Goal: Task Accomplishment & Management: Use online tool/utility

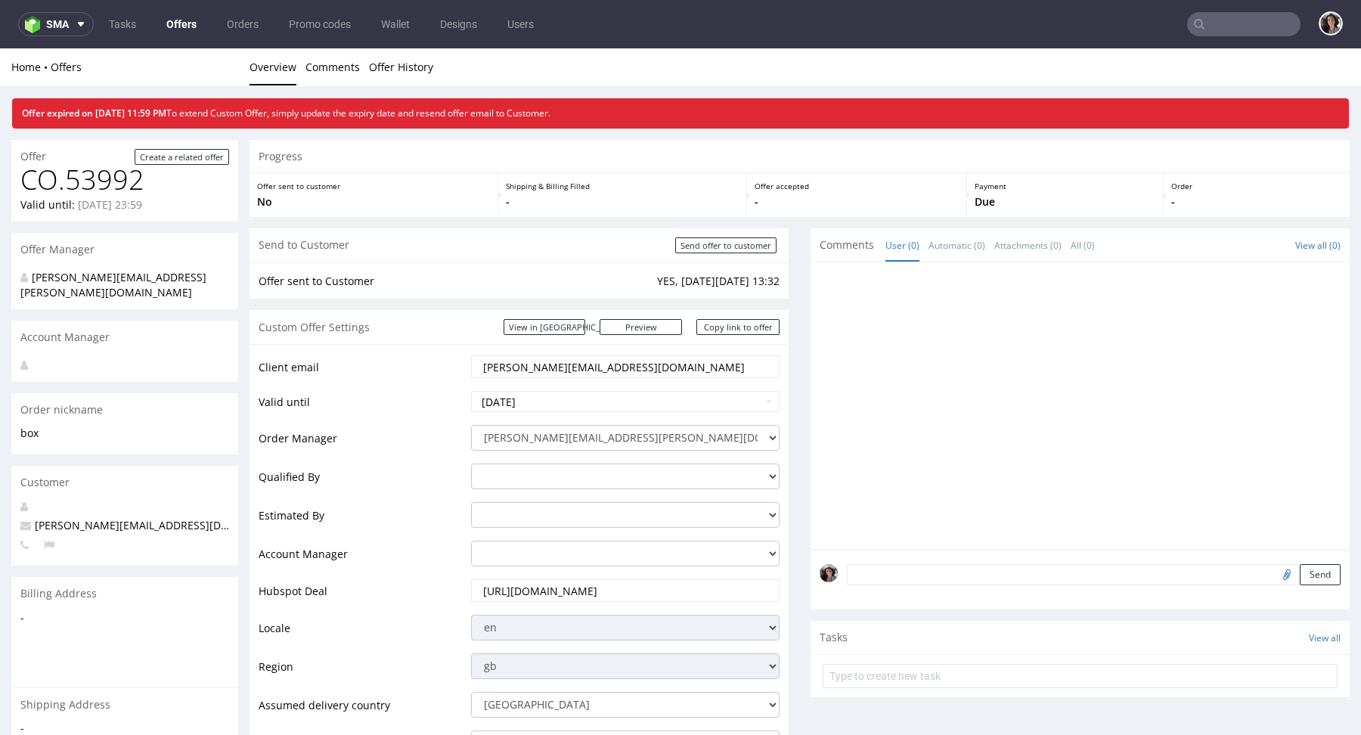
click at [1203, 21] on input "text" at bounding box center [1243, 24] width 113 height 24
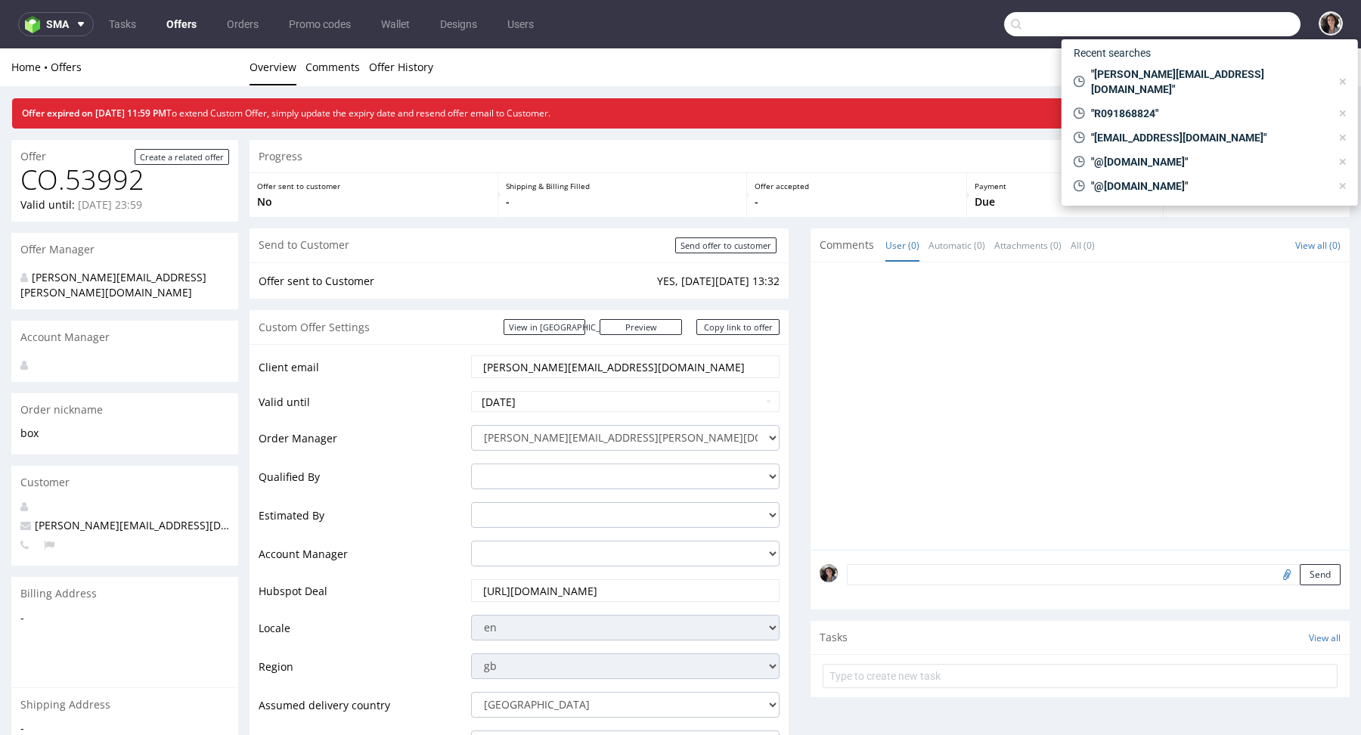
paste input "lt@exseedhealth.com"
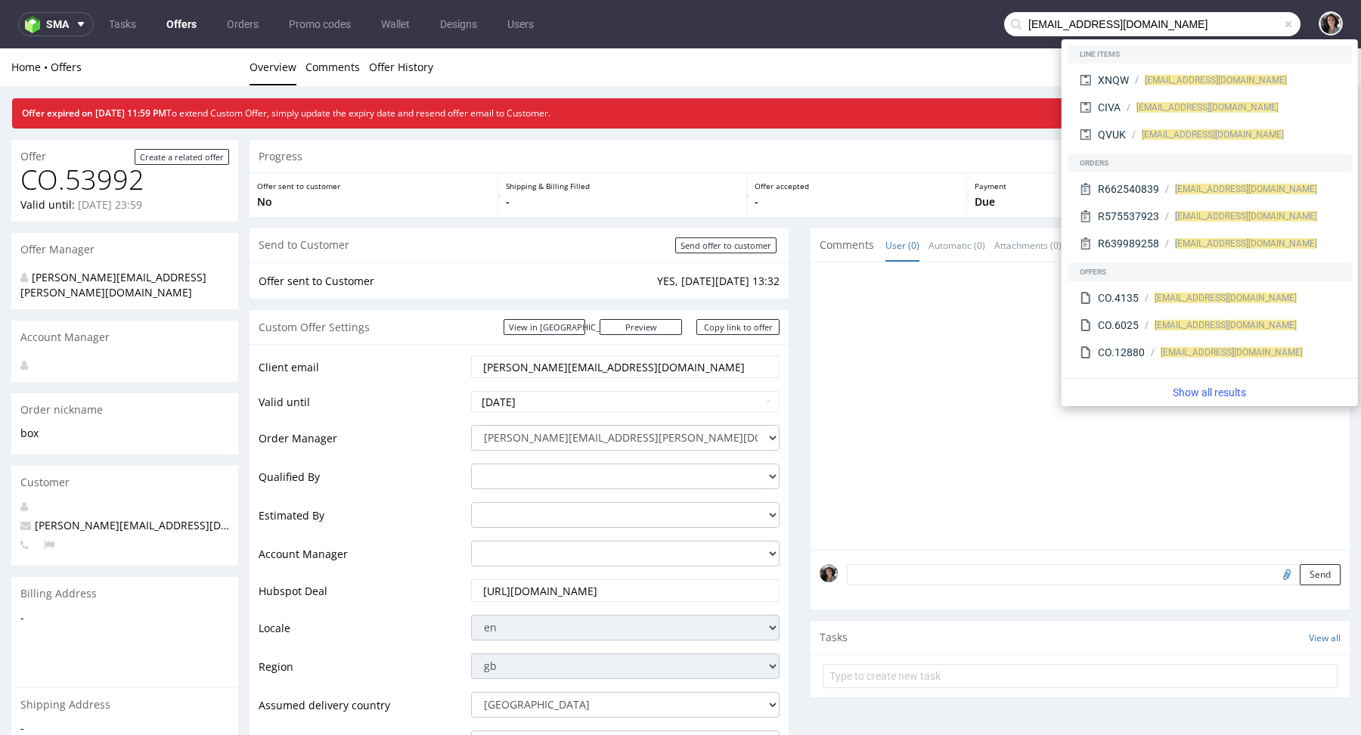
drag, startPoint x: 1019, startPoint y: 25, endPoint x: 997, endPoint y: 25, distance: 21.9
click at [1004, 25] on div "lt@exseedhealth.com" at bounding box center [1152, 24] width 296 height 24
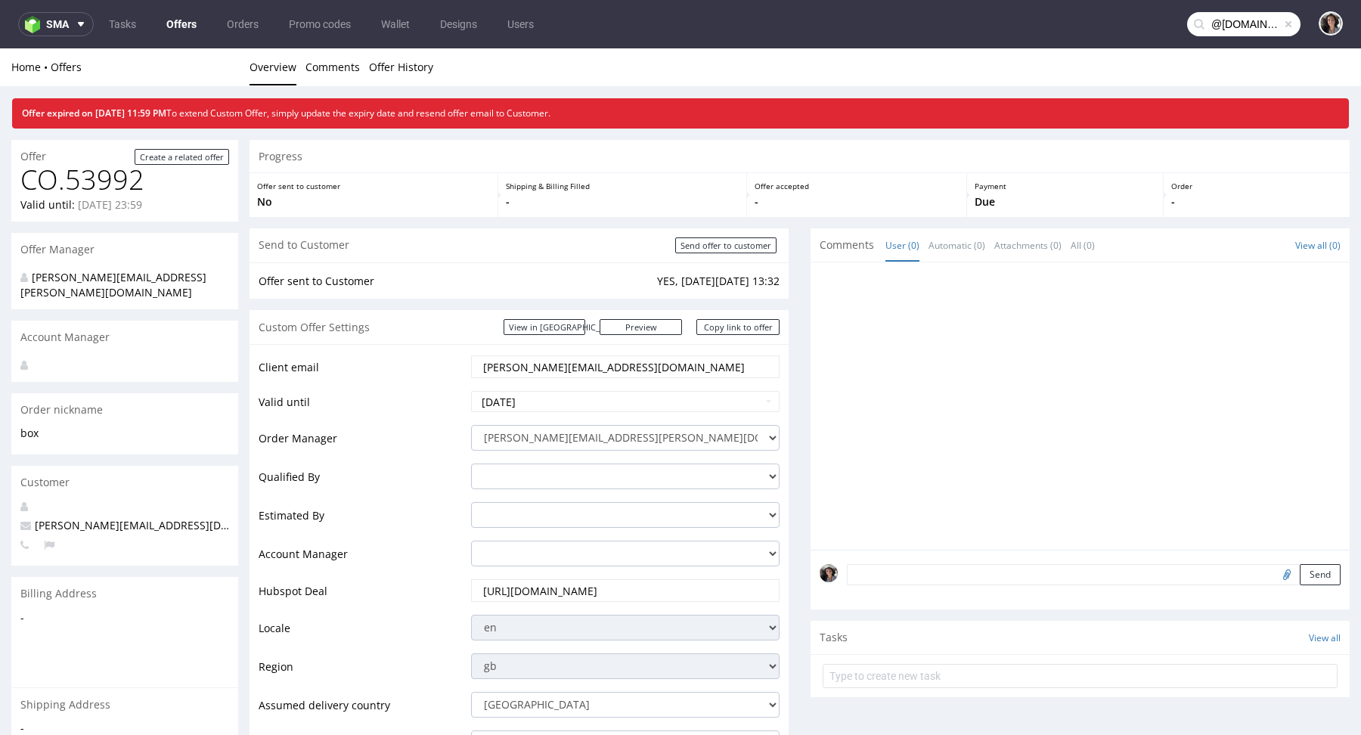
type input "@exseedhealth.com"
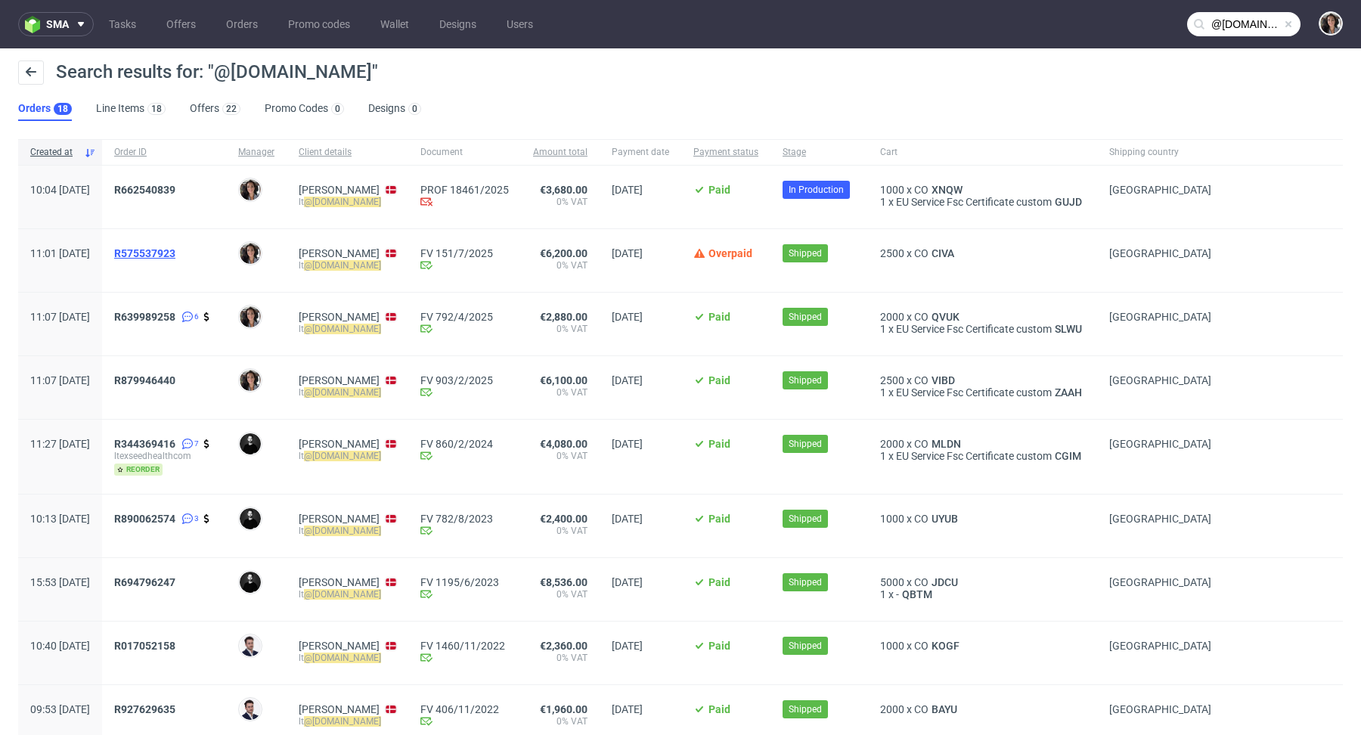
click at [175, 247] on span "R575537923" at bounding box center [144, 253] width 61 height 12
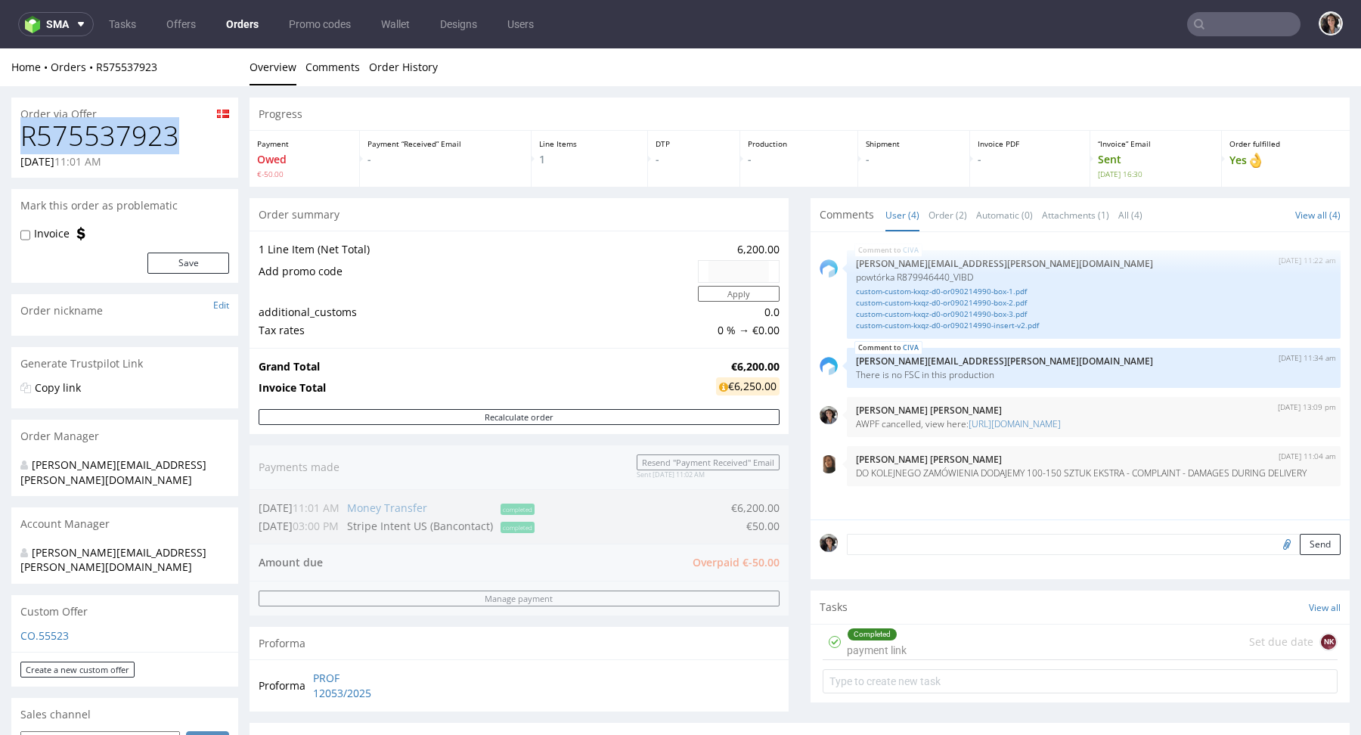
drag, startPoint x: 187, startPoint y: 135, endPoint x: 17, endPoint y: 136, distance: 169.3
click at [17, 136] on div "R575537923 02.06.2025 11:01 AM" at bounding box center [124, 149] width 227 height 57
copy h1 "R575537923"
type input "@exseedhealth.com"
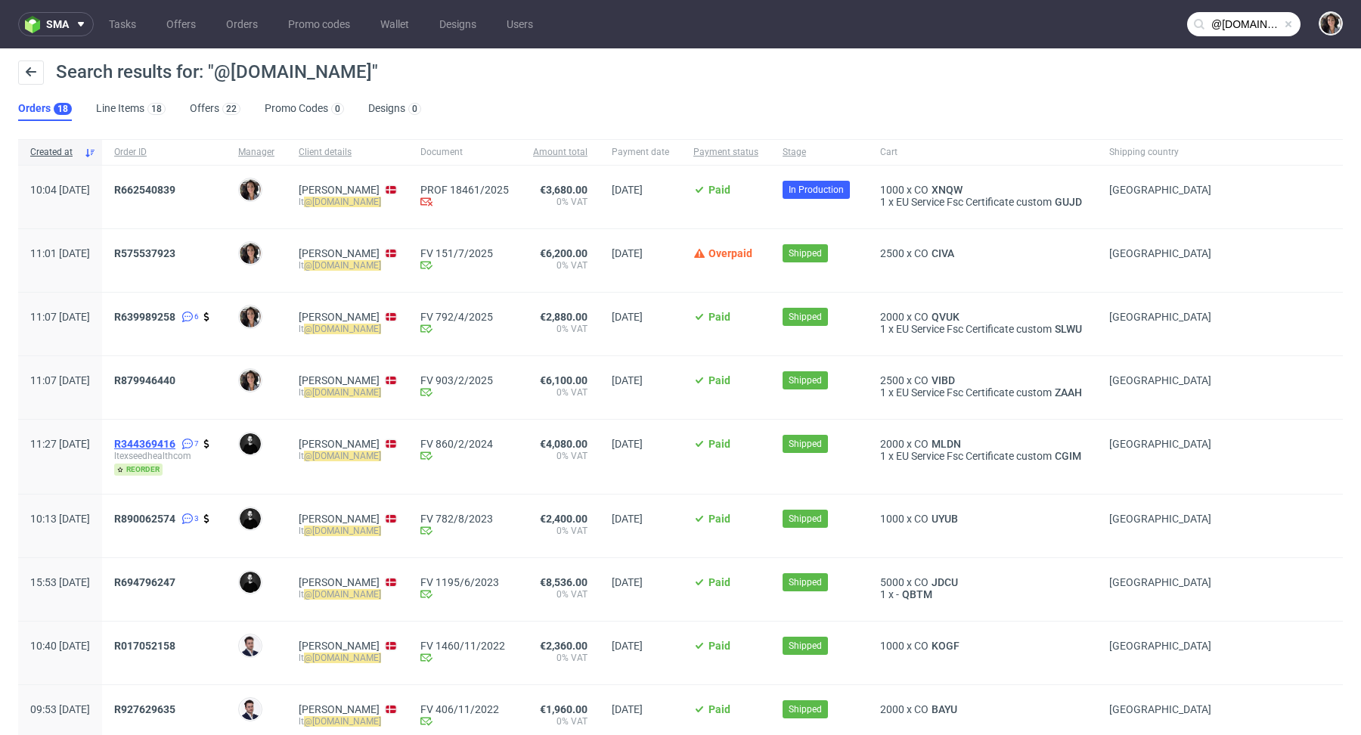
click at [175, 441] on span "R344369416" at bounding box center [144, 444] width 61 height 12
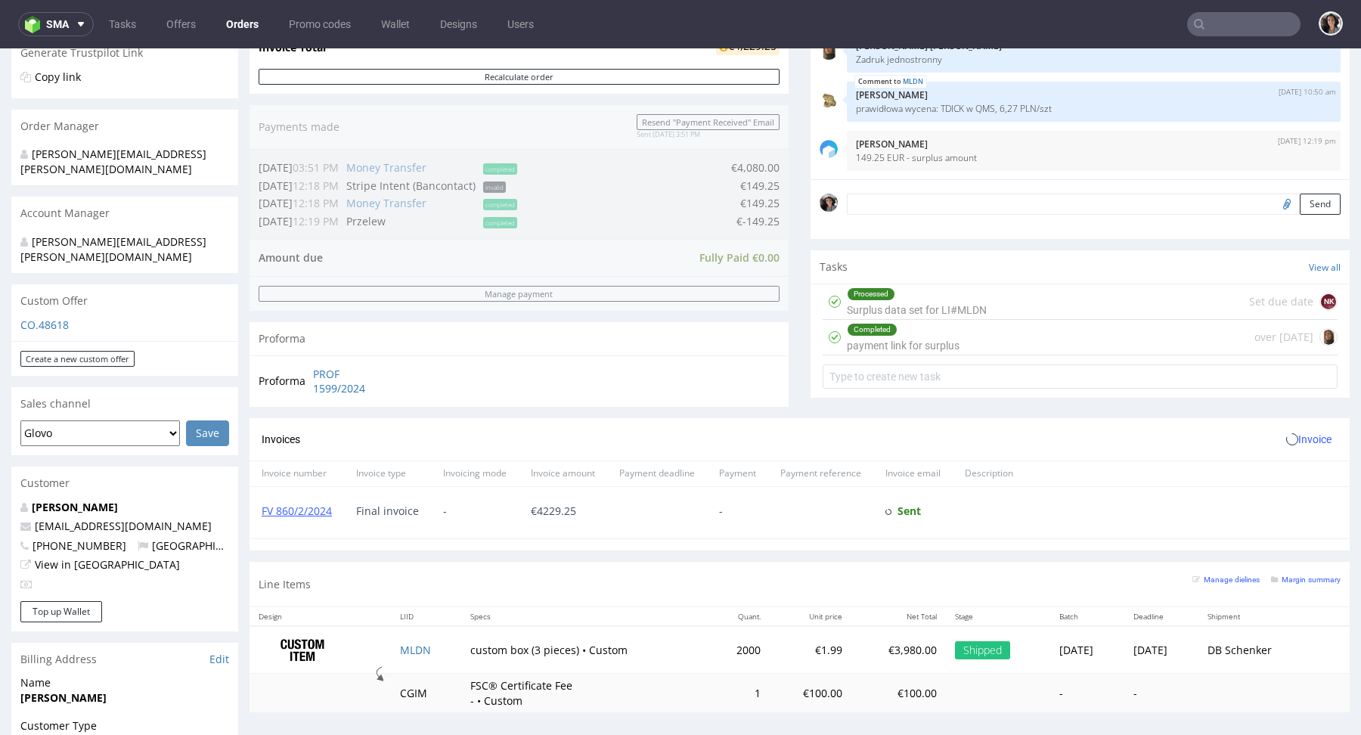
scroll to position [651, 0]
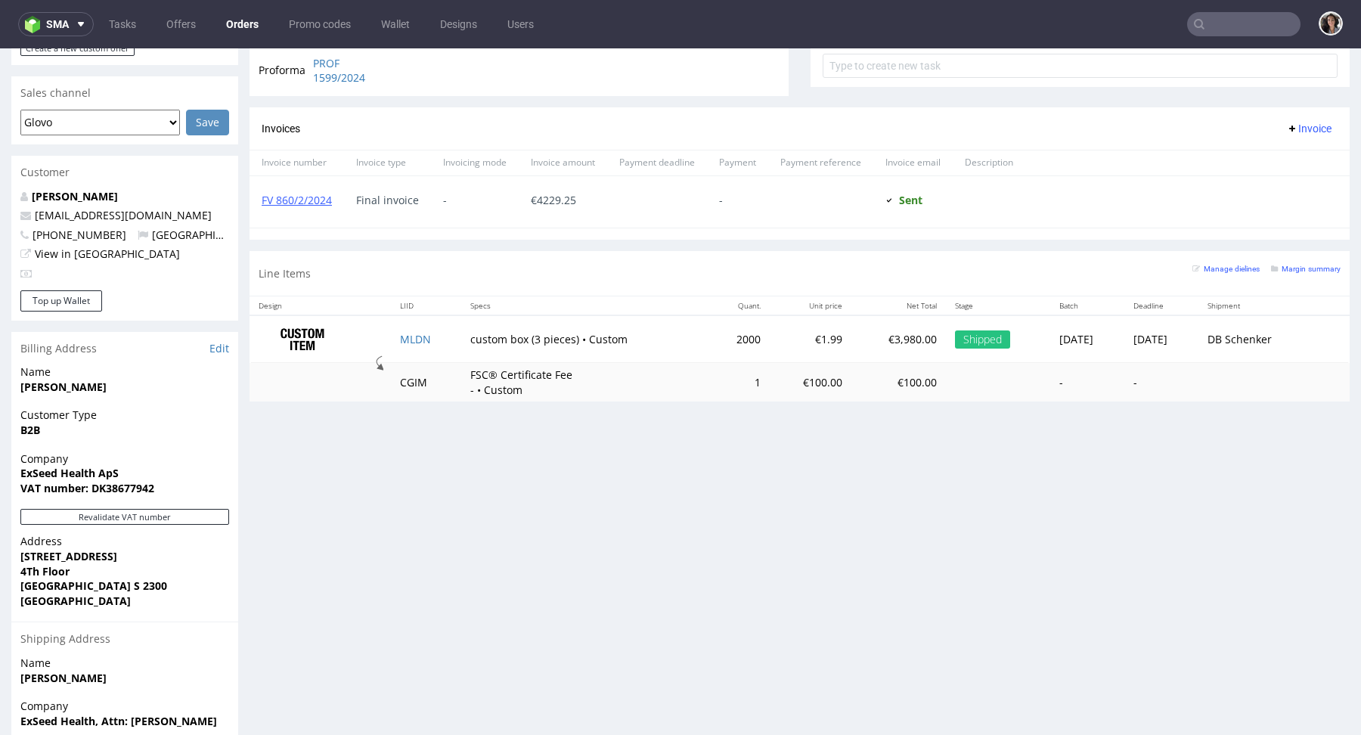
type input "@exseedhealth.com"
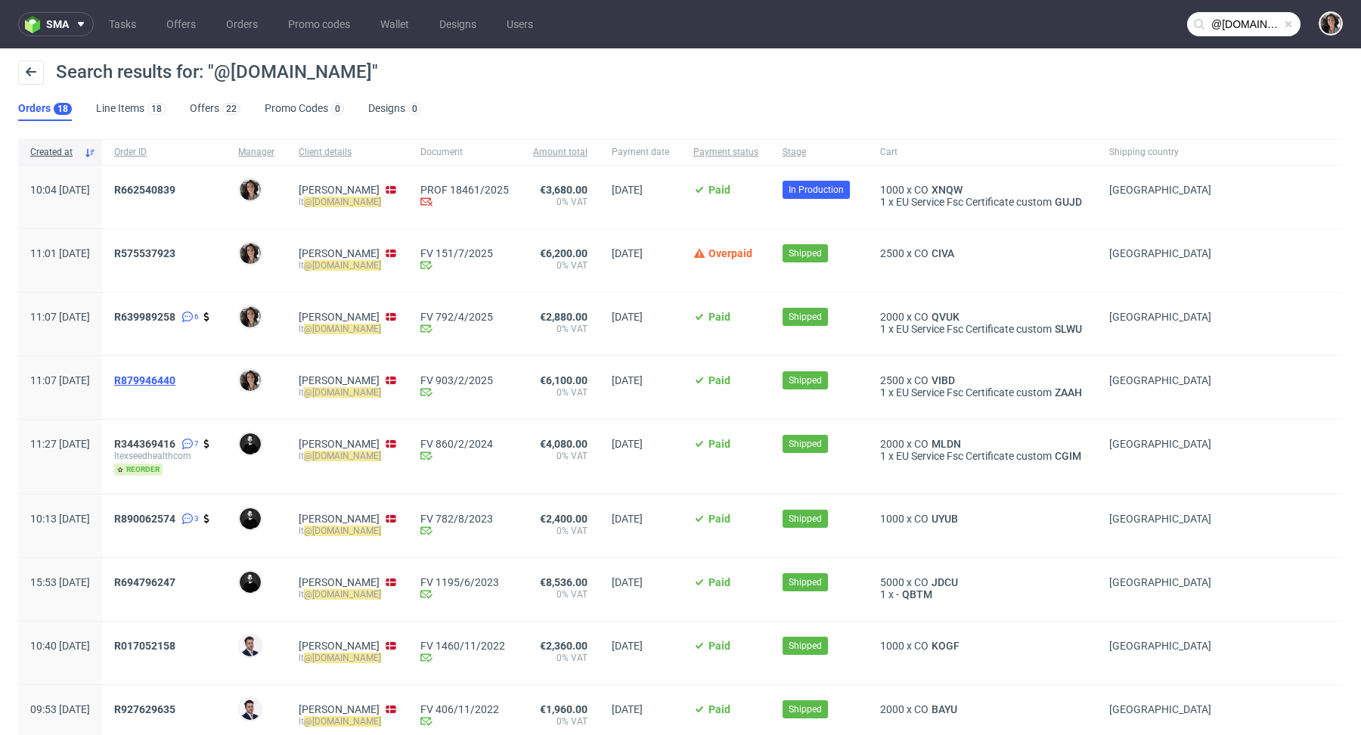
click at [175, 376] on span "R879946440" at bounding box center [144, 380] width 61 height 12
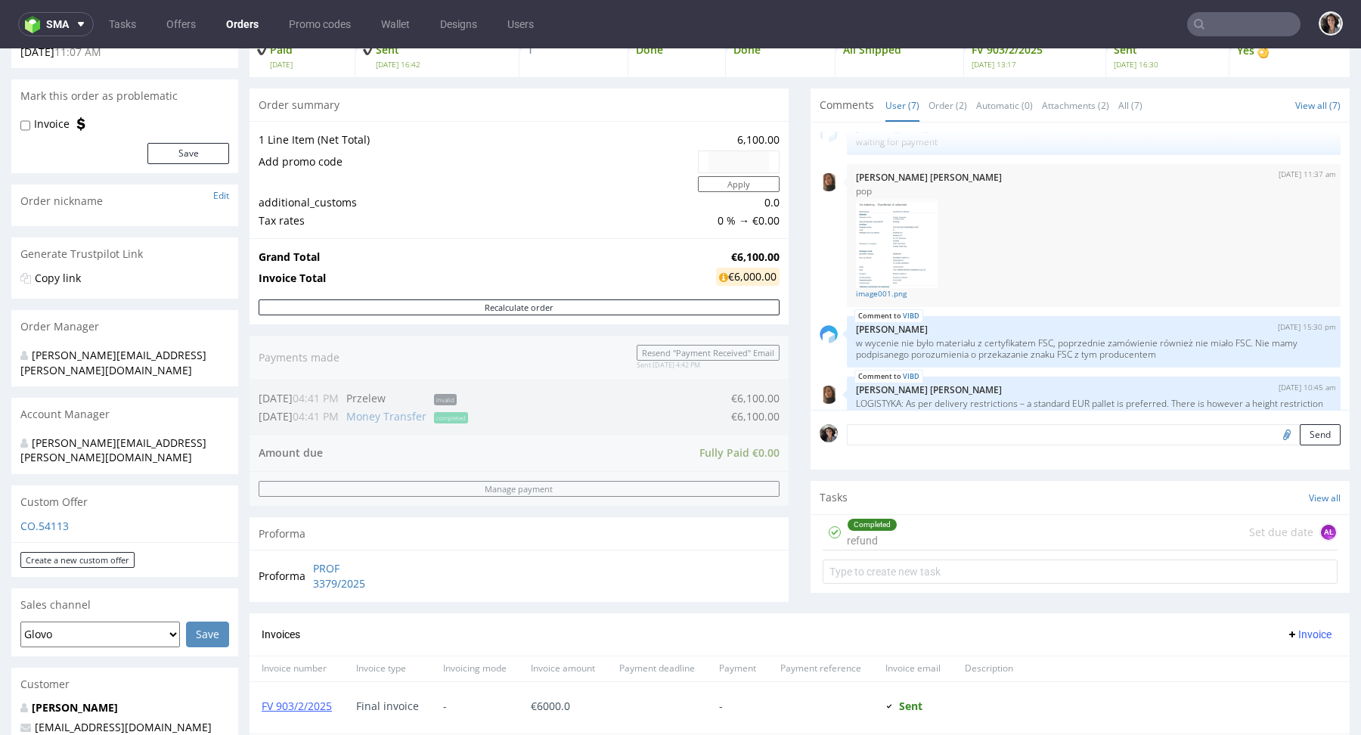
scroll to position [515, 0]
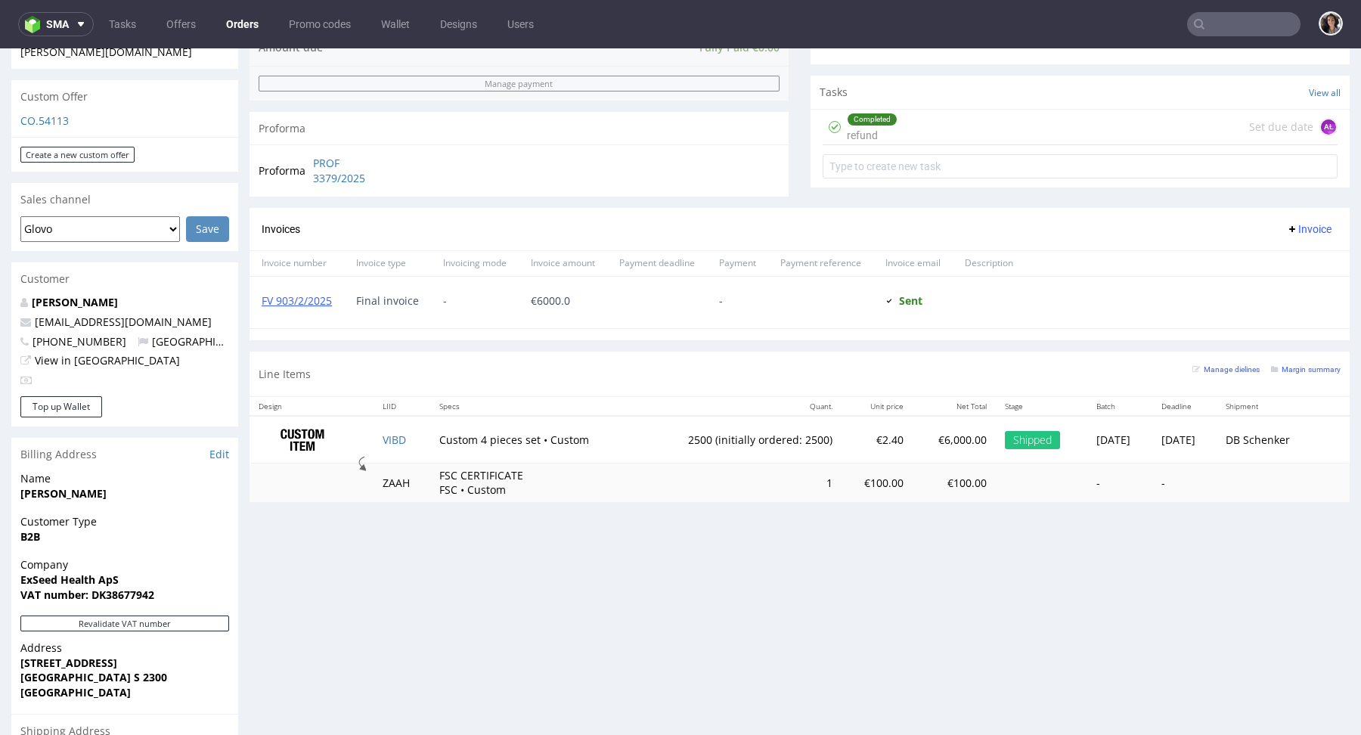
type input "@exseedhealth.com"
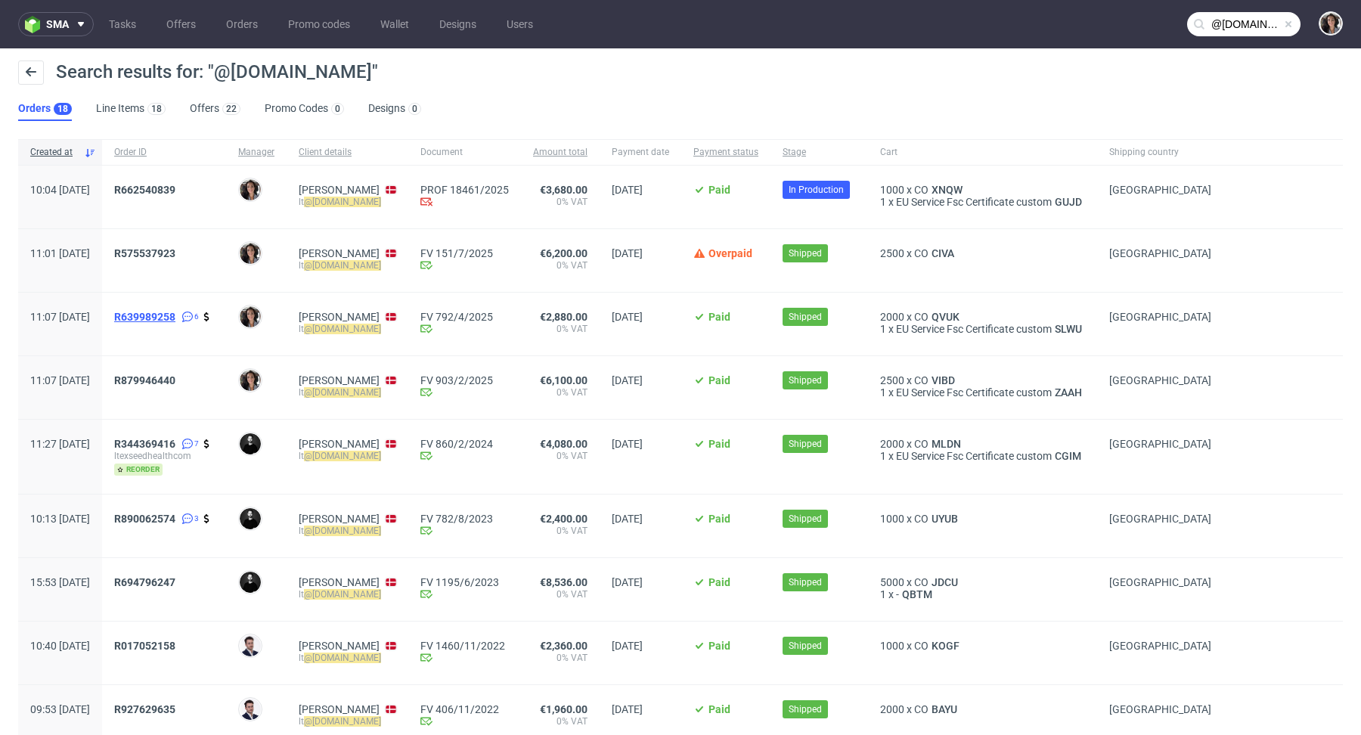
click at [175, 317] on span "R639989258" at bounding box center [144, 317] width 61 height 12
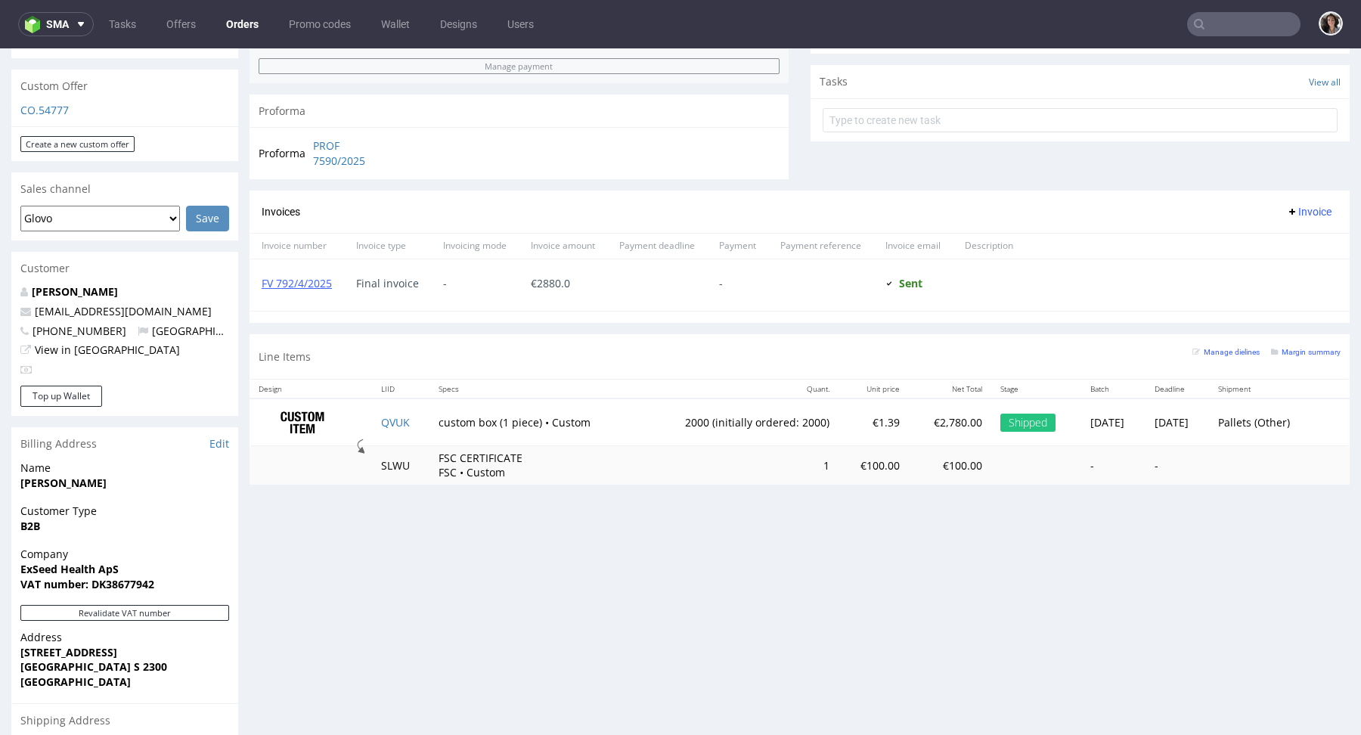
scroll to position [718, 0]
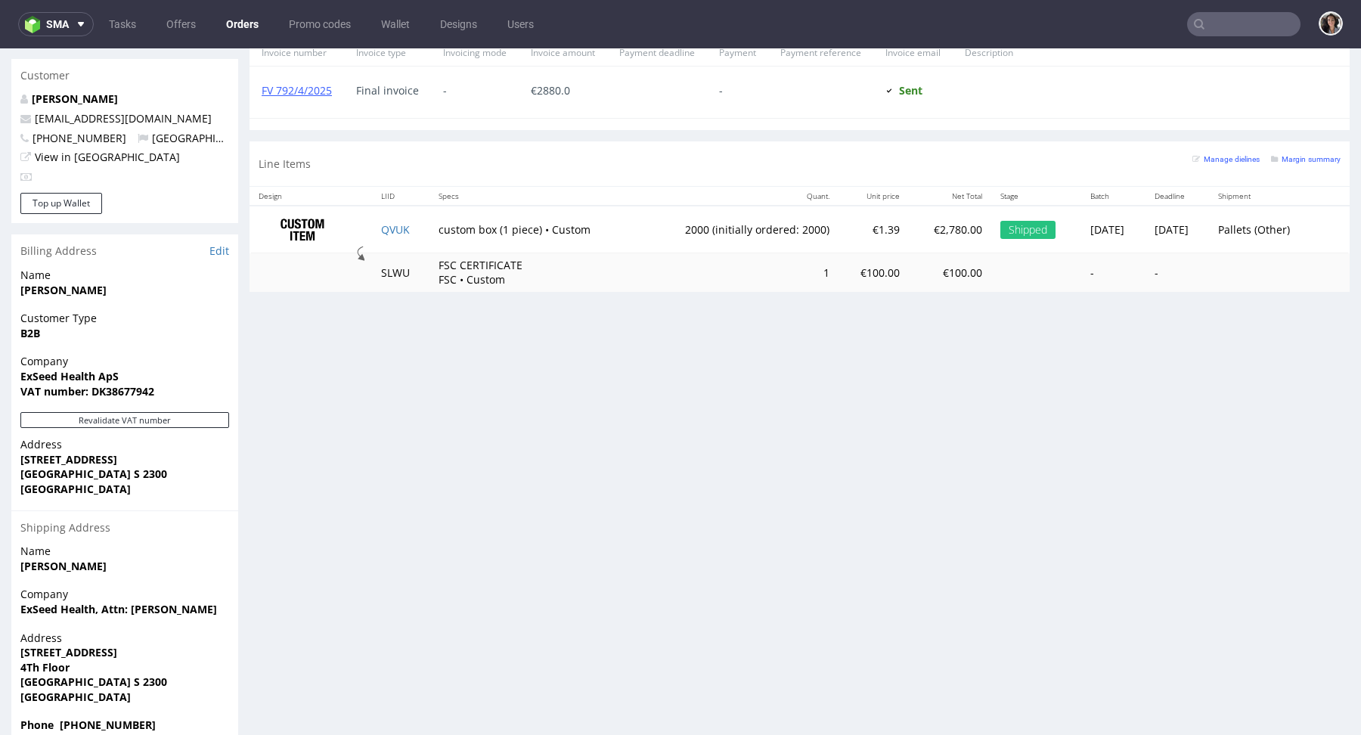
type input "@exseedhealth.com"
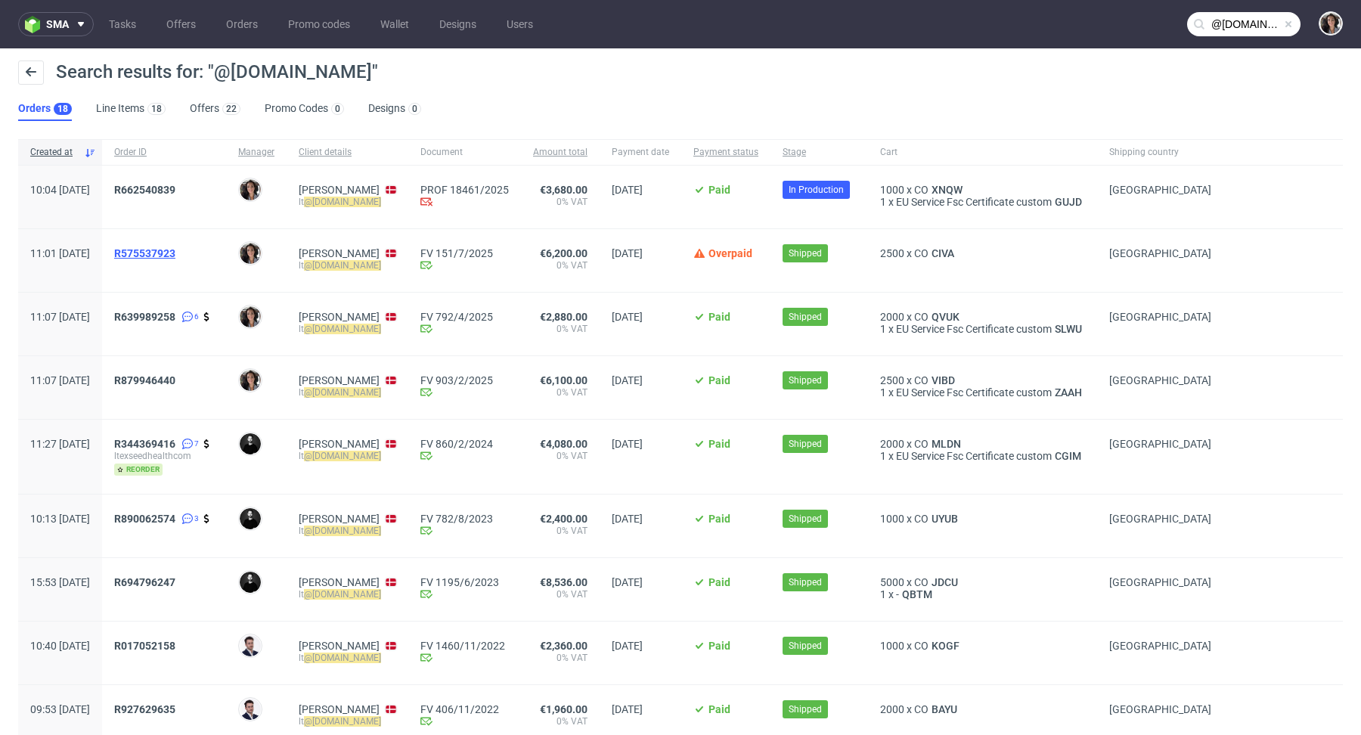
click at [175, 252] on span "R575537923" at bounding box center [144, 253] width 61 height 12
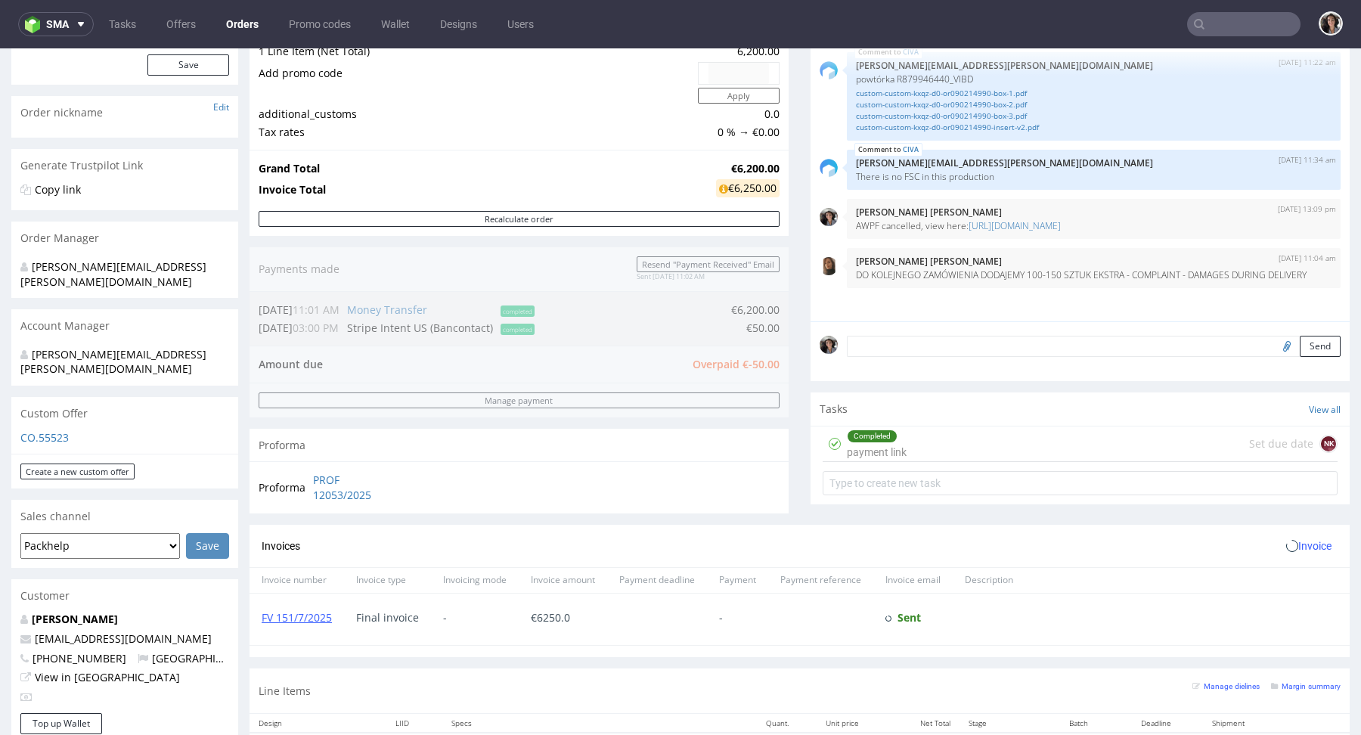
scroll to position [703, 0]
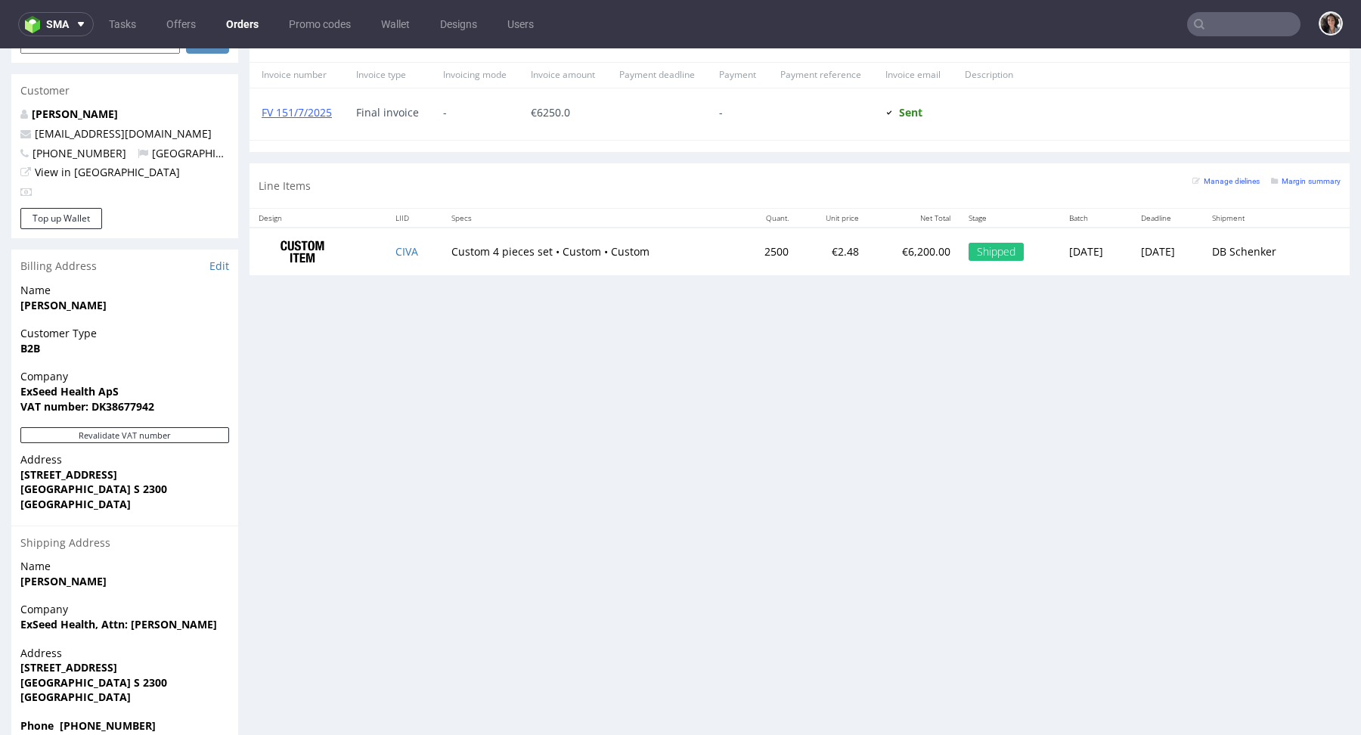
type input "@exseedhealth.com"
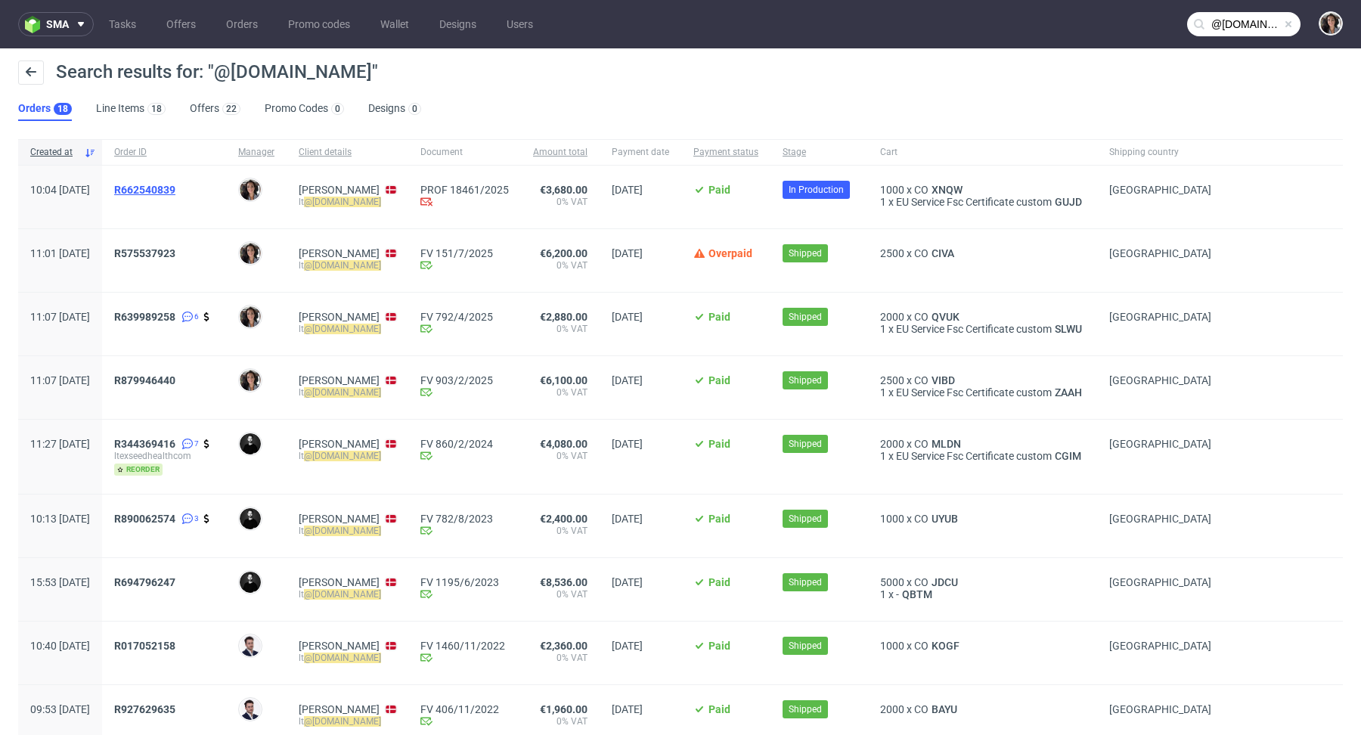
click at [175, 190] on span "R662540839" at bounding box center [144, 190] width 61 height 12
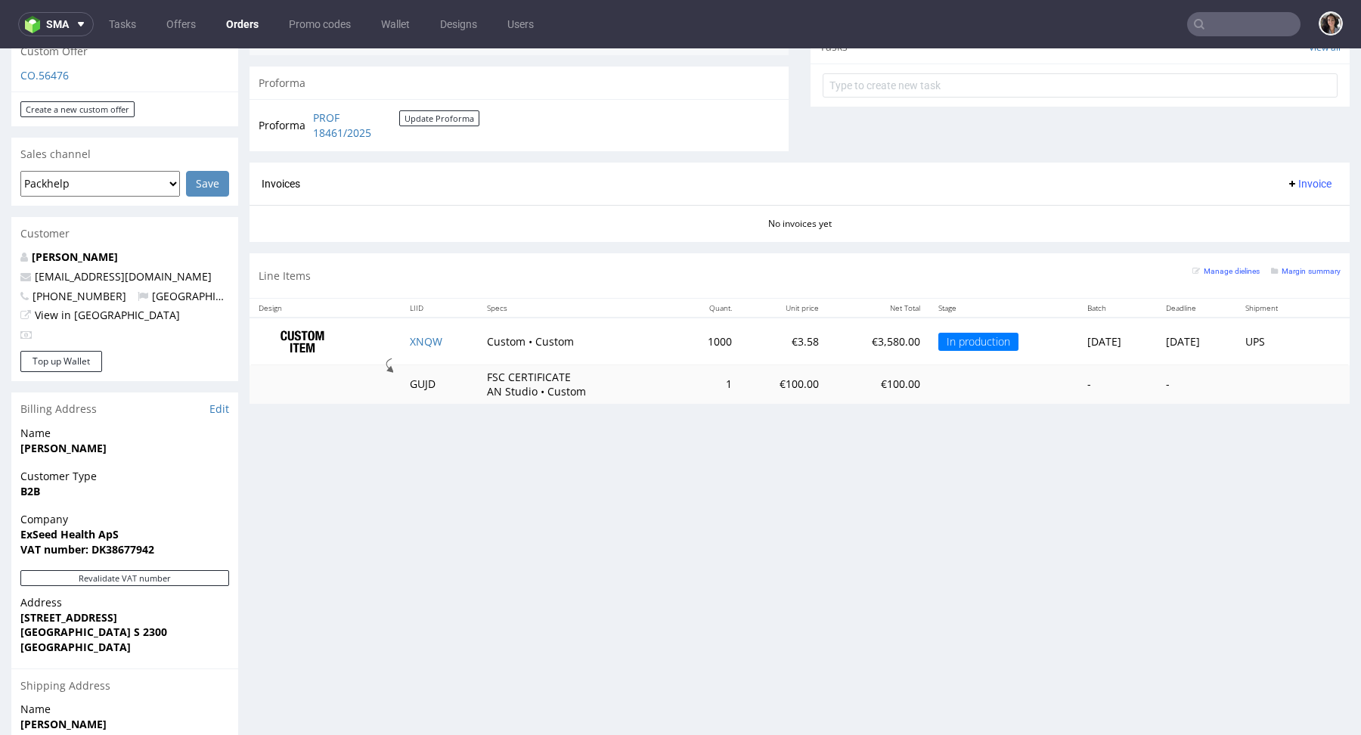
scroll to position [563, 0]
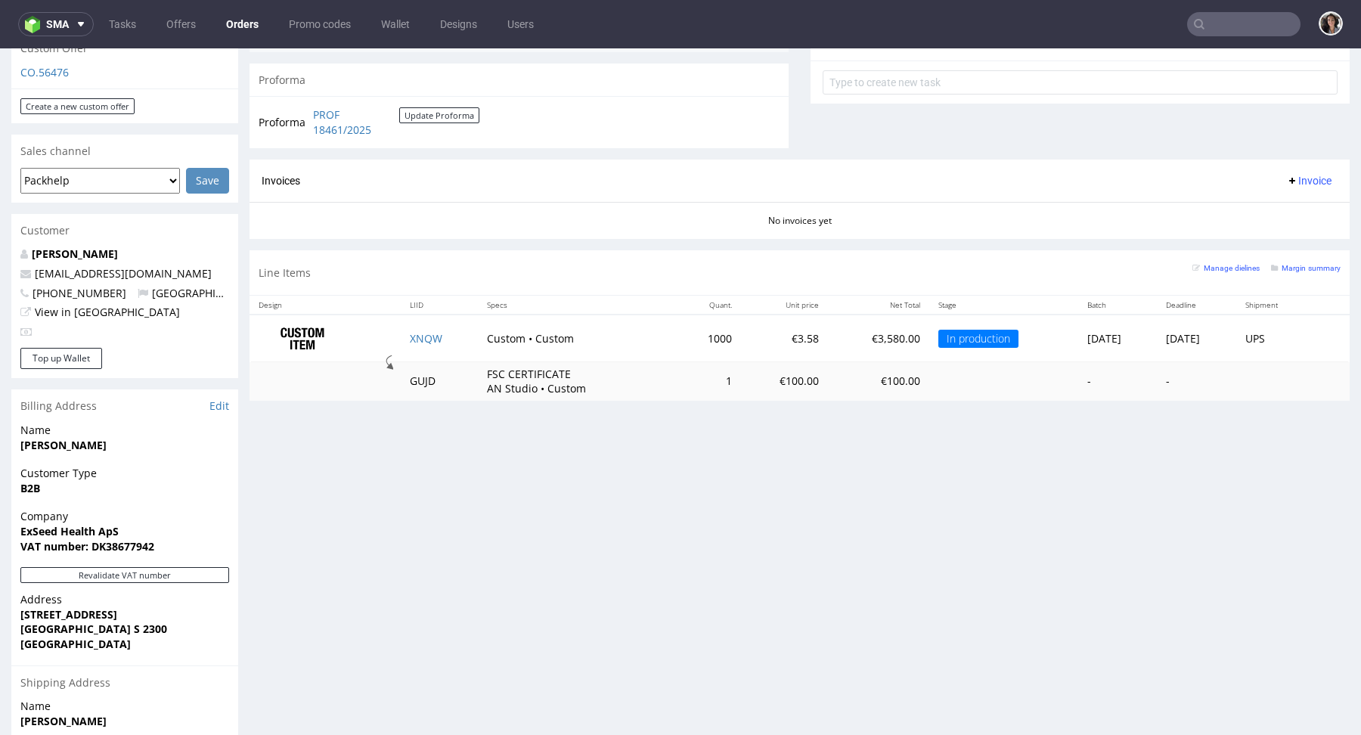
type input "@exseedhealth.com"
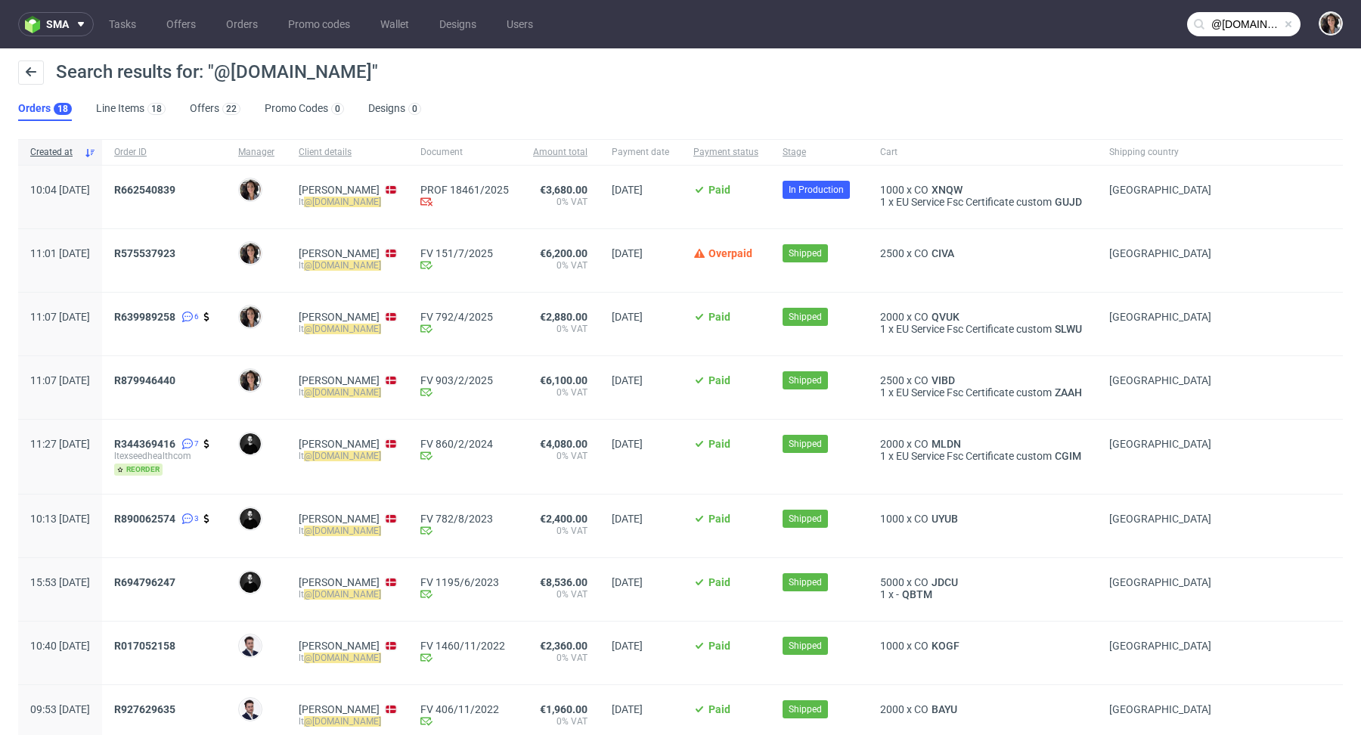
click at [207, 510] on div "R890062574 3" at bounding box center [164, 525] width 124 height 63
click at [175, 513] on span "R890062574" at bounding box center [144, 519] width 61 height 12
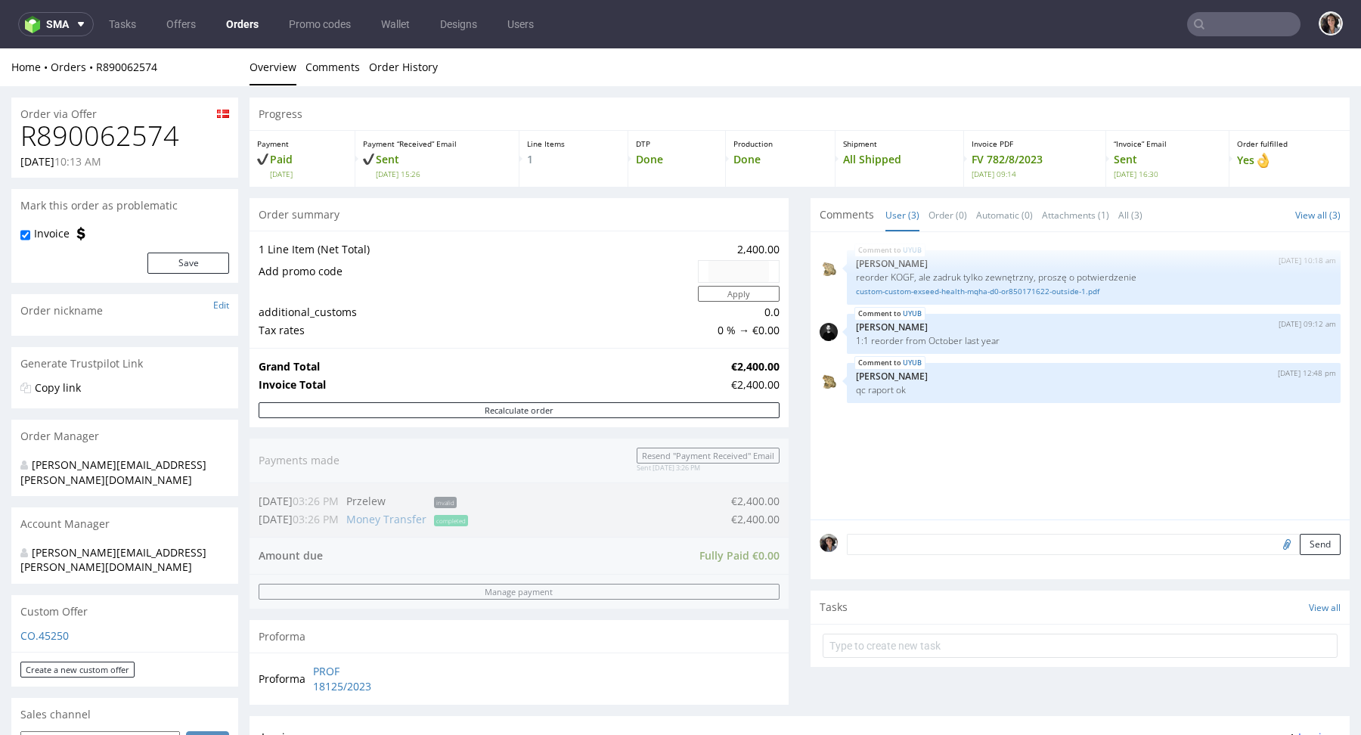
type input "@exseedhealth.com"
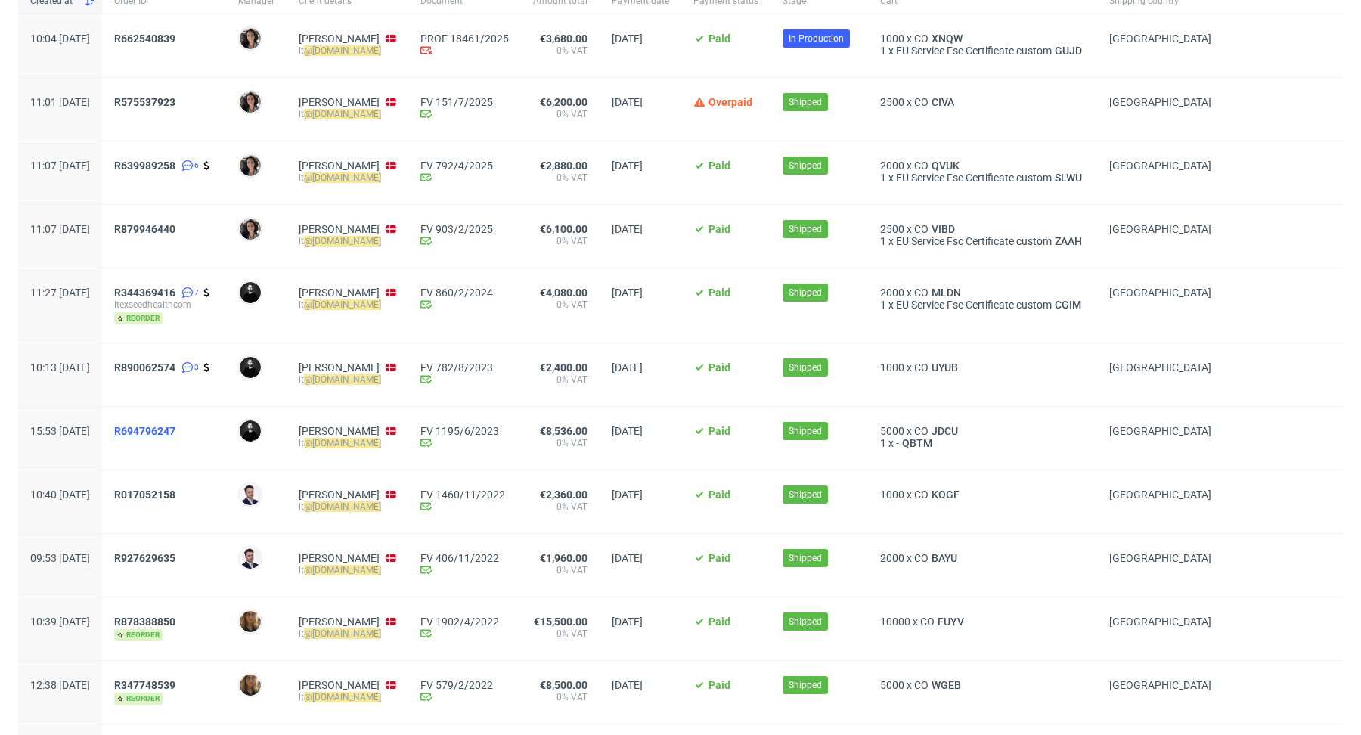
click at [175, 432] on span "R694796247" at bounding box center [144, 431] width 61 height 12
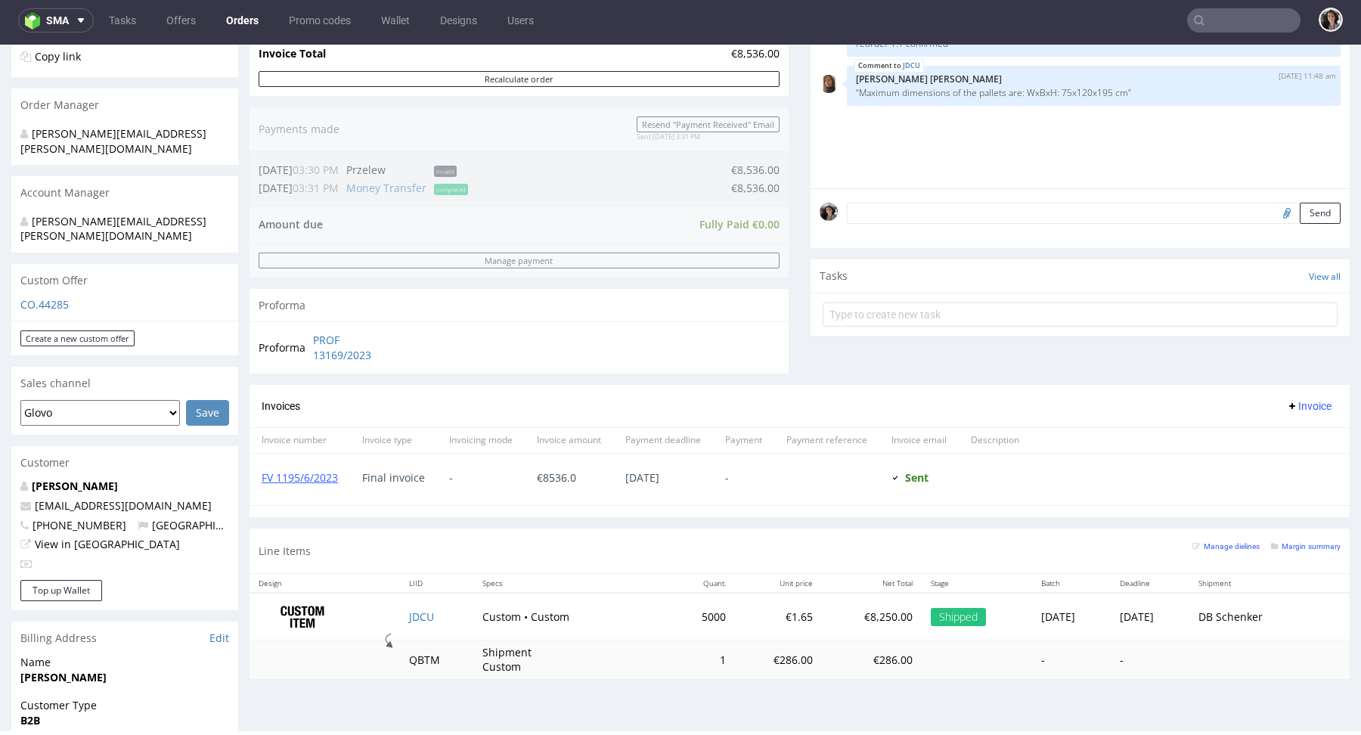
scroll to position [733, 0]
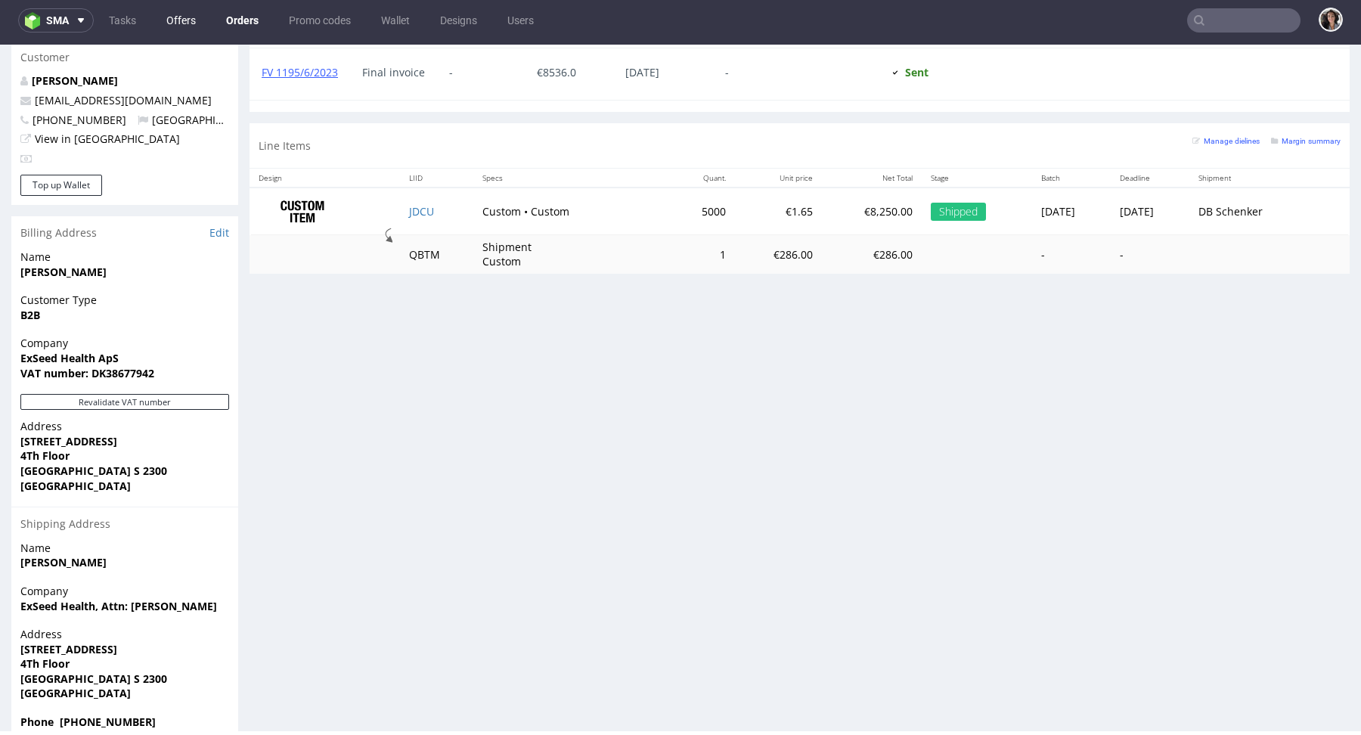
type input "@exseedhealth.com"
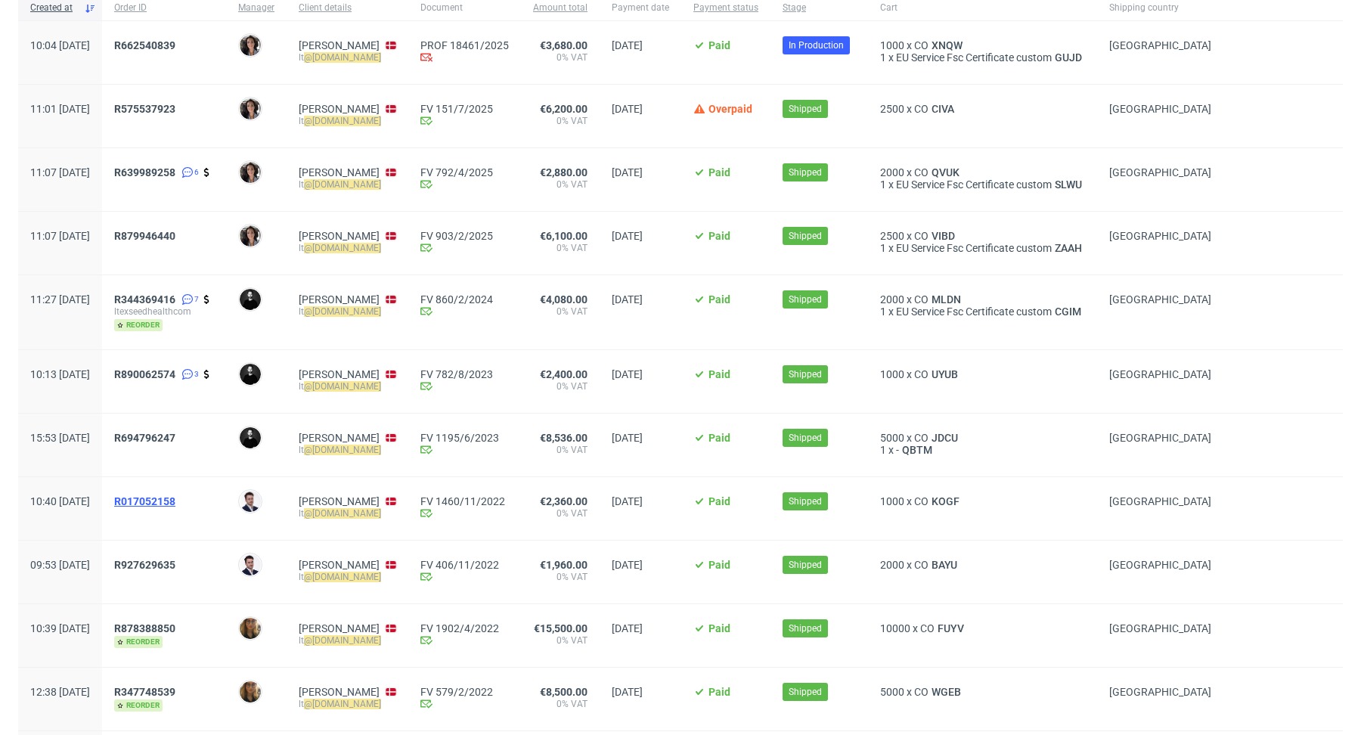
click at [175, 500] on span "R017052158" at bounding box center [144, 501] width 61 height 12
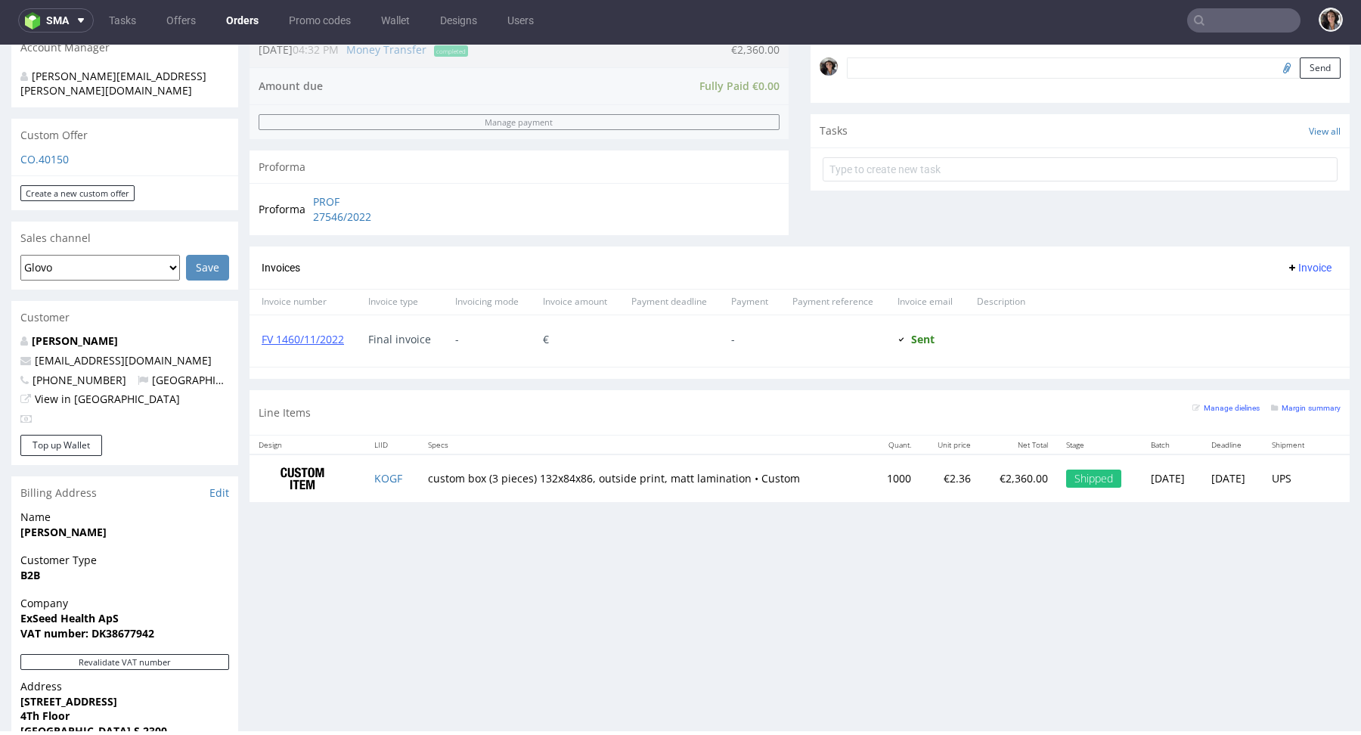
scroll to position [596, 0]
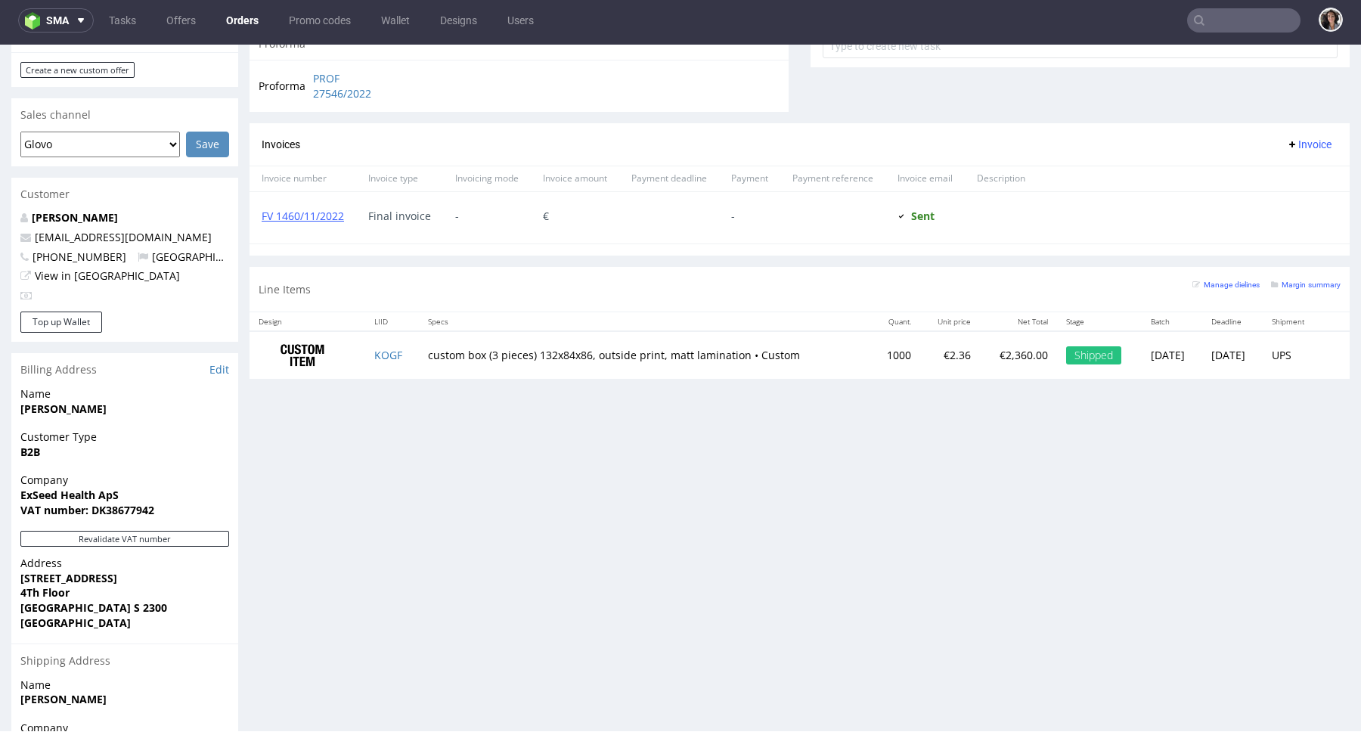
type input "@exseedhealth.com"
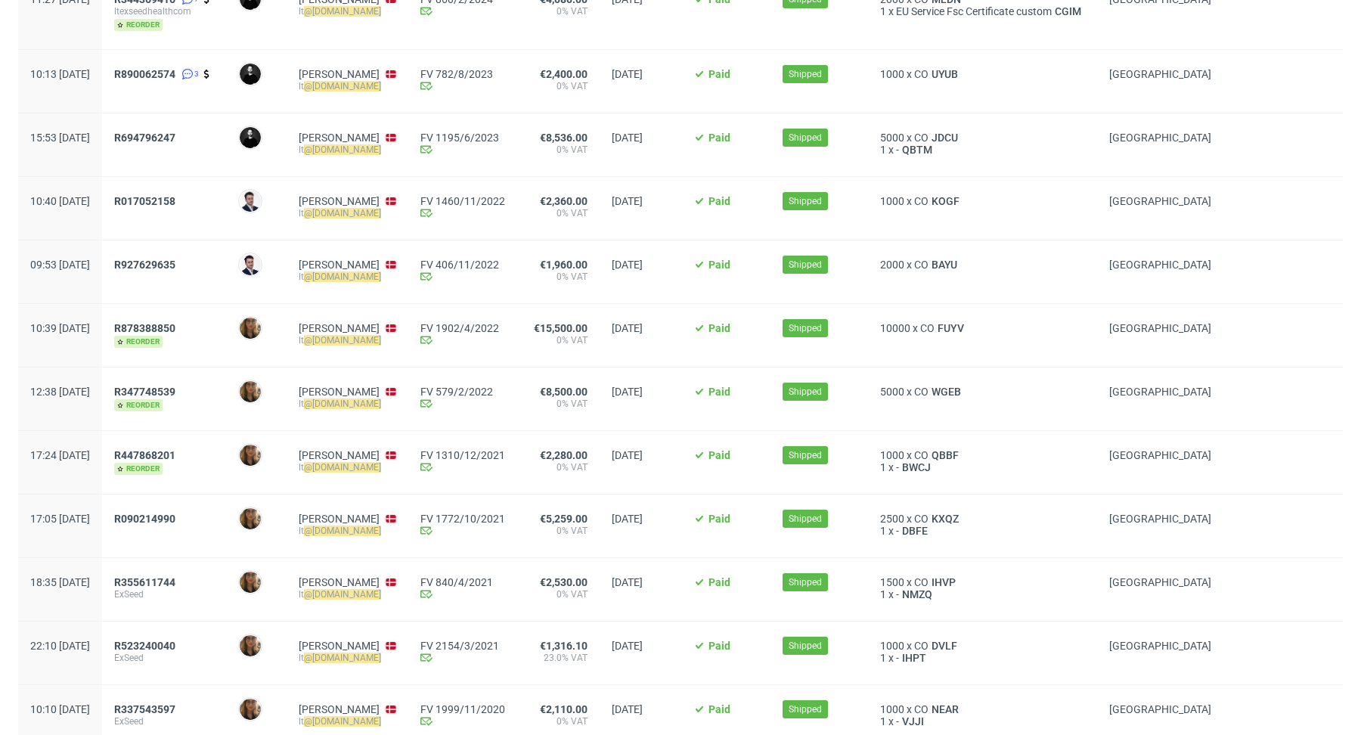
scroll to position [633, 0]
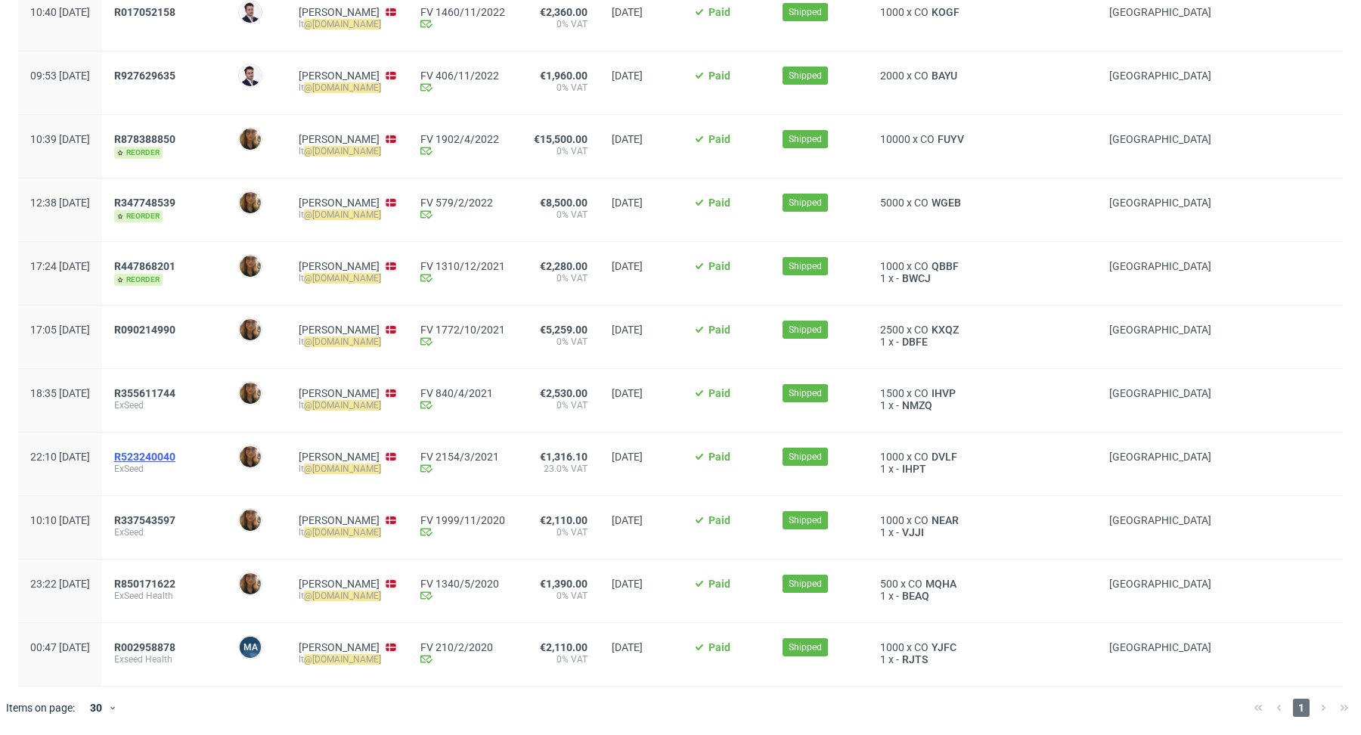
click at [175, 457] on span "R523240040" at bounding box center [144, 457] width 61 height 12
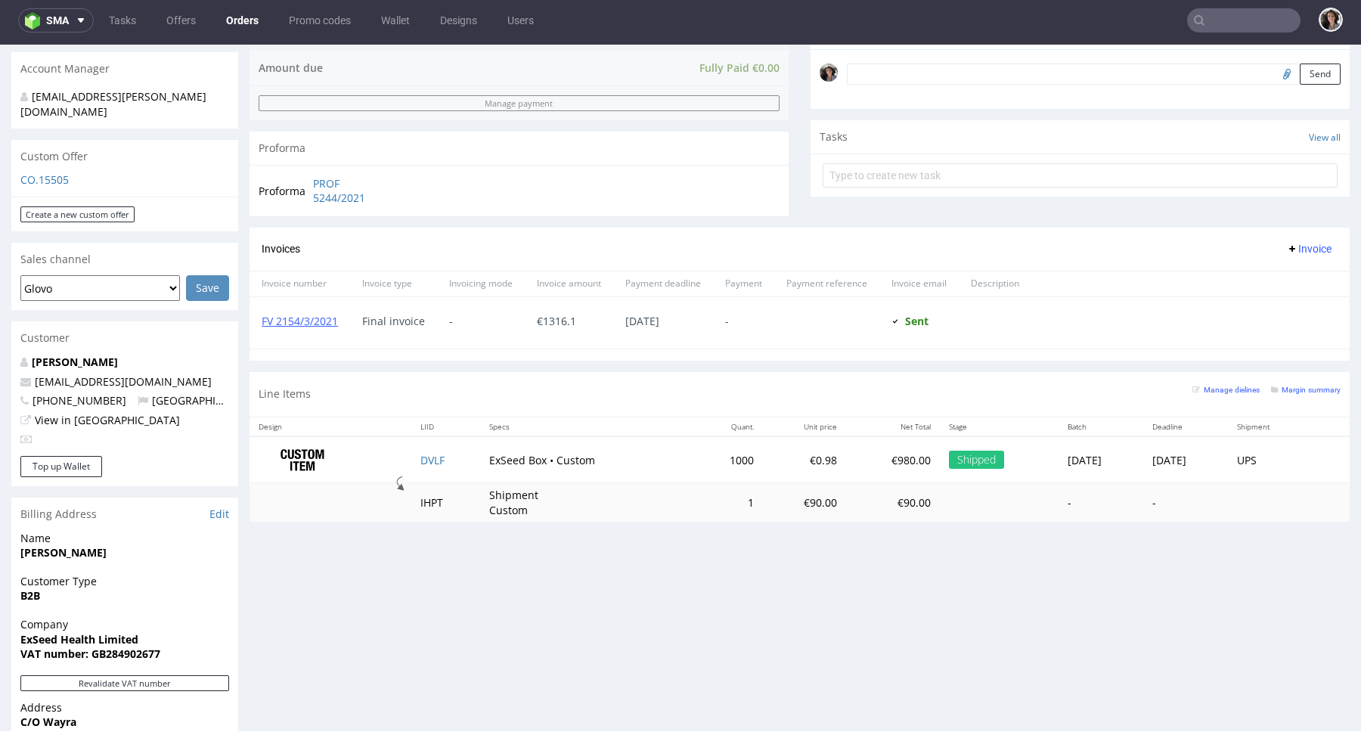
scroll to position [733, 0]
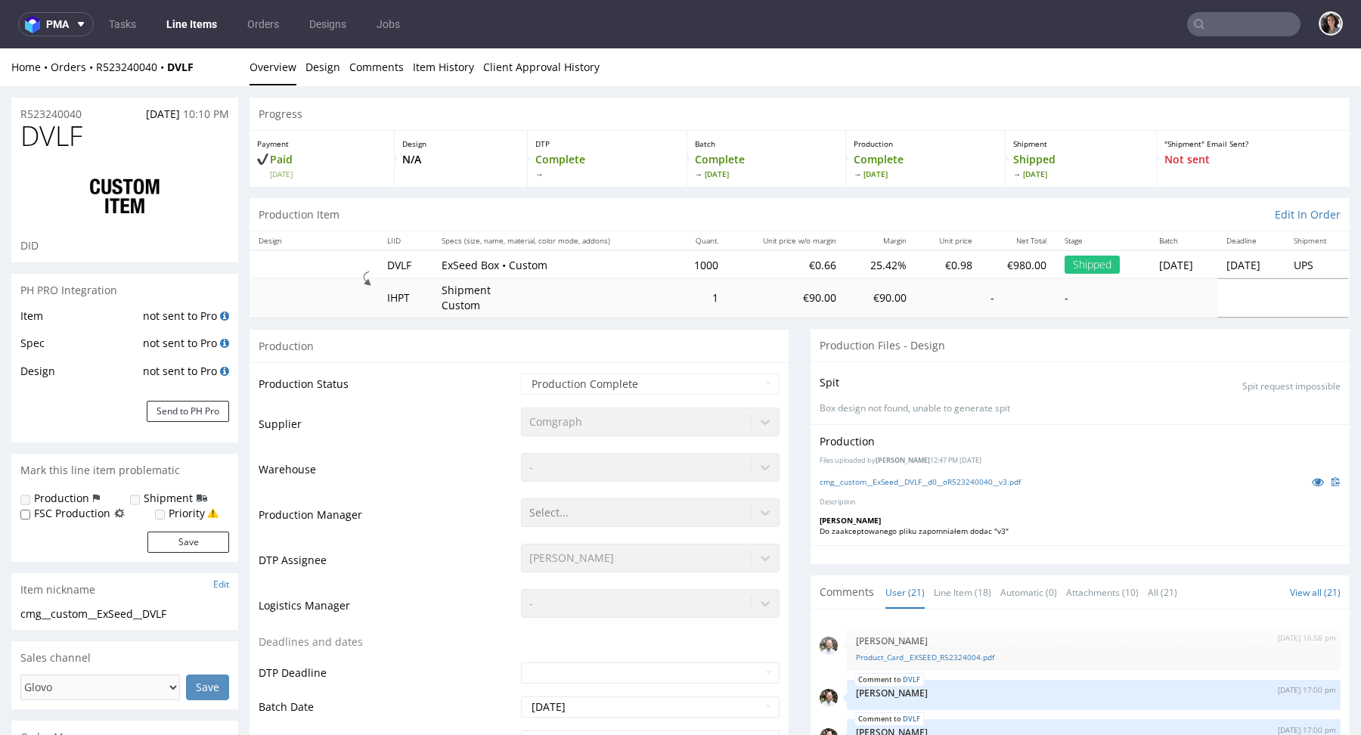
scroll to position [922, 0]
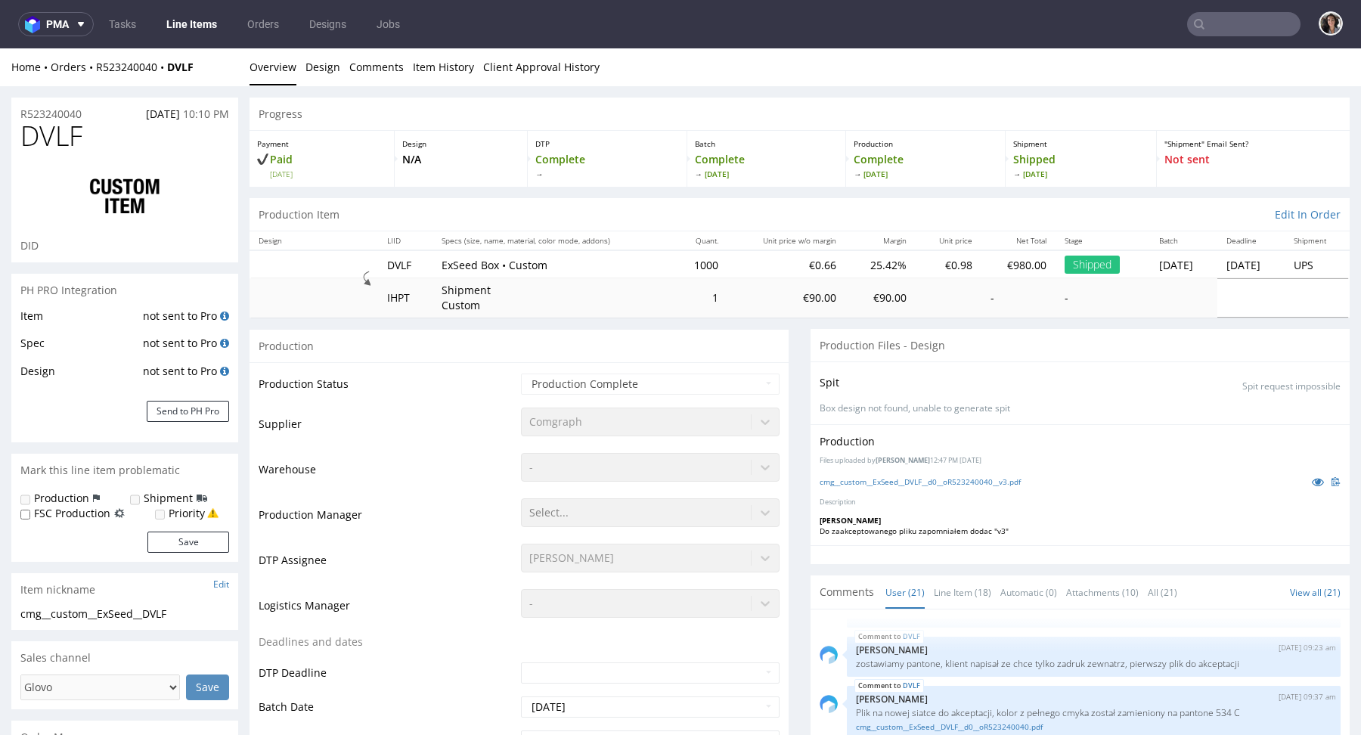
select select "in_progress"
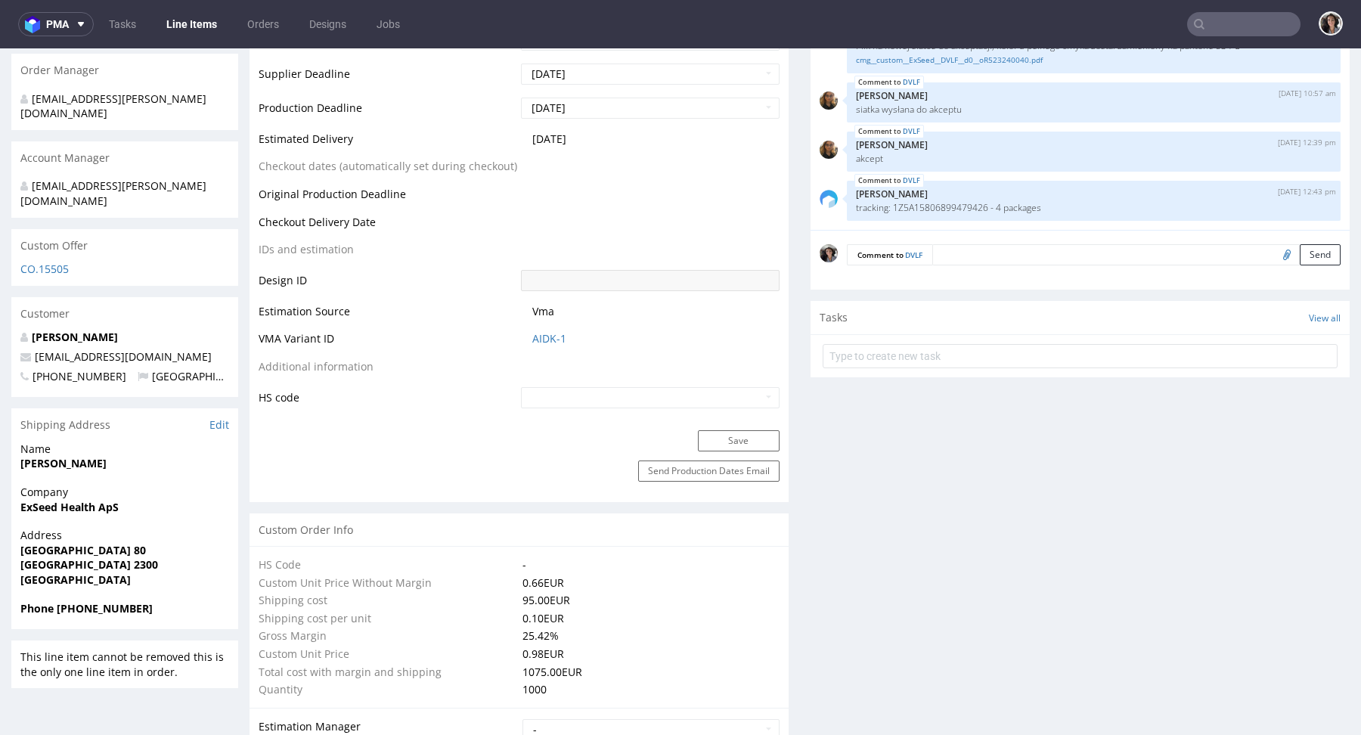
scroll to position [0, 0]
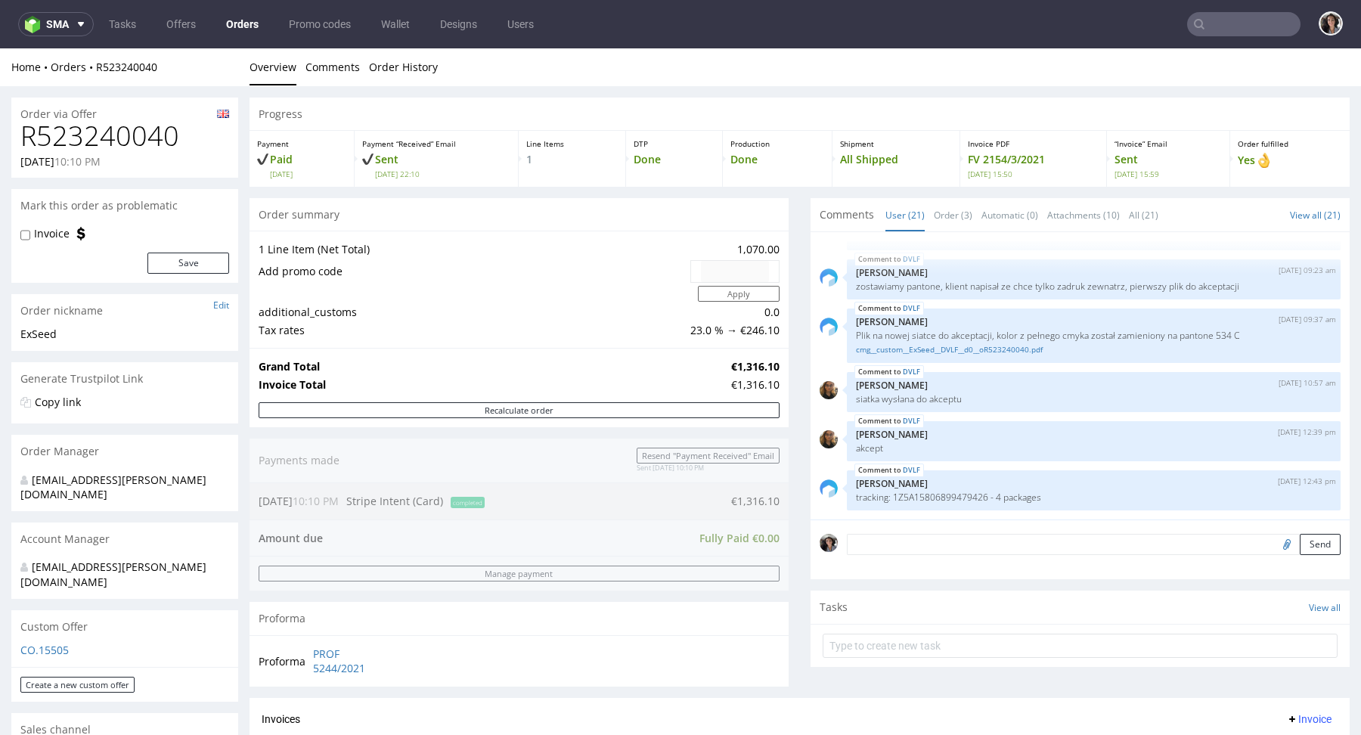
type input "@exseedhealth.com"
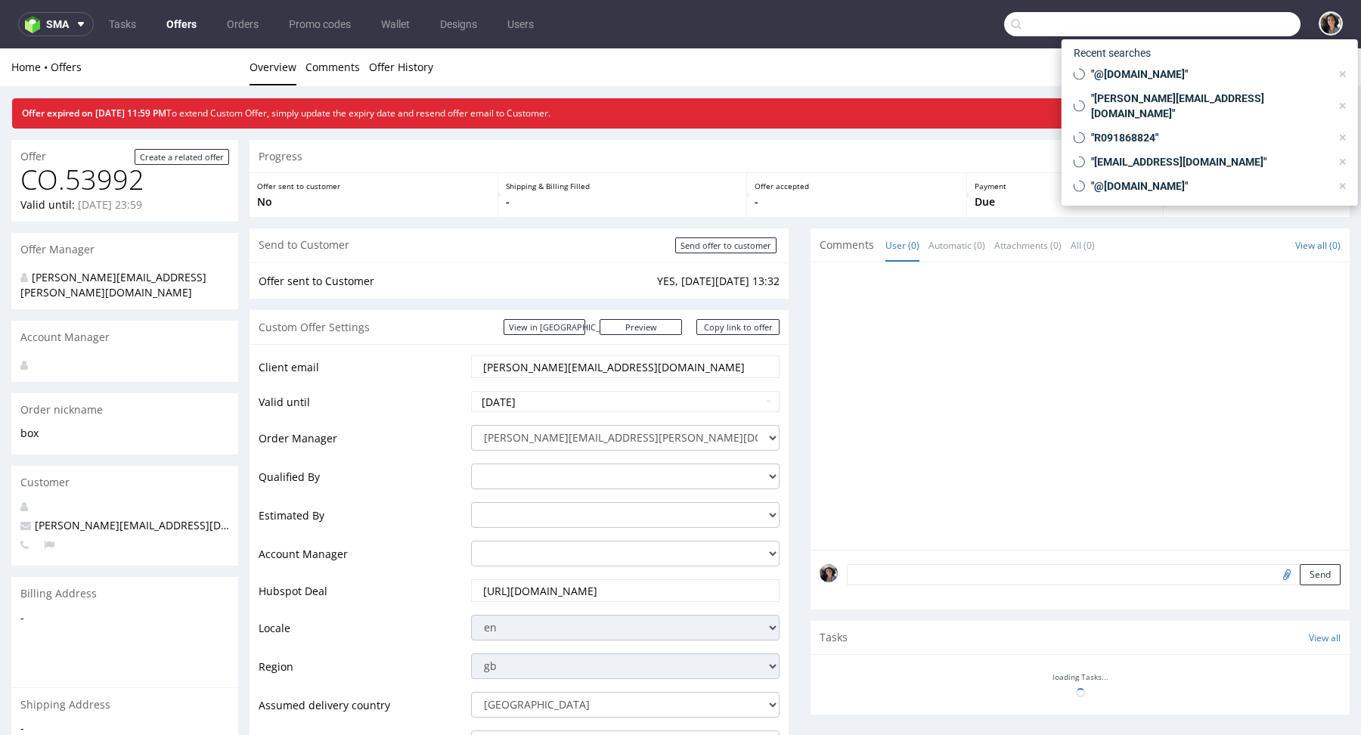
click at [1232, 19] on input "text" at bounding box center [1152, 24] width 296 height 24
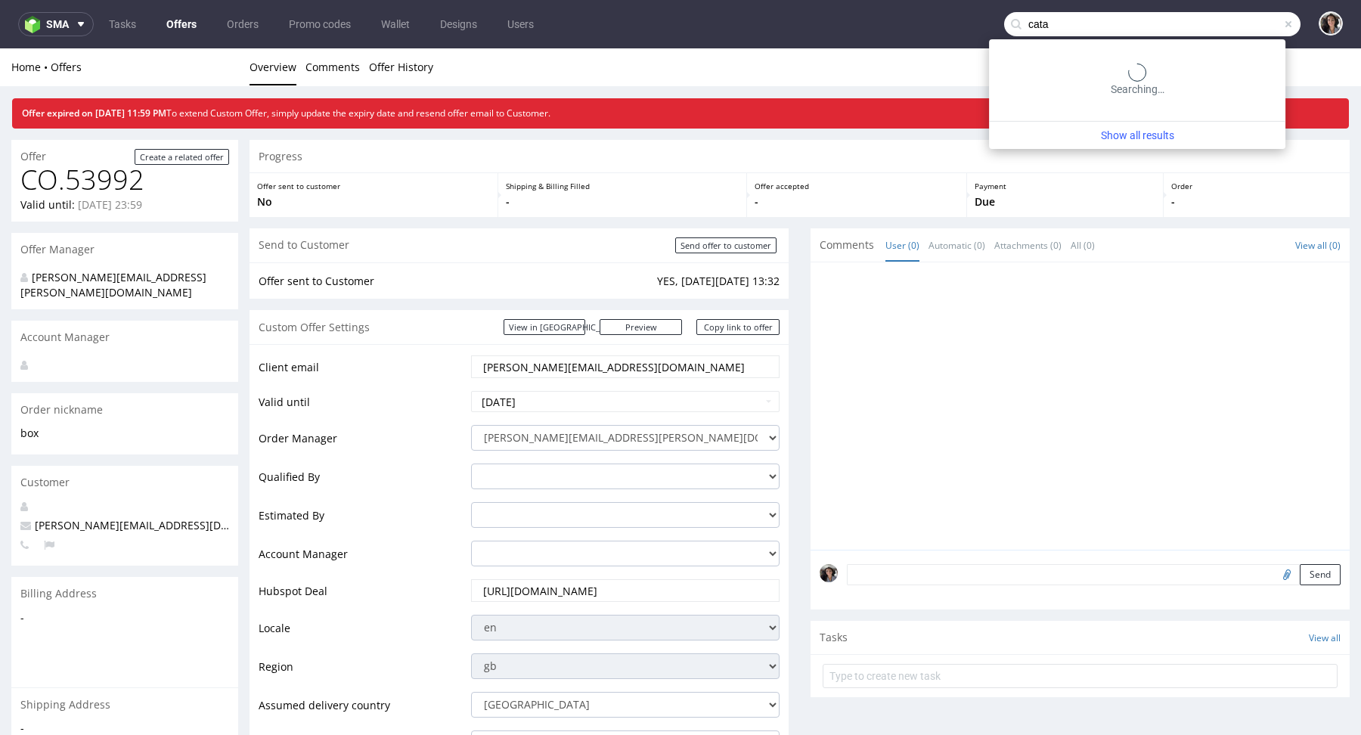
type input "cata"
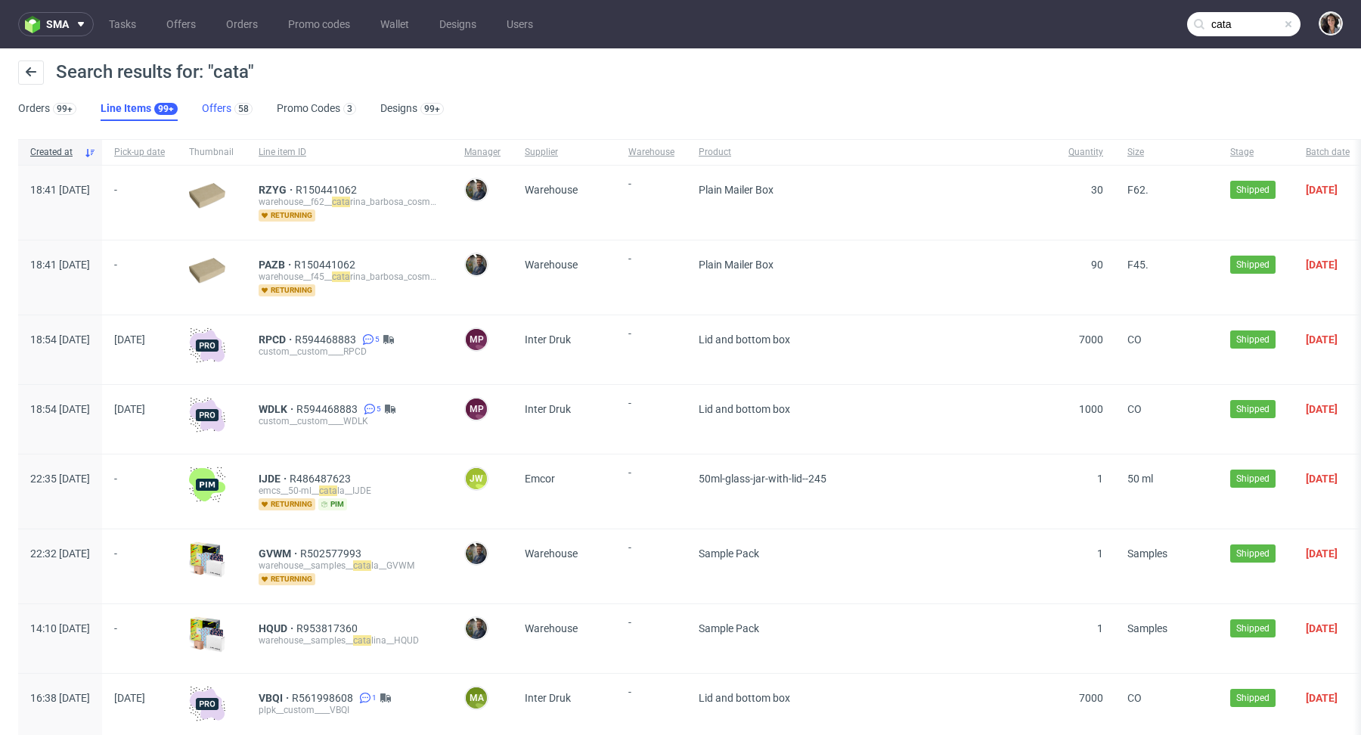
click at [203, 116] on link "Offers 58" at bounding box center [227, 109] width 51 height 24
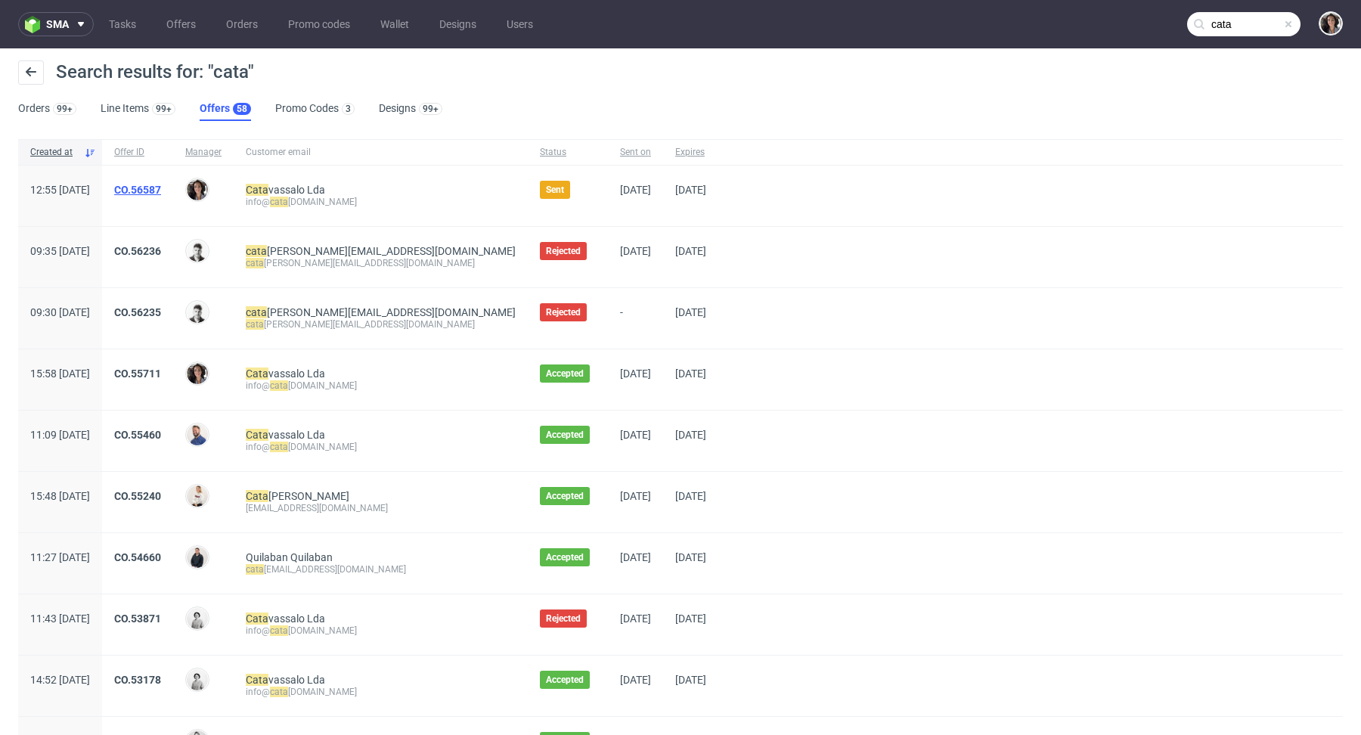
click at [161, 189] on link "CO.56587" at bounding box center [137, 190] width 47 height 12
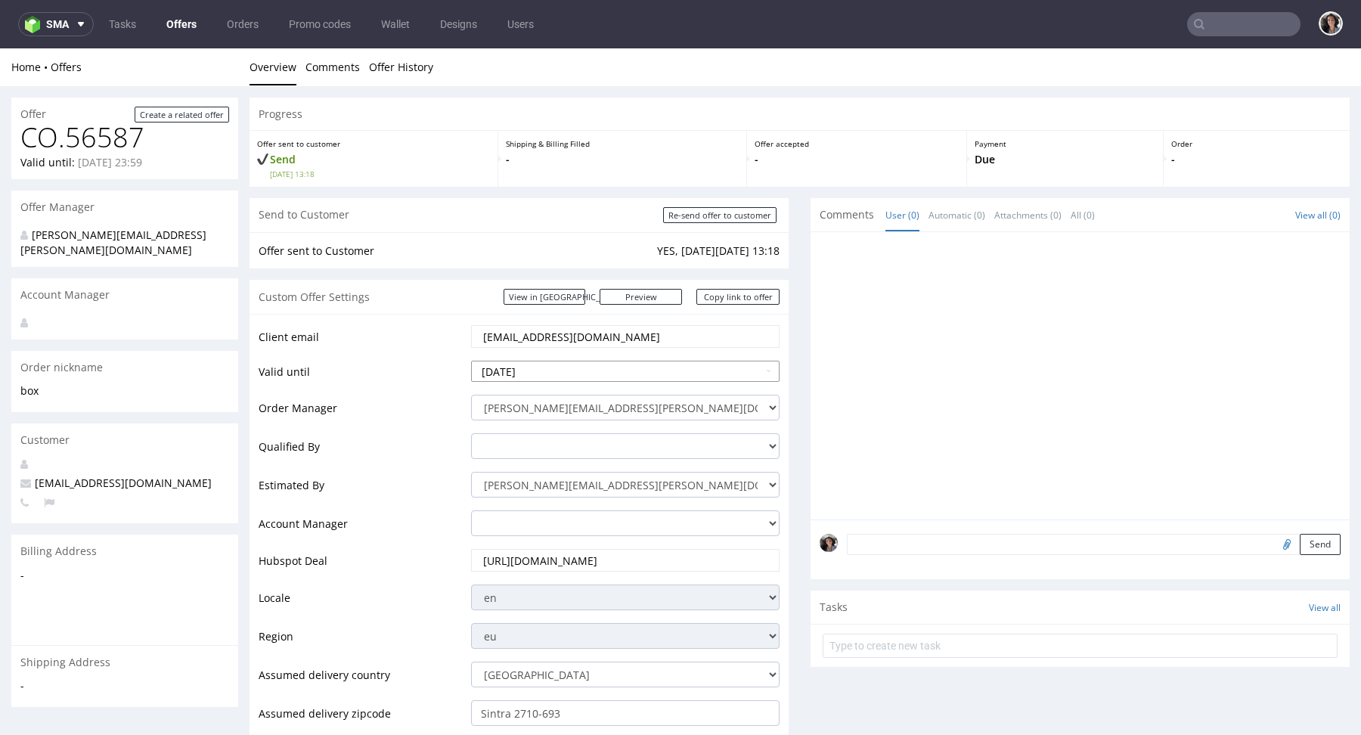
click at [571, 365] on input "[DATE]" at bounding box center [625, 371] width 308 height 21
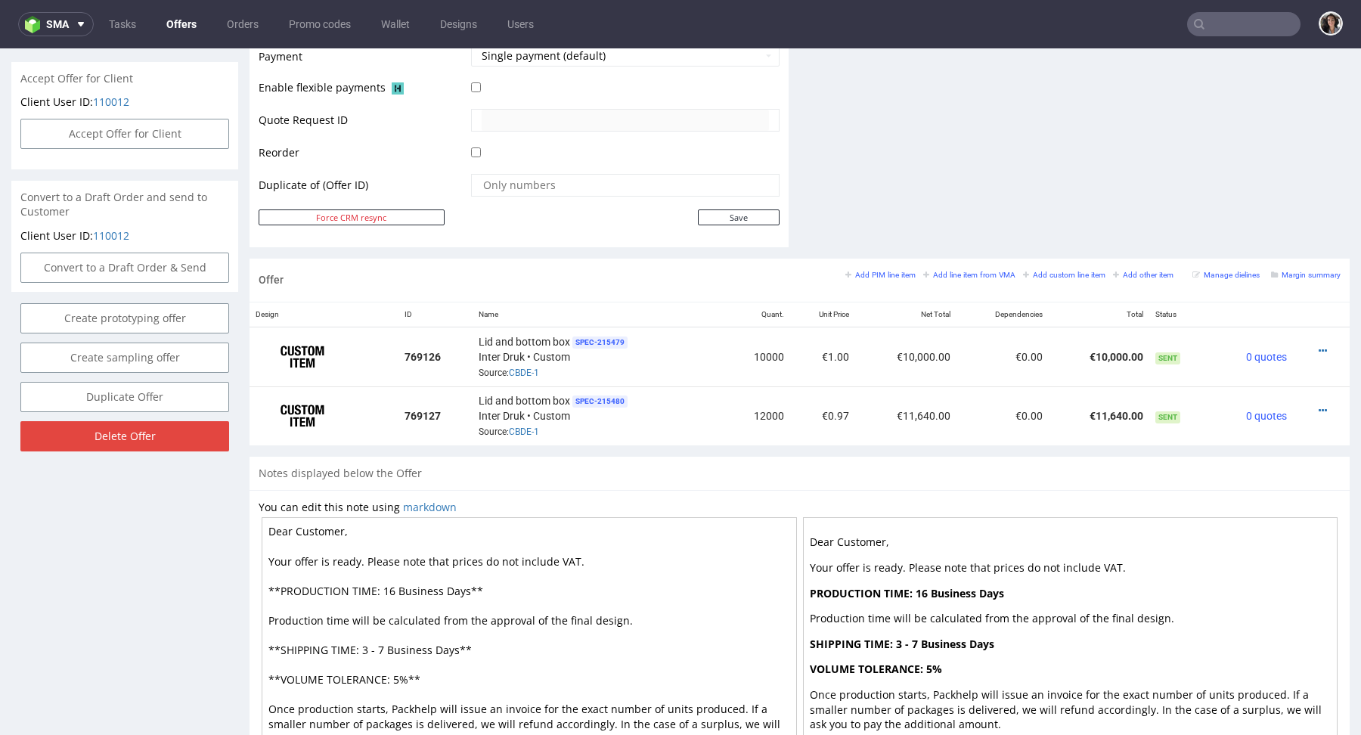
scroll to position [776, 0]
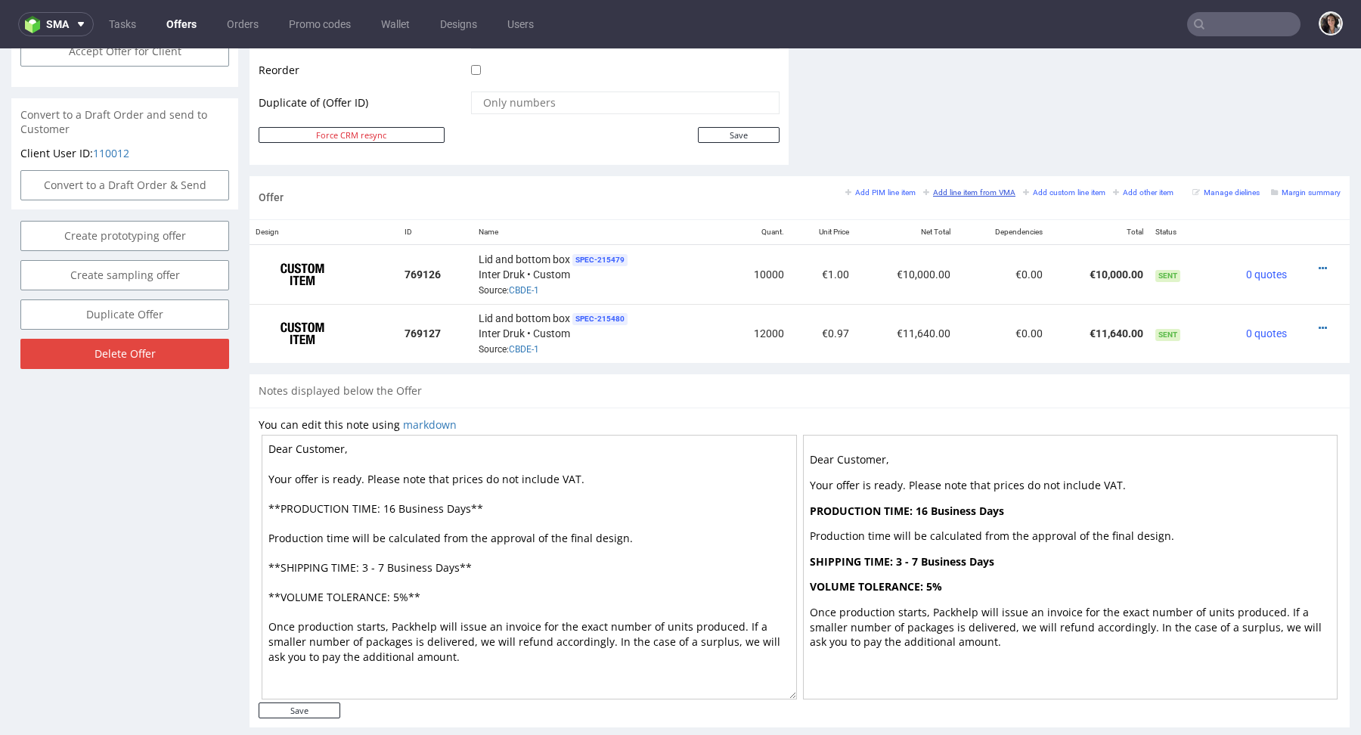
click at [981, 190] on small "Add line item from VMA" at bounding box center [969, 192] width 92 height 8
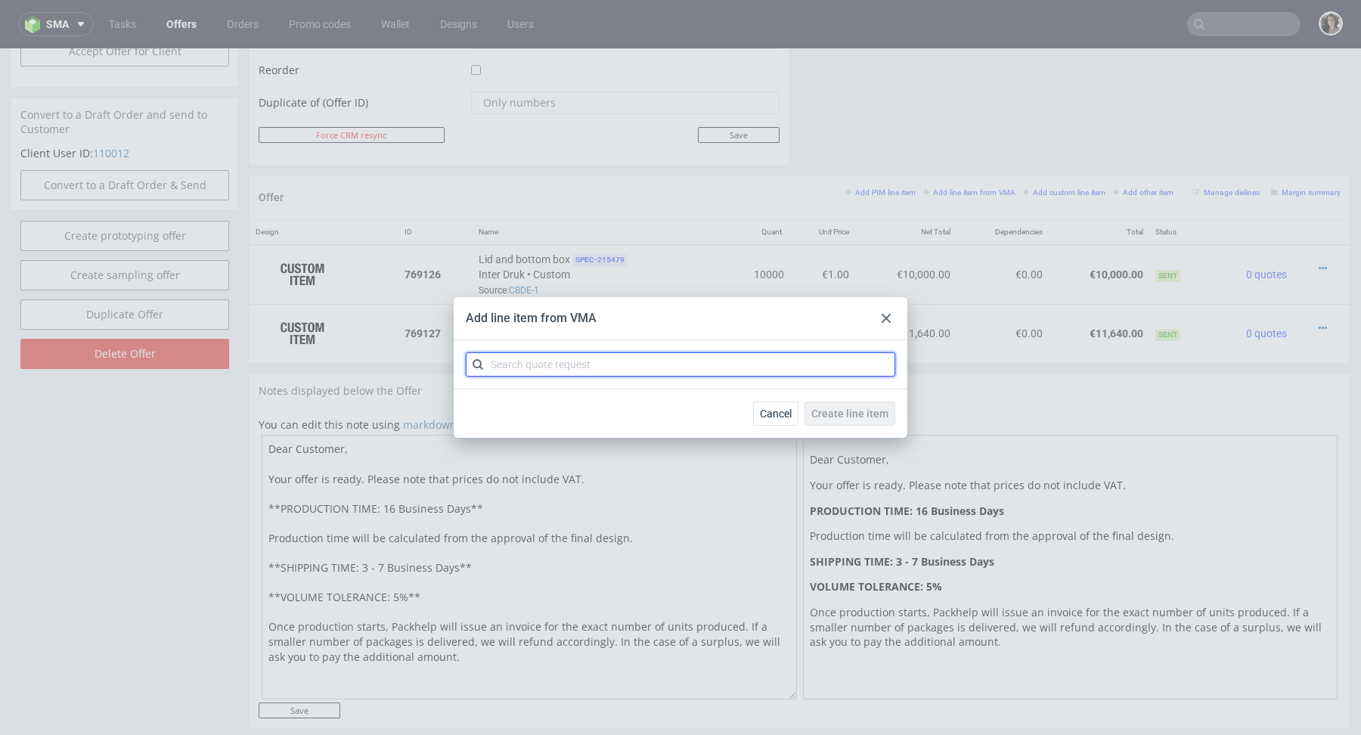
click at [650, 364] on input "text" at bounding box center [680, 364] width 429 height 24
paste input "CBDE"
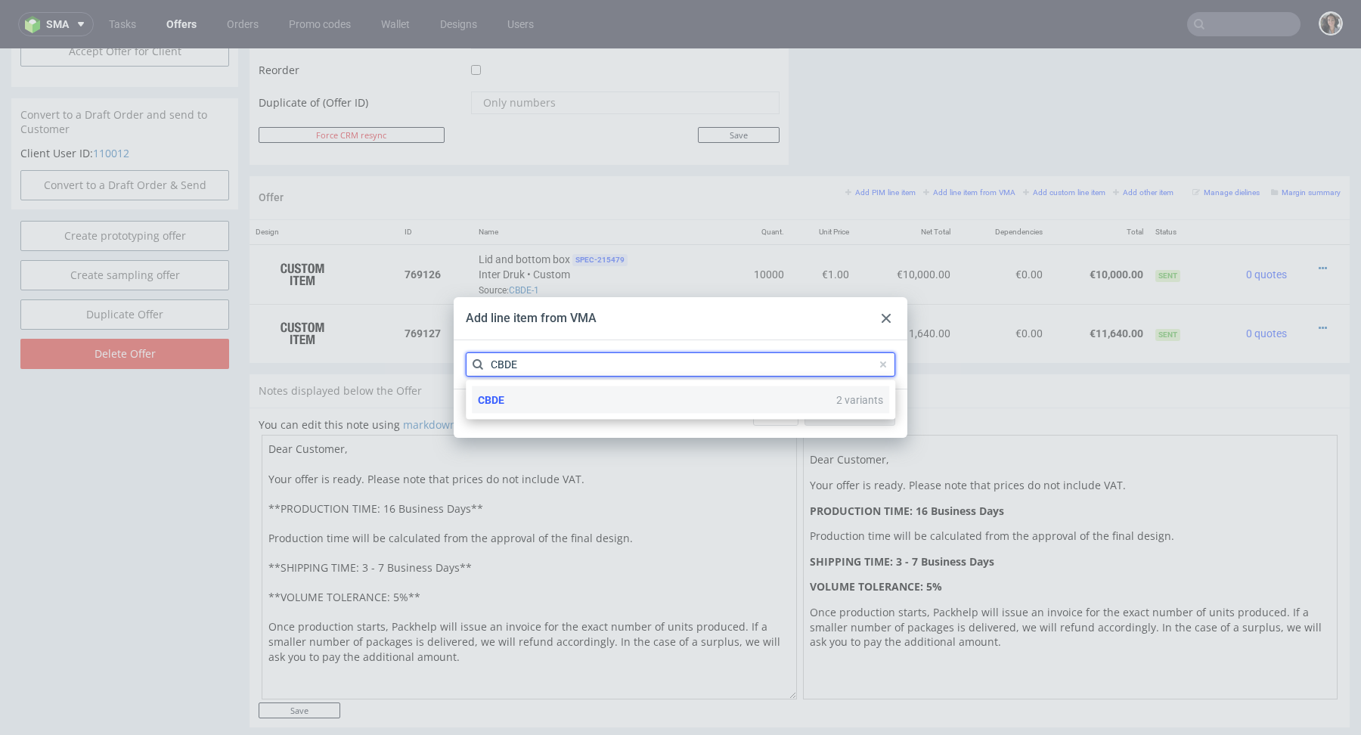
type input "CBDE"
click at [486, 401] on span "CBDE" at bounding box center [491, 400] width 26 height 12
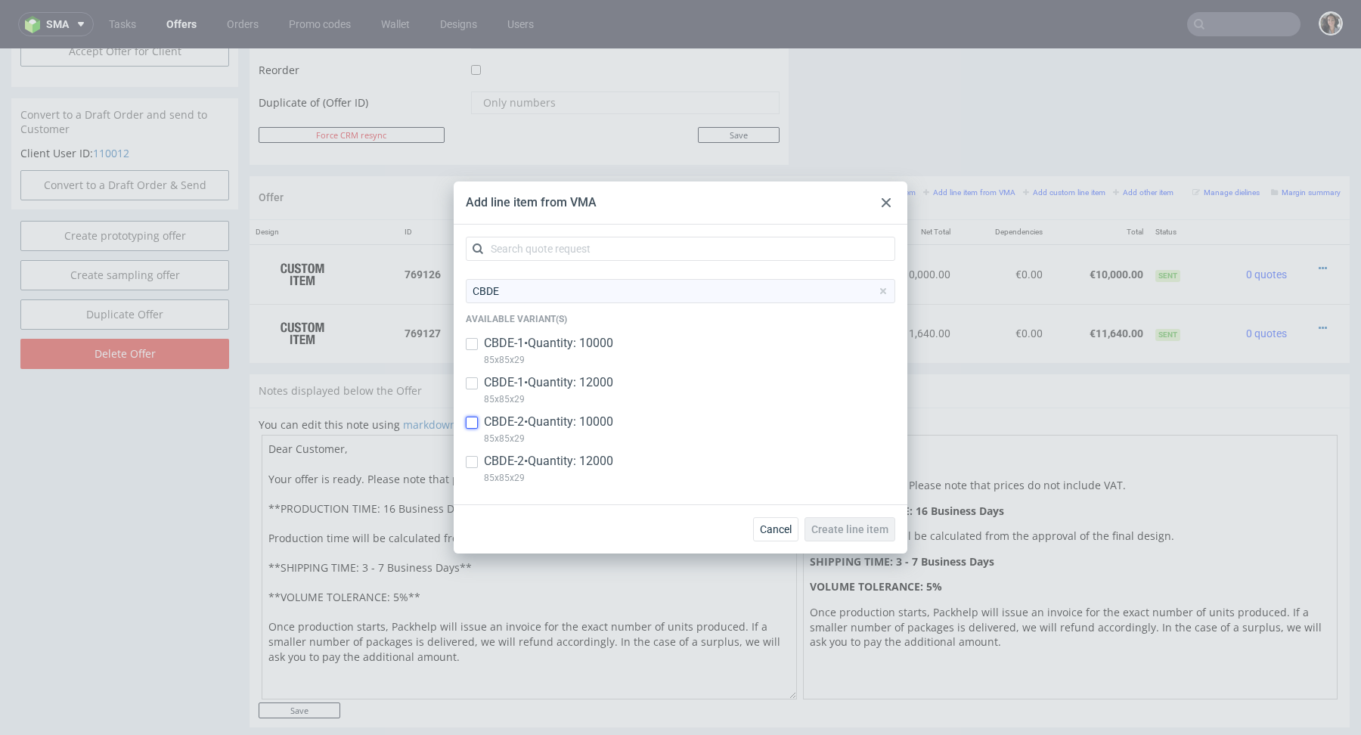
click at [476, 421] on input "checkbox" at bounding box center [472, 423] width 12 height 12
checkbox input "true"
click at [472, 463] on input "checkbox" at bounding box center [472, 462] width 12 height 12
checkbox input "true"
click at [874, 529] on span "Create line item" at bounding box center [849, 529] width 77 height 11
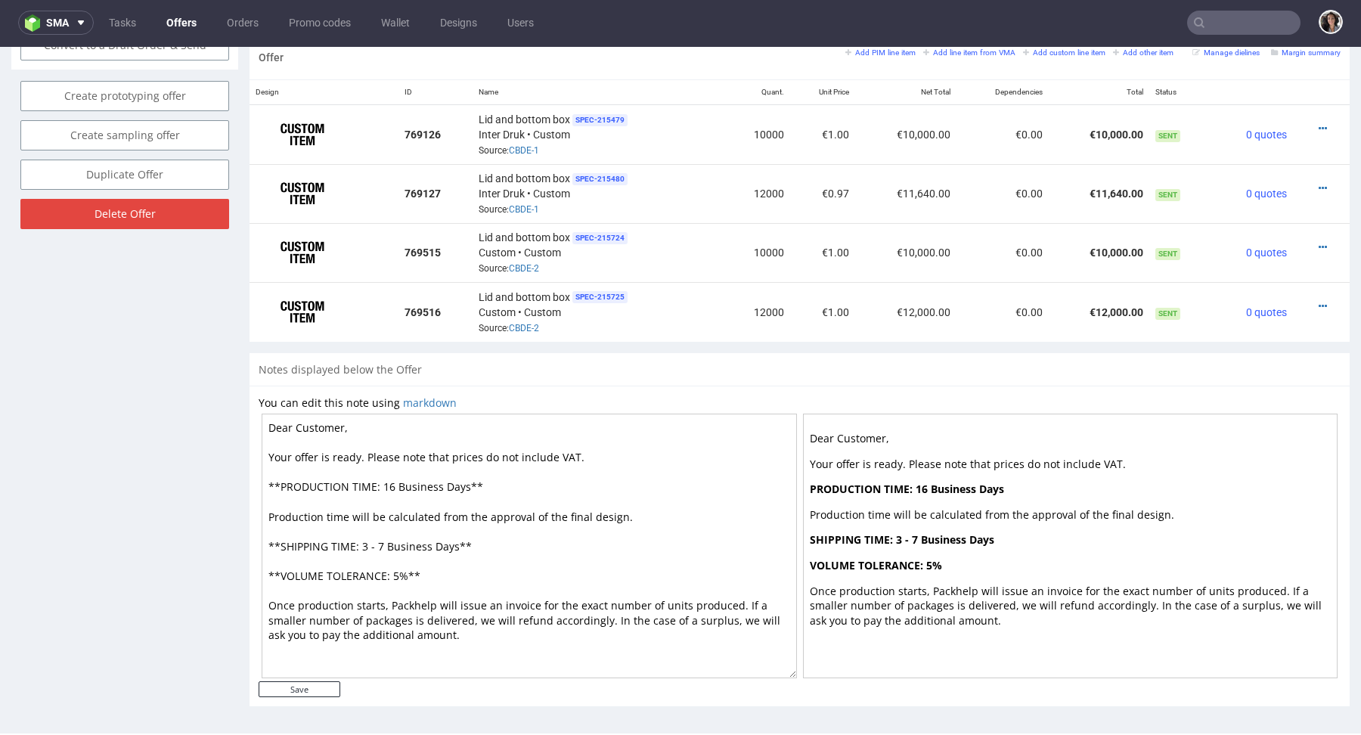
scroll to position [4, 0]
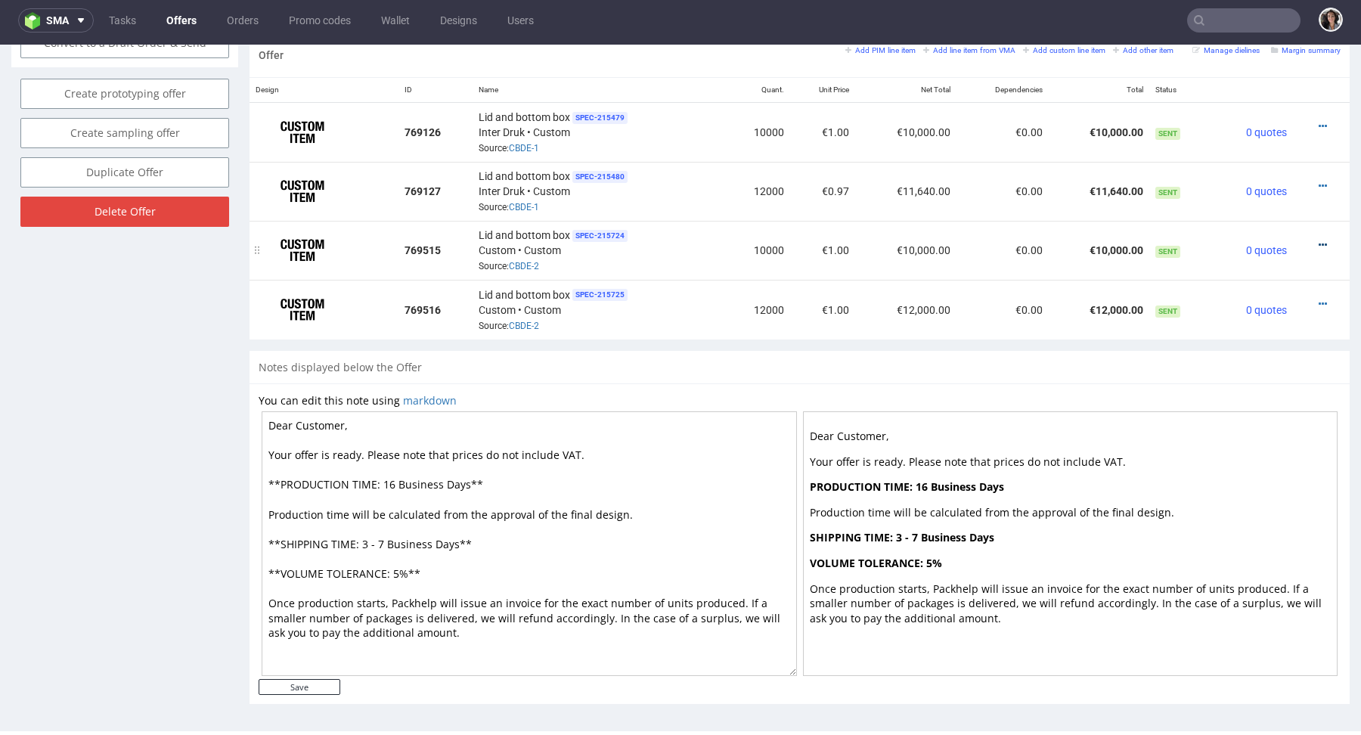
click at [1318, 240] on icon at bounding box center [1322, 245] width 8 height 11
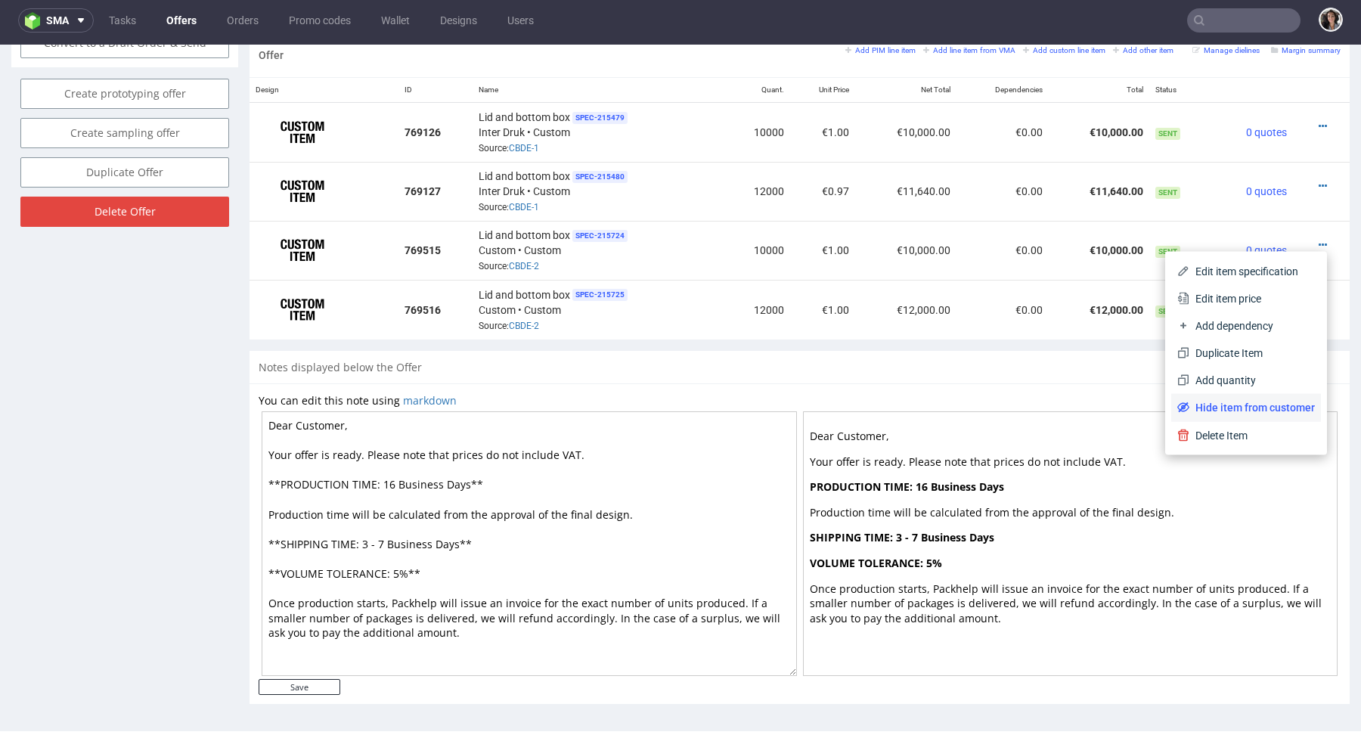
click at [1231, 410] on span "Hide item from customer" at bounding box center [1251, 407] width 125 height 15
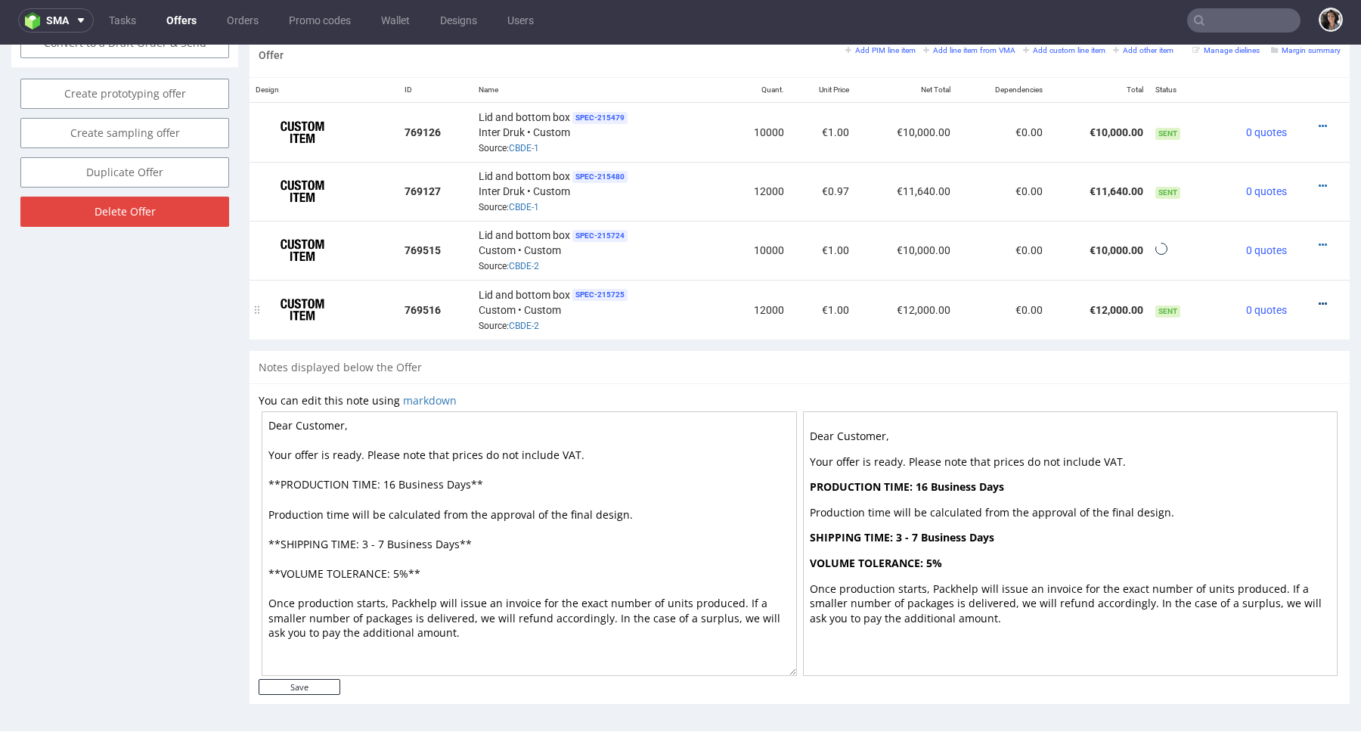
click at [1318, 302] on icon at bounding box center [1322, 304] width 8 height 11
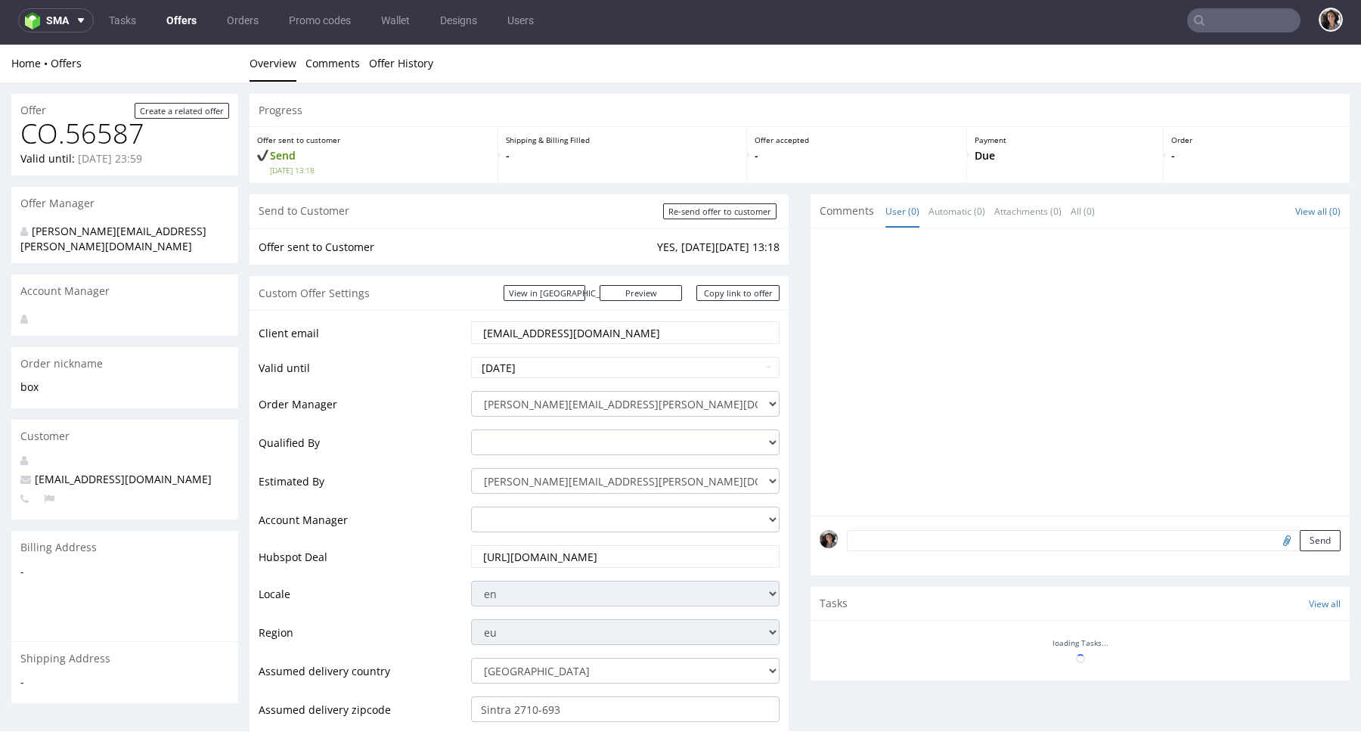
scroll to position [678, 0]
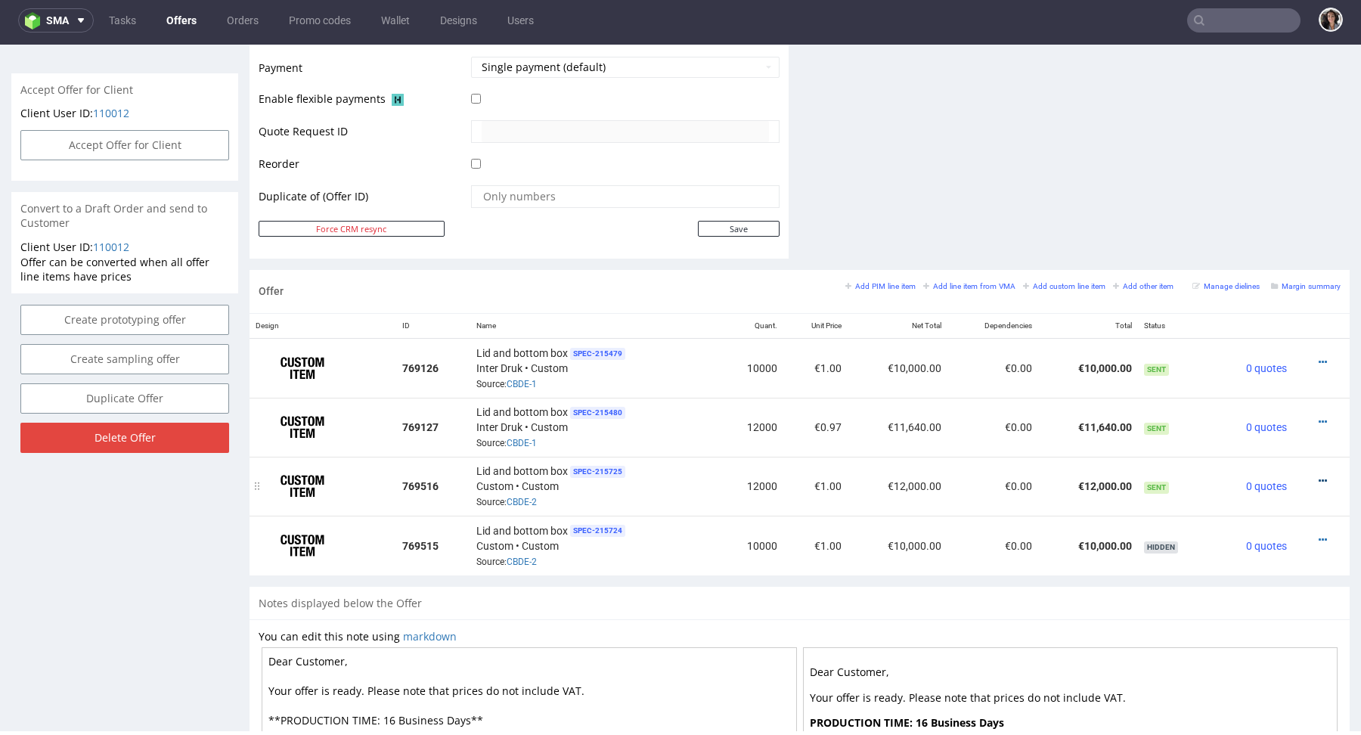
click at [1318, 475] on icon at bounding box center [1322, 480] width 8 height 11
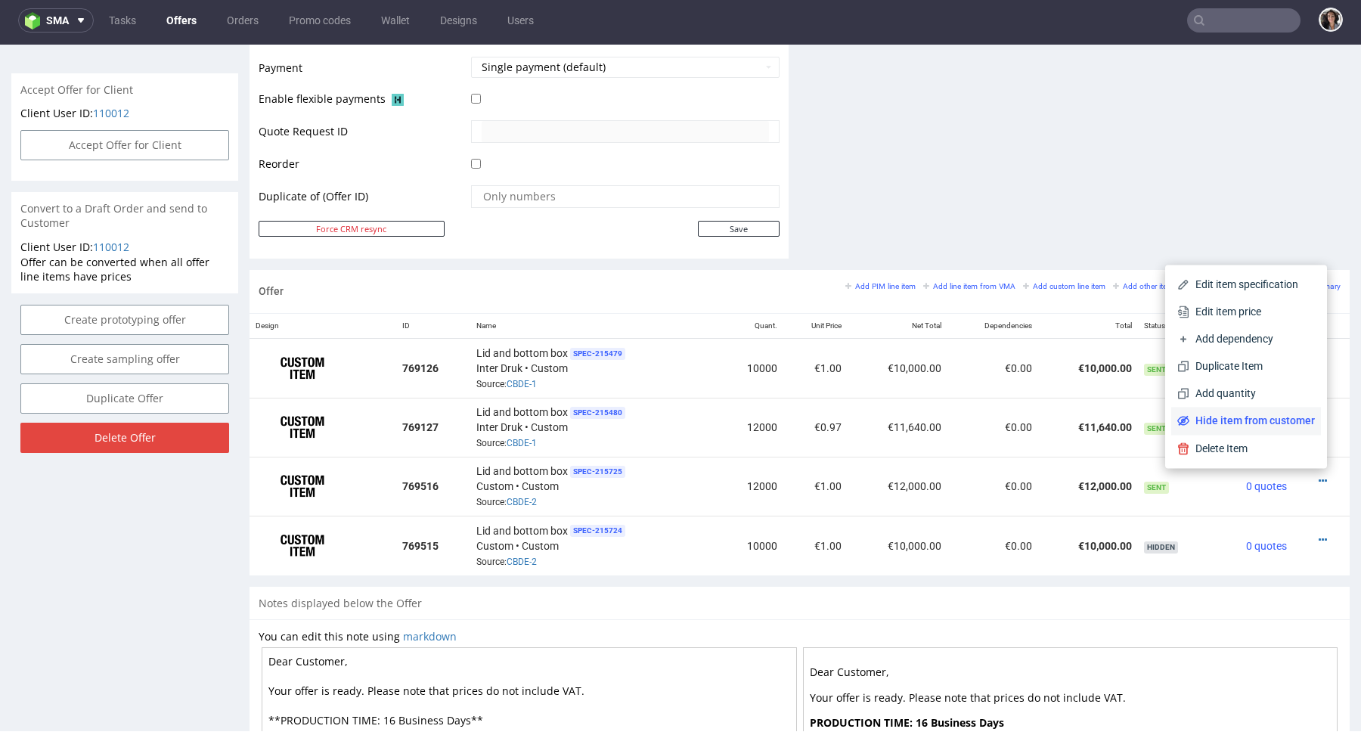
click at [1234, 420] on span "Hide item from customer" at bounding box center [1251, 420] width 125 height 15
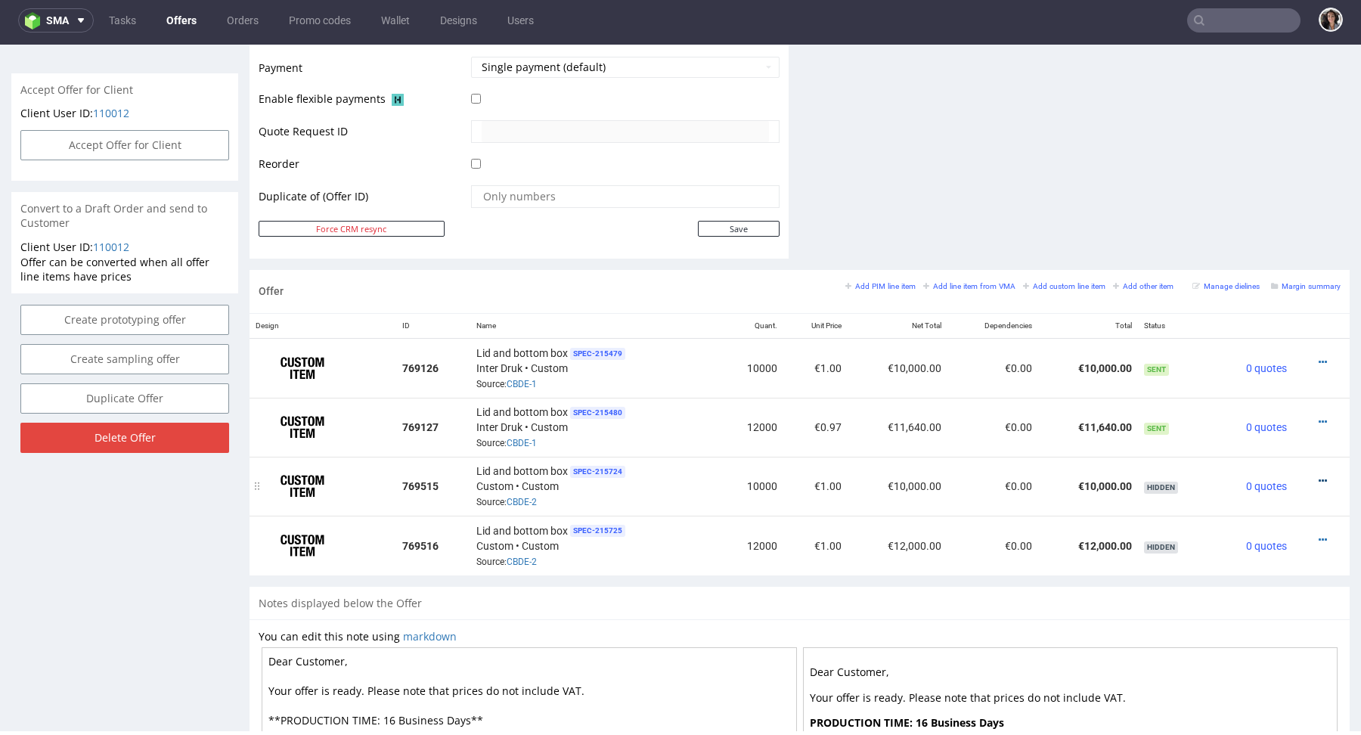
click at [1318, 475] on icon at bounding box center [1322, 480] width 8 height 11
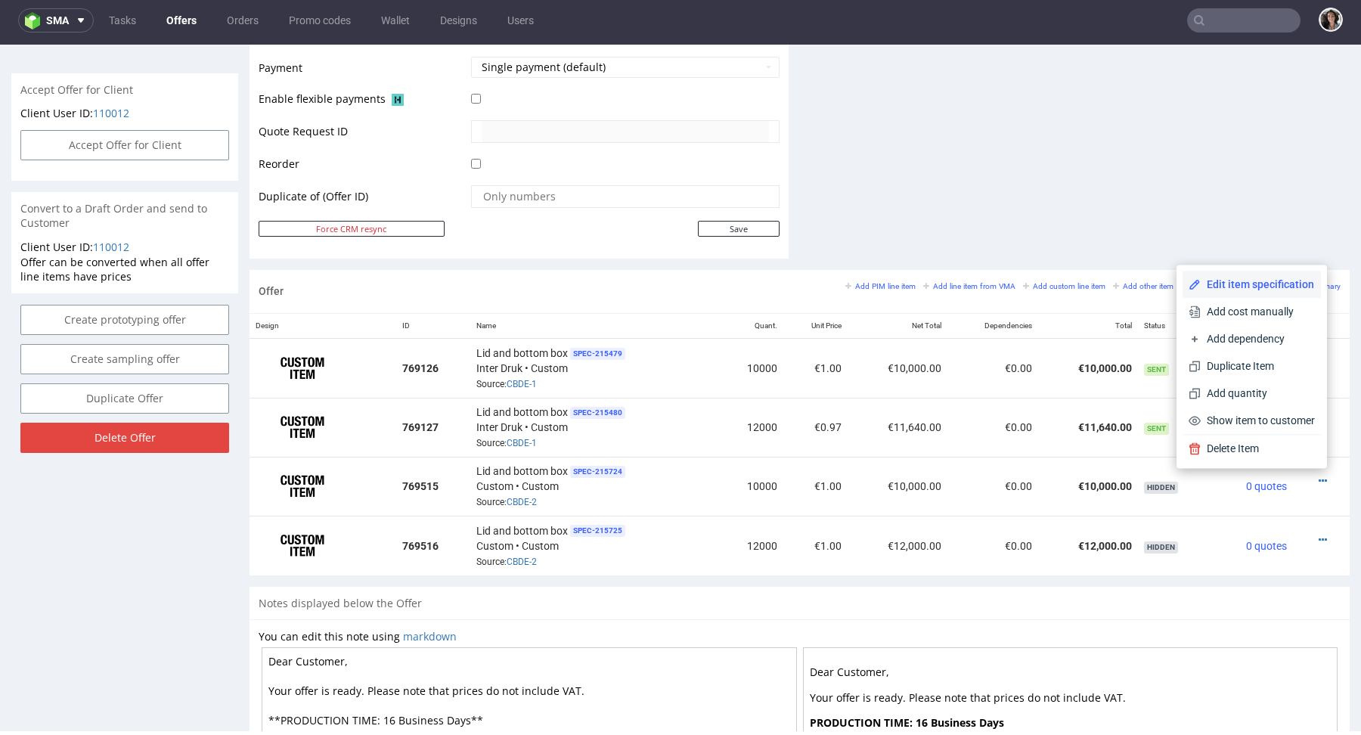
click at [1222, 282] on span "Edit item specification" at bounding box center [1257, 284] width 114 height 15
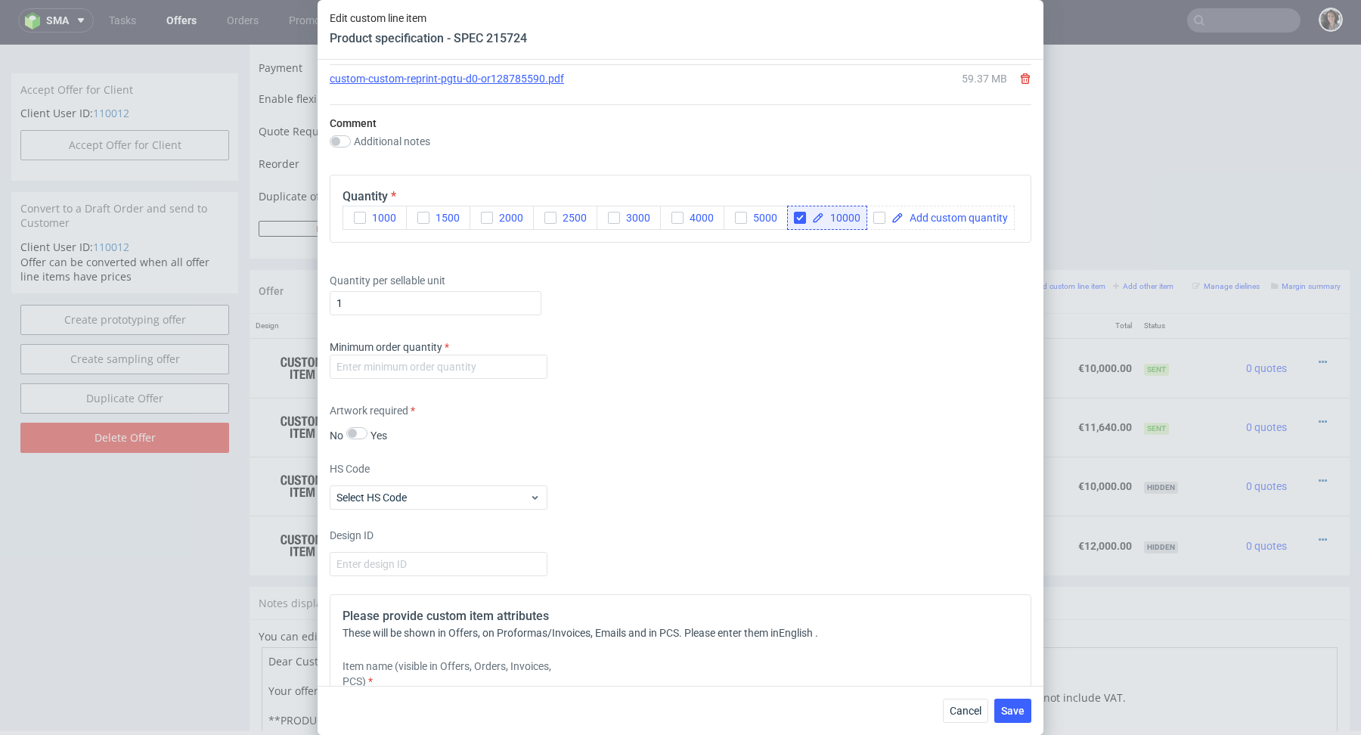
scroll to position [2297, 0]
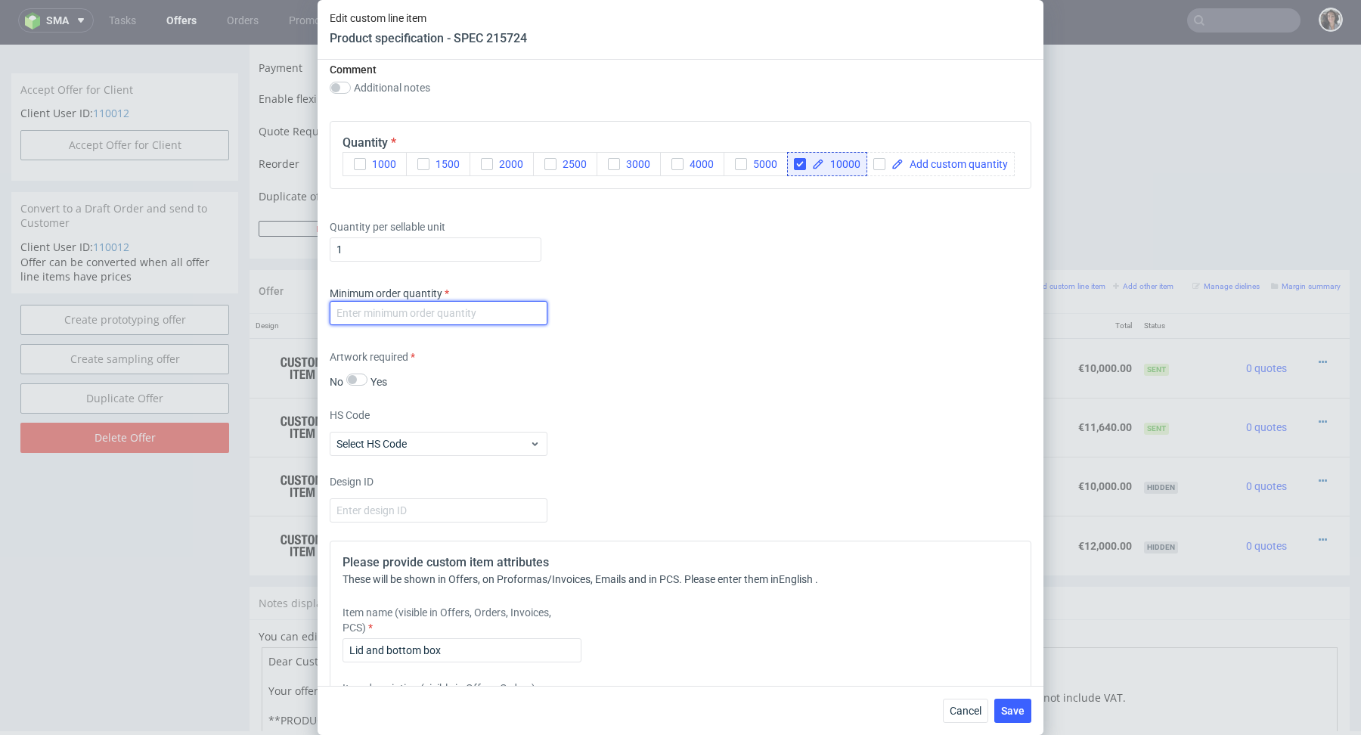
click at [488, 304] on input "number" at bounding box center [439, 313] width 218 height 24
type input "1"
click at [733, 316] on div "Minimum order quantity 1" at bounding box center [681, 308] width 702 height 45
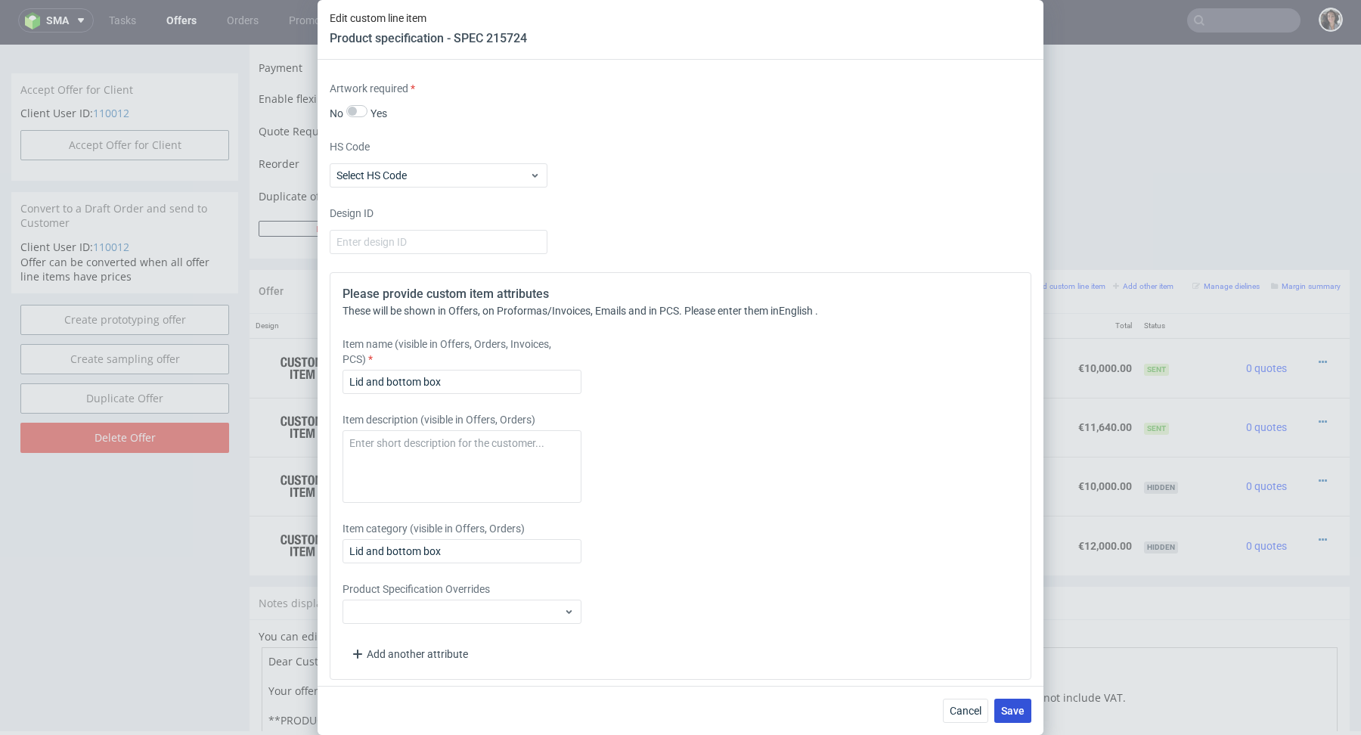
click at [1026, 705] on button "Save" at bounding box center [1012, 710] width 37 height 24
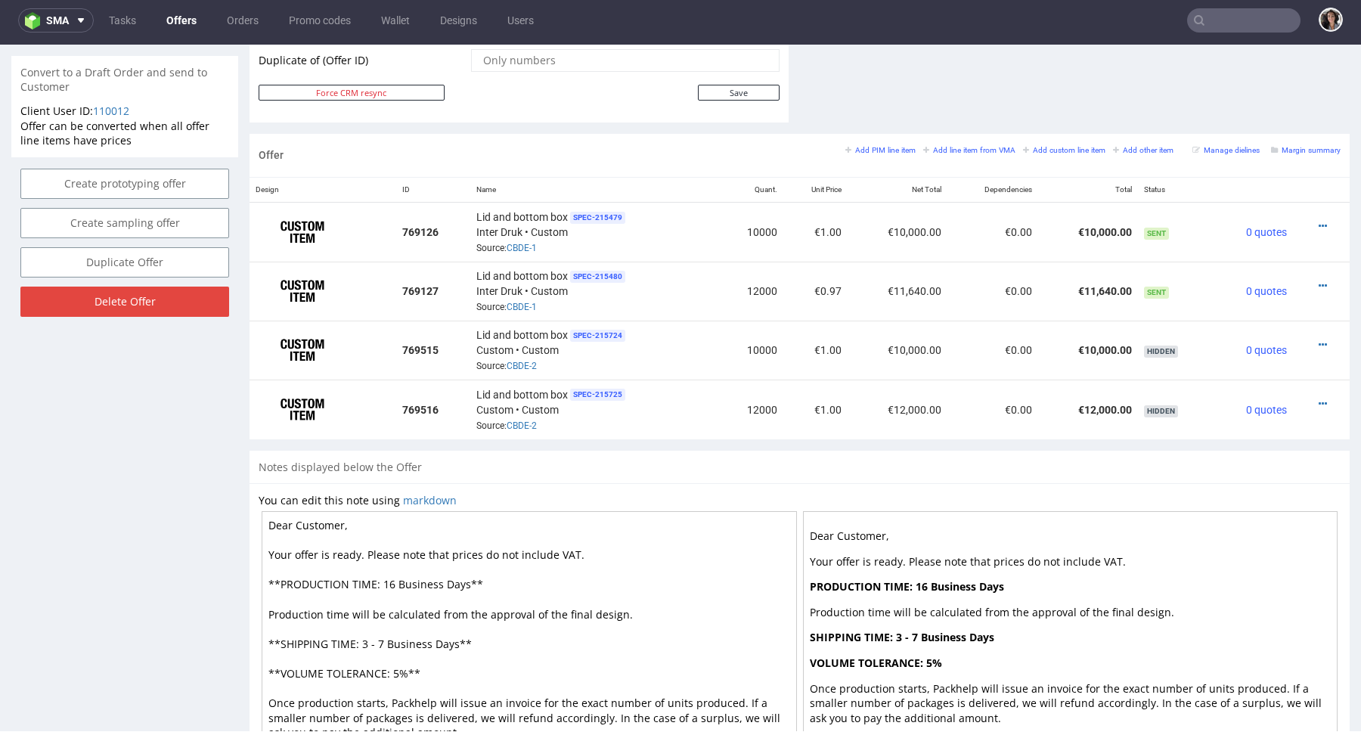
scroll to position [914, 0]
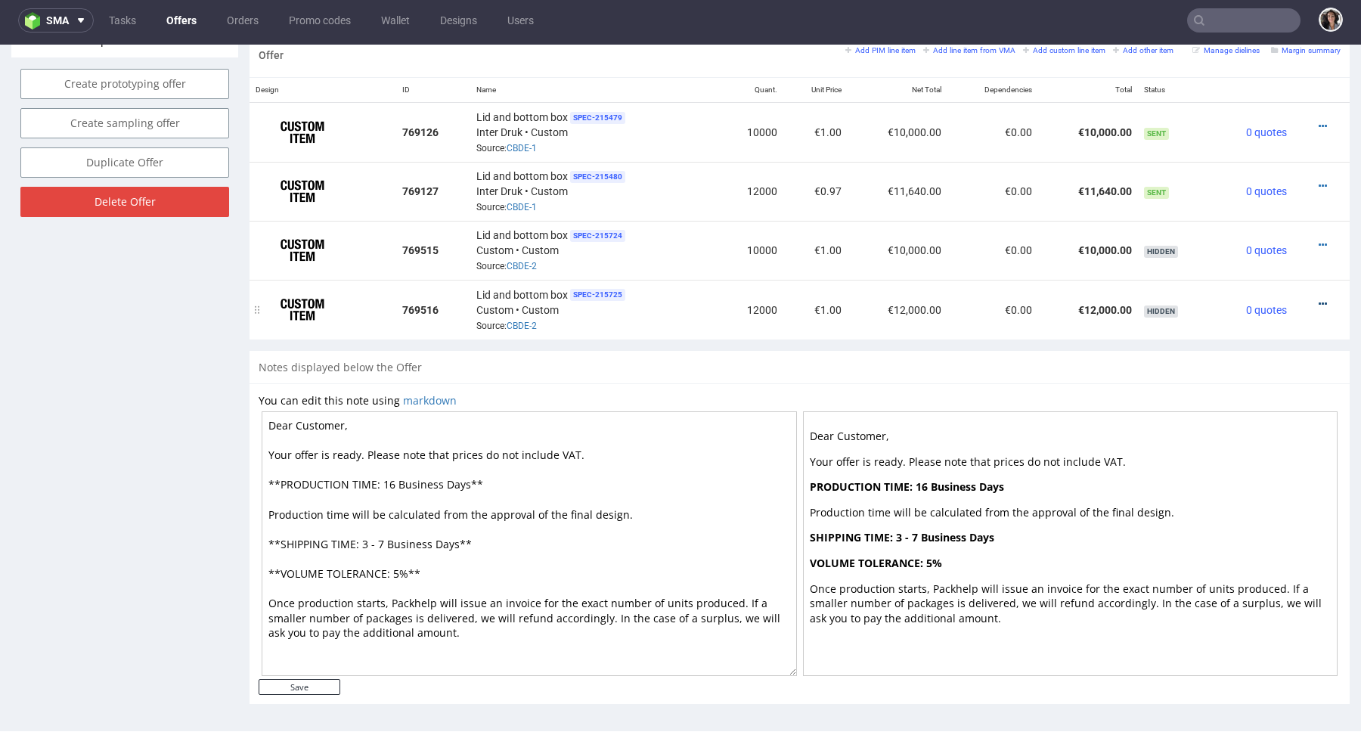
click at [1318, 299] on icon at bounding box center [1322, 304] width 8 height 11
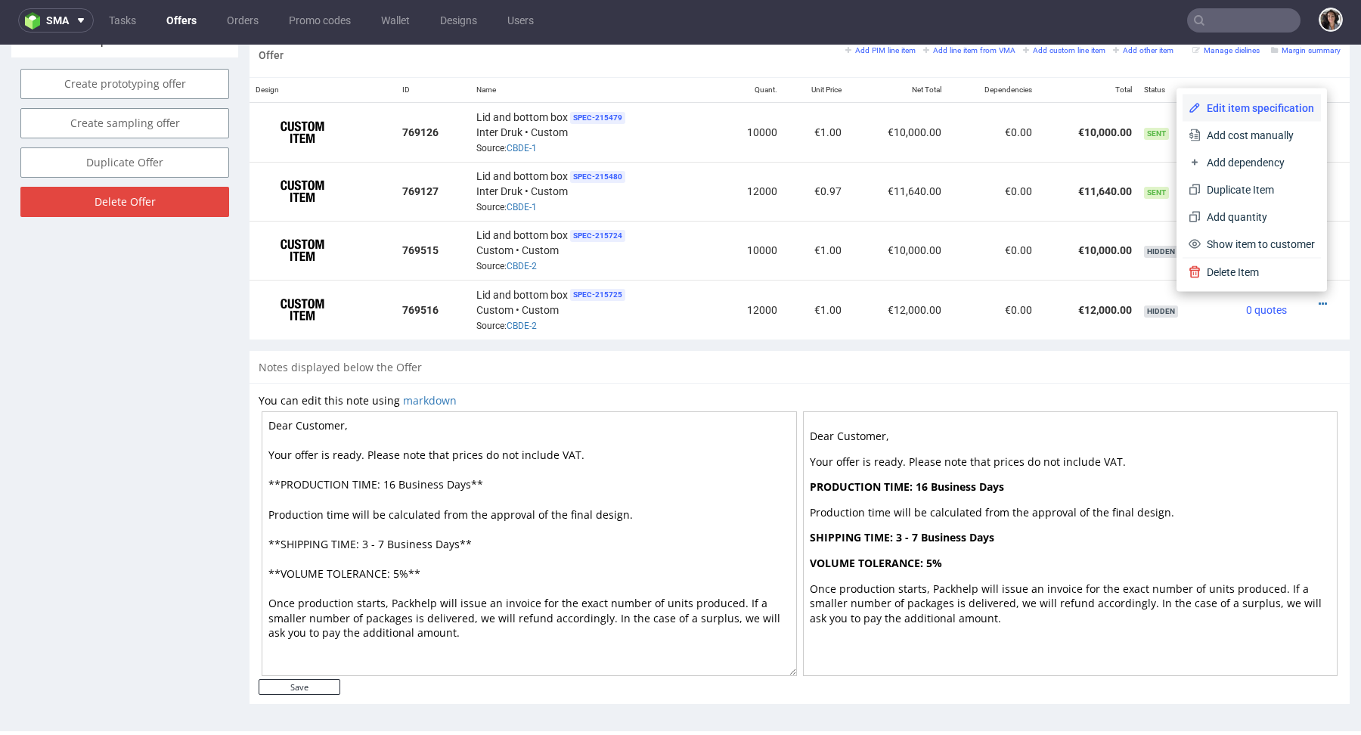
click at [1239, 110] on span "Edit item specification" at bounding box center [1257, 108] width 114 height 15
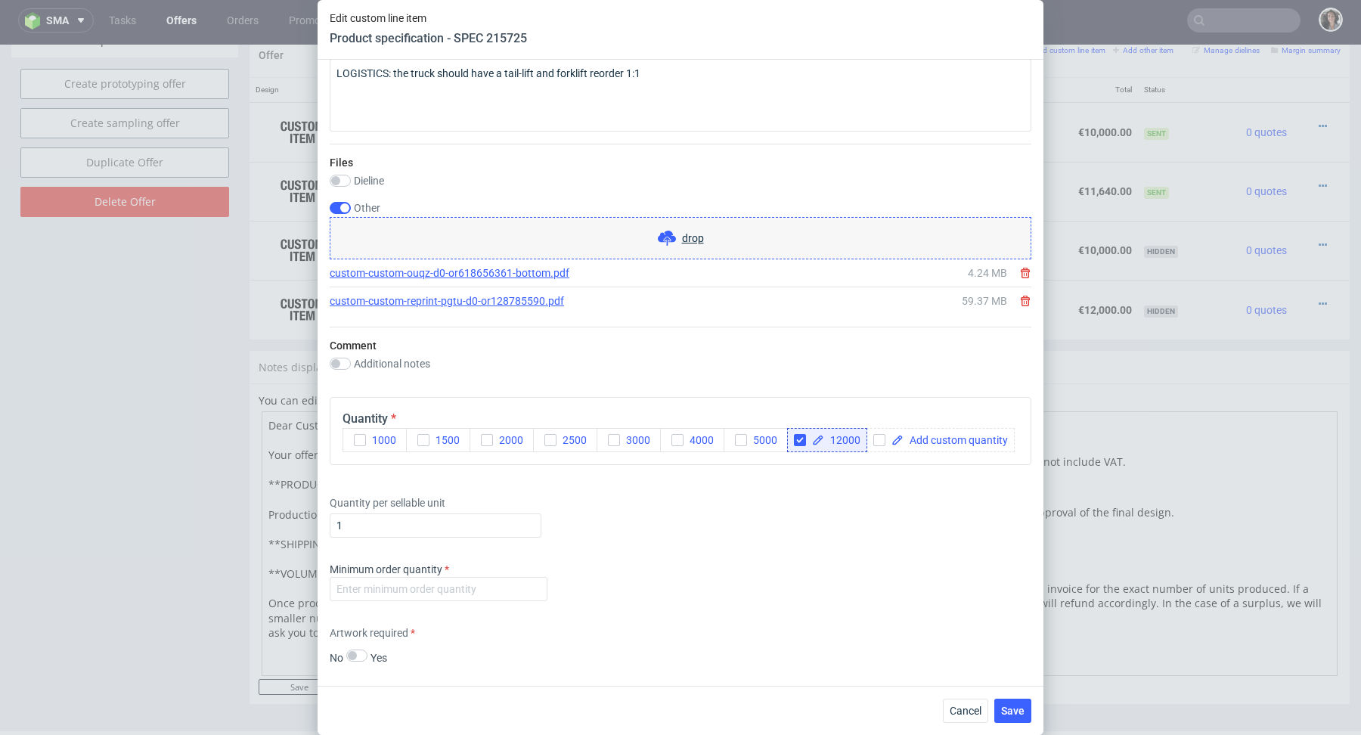
scroll to position [2030, 0]
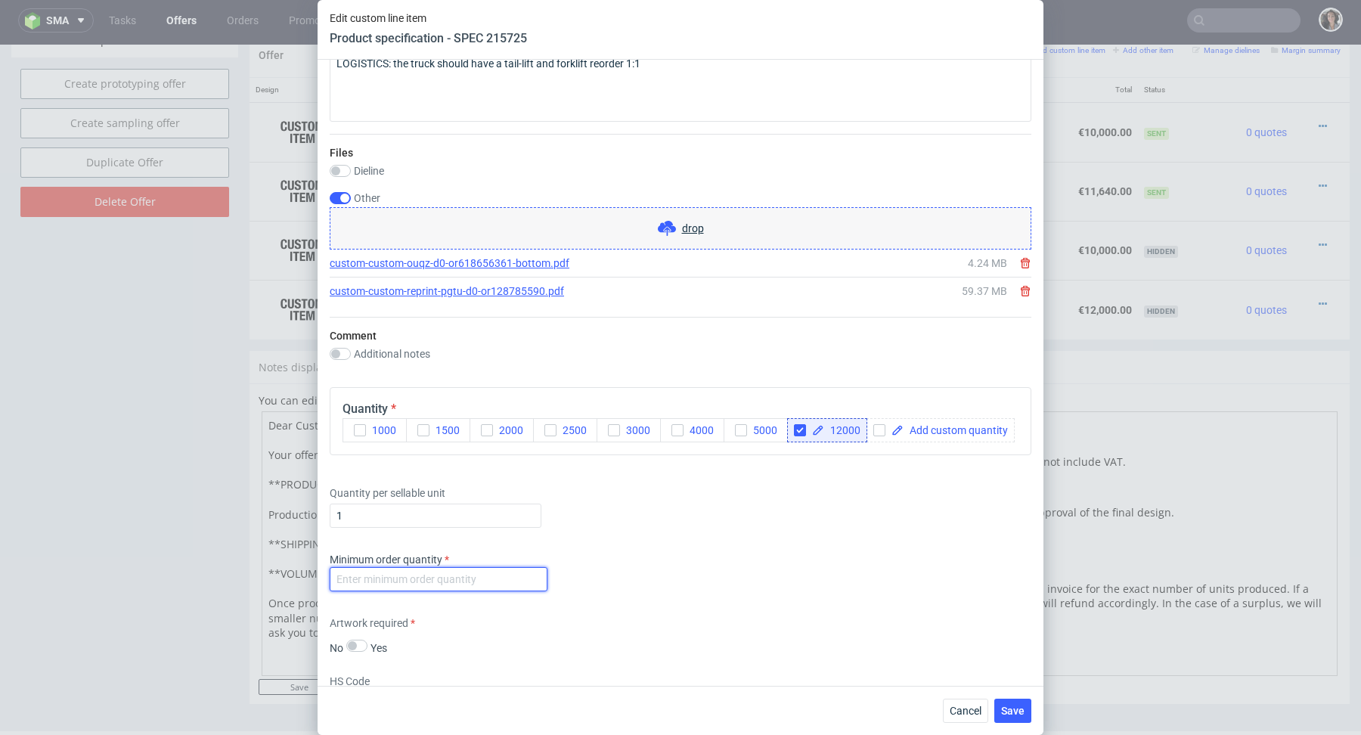
click at [437, 583] on input "number" at bounding box center [439, 579] width 218 height 24
type input "1"
click at [678, 618] on div "Artwork required No Yes" at bounding box center [681, 635] width 702 height 40
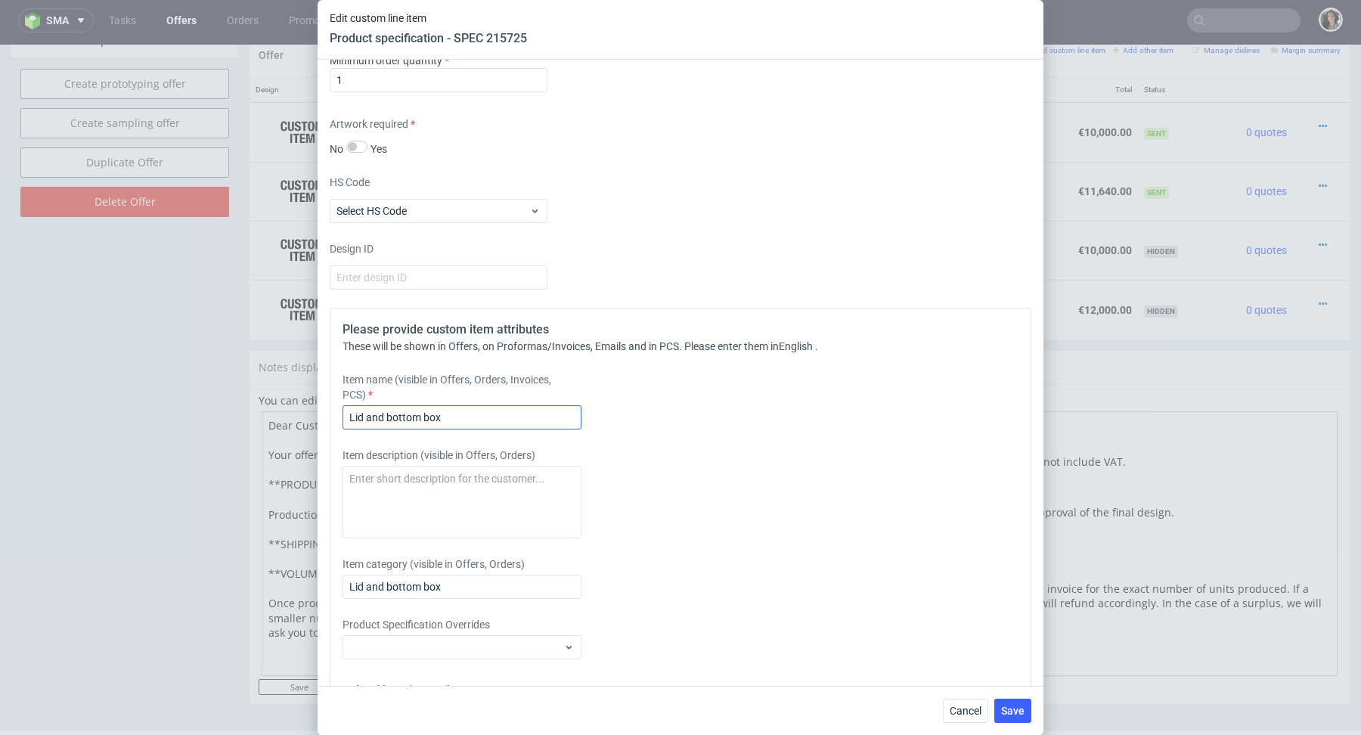
scroll to position [2565, 0]
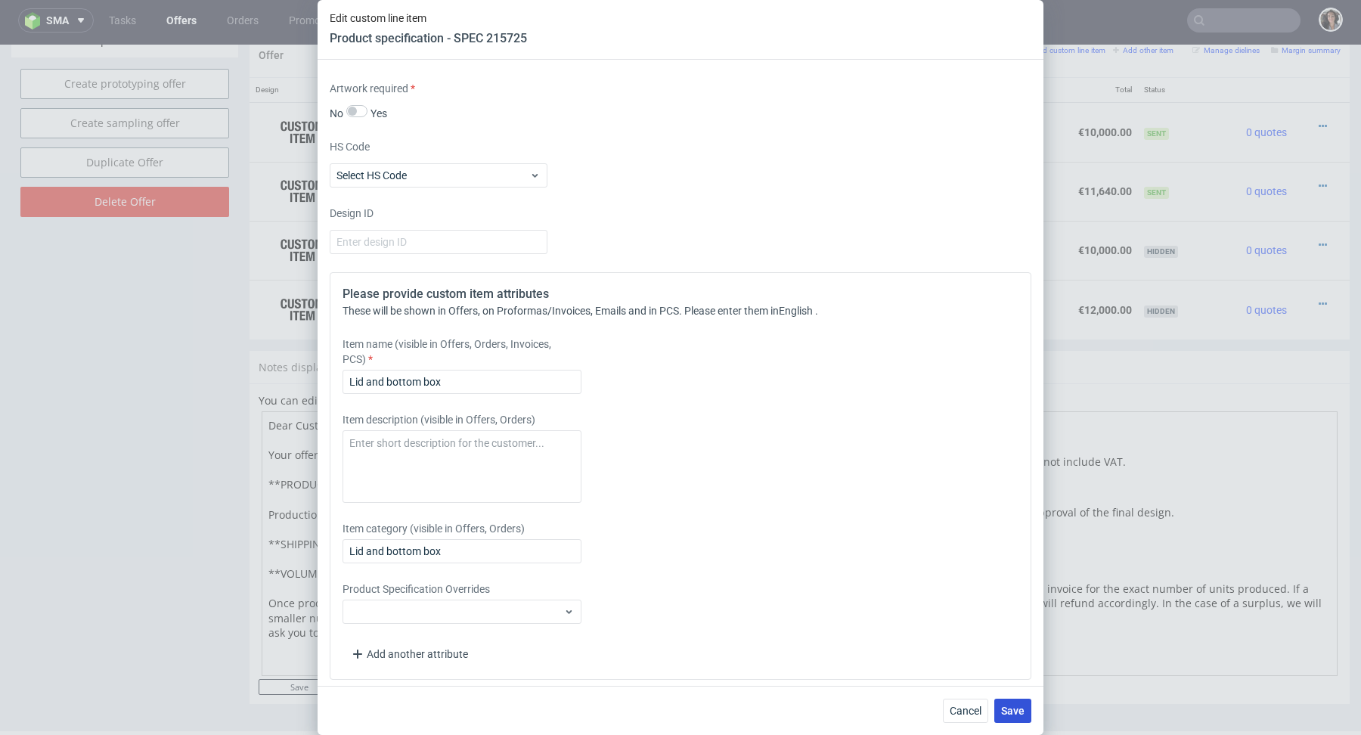
click at [1012, 709] on span "Save" at bounding box center [1012, 710] width 23 height 11
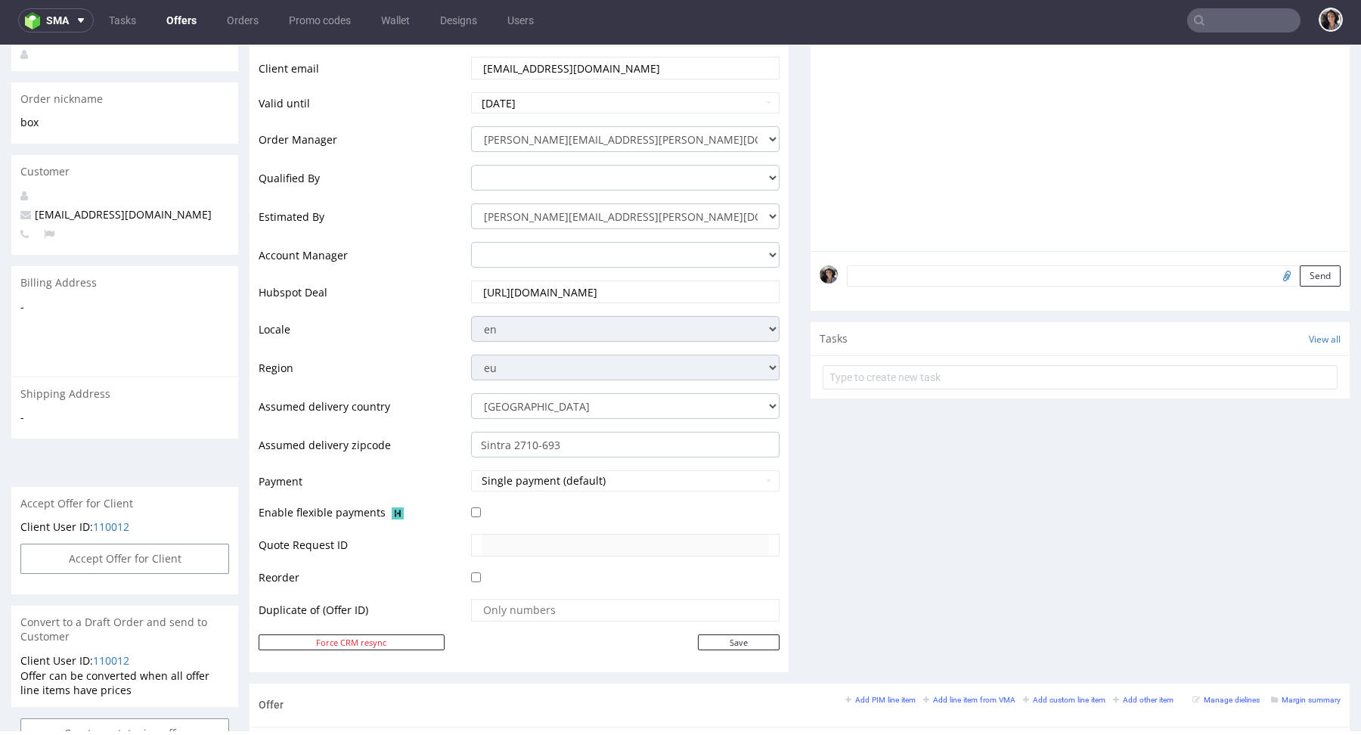
scroll to position [775, 0]
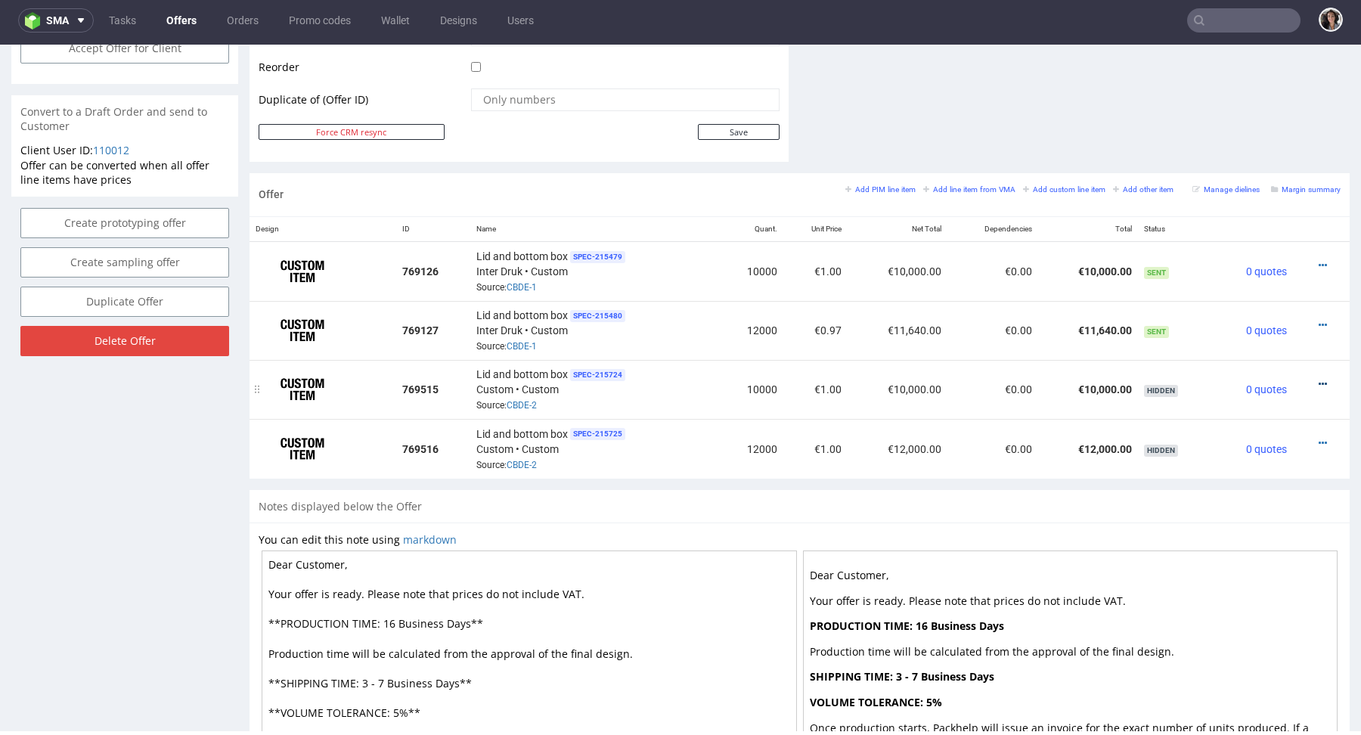
click at [1318, 379] on icon at bounding box center [1322, 384] width 8 height 11
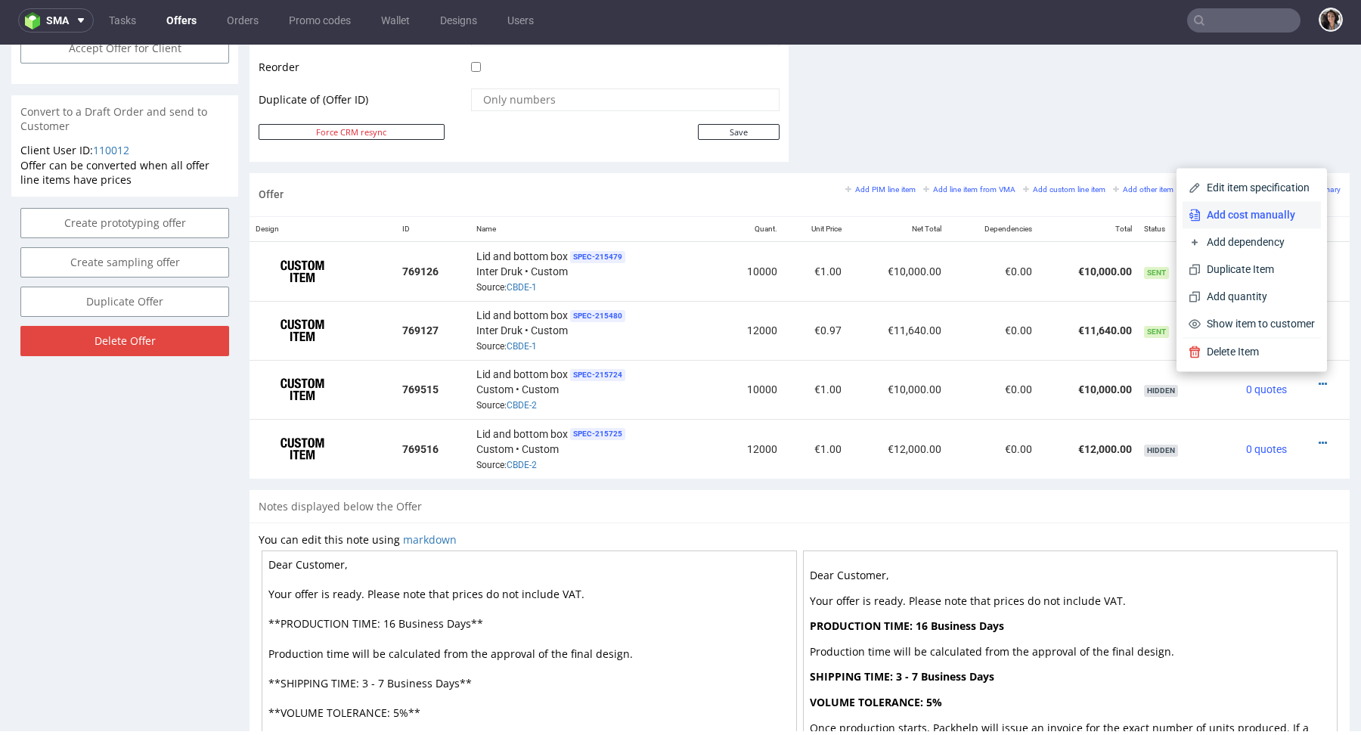
click at [1257, 218] on span "Add cost manually" at bounding box center [1257, 214] width 114 height 15
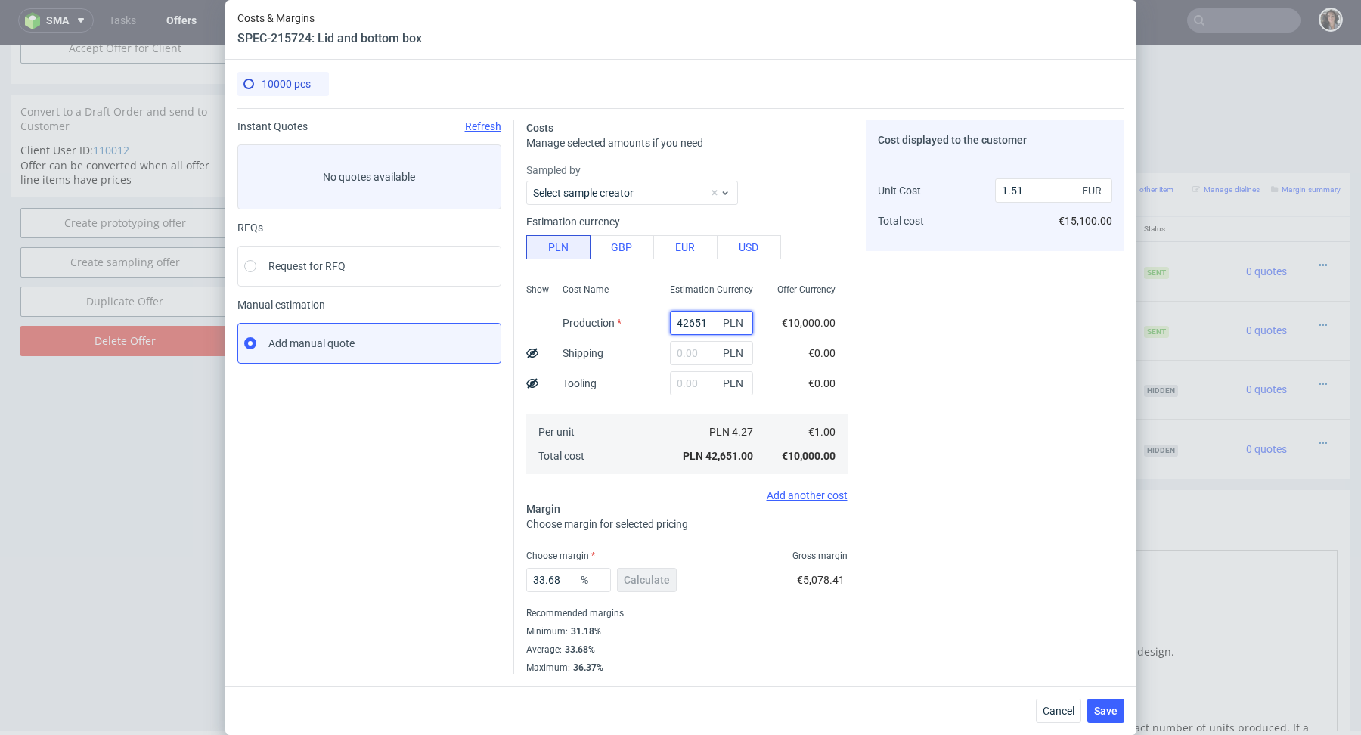
click at [708, 322] on input "42651" at bounding box center [711, 323] width 83 height 24
paste input "26400"
type input "26400"
type input "0.93"
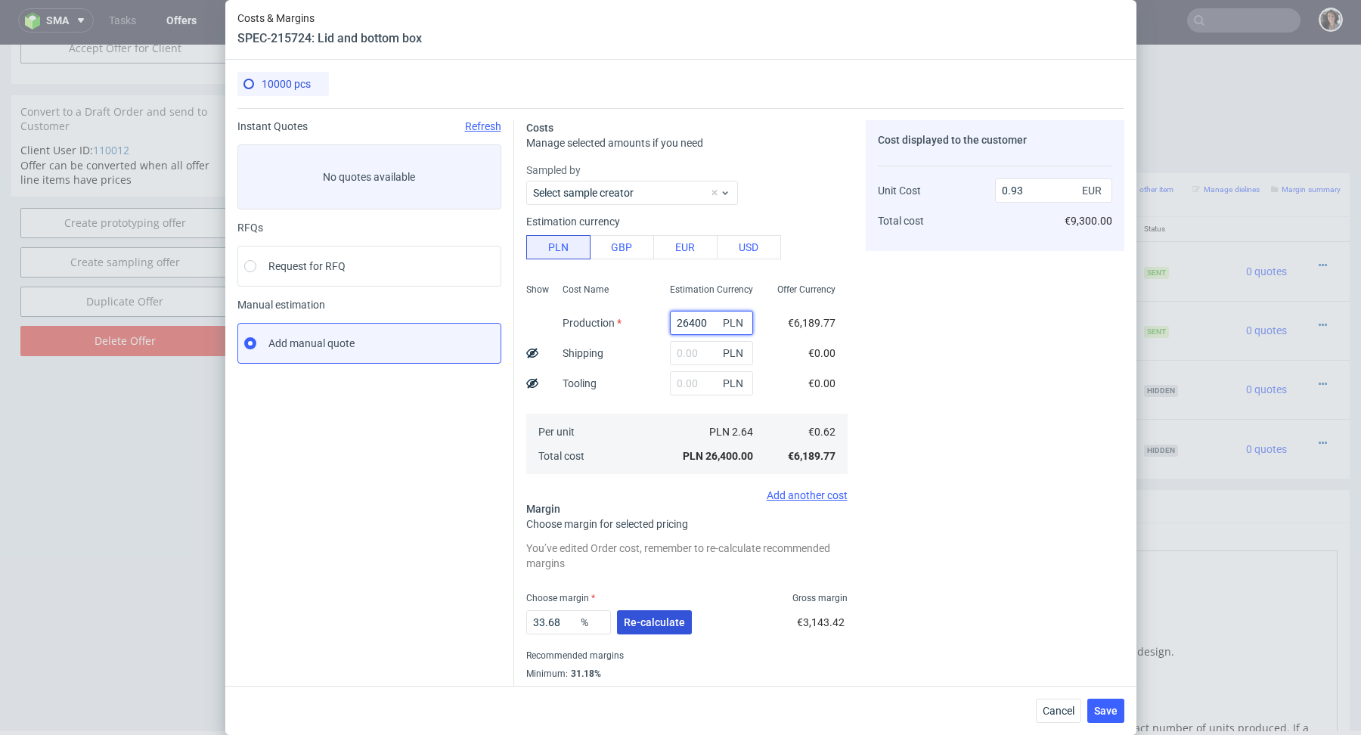
type input "26400"
click at [657, 618] on span "Re-calculate" at bounding box center [654, 622] width 61 height 11
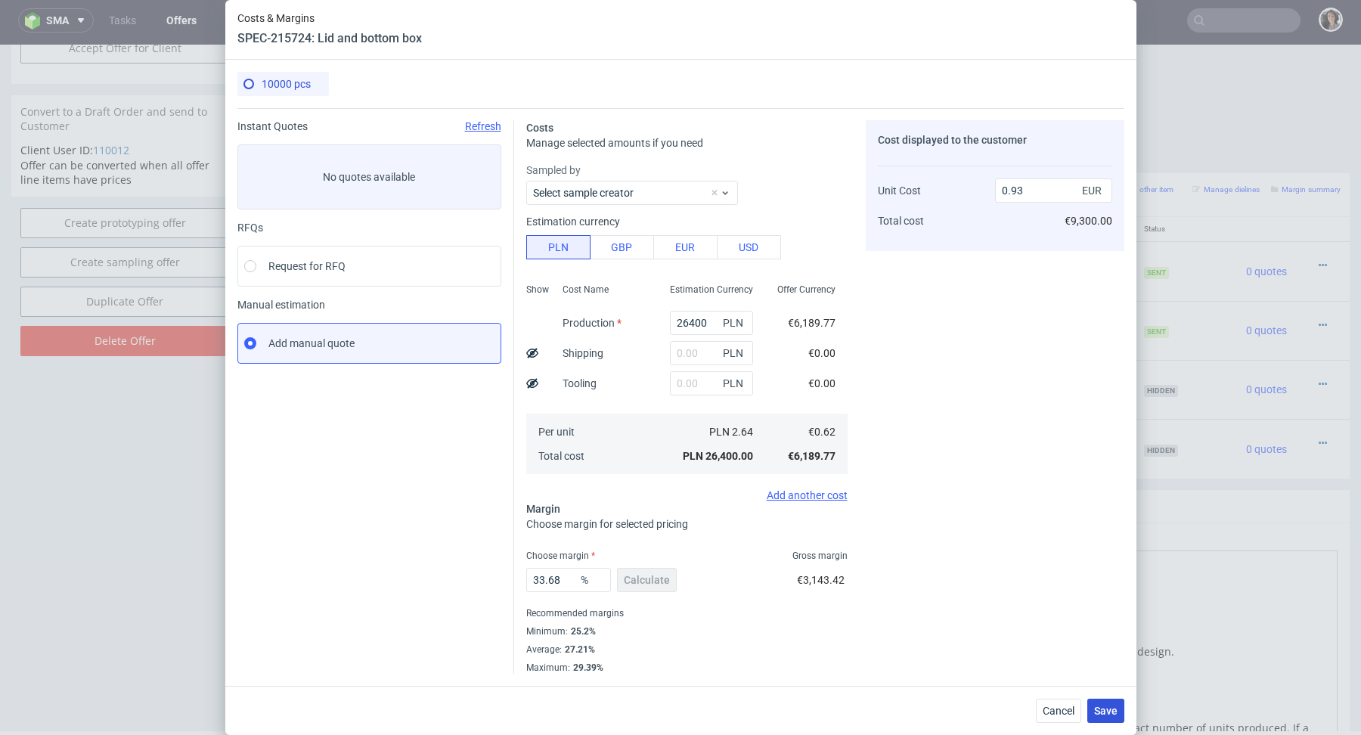
click at [1101, 712] on span "Save" at bounding box center [1105, 710] width 23 height 11
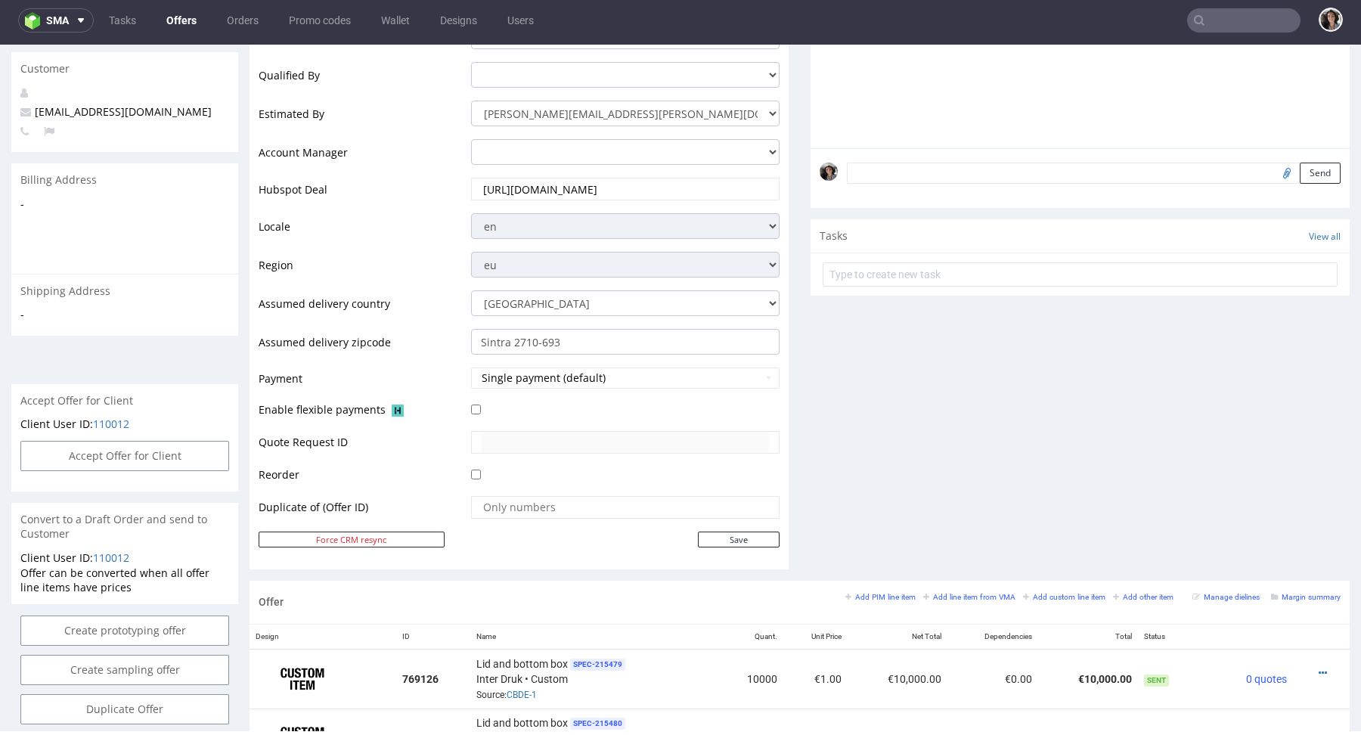
scroll to position [556, 0]
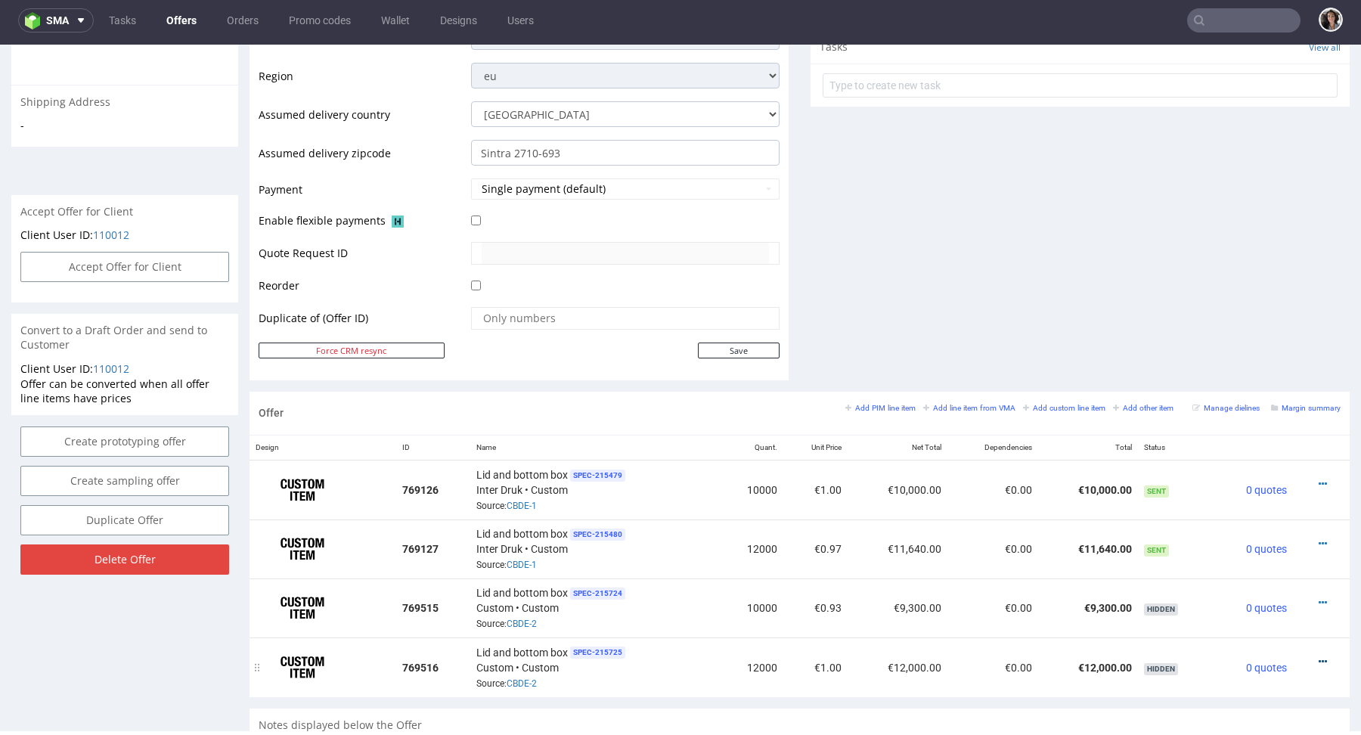
click at [1318, 656] on icon at bounding box center [1322, 661] width 8 height 11
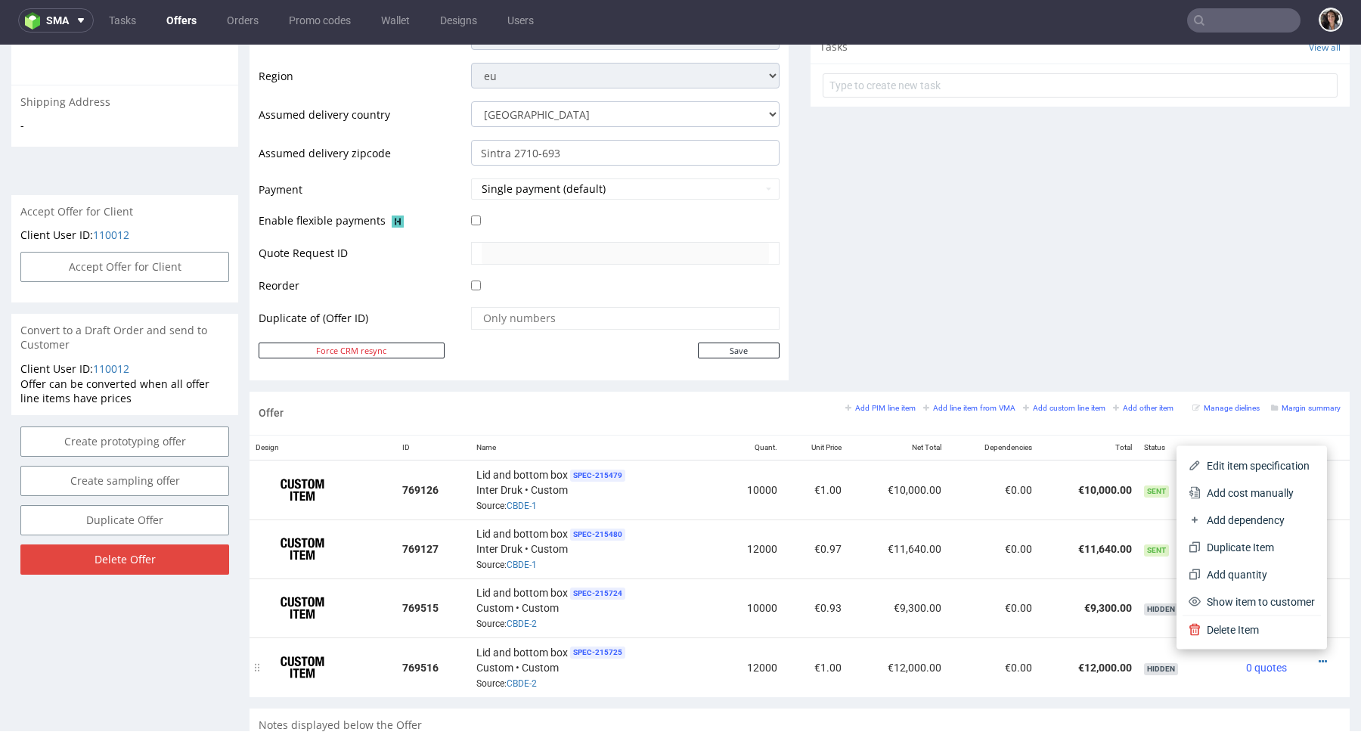
click at [1293, 675] on td at bounding box center [1321, 666] width 57 height 59
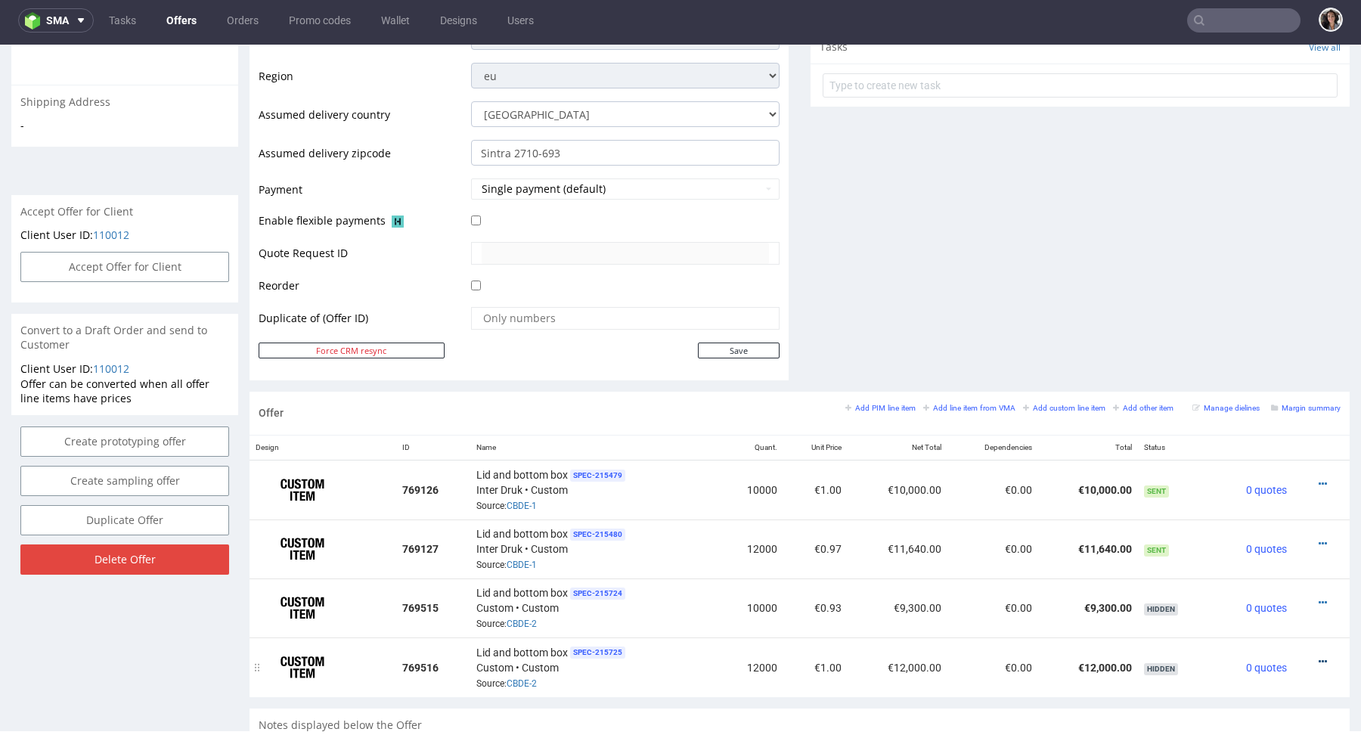
click at [1318, 659] on icon at bounding box center [1322, 661] width 8 height 11
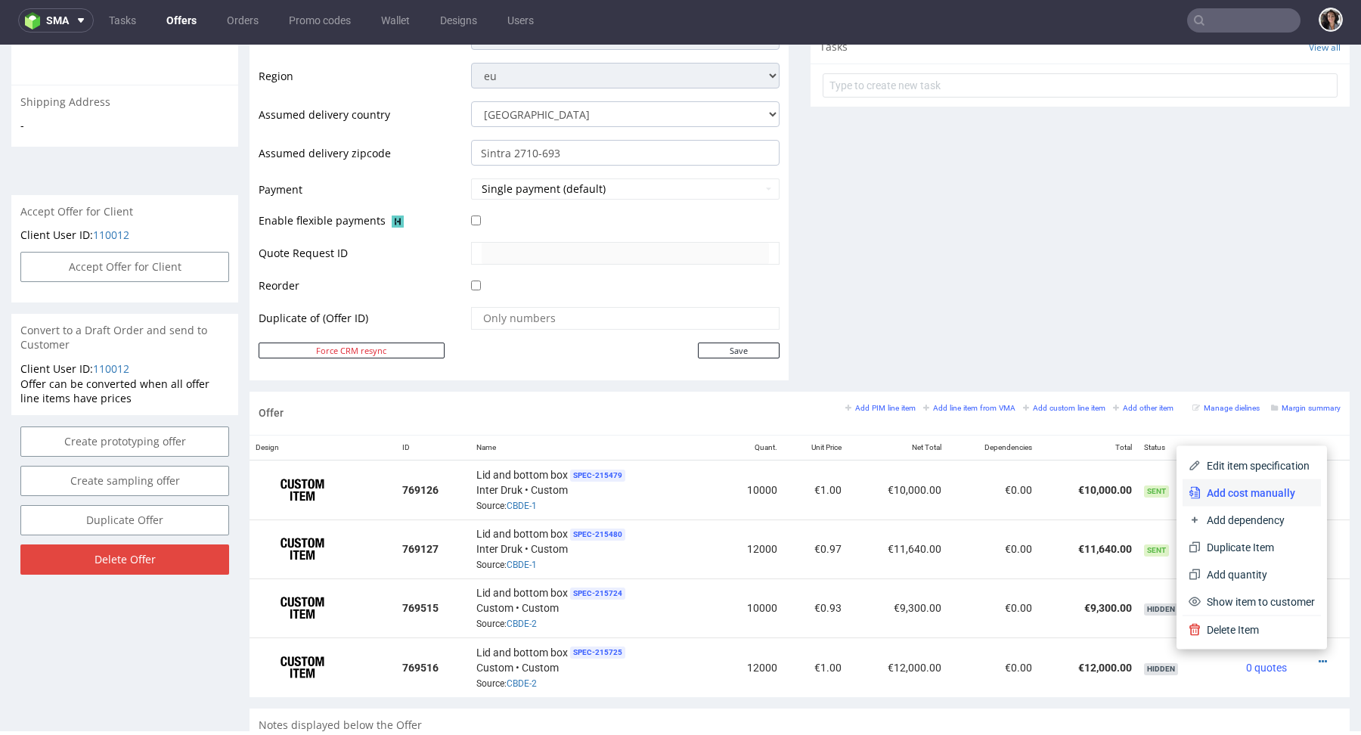
click at [1258, 491] on span "Add cost manually" at bounding box center [1257, 492] width 114 height 15
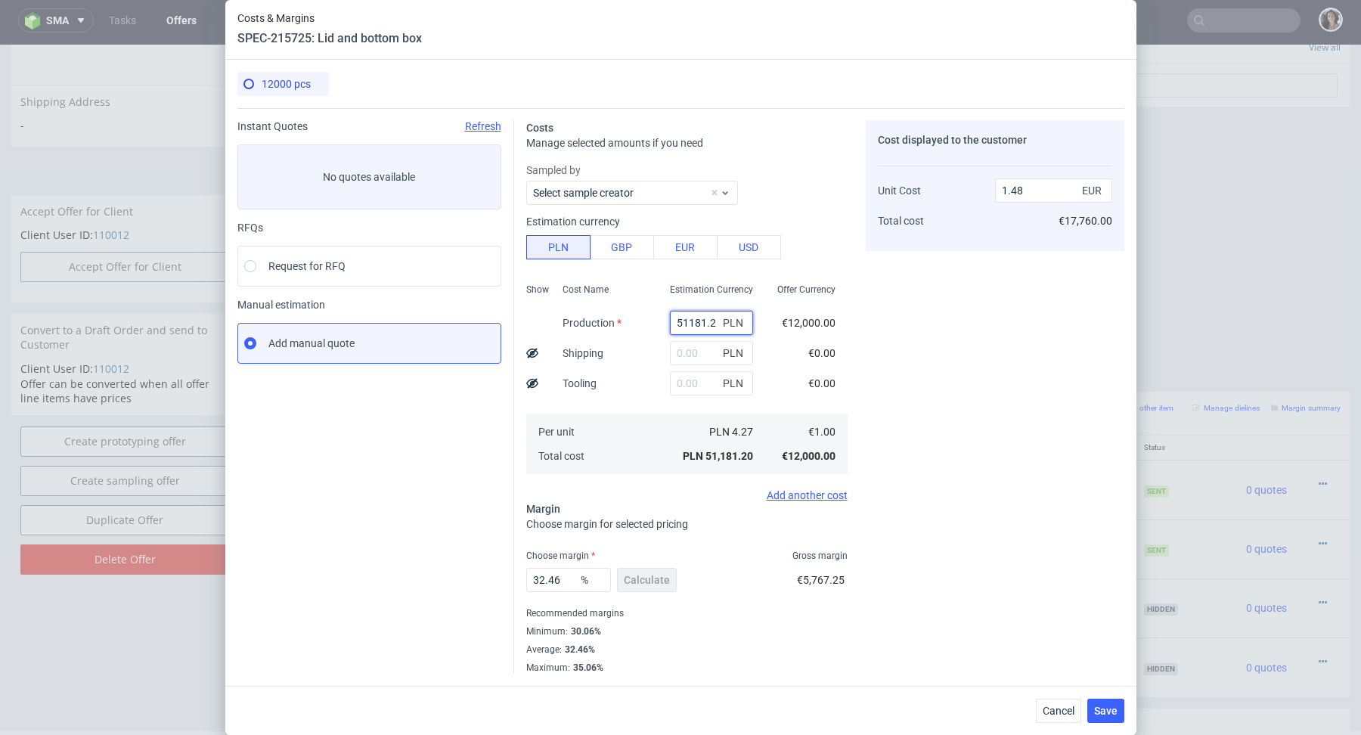
click at [686, 325] on input "51181.2" at bounding box center [711, 323] width 83 height 24
paste input "31200"
type input "31200"
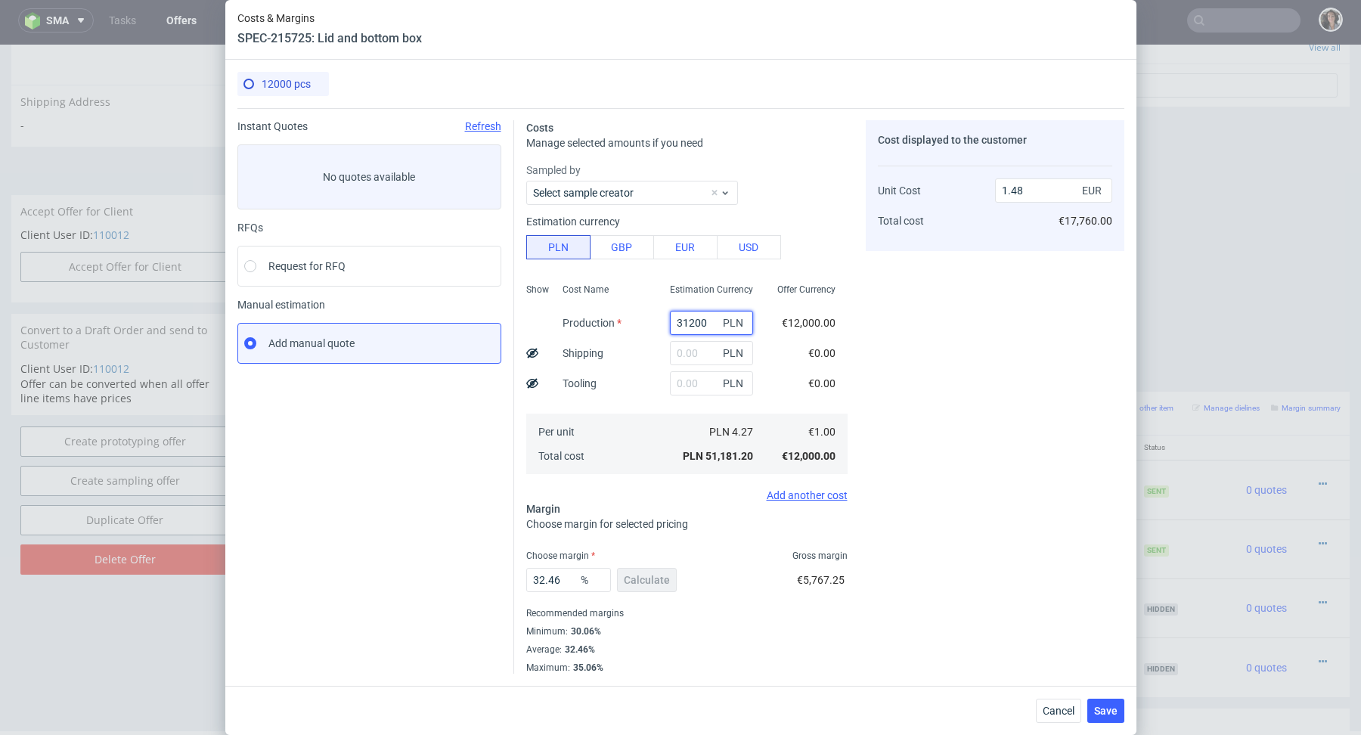
type input "0.9"
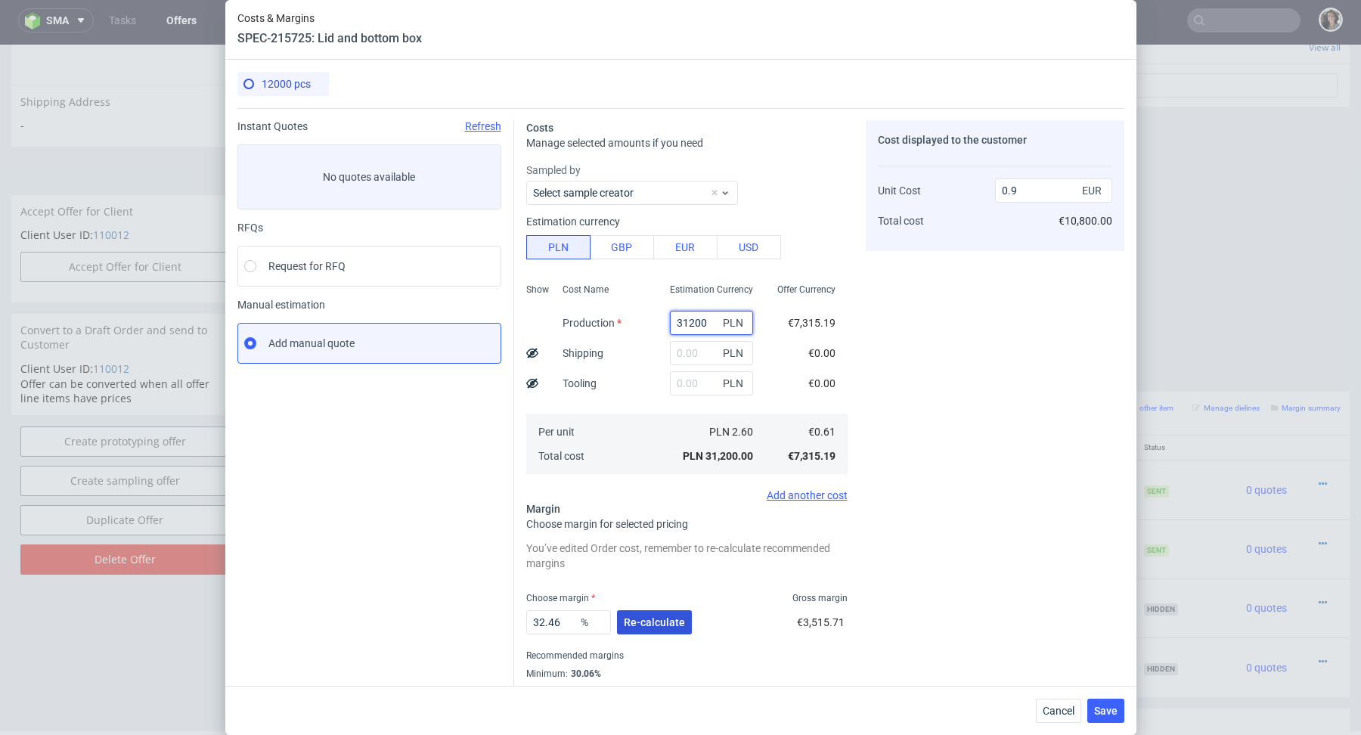
type input "31200"
click at [652, 615] on button "Re-calculate" at bounding box center [654, 622] width 75 height 24
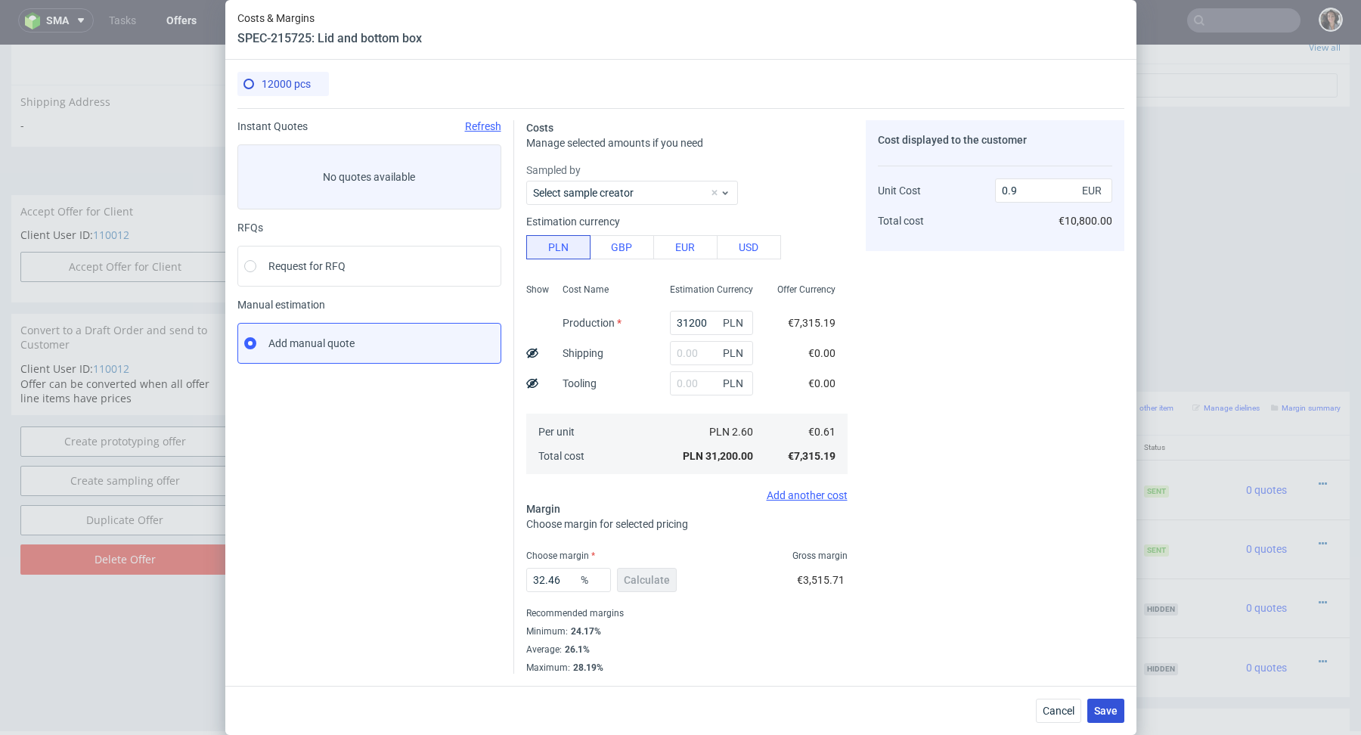
click at [1100, 707] on span "Save" at bounding box center [1105, 710] width 23 height 11
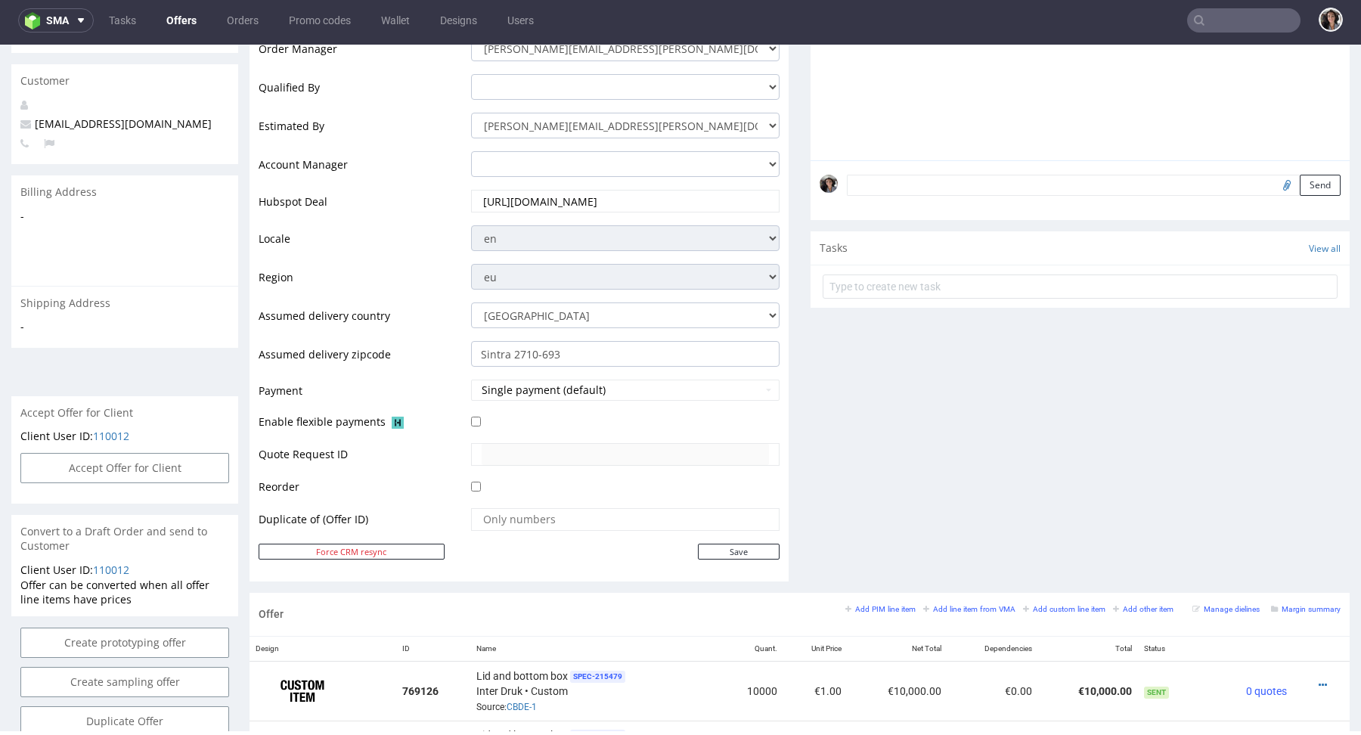
scroll to position [914, 0]
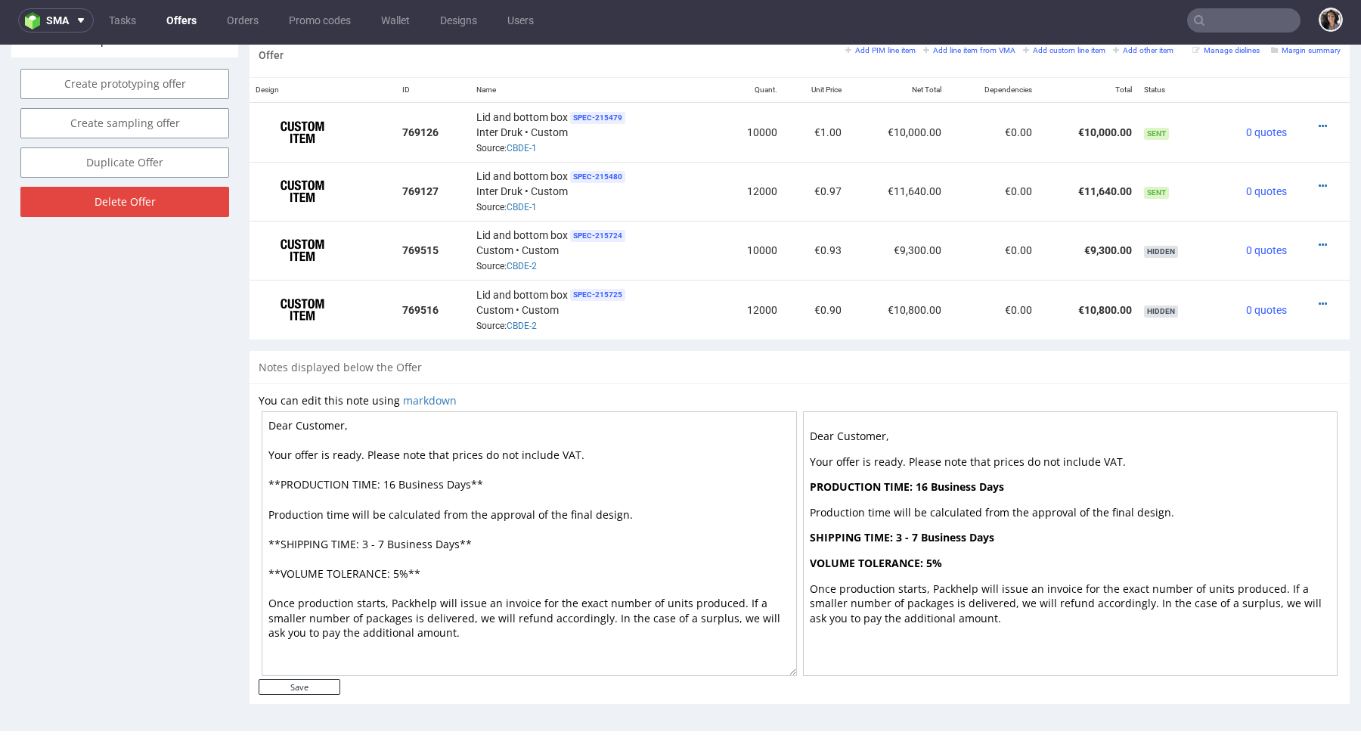
drag, startPoint x: 395, startPoint y: 483, endPoint x: 386, endPoint y: 483, distance: 9.1
click at [386, 483] on textarea "Dear Customer, Your offer is ready. Please note that prices do not include VAT.…" at bounding box center [529, 543] width 535 height 265
type textarea "Dear Customer, Your offer is ready. Please note that prices do not include VAT.…"
click at [311, 687] on input "Save" at bounding box center [300, 687] width 82 height 16
type input "In progress..."
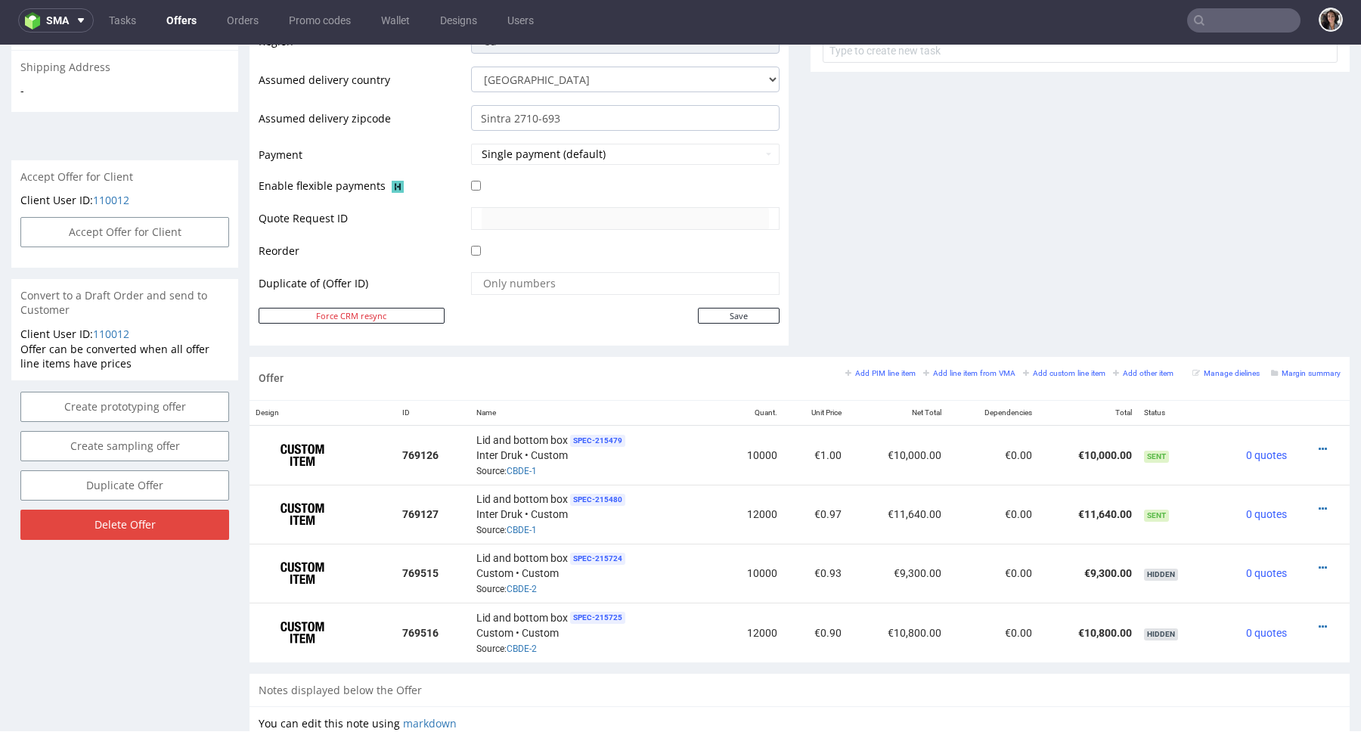
scroll to position [565, 0]
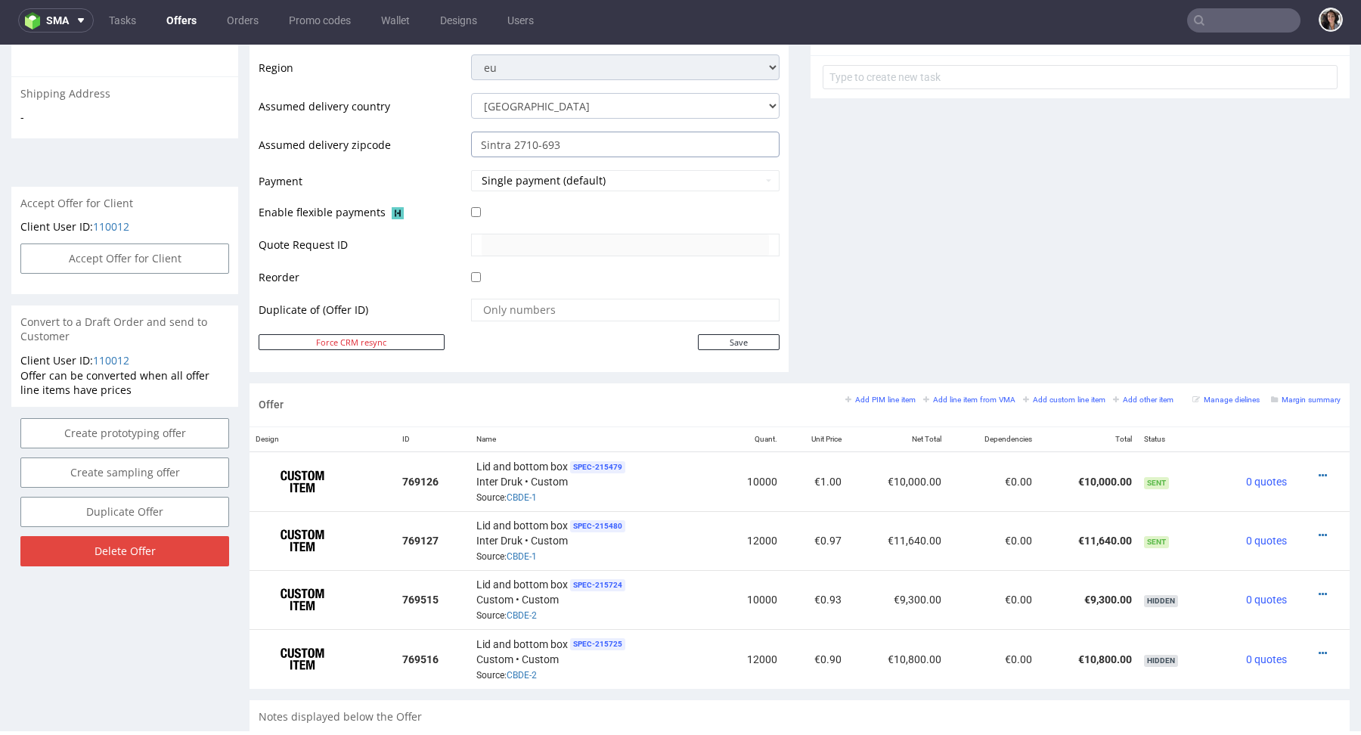
drag, startPoint x: 509, startPoint y: 141, endPoint x: 581, endPoint y: 141, distance: 72.6
click at [581, 141] on input "Sintra 2710-693" at bounding box center [625, 145] width 308 height 26
click at [1318, 590] on icon at bounding box center [1322, 594] width 8 height 11
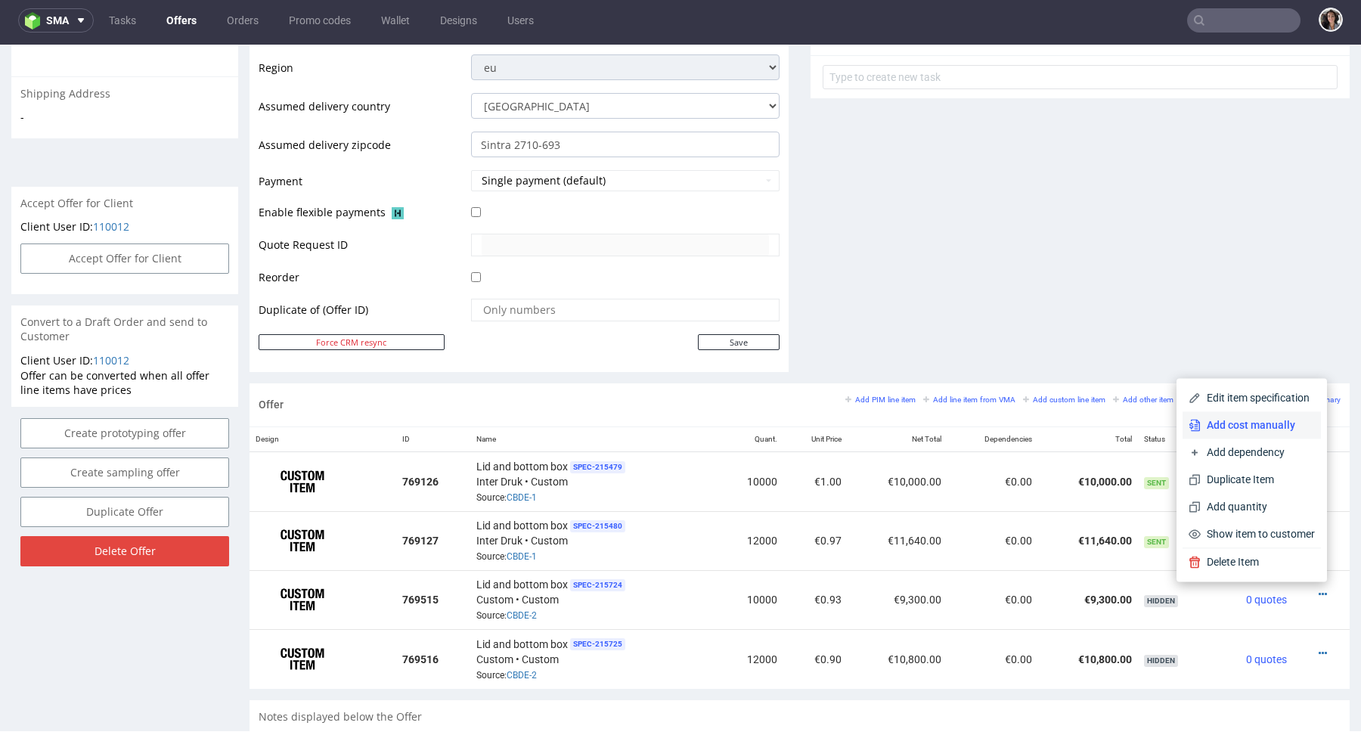
click at [1250, 422] on span "Add cost manually" at bounding box center [1257, 424] width 114 height 15
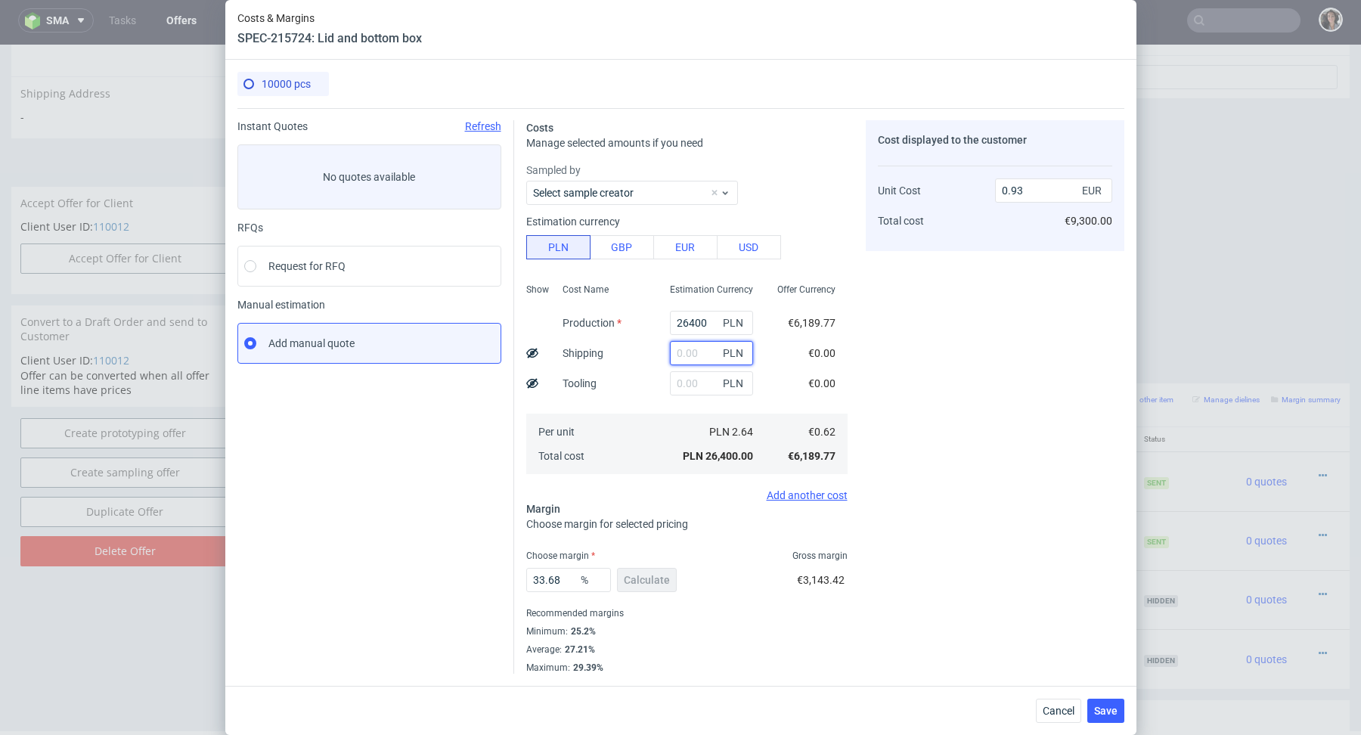
click at [692, 361] on input "text" at bounding box center [711, 353] width 83 height 24
paste input "2 693,68"
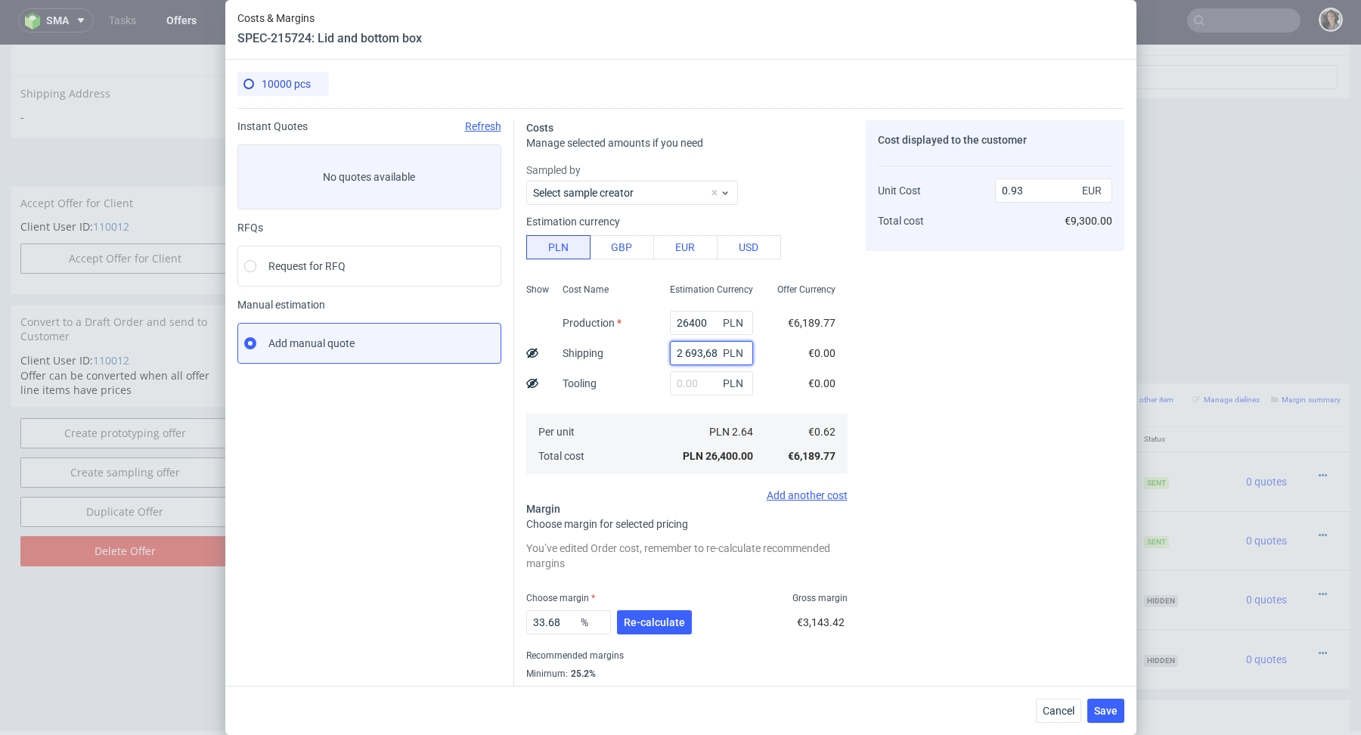
click at [685, 351] on input "2 693,68" at bounding box center [711, 353] width 83 height 24
type input "2693.68"
type input "1.03"
type input "2693.68"
click at [609, 430] on div "Per unit Total cost" at bounding box center [603, 444] width 107 height 60
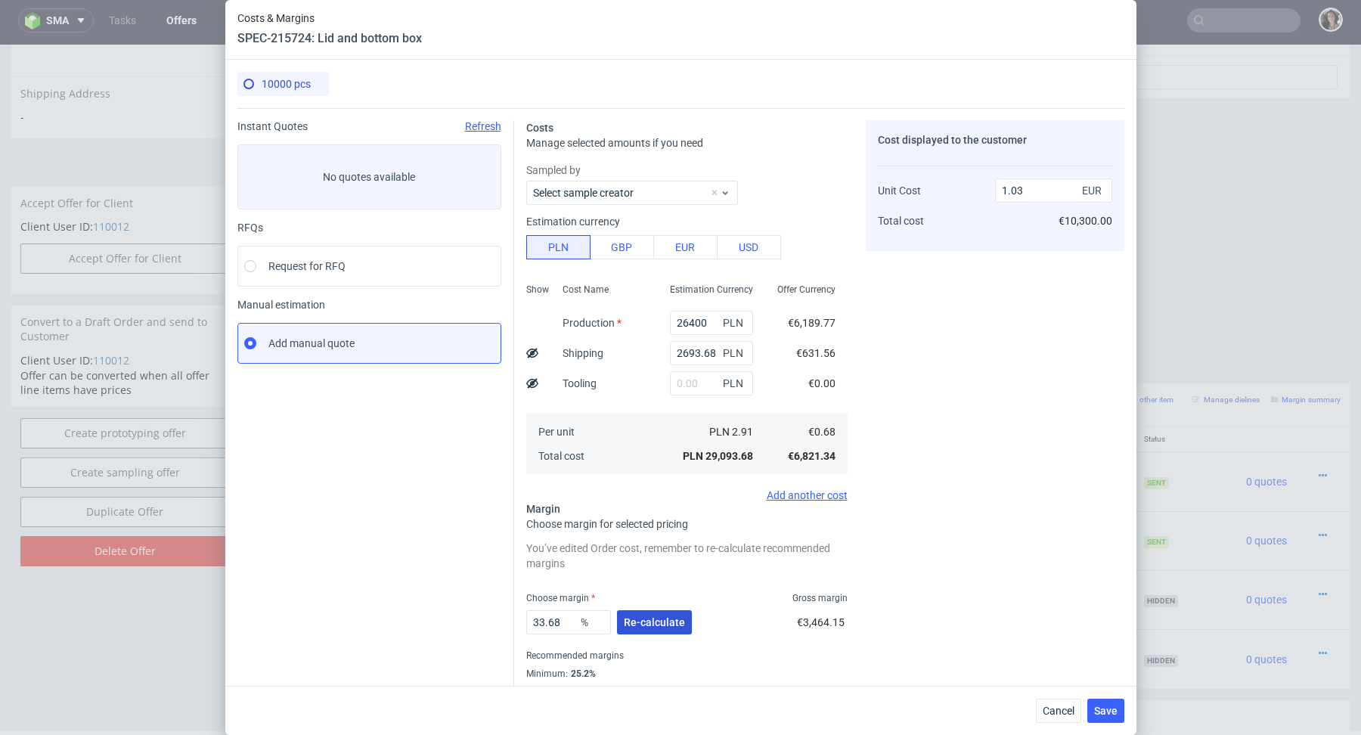
click at [654, 622] on span "Re-calculate" at bounding box center [654, 622] width 61 height 11
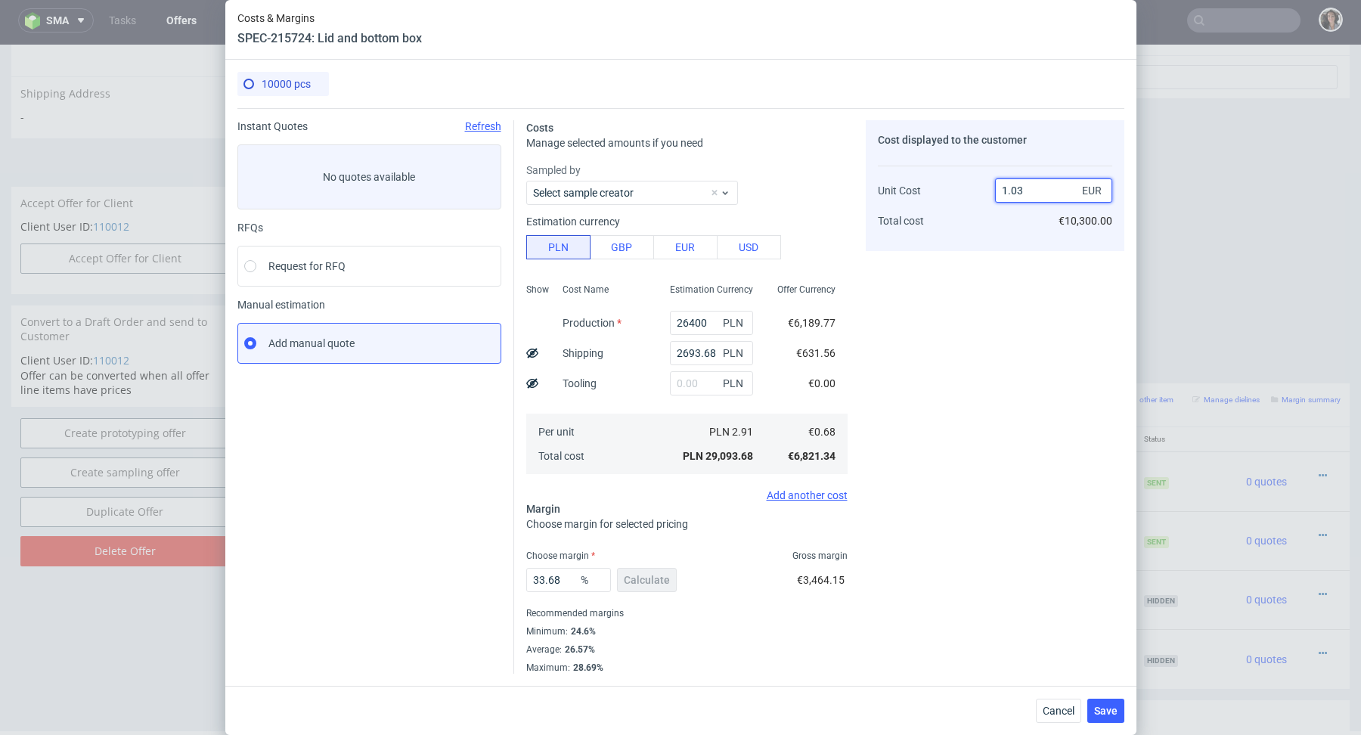
drag, startPoint x: 1034, startPoint y: 193, endPoint x: 970, endPoint y: 193, distance: 64.3
click at [970, 193] on div "Unit Cost Total cost 1.03 EUR €10,300.00" at bounding box center [995, 199] width 234 height 79
type input "0.68"
type input "-Infinity"
type input "0.68."
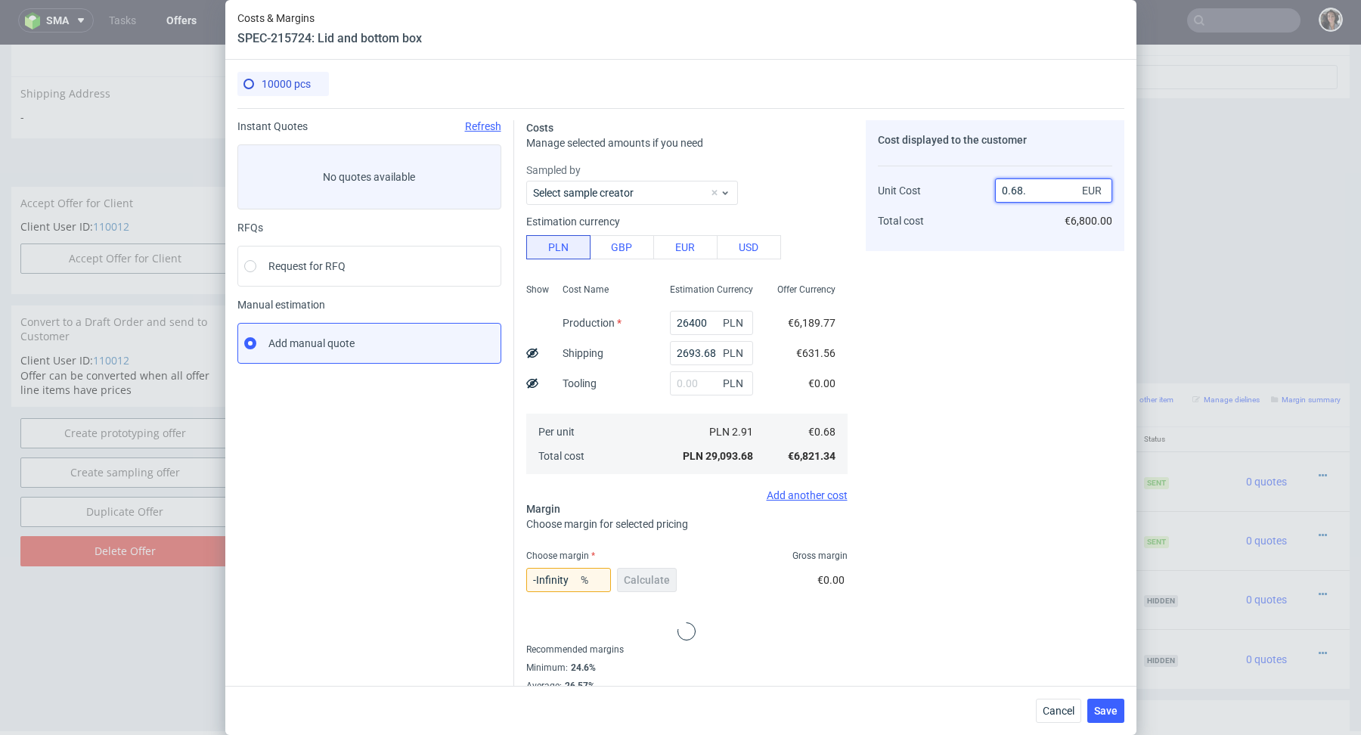
type input "NaN"
drag, startPoint x: 1020, startPoint y: 190, endPoint x: 978, endPoint y: 191, distance: 41.6
click at [978, 191] on div "Unit Cost Total cost 0.68.97 EUR €6,800.00" at bounding box center [995, 199] width 234 height 79
type input "0.97"
type input "29.896907216494835"
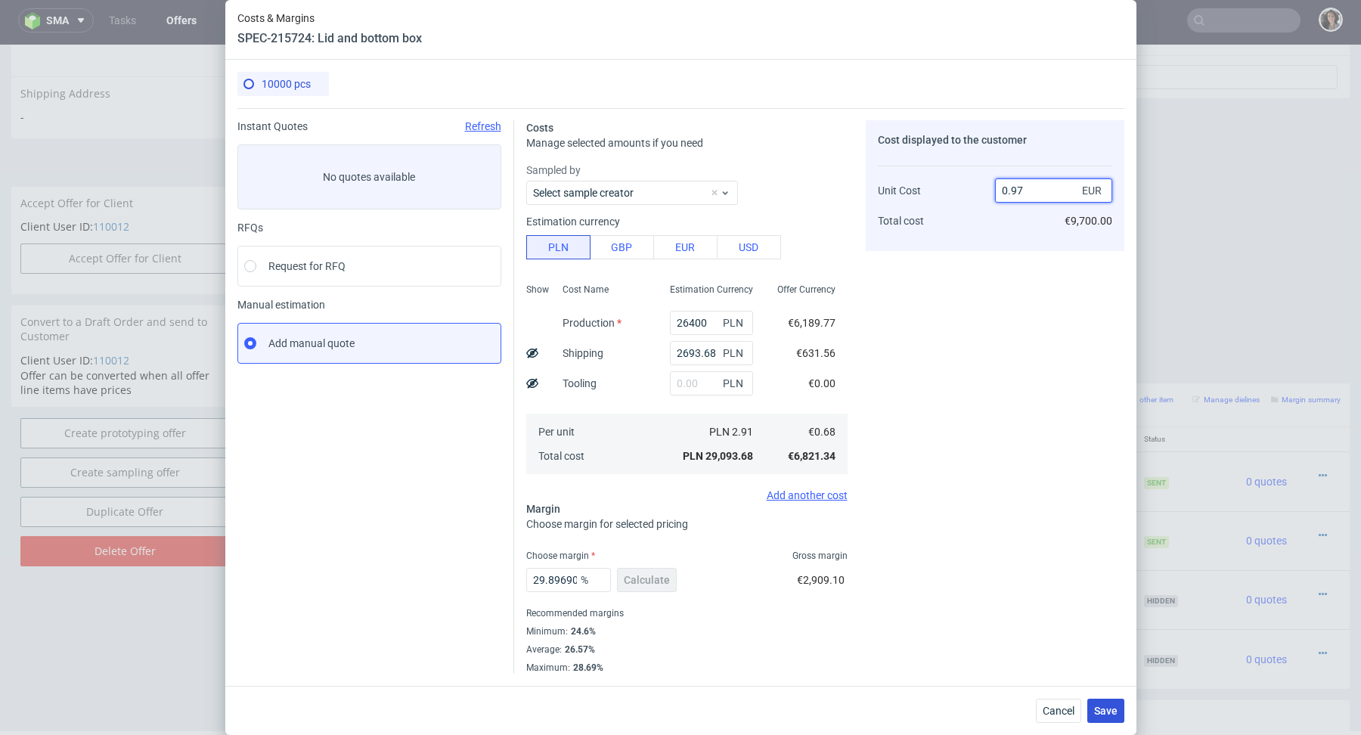
type input "0.97"
click at [1107, 711] on span "Save" at bounding box center [1105, 710] width 23 height 11
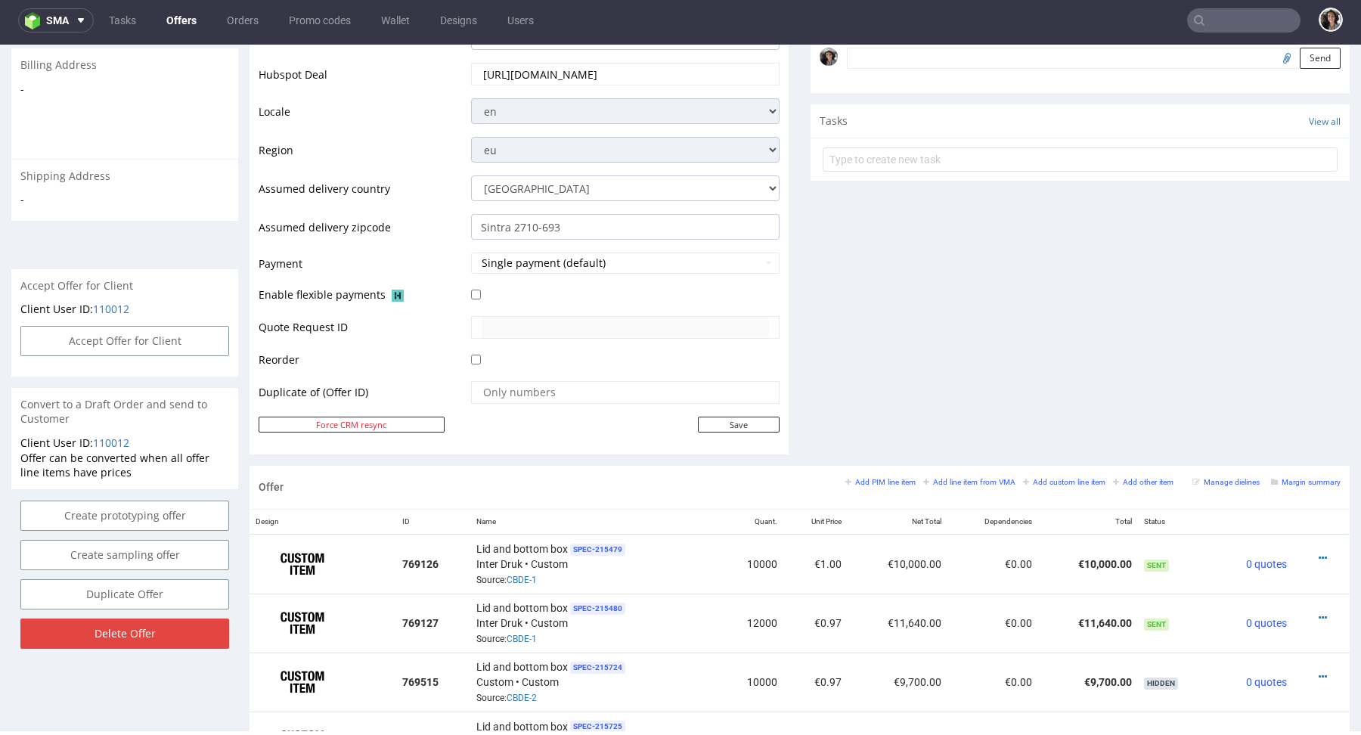
scroll to position [674, 0]
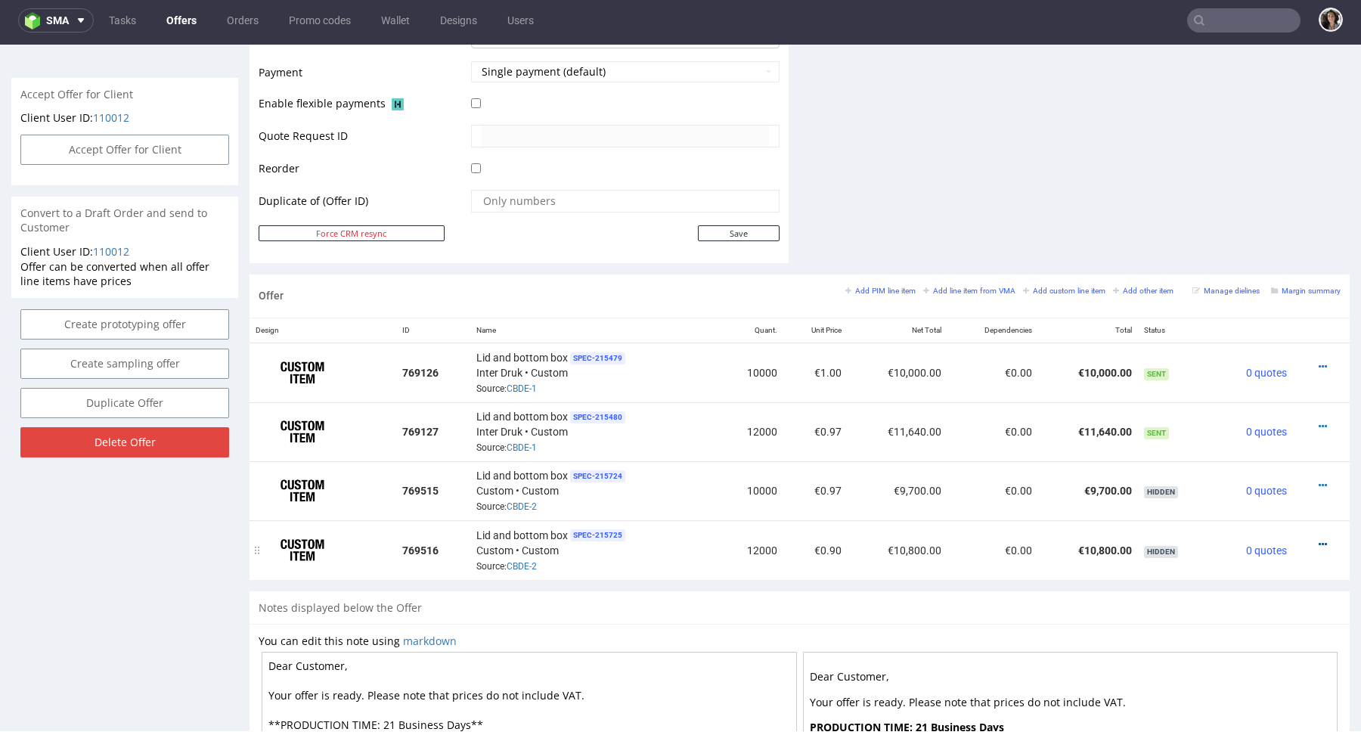
click at [1318, 540] on icon at bounding box center [1322, 544] width 8 height 11
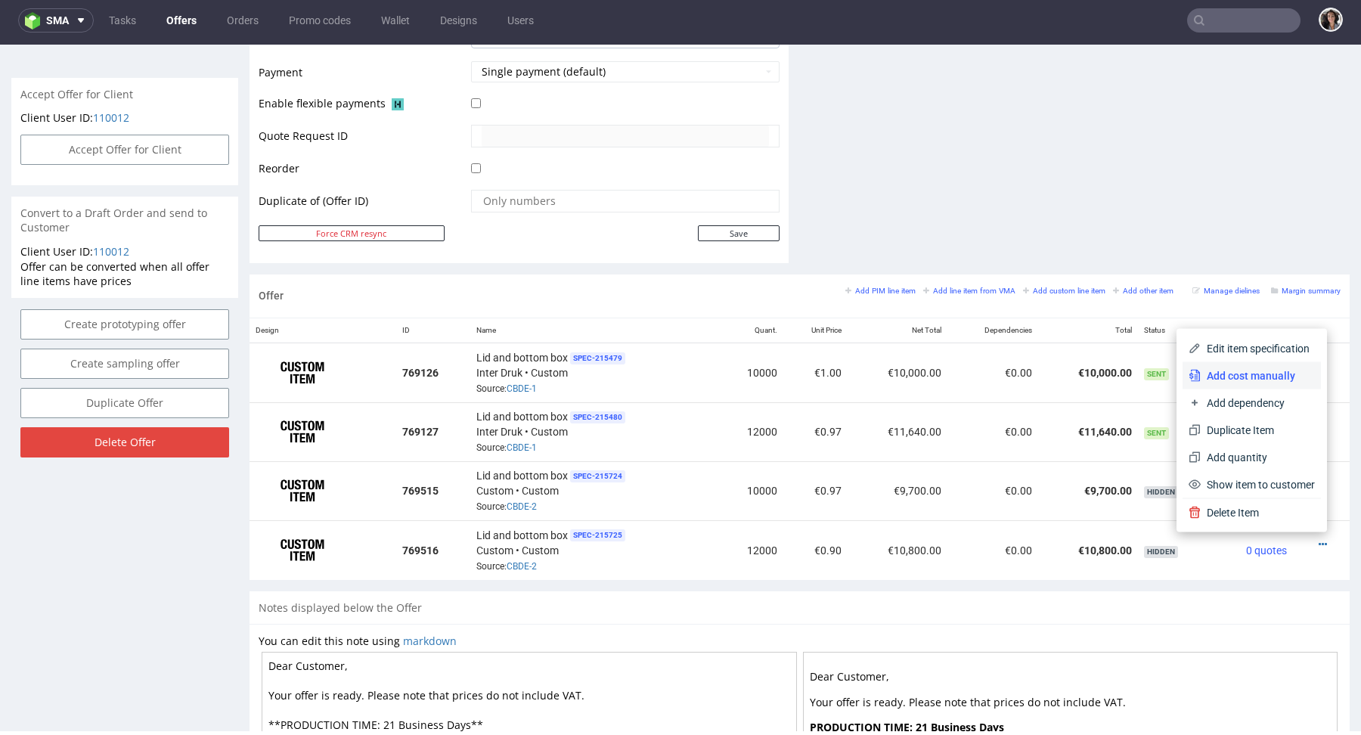
click at [1244, 381] on span "Add cost manually" at bounding box center [1257, 375] width 114 height 15
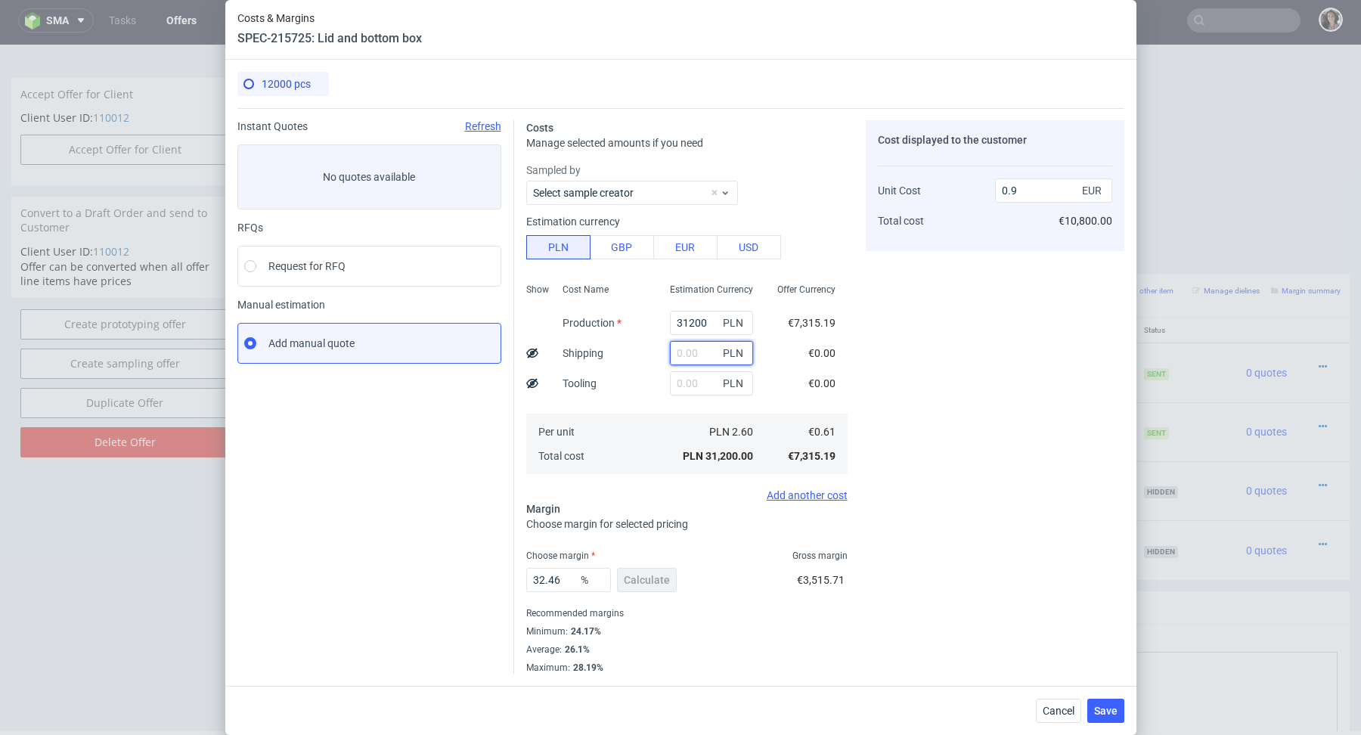
click at [677, 349] on input "text" at bounding box center [711, 353] width 83 height 24
paste input "2 693,68"
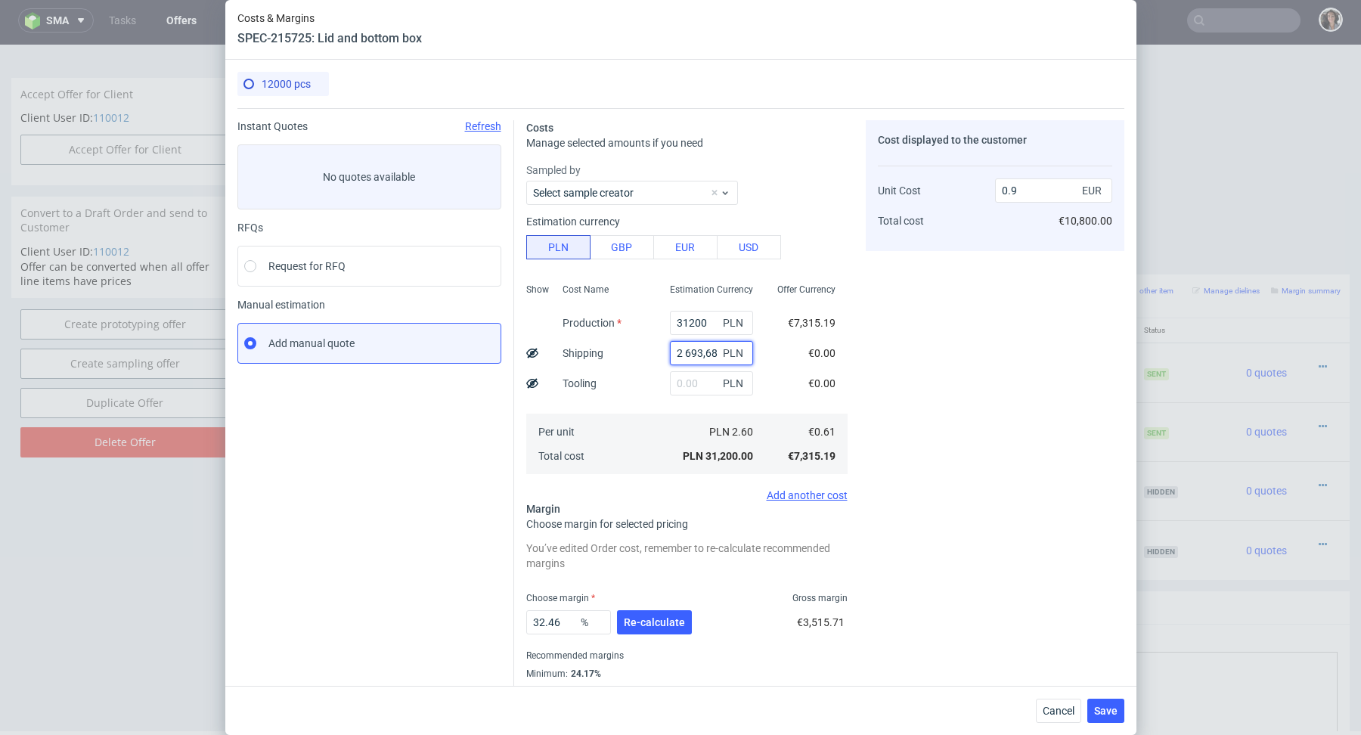
click at [686, 350] on input "2 693,68" at bounding box center [711, 353] width 83 height 24
type input "2693.68"
type input "0.98"
type input "2693.68"
click at [661, 611] on button "Re-calculate" at bounding box center [654, 622] width 75 height 24
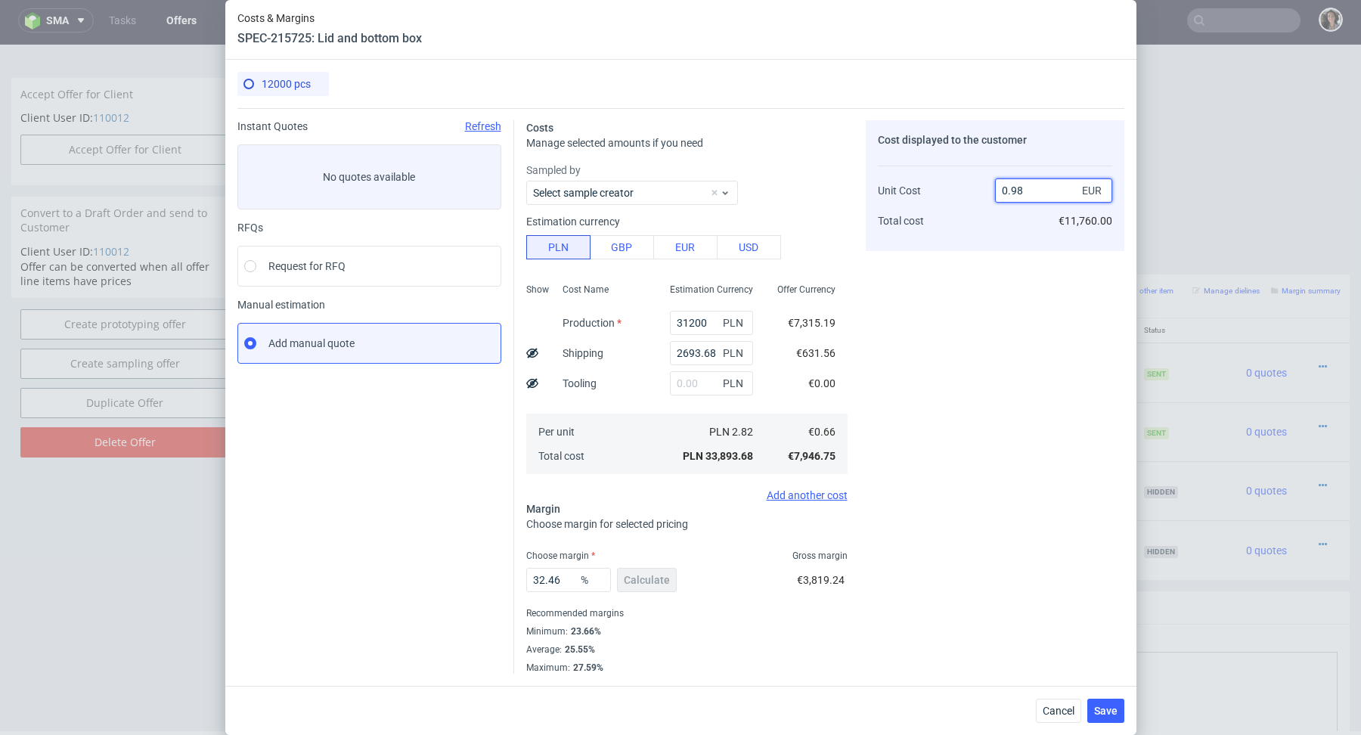
click at [1036, 188] on input "0.98" at bounding box center [1053, 190] width 117 height 24
type input "0.89"
type input "25.842696629213485"
type input "0.89"
click at [948, 322] on div "Cost displayed to the customer Unit Cost Total cost 0.89 EUR €10,680.00" at bounding box center [995, 396] width 259 height 553
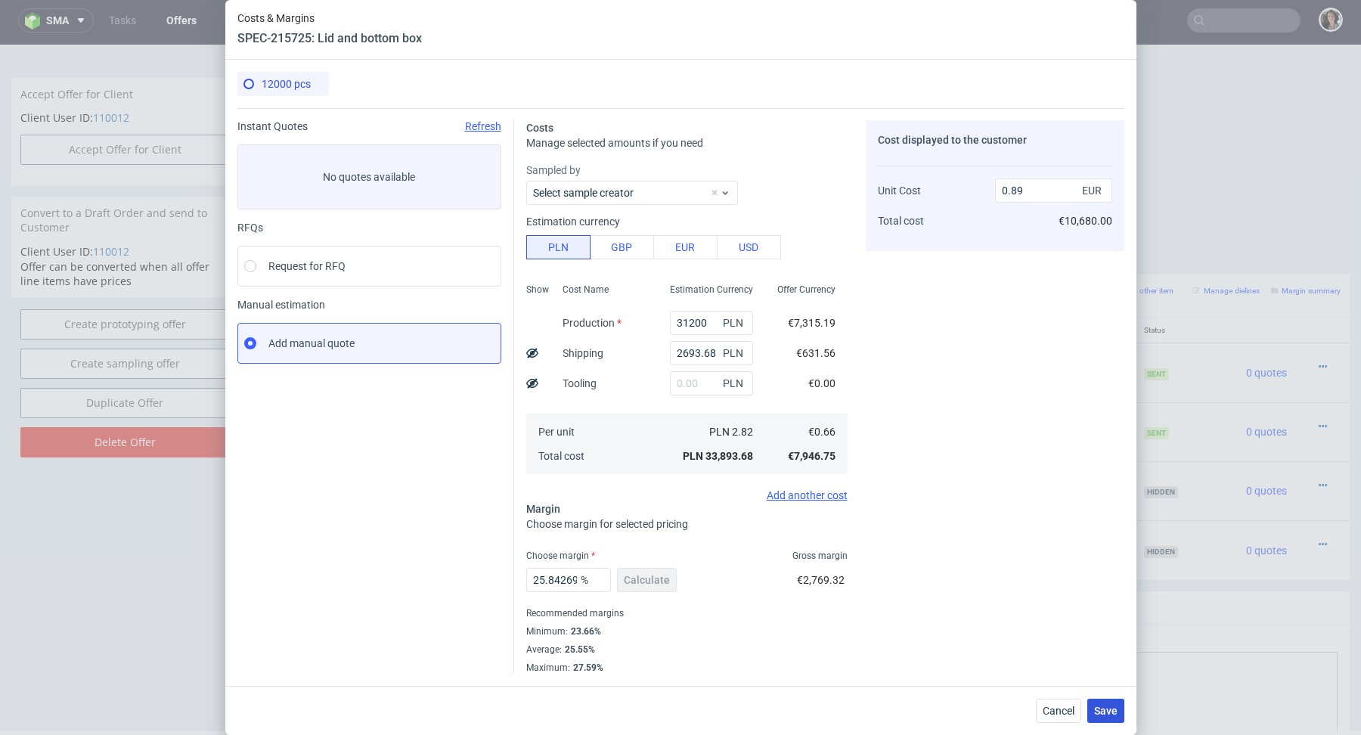
click at [1104, 713] on span "Save" at bounding box center [1105, 710] width 23 height 11
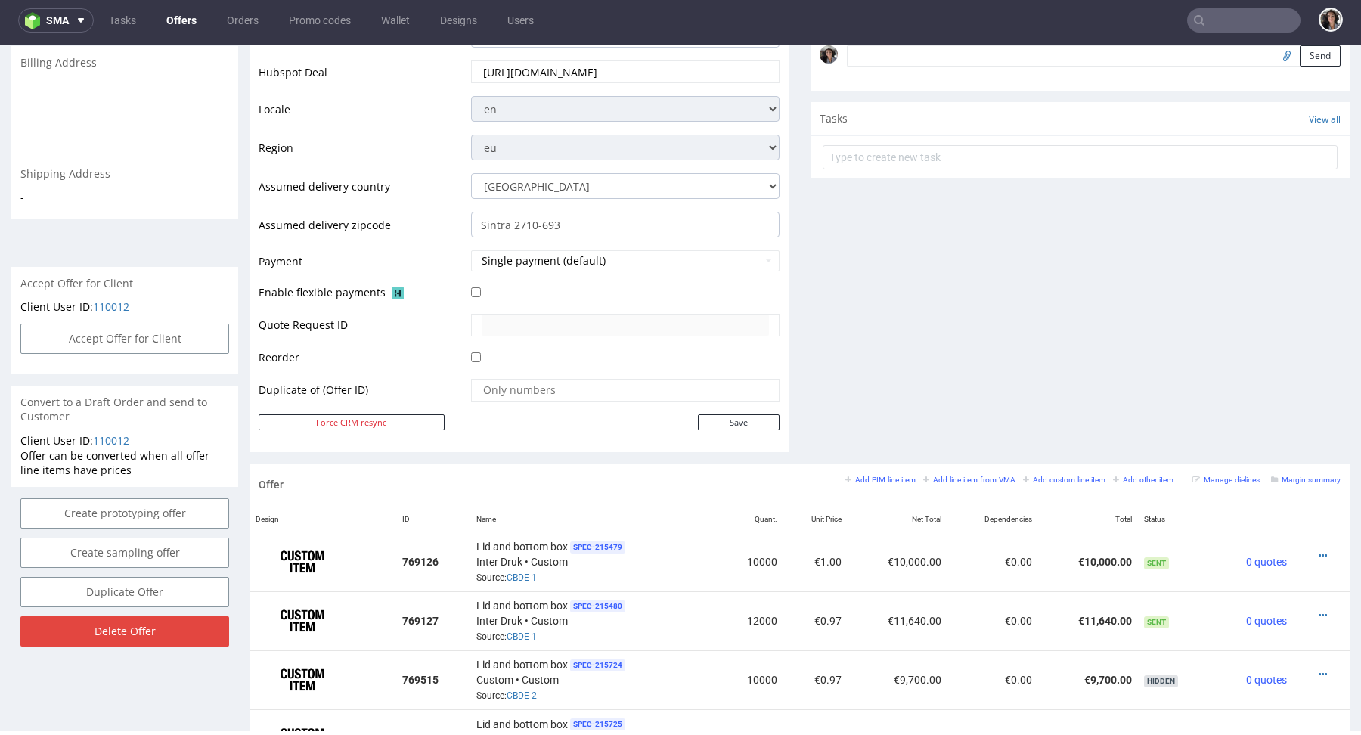
scroll to position [592, 0]
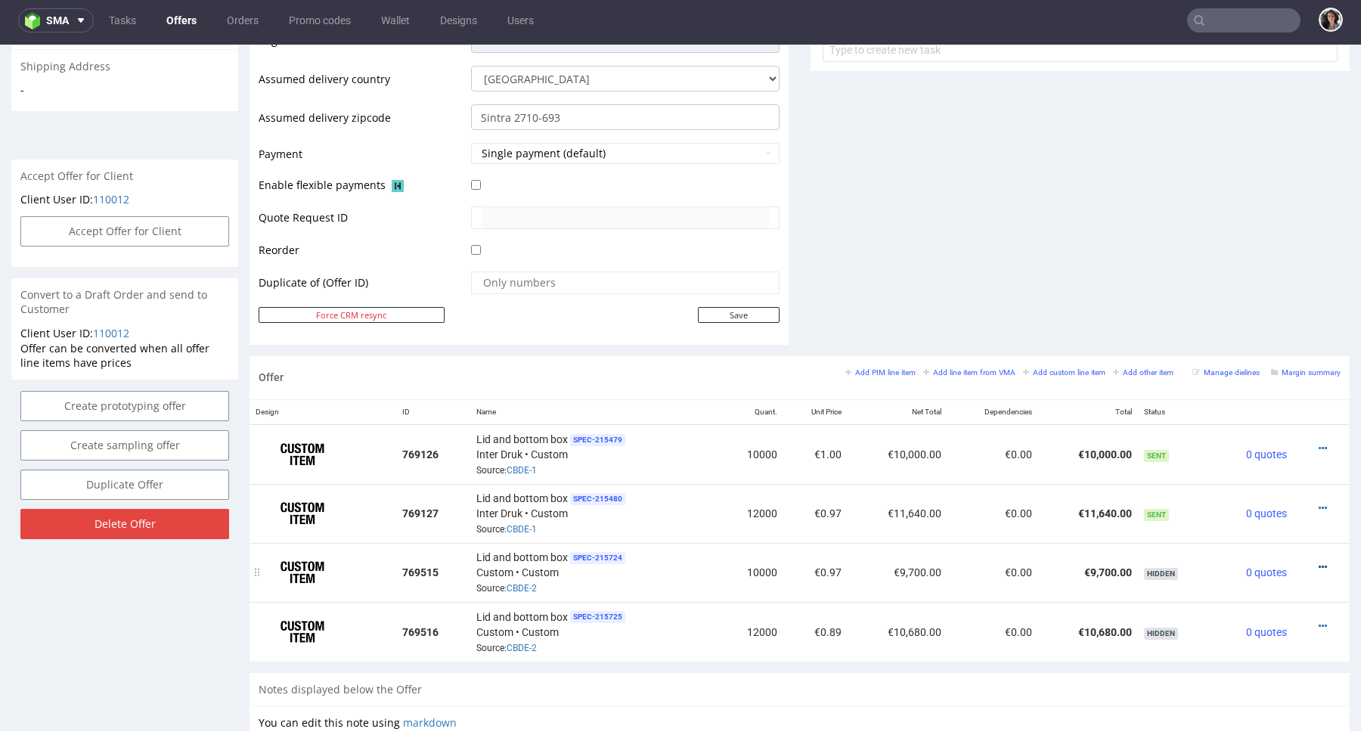
click at [1318, 565] on icon at bounding box center [1322, 567] width 8 height 11
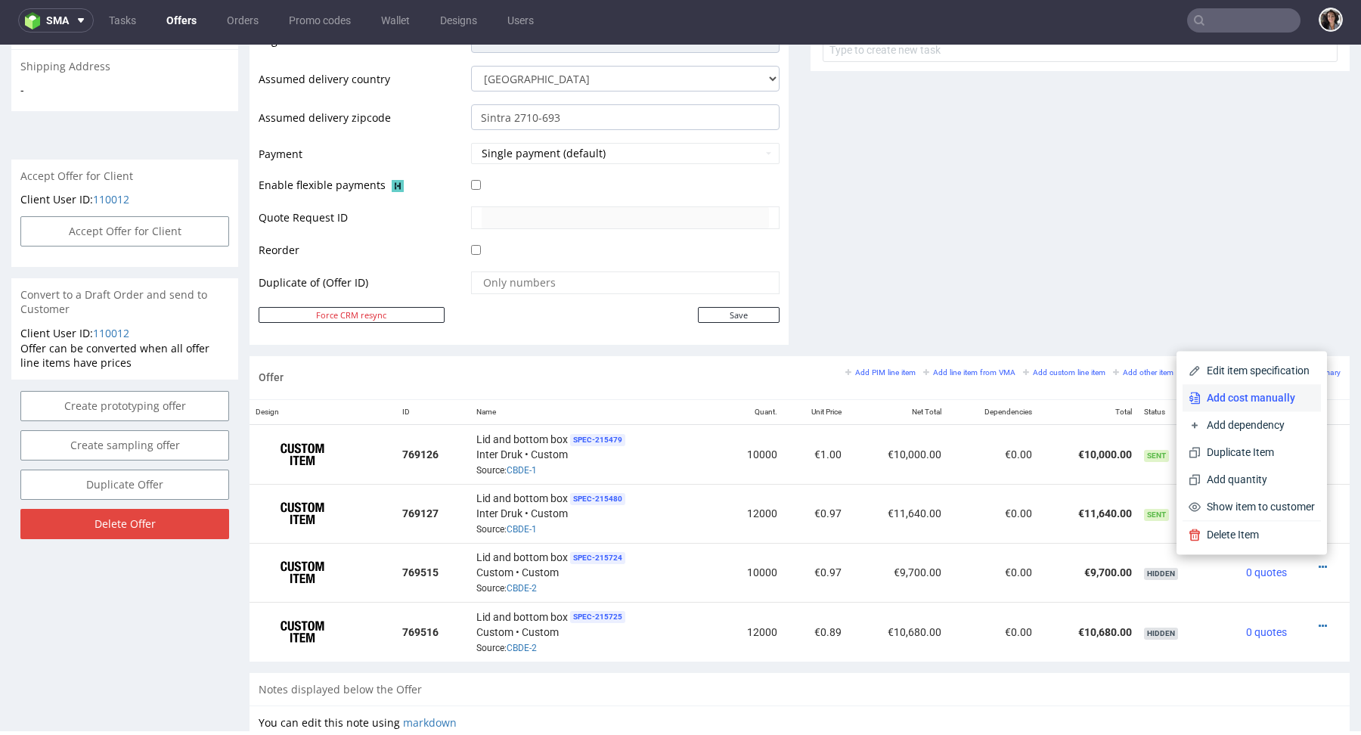
click at [1250, 392] on span "Add cost manually" at bounding box center [1257, 397] width 114 height 15
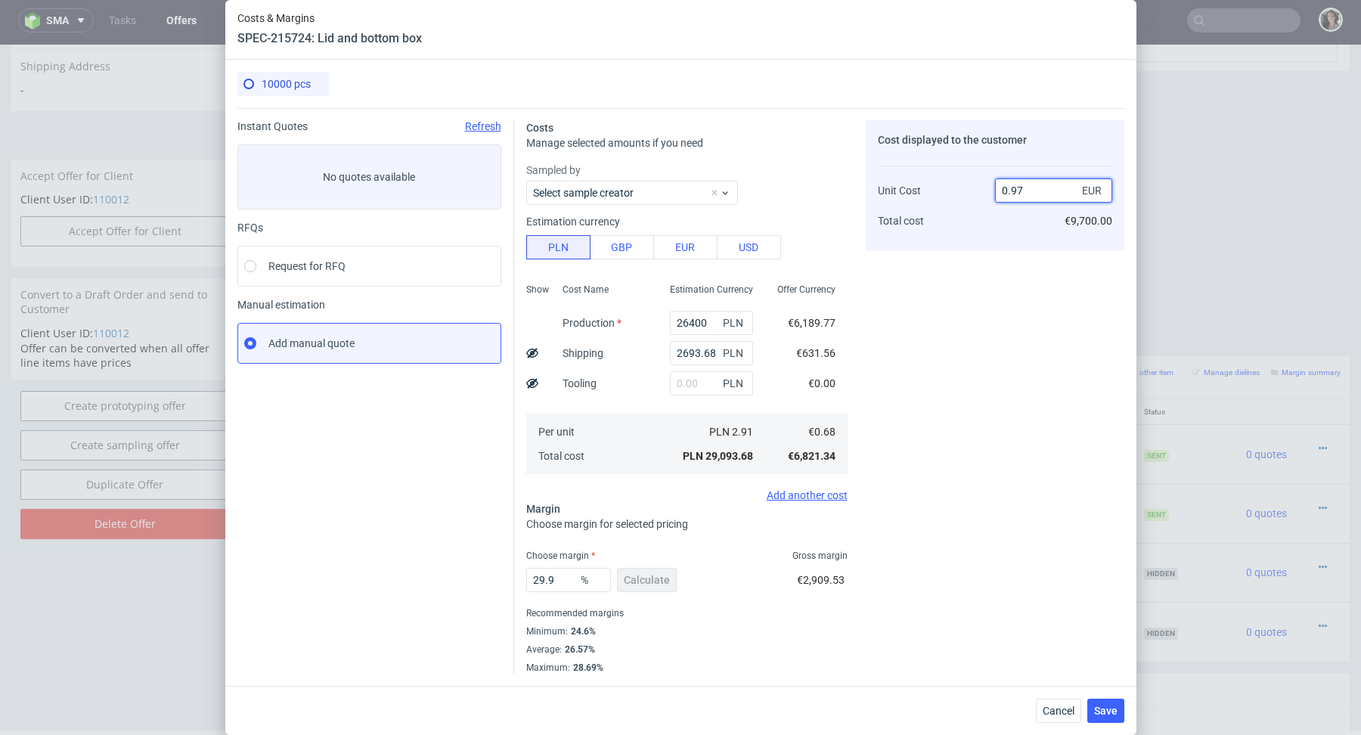
click at [1024, 193] on input "0.97" at bounding box center [1053, 190] width 117 height 24
type input "0.89"
type input "23.59550561797752"
click at [930, 305] on div "Cost displayed to the customer Unit Cost Total cost 0.89 EUR €8,900.00" at bounding box center [995, 451] width 259 height 662
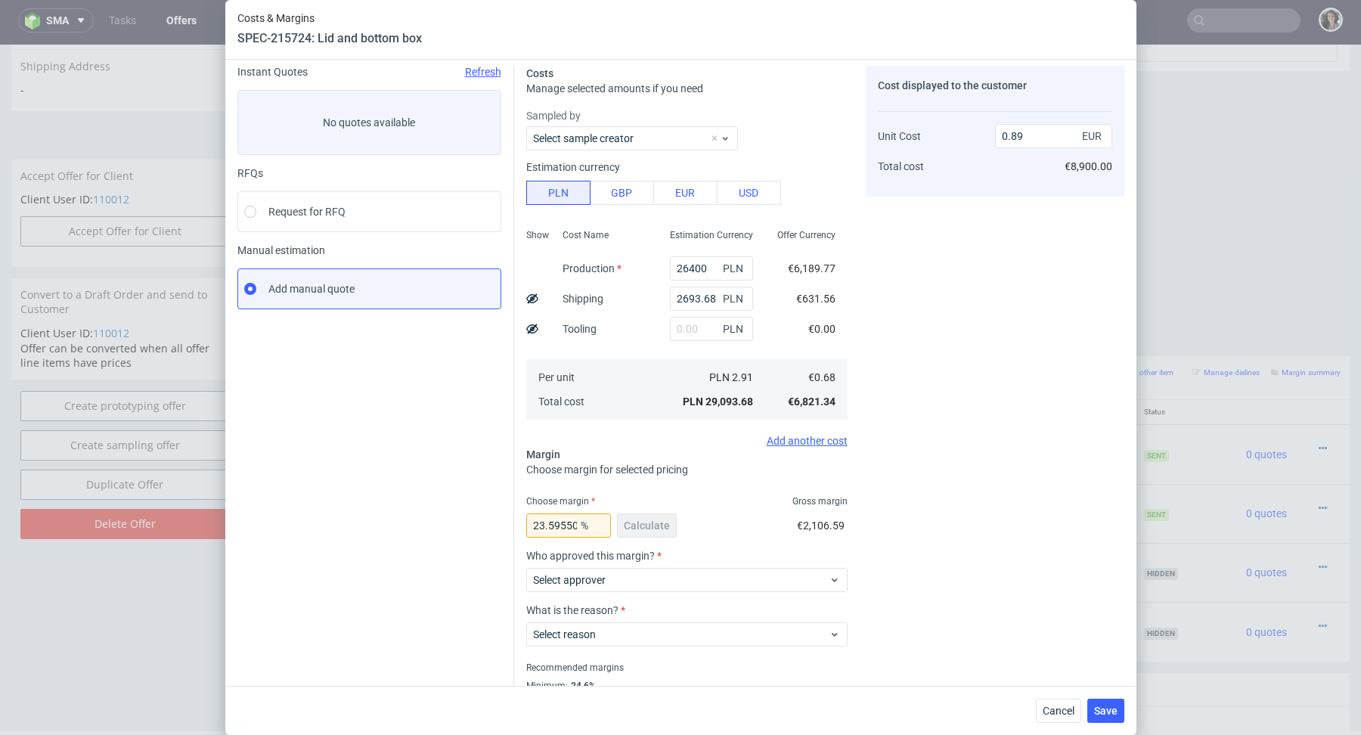
scroll to position [103, 0]
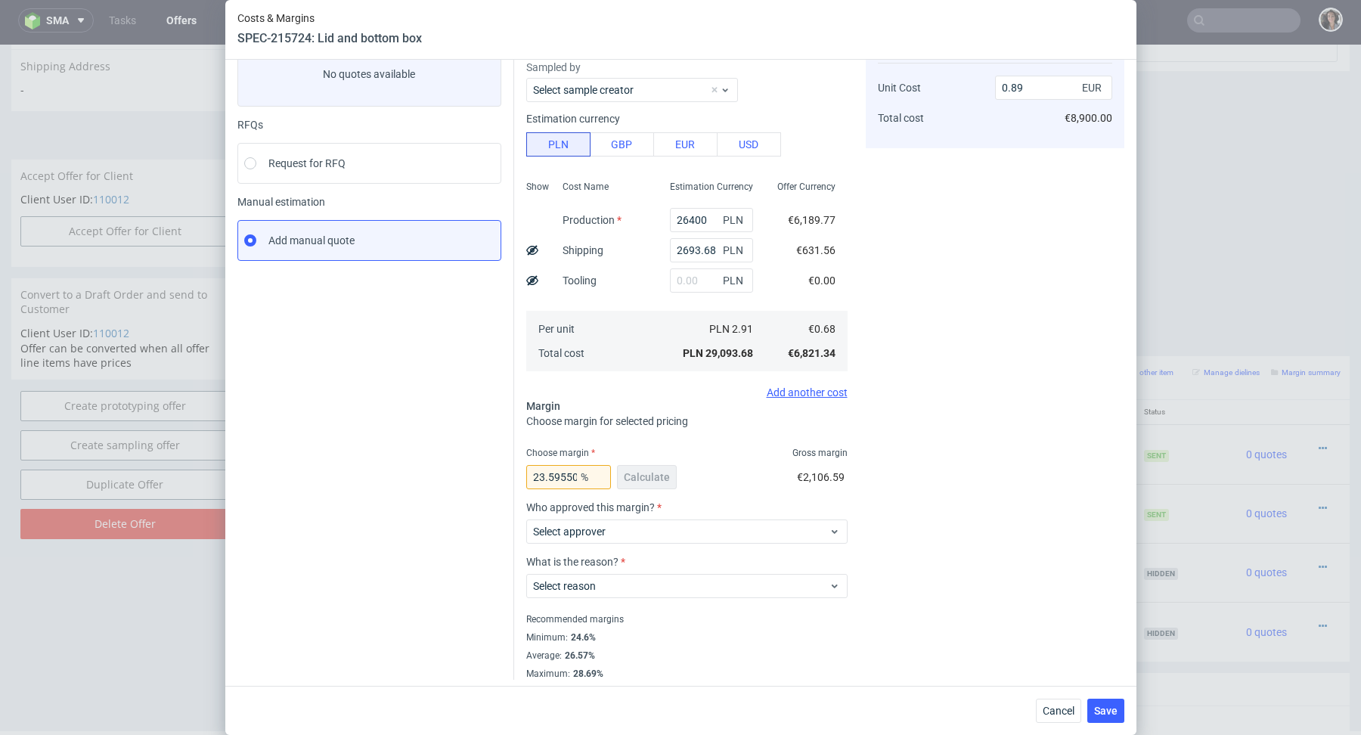
click at [578, 475] on span "%" at bounding box center [593, 476] width 30 height 21
click at [563, 475] on input "23.59550561797752" at bounding box center [568, 477] width 85 height 24
click at [1032, 85] on input "0.89" at bounding box center [1053, 88] width 117 height 24
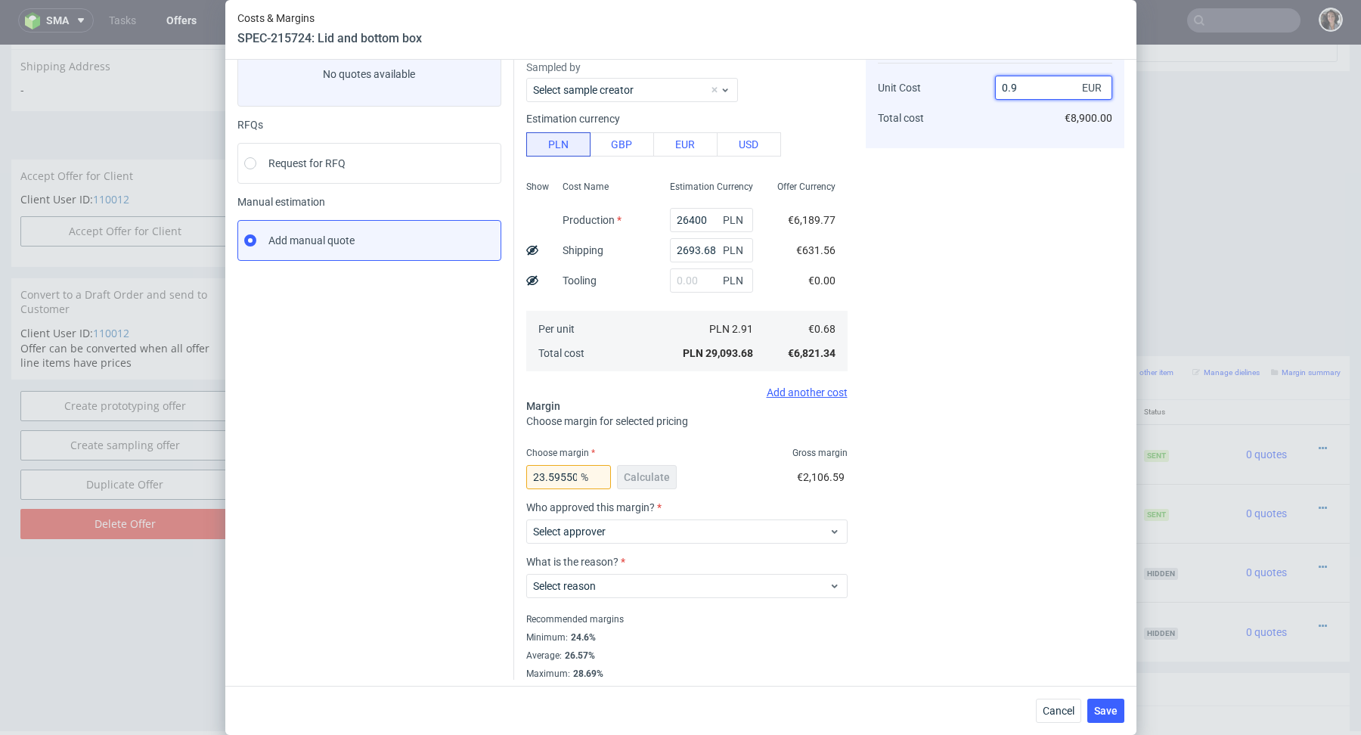
type input "0.91"
type input "25.274725274725263"
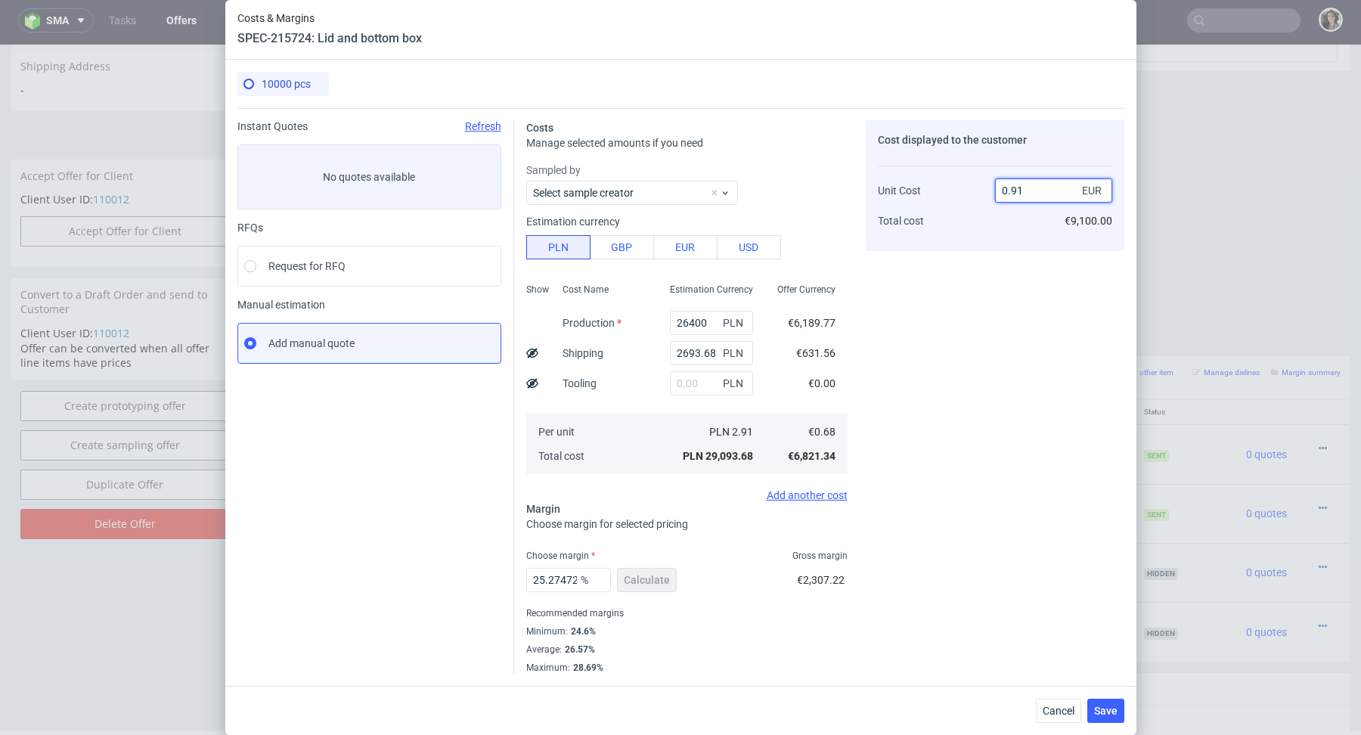
scroll to position [0, 0]
type input "0.91"
click at [1105, 708] on span "Save" at bounding box center [1105, 710] width 23 height 11
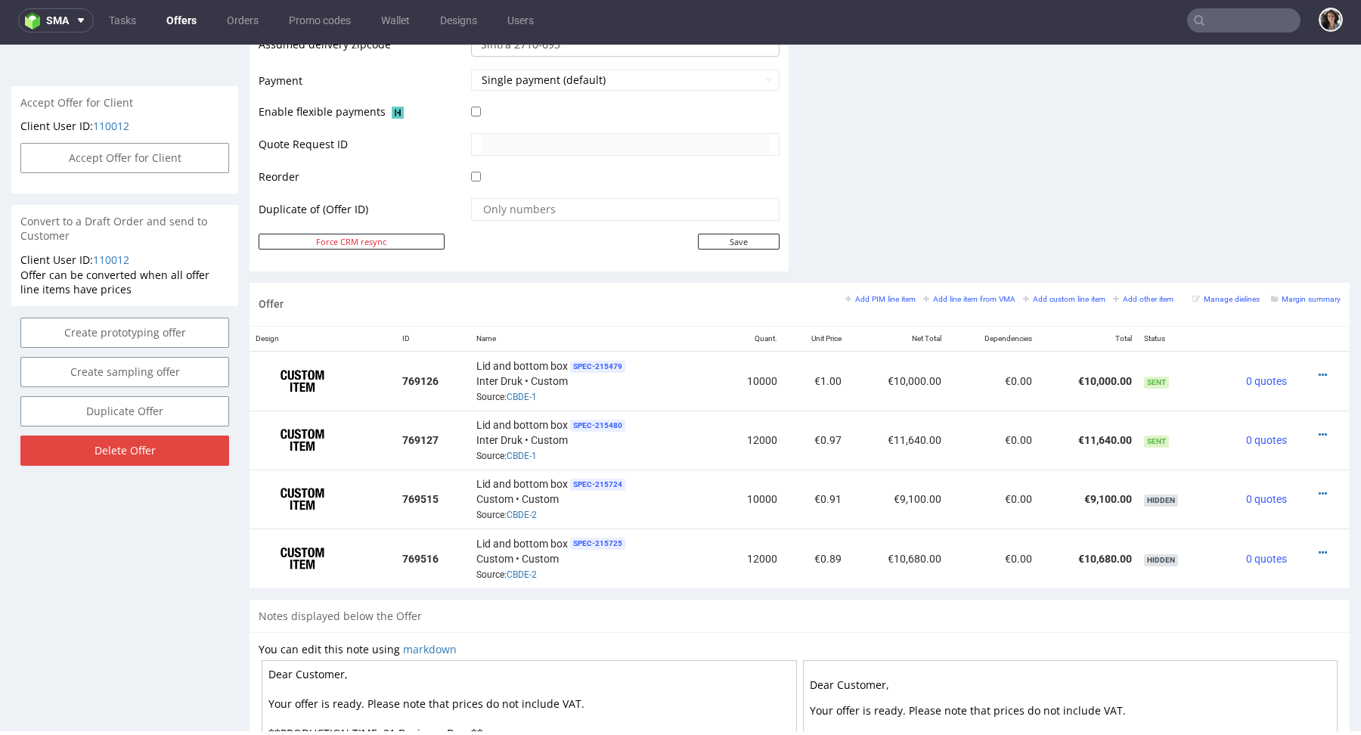
scroll to position [671, 0]
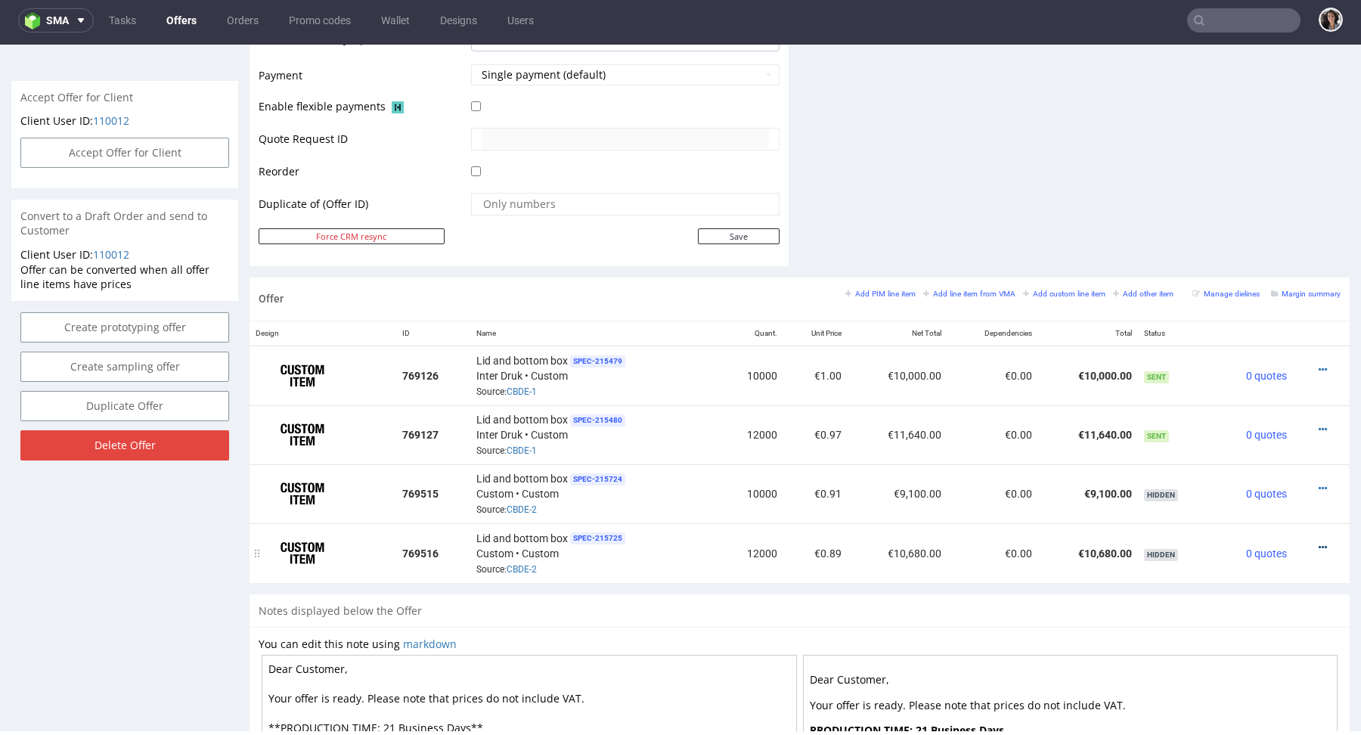
click at [1318, 544] on icon at bounding box center [1322, 547] width 8 height 11
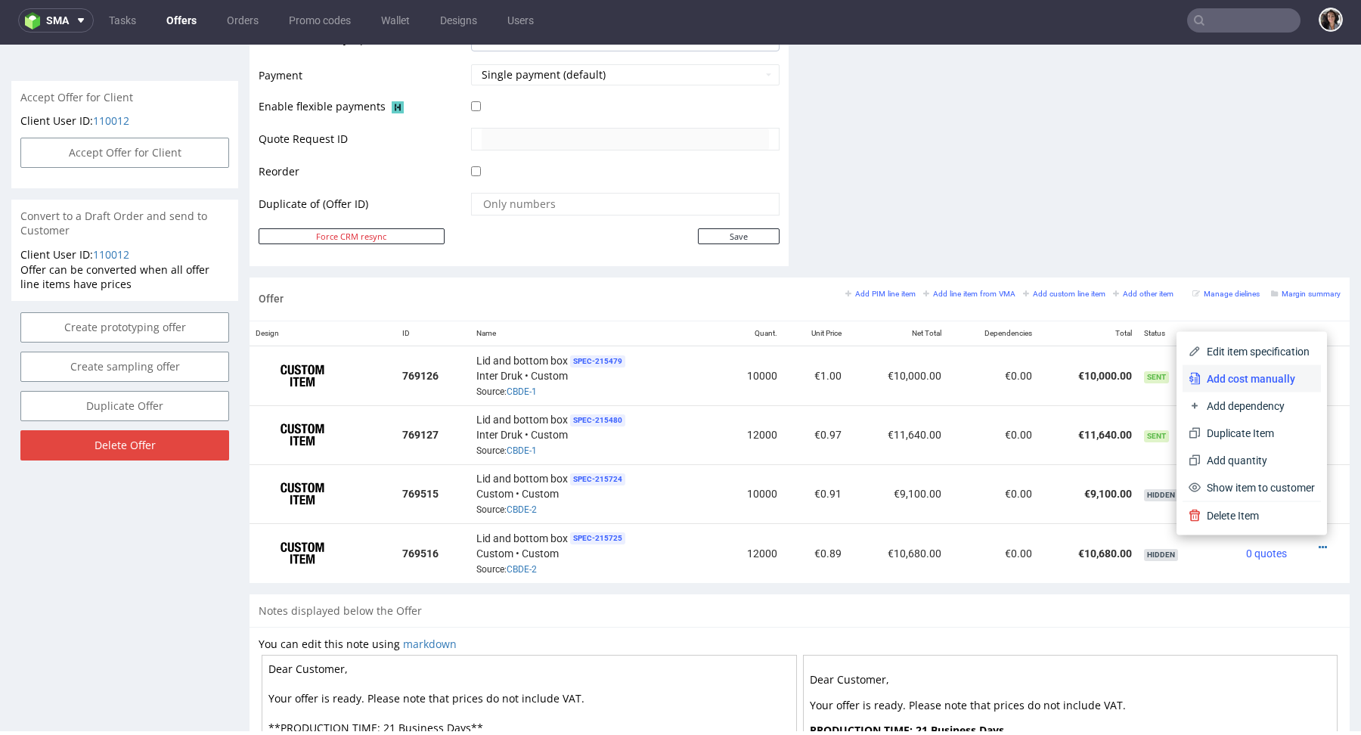
click at [1234, 382] on span "Add cost manually" at bounding box center [1257, 378] width 114 height 15
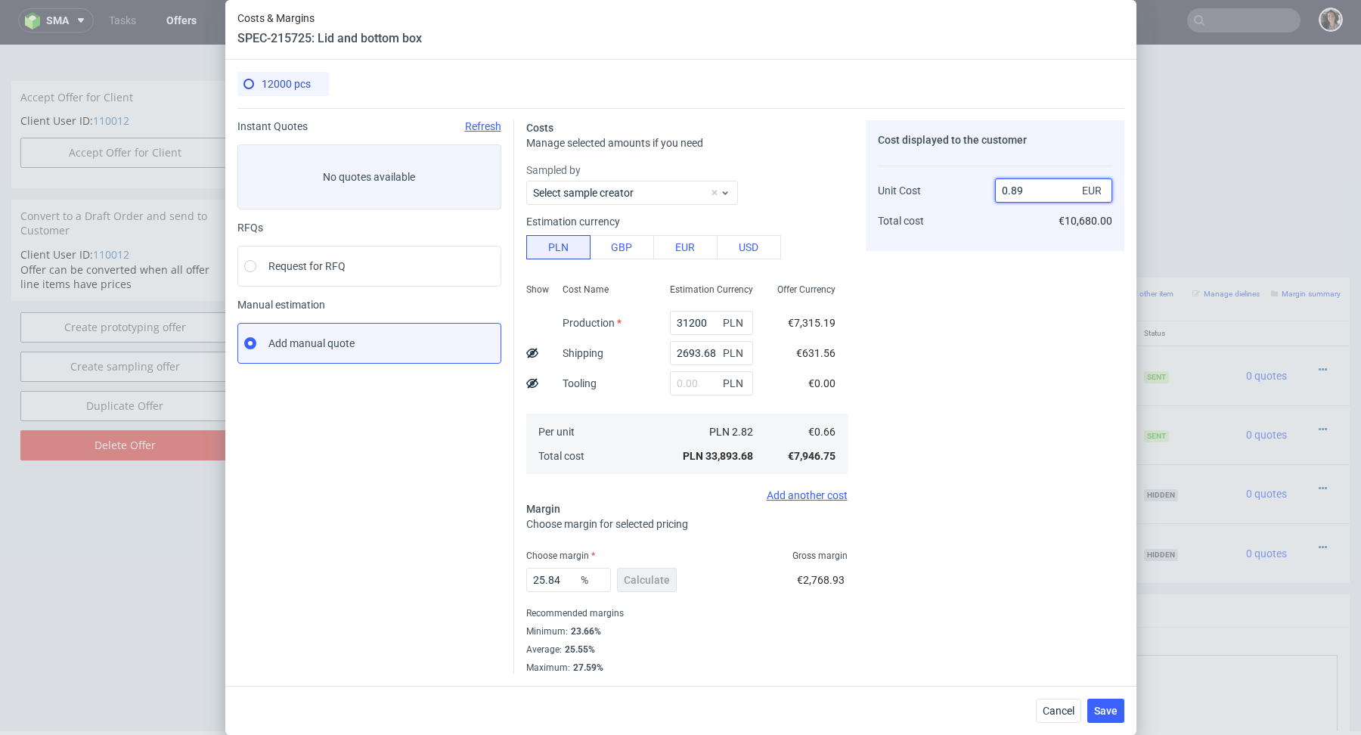
click at [1026, 188] on input "0.89" at bounding box center [1053, 190] width 117 height 24
type input "0.88"
type input "25"
type input "0.88"
click at [541, 582] on input "25" at bounding box center [568, 580] width 85 height 24
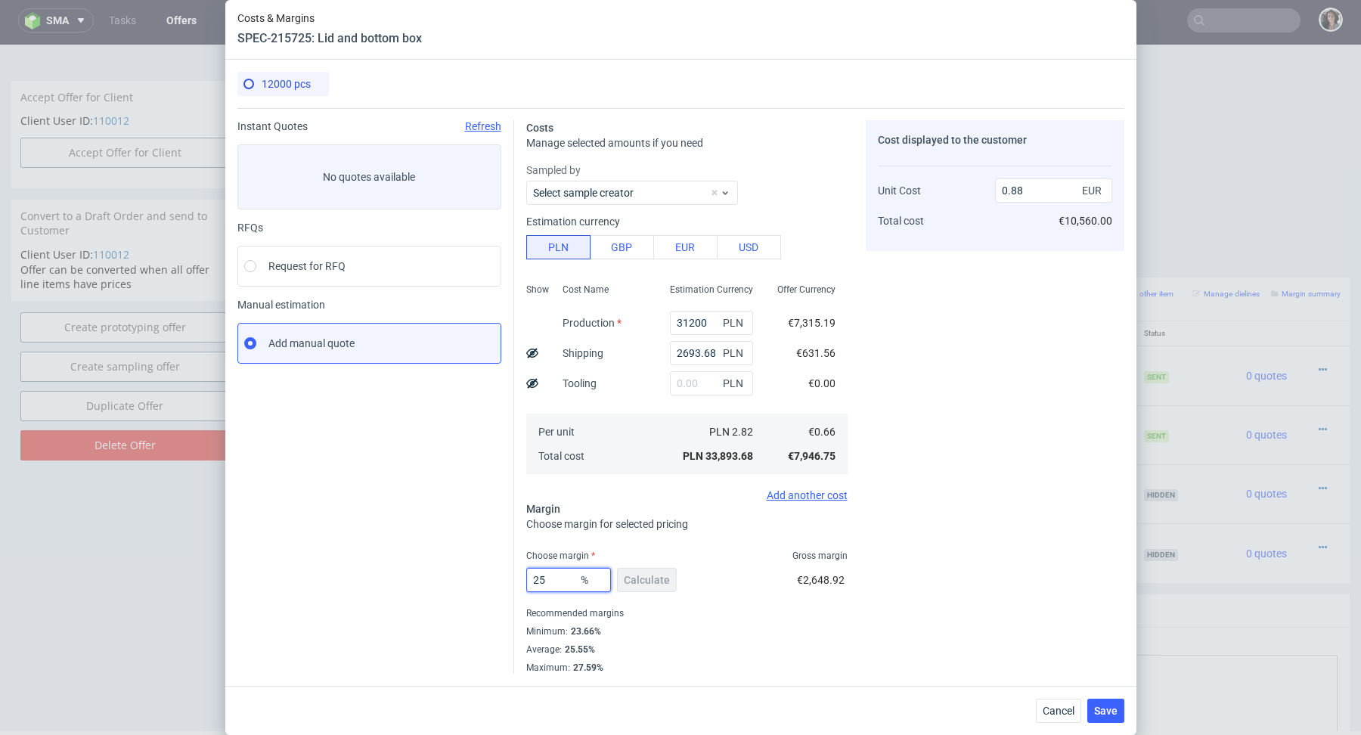
click at [546, 581] on input "25" at bounding box center [568, 580] width 85 height 24
type input "25.55"
type input "0.89"
type input "25.55"
click at [610, 534] on fieldset "Costs Manage selected amounts if you need Sampled by Select sample creator Esti…" at bounding box center [686, 396] width 321 height 553
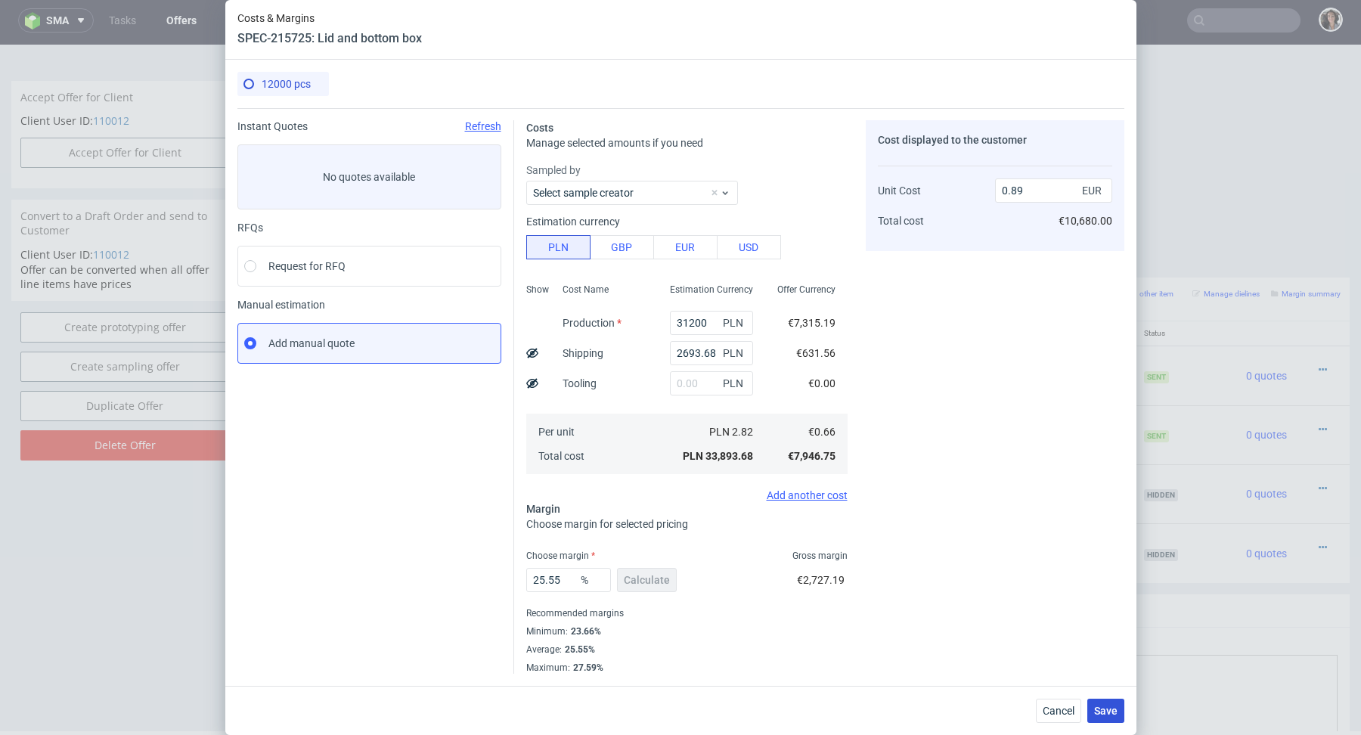
click at [1100, 708] on span "Save" at bounding box center [1105, 710] width 23 height 11
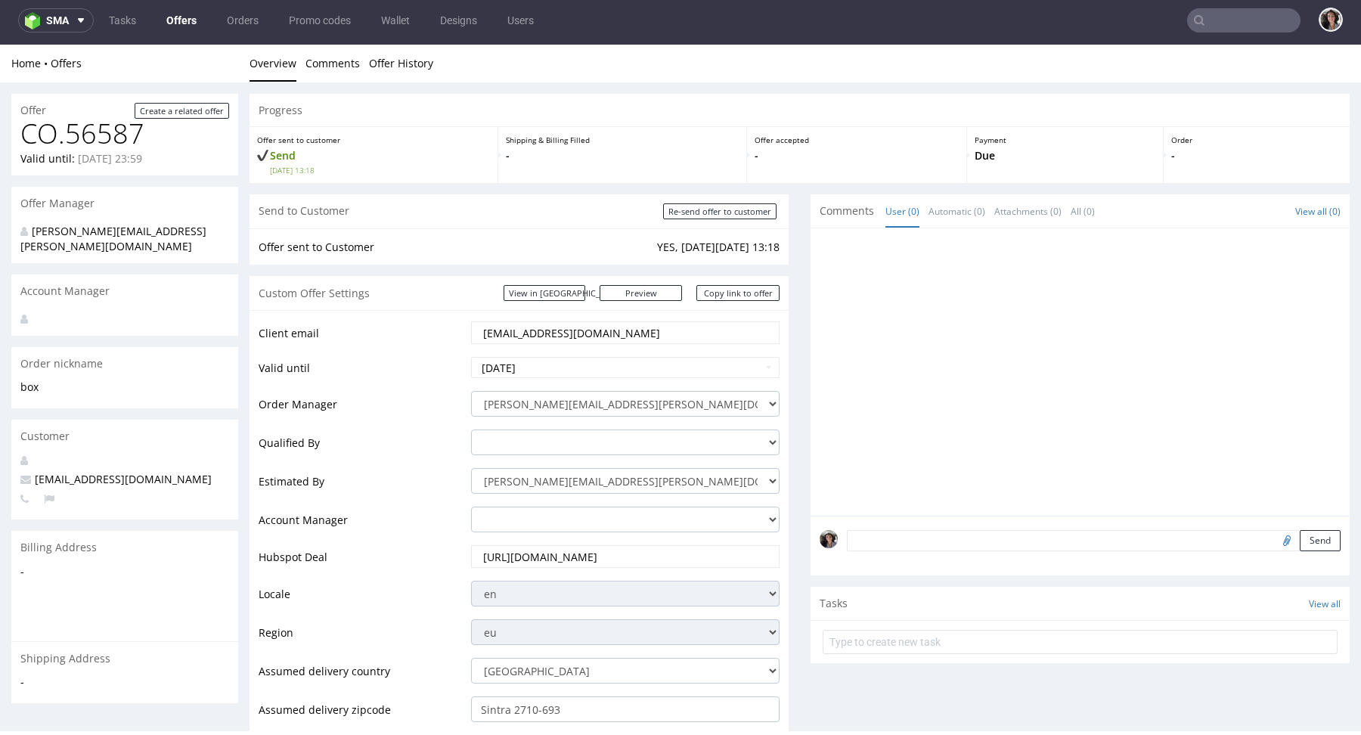
scroll to position [659, 0]
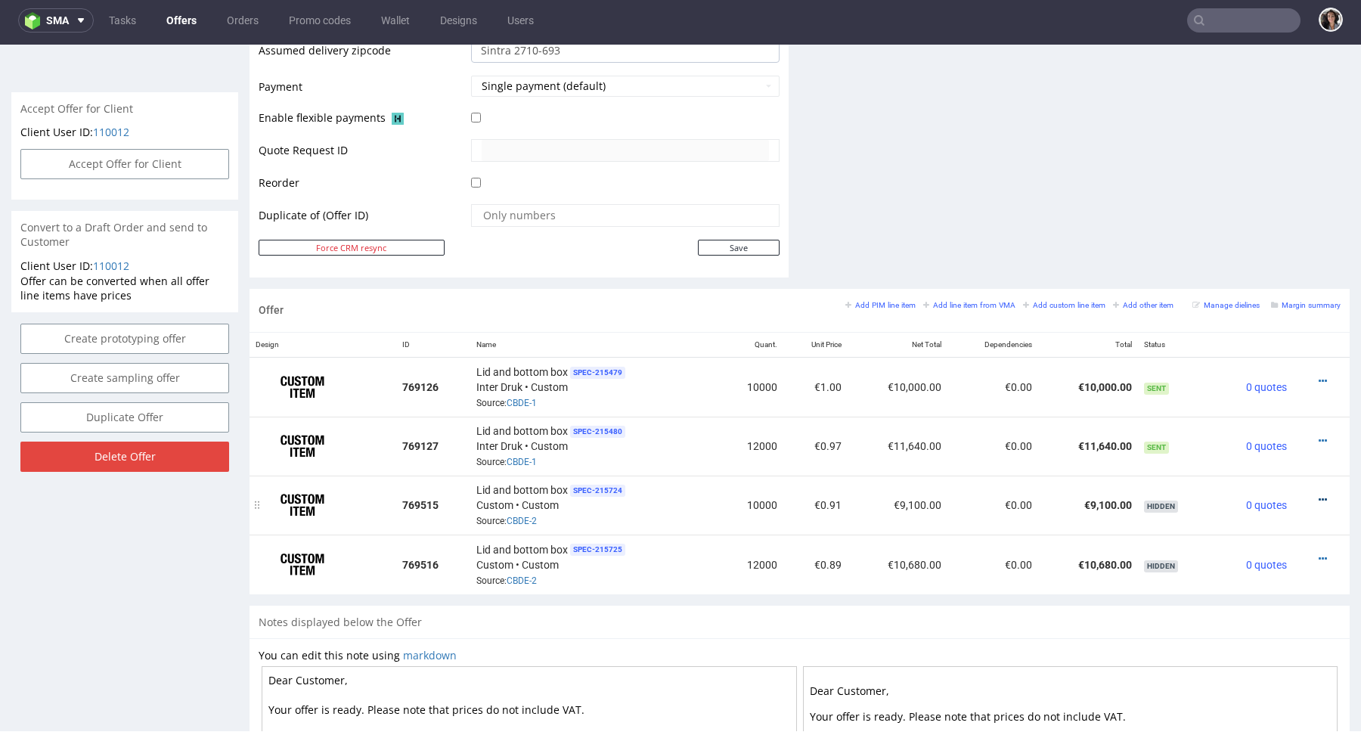
click at [1318, 497] on icon at bounding box center [1322, 499] width 8 height 11
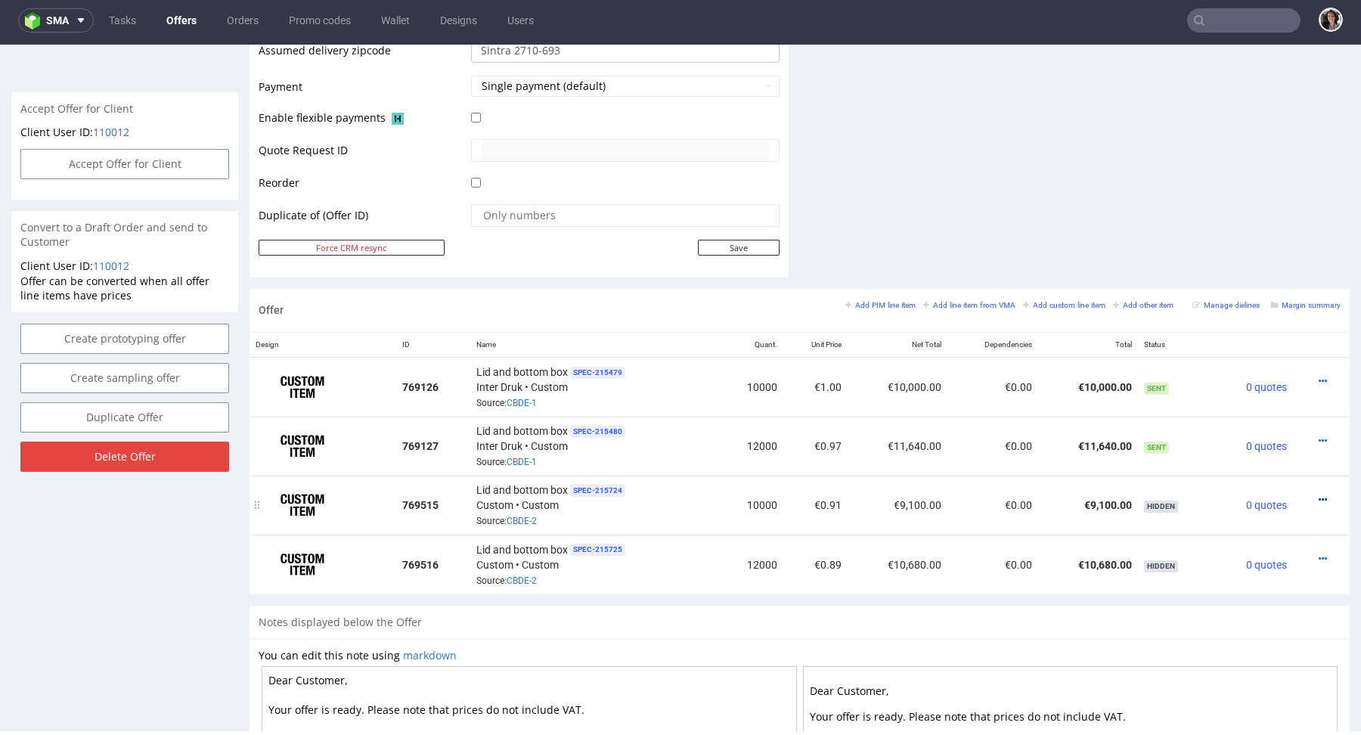
click at [1318, 494] on icon at bounding box center [1322, 499] width 8 height 11
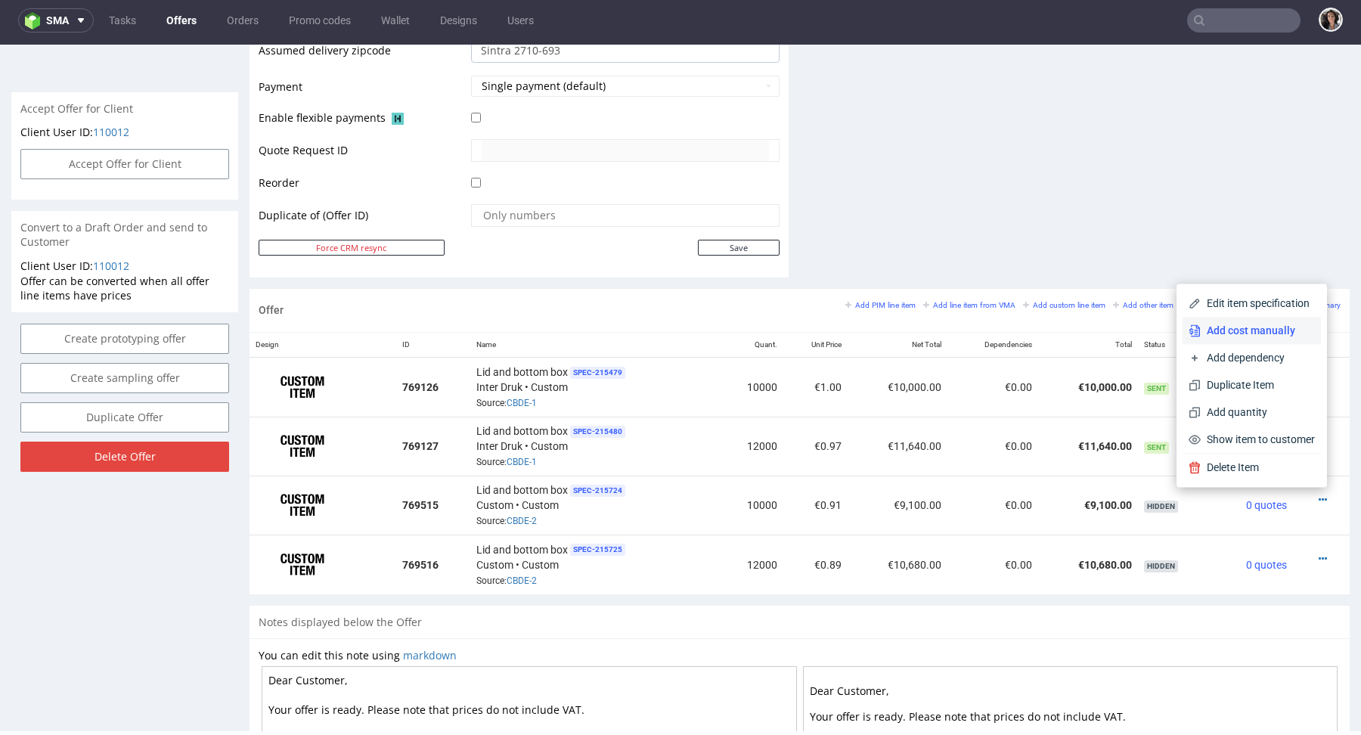
click at [1250, 321] on li "Add cost manually" at bounding box center [1251, 330] width 138 height 27
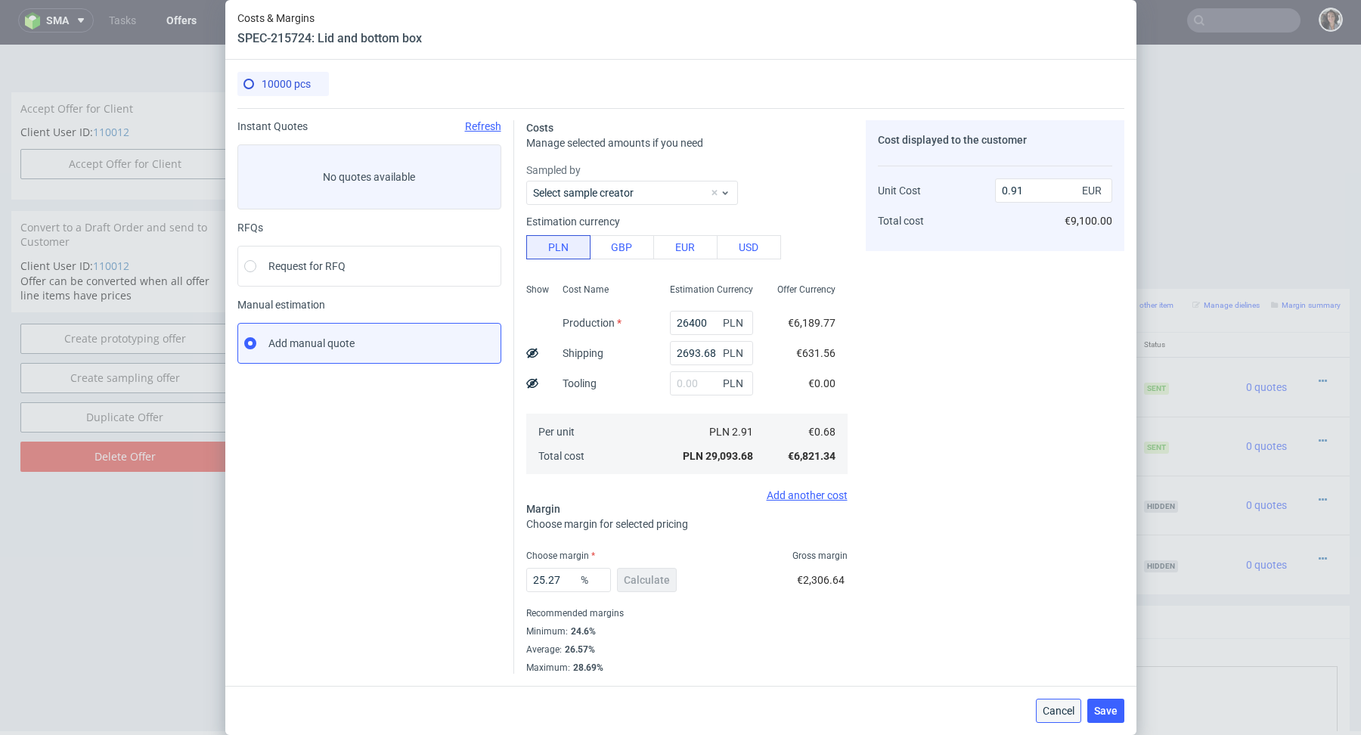
click at [1058, 705] on span "Cancel" at bounding box center [1058, 710] width 32 height 11
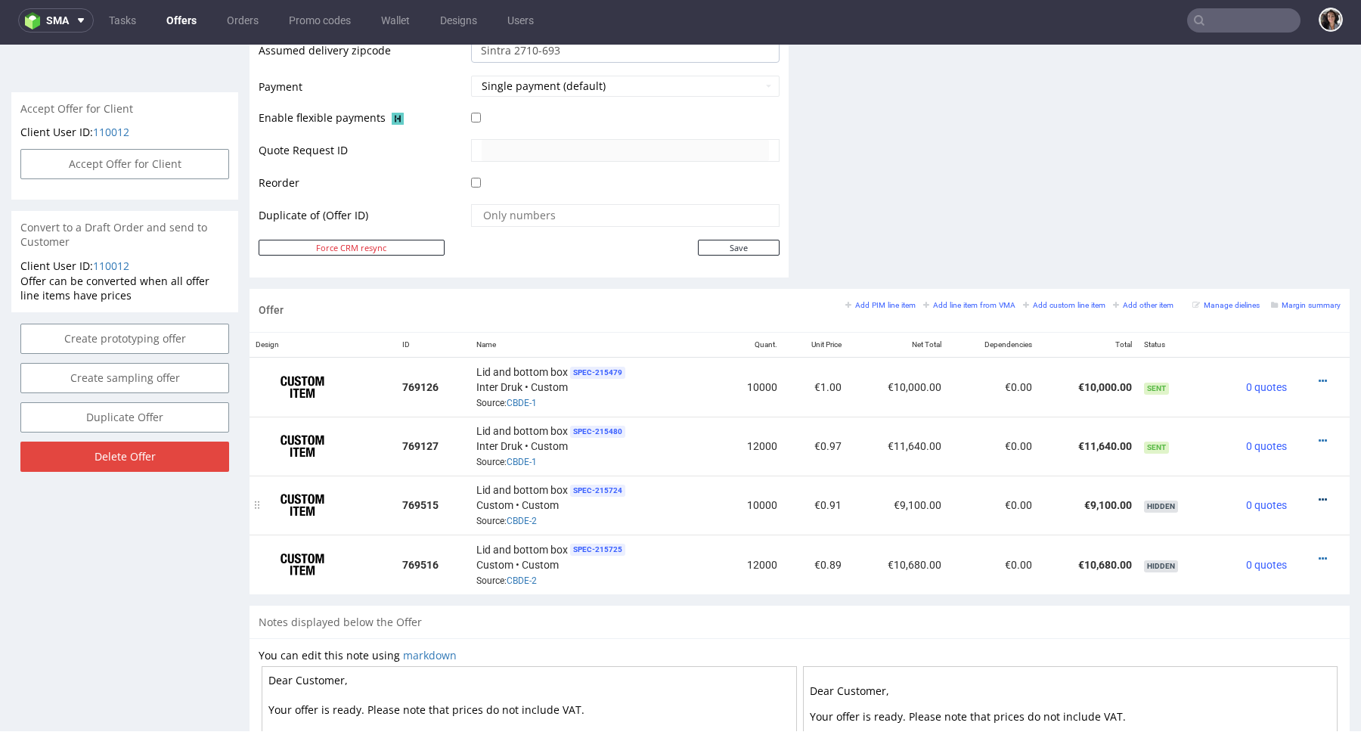
click at [1318, 494] on icon at bounding box center [1322, 499] width 8 height 11
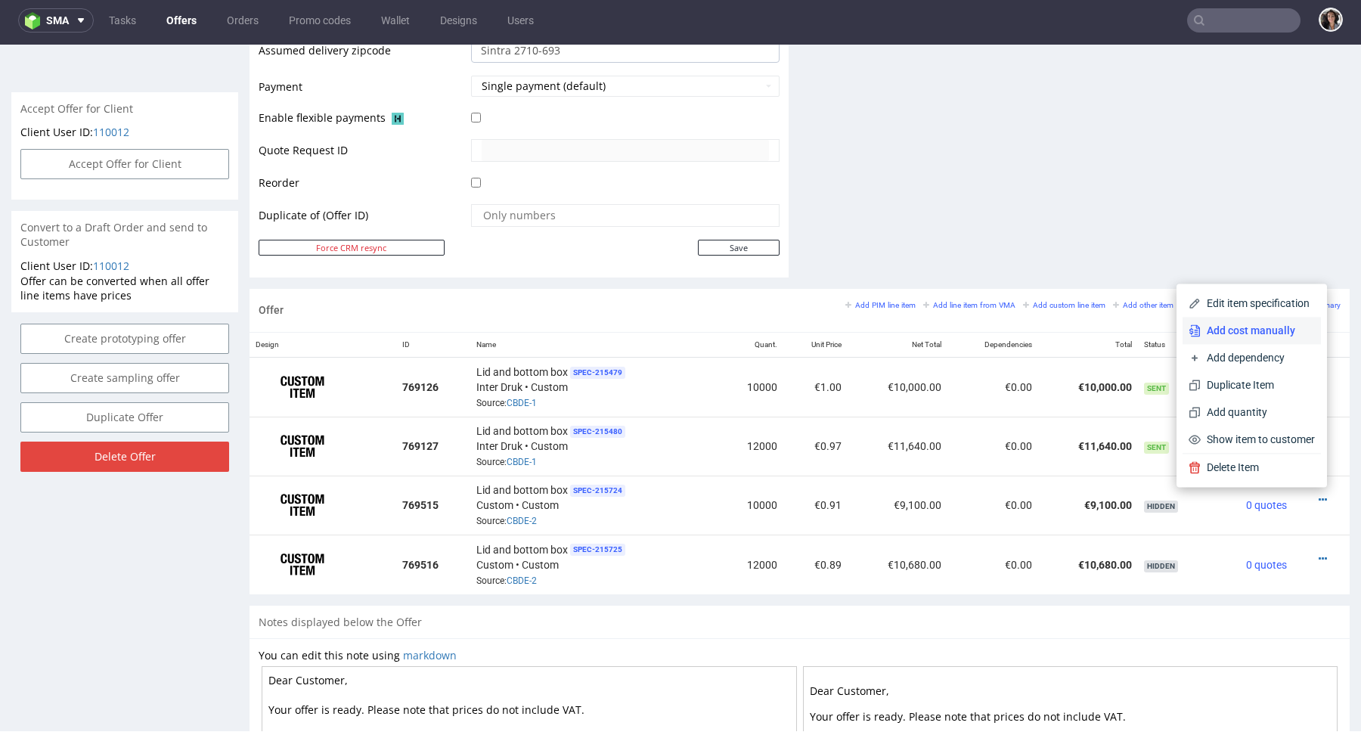
click at [1255, 334] on span "Add cost manually" at bounding box center [1257, 330] width 114 height 15
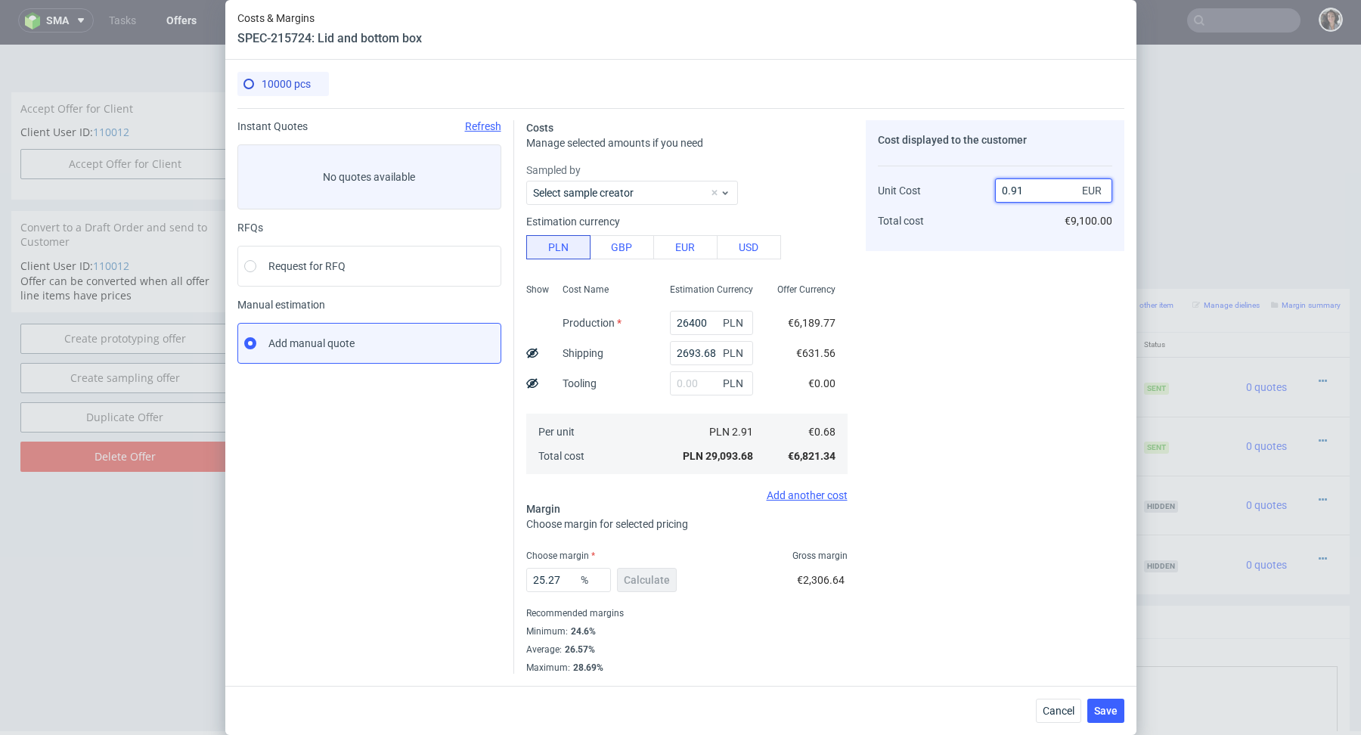
click at [1053, 183] on input "0.91" at bounding box center [1053, 190] width 117 height 24
click at [1026, 190] on input "0.91" at bounding box center [1053, 190] width 117 height 24
type input "0.90"
type input "24.444444444444436"
click at [985, 276] on div "Cost displayed to the customer Unit Cost Total cost 0.9 EUR €9,000.00" at bounding box center [995, 415] width 259 height 590
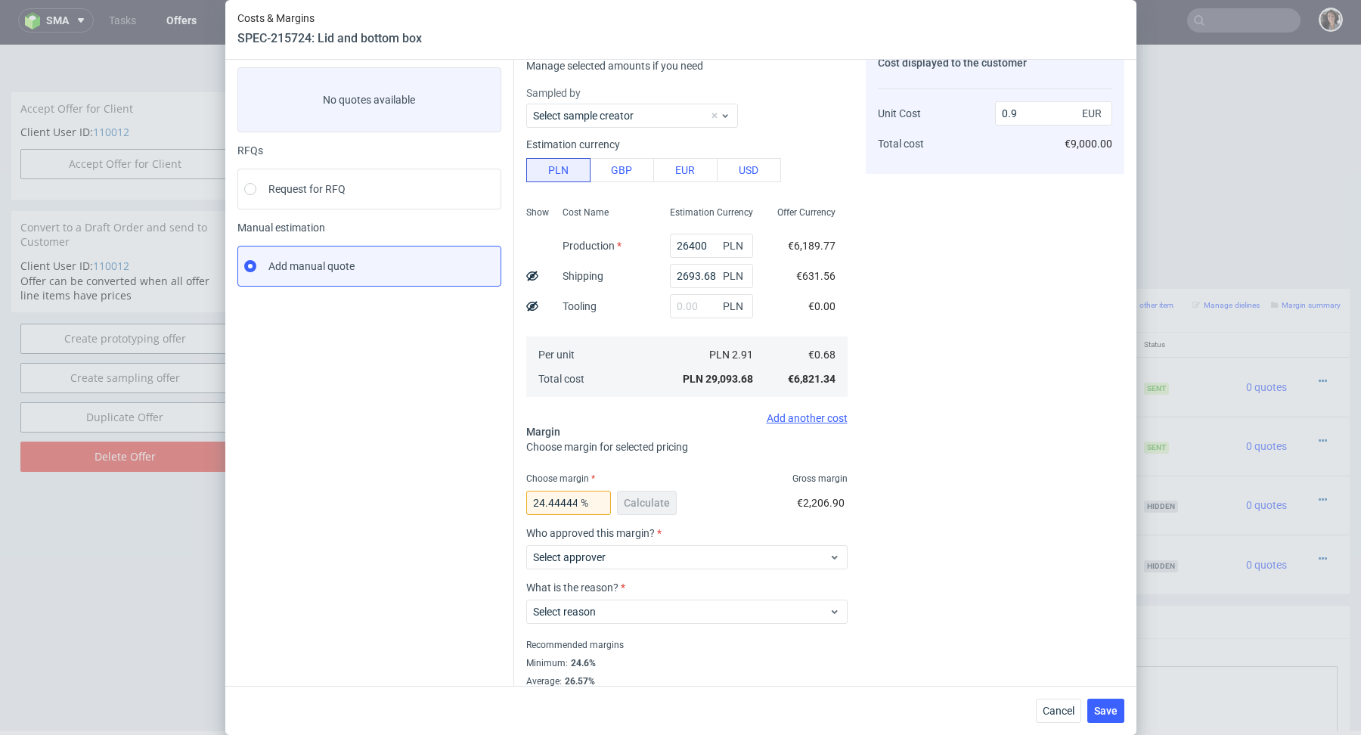
scroll to position [107, 0]
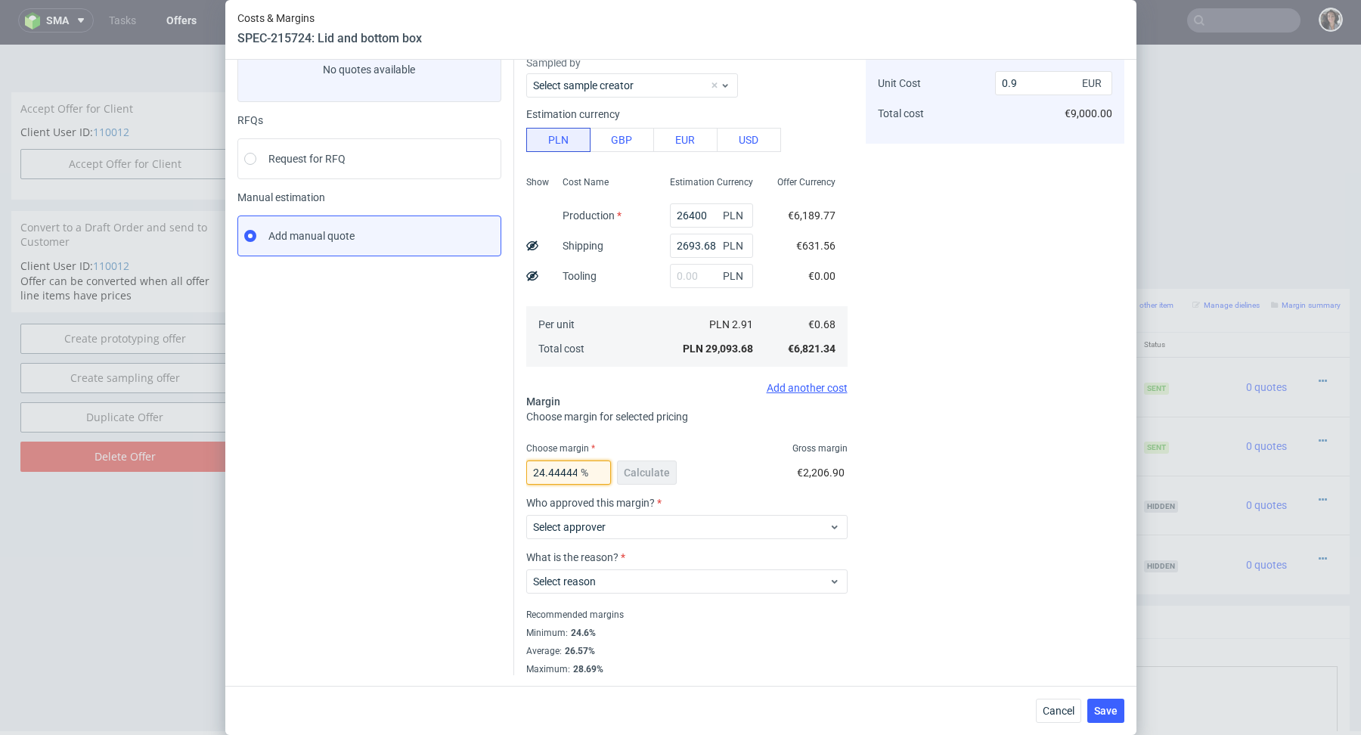
click at [559, 468] on input "24.444444444444436" at bounding box center [568, 472] width 85 height 24
click at [1041, 92] on input "0.9" at bounding box center [1053, 83] width 117 height 24
type input "0.91"
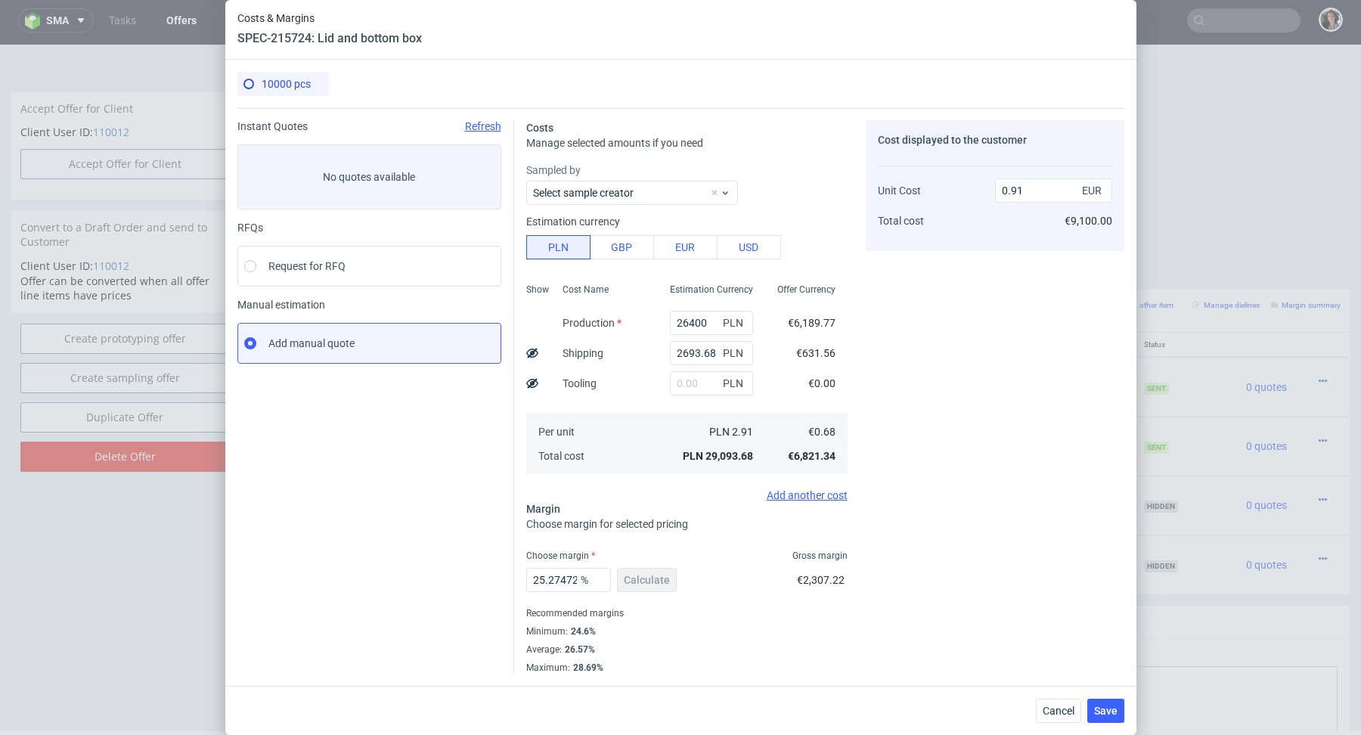
click at [966, 214] on div "Unit Cost Total cost" at bounding box center [936, 199] width 117 height 79
drag, startPoint x: 548, startPoint y: 578, endPoint x: 647, endPoint y: 578, distance: 99.0
click at [647, 578] on div "25.274725274725263 % Calculate" at bounding box center [602, 583] width 153 height 42
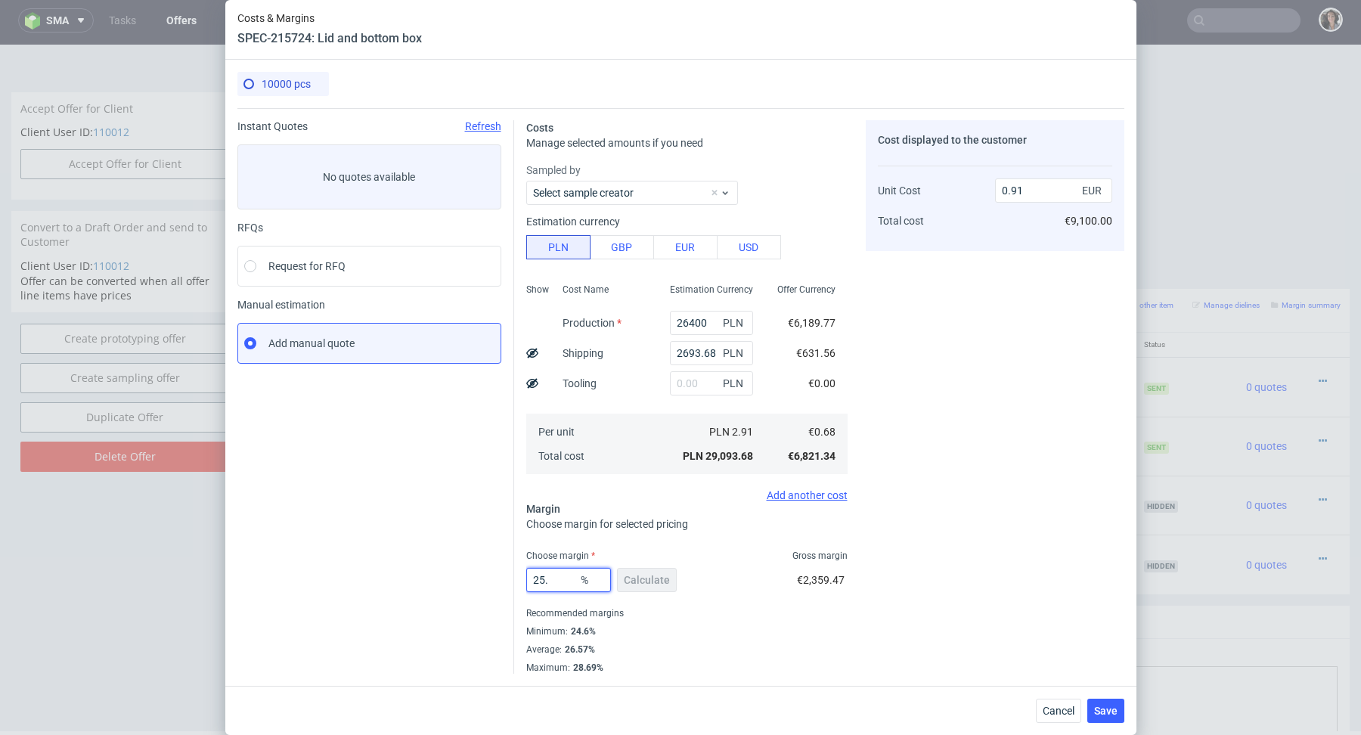
type input "25.8"
type input "0.92"
type input "2"
type input "0.91"
type input "26"
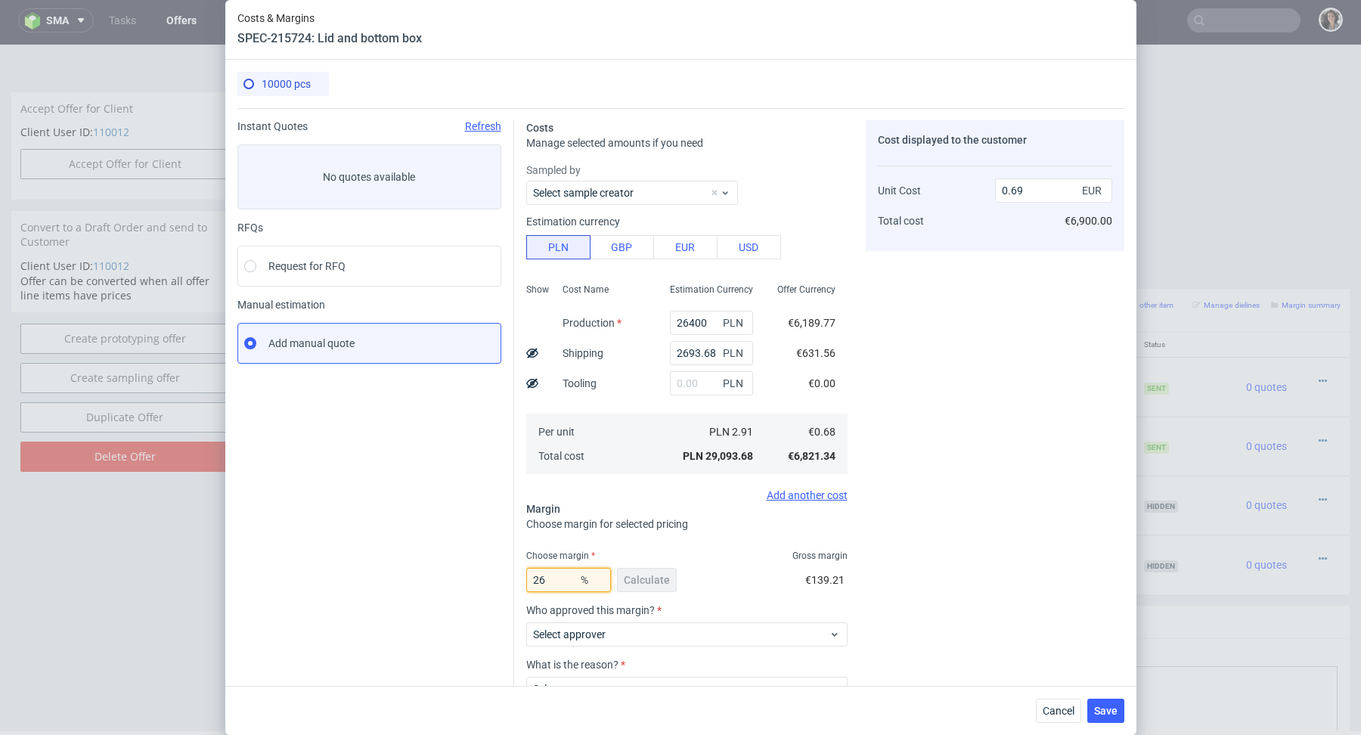
type input "0.92"
type input "27"
type input "0.93"
type input "26"
type input "0.92"
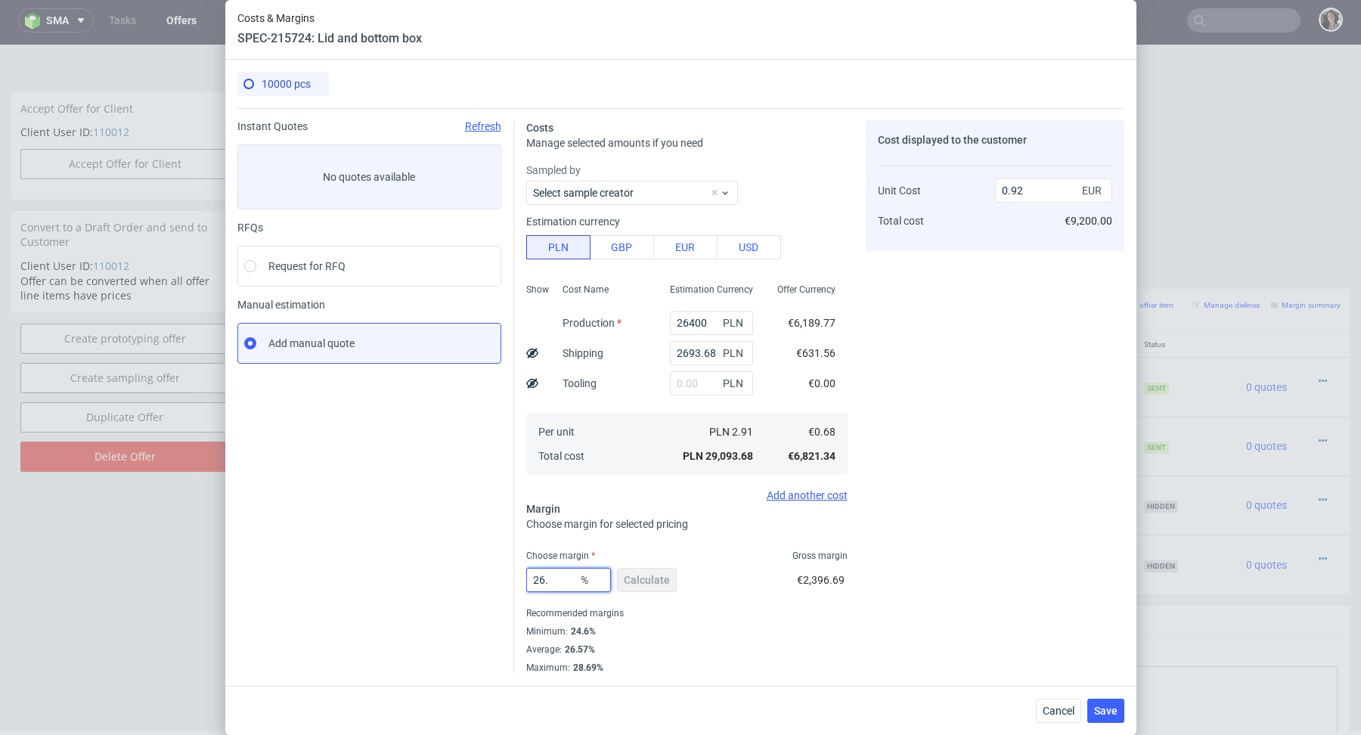
type input "26.9"
type input "0.93"
type input "26.5"
type input "0.92"
type input "26.5"
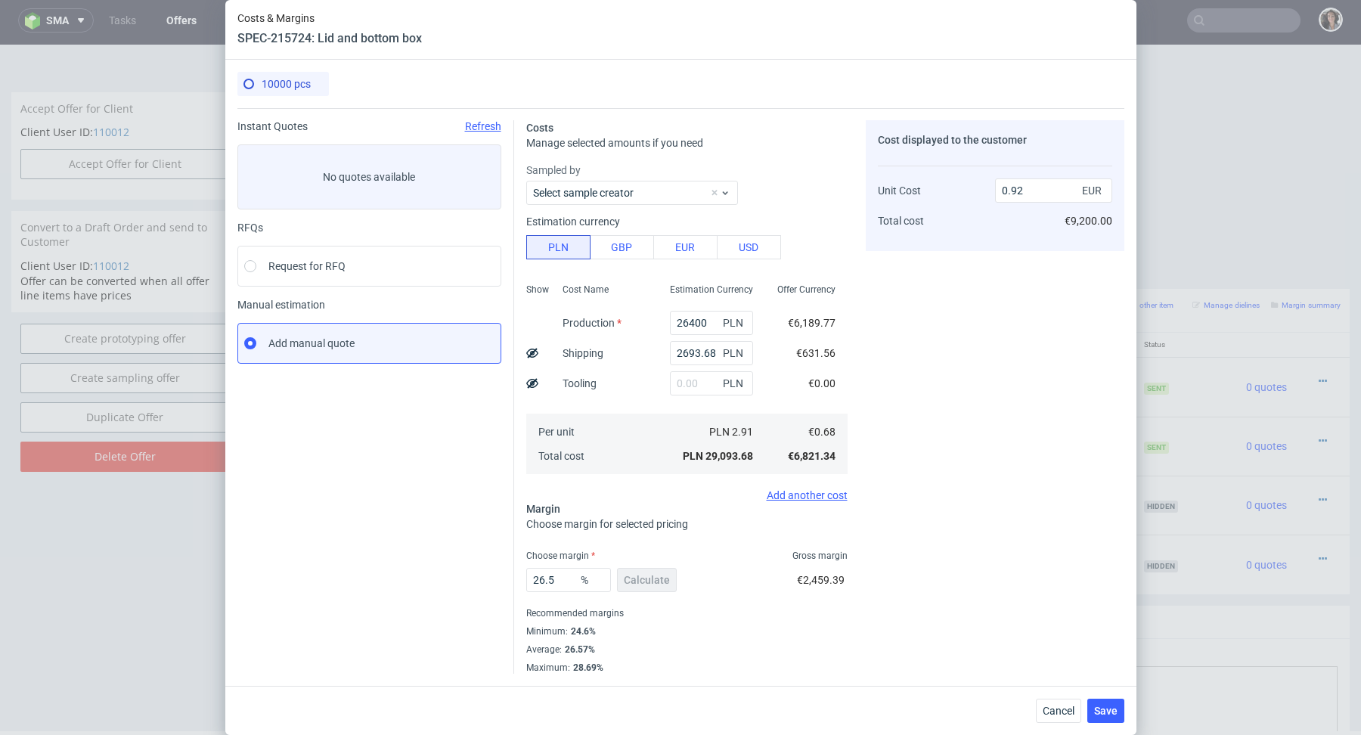
click at [821, 596] on div "€2,459.39" at bounding box center [822, 583] width 51 height 42
click at [1110, 711] on span "Save" at bounding box center [1105, 710] width 23 height 11
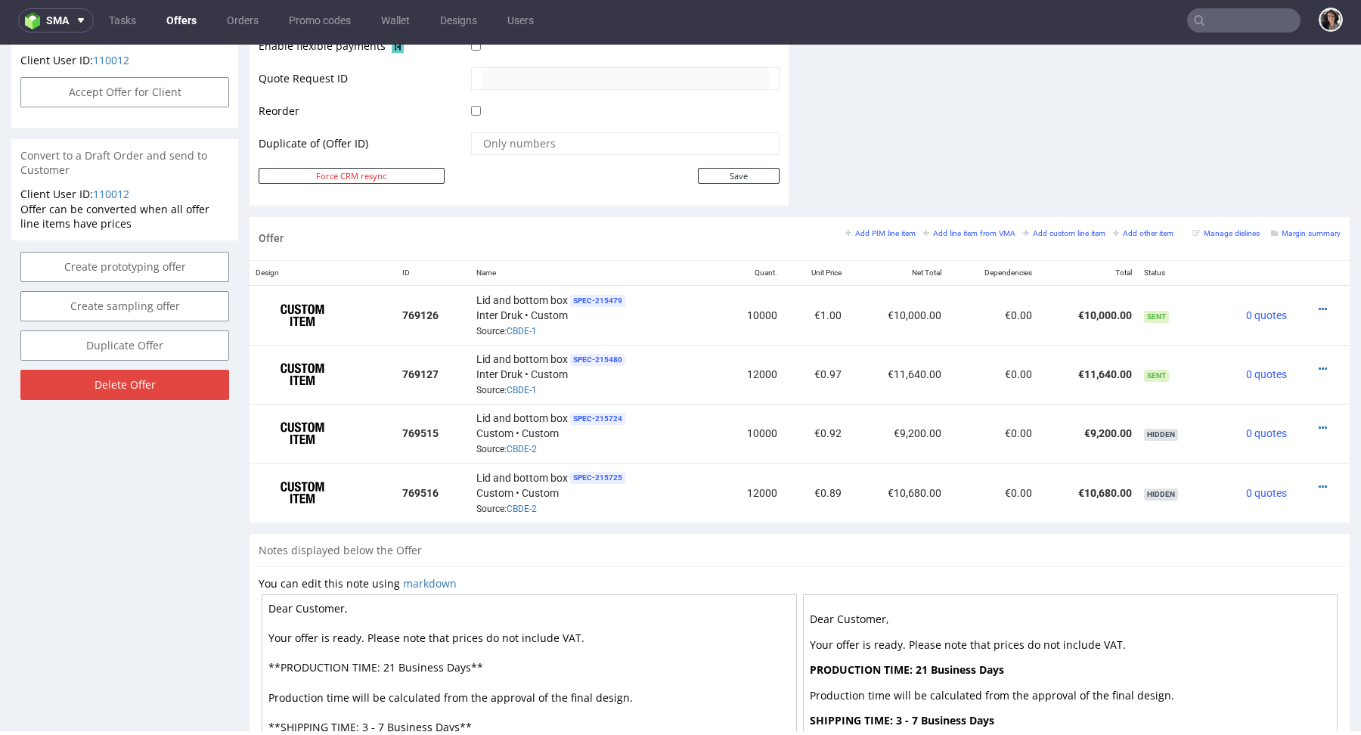
scroll to position [906, 0]
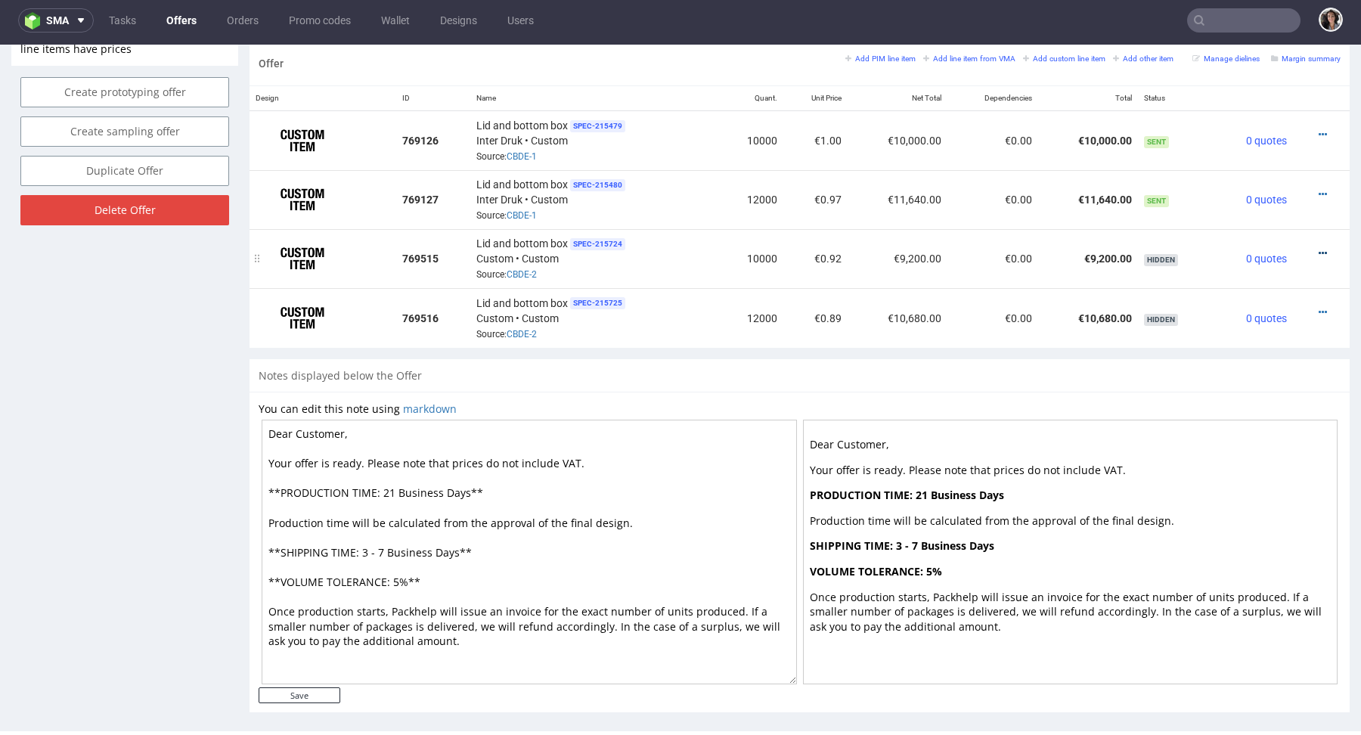
click at [1318, 248] on icon at bounding box center [1322, 253] width 8 height 11
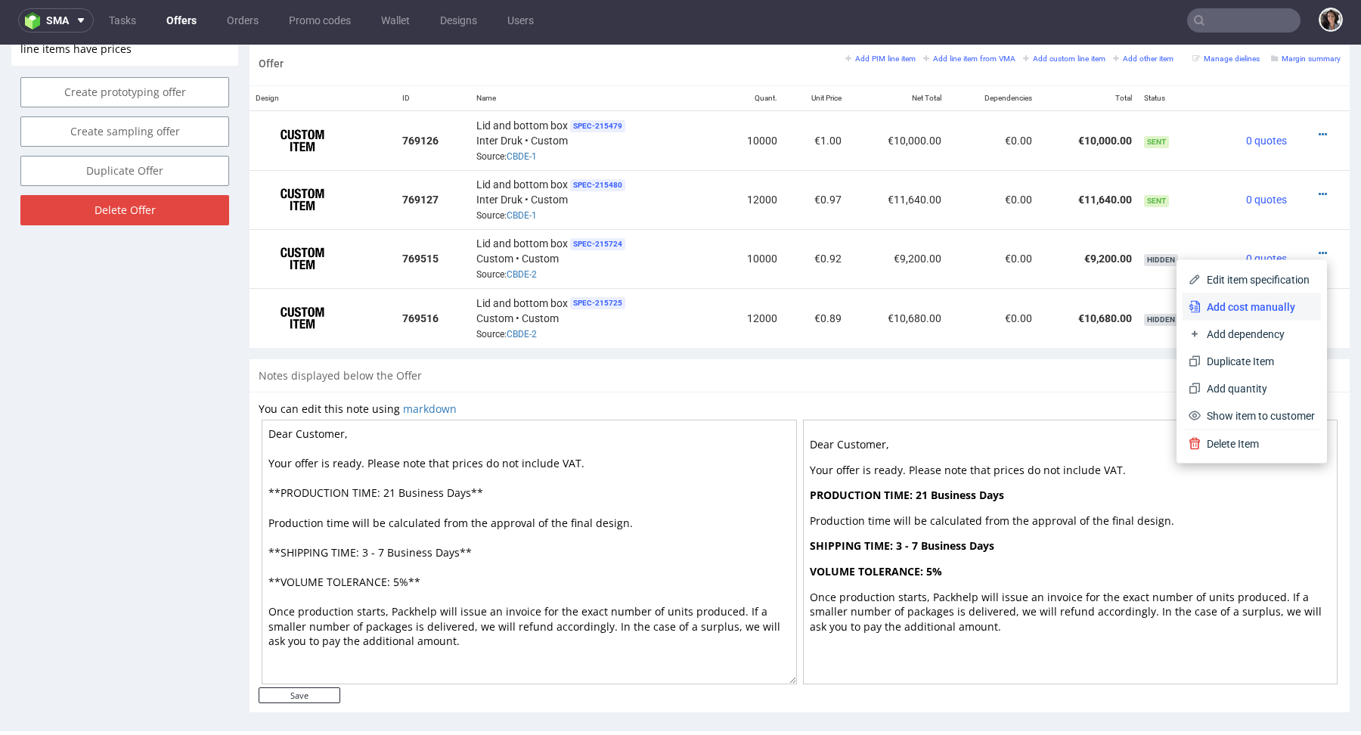
click at [1219, 307] on span "Add cost manually" at bounding box center [1257, 306] width 114 height 15
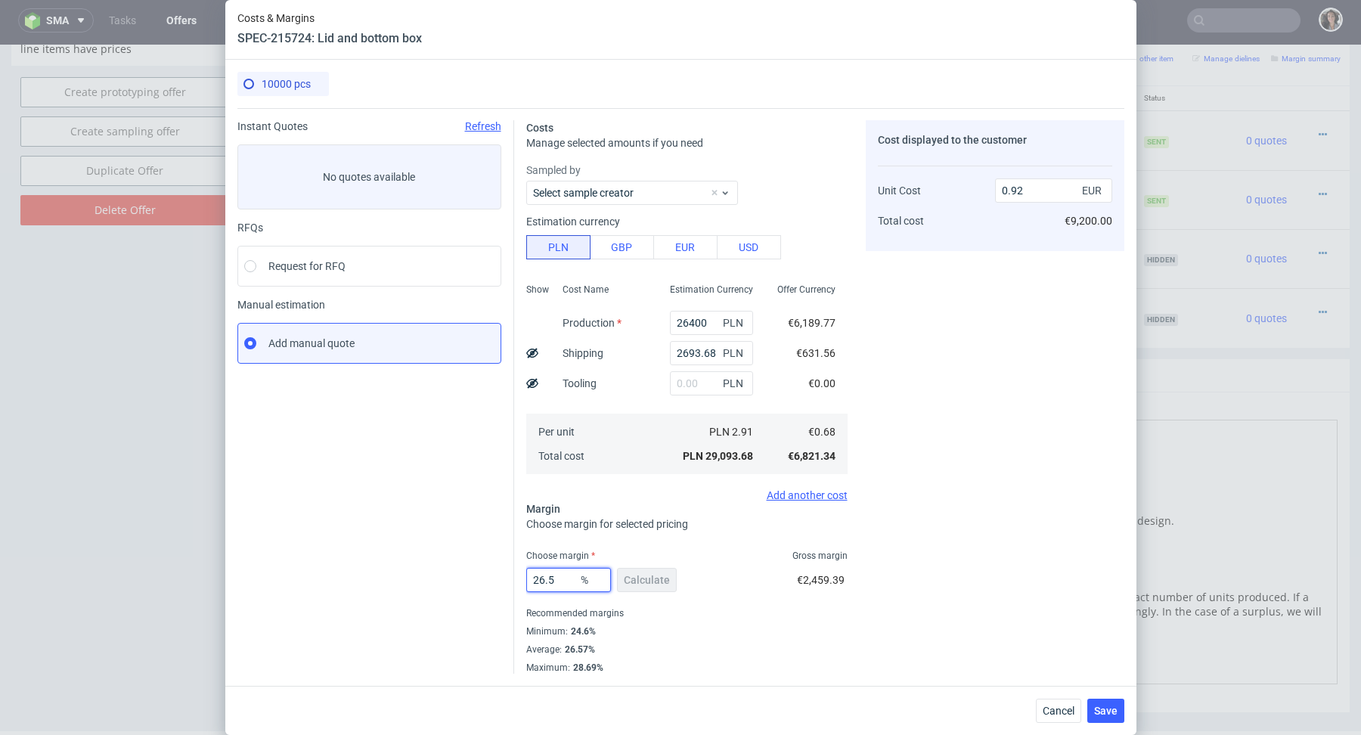
click at [559, 584] on input "26.5" at bounding box center [568, 580] width 85 height 24
type input "25"
type input "0.91"
type input "25.9"
type input "0.92"
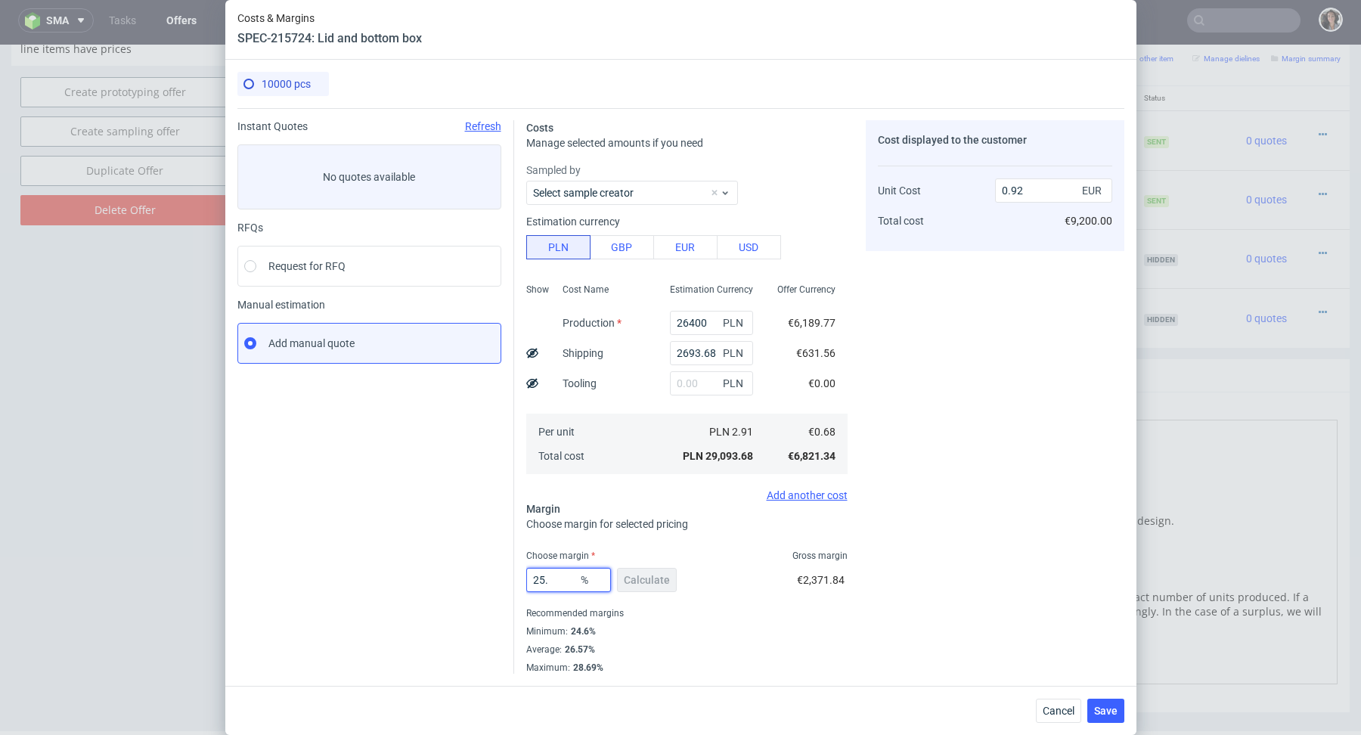
type input "25.7"
type input "0.91"
type input "25.7"
click at [689, 546] on fieldset "Costs Manage selected amounts if you need Sampled by Select sample creator Esti…" at bounding box center [686, 396] width 321 height 553
click at [1103, 715] on span "Save" at bounding box center [1105, 710] width 23 height 11
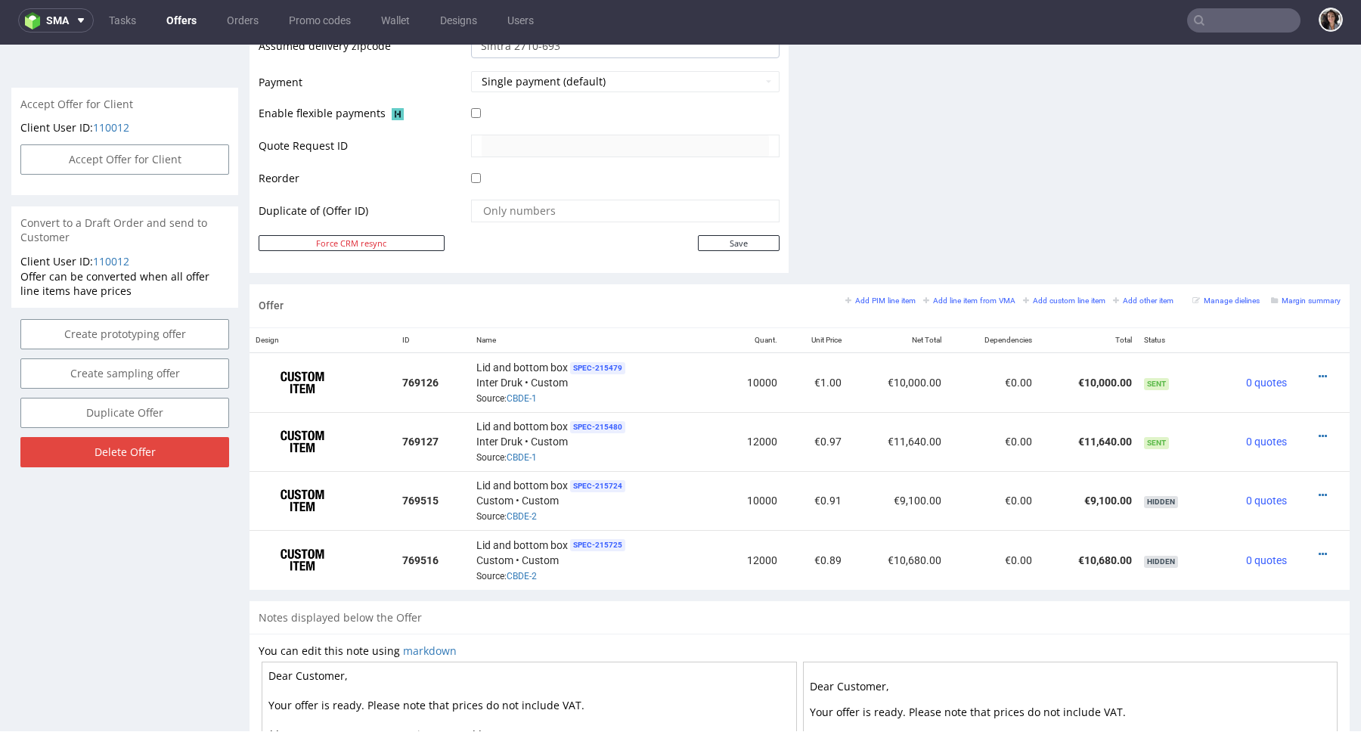
scroll to position [891, 0]
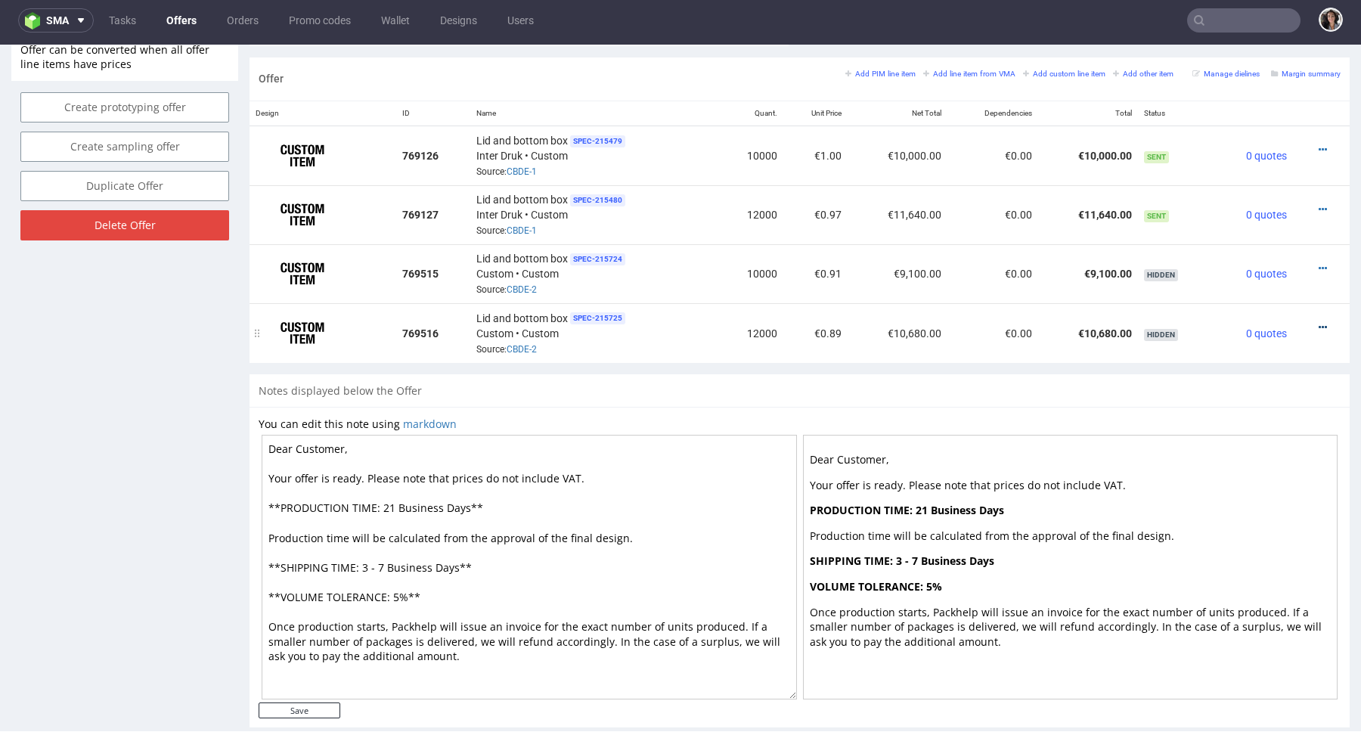
click at [1318, 324] on icon at bounding box center [1322, 327] width 8 height 11
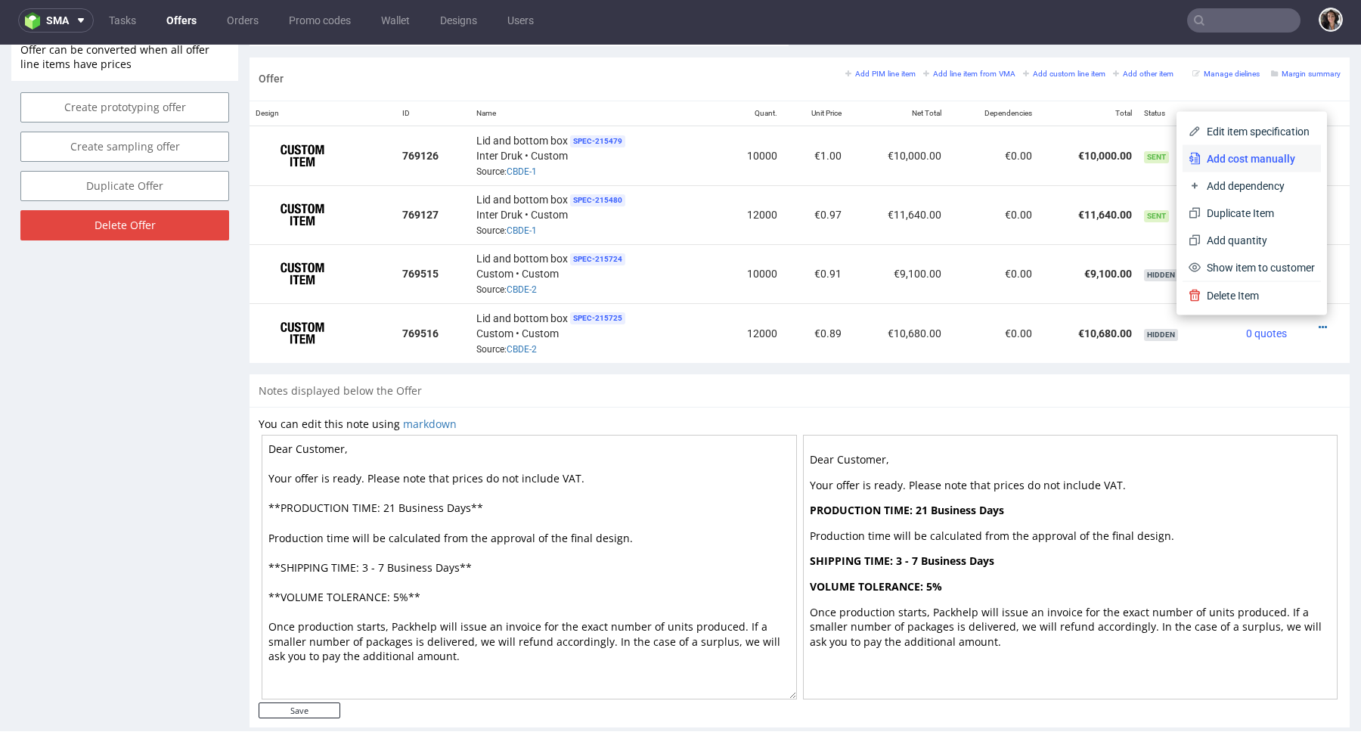
click at [1233, 158] on span "Add cost manually" at bounding box center [1257, 158] width 114 height 15
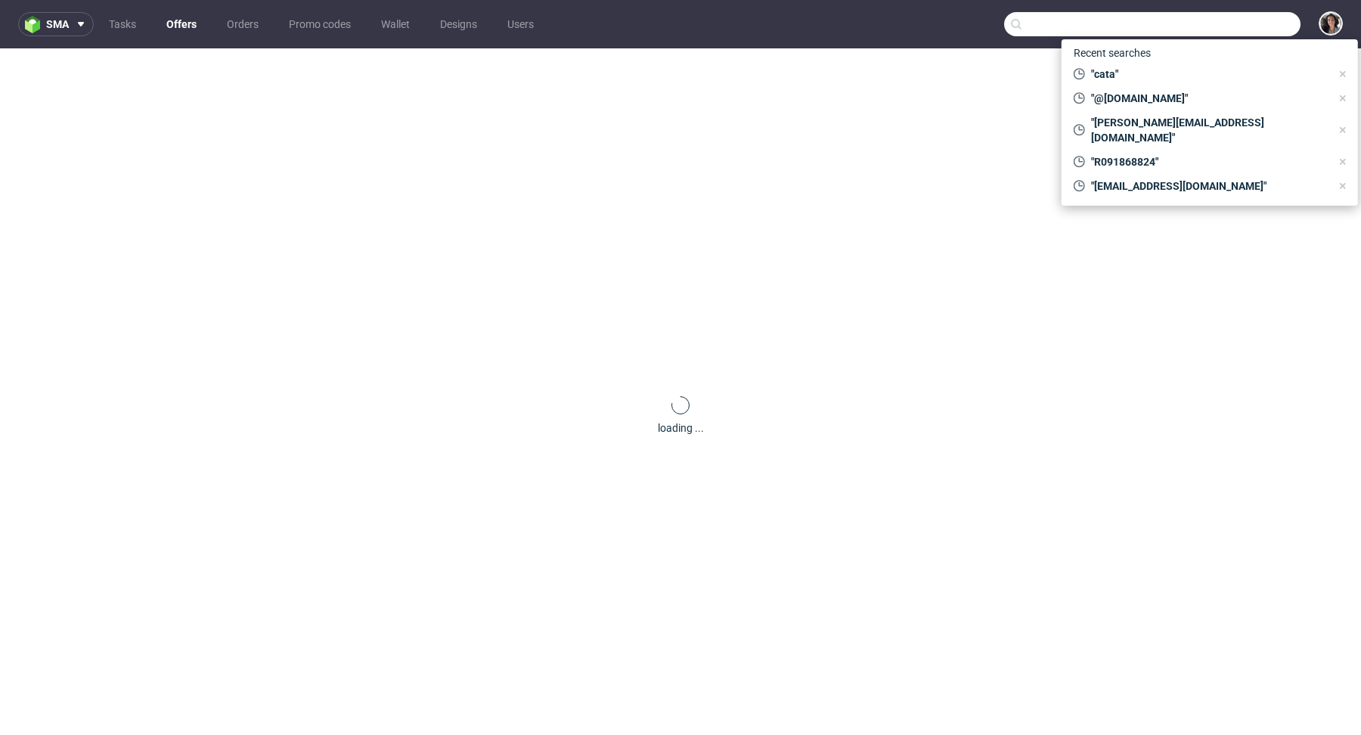
click at [1239, 22] on input "text" at bounding box center [1152, 24] width 296 height 24
paste input "[EMAIL_ADDRESS][DOMAIN_NAME]"
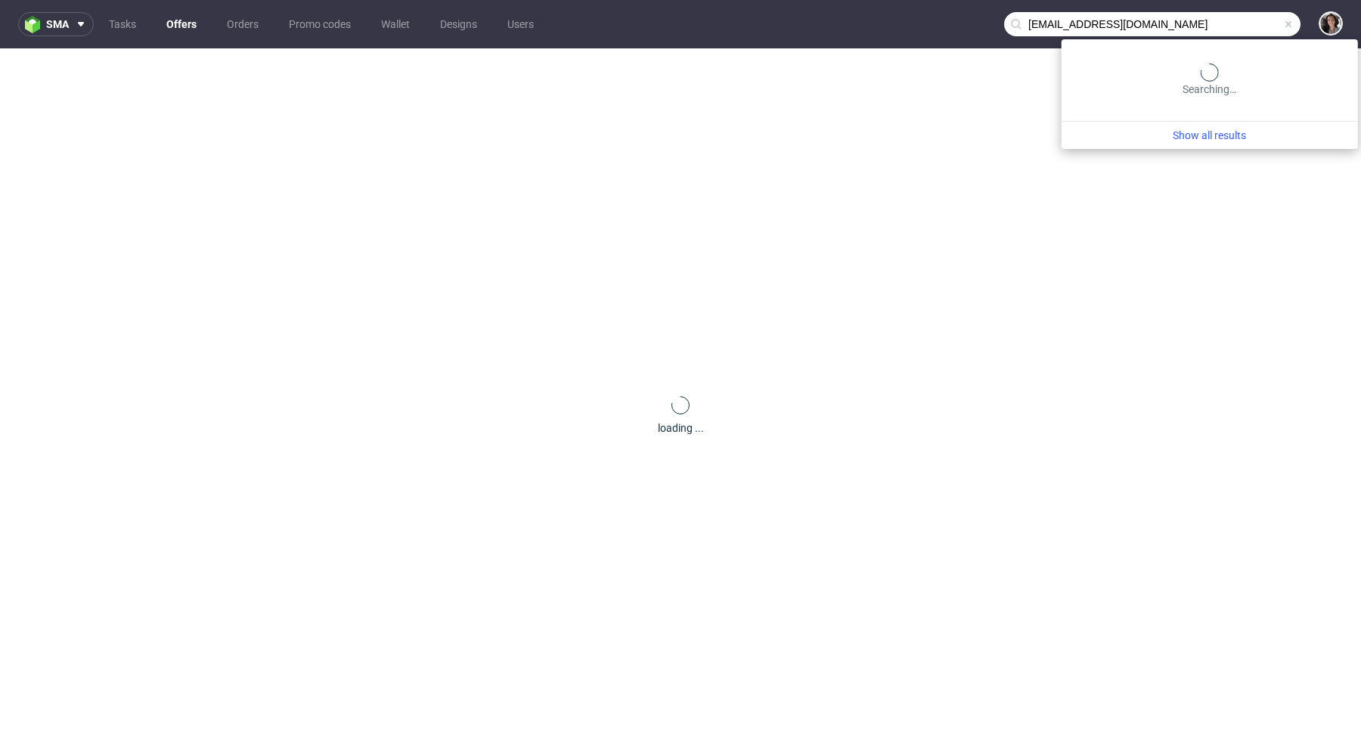
type input "[EMAIL_ADDRESS][DOMAIN_NAME]"
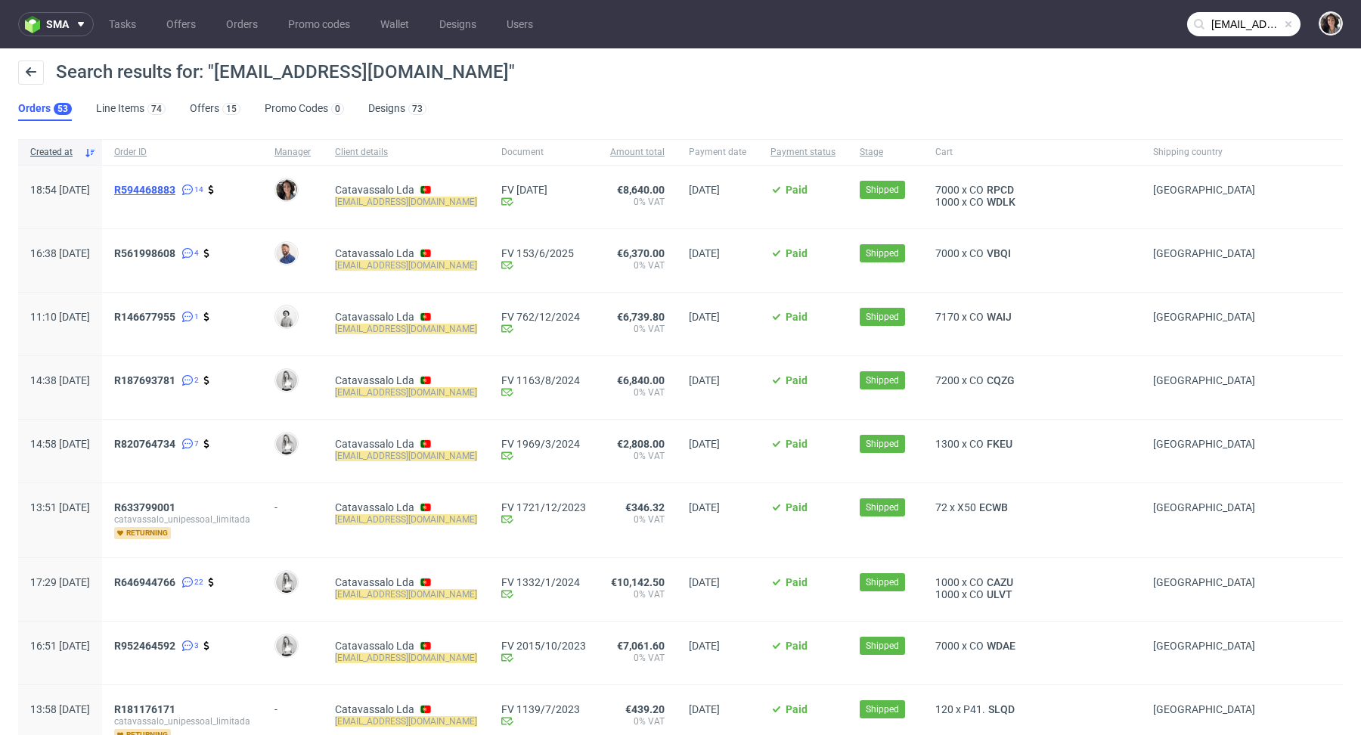
click at [175, 188] on span "R594468883" at bounding box center [144, 190] width 61 height 12
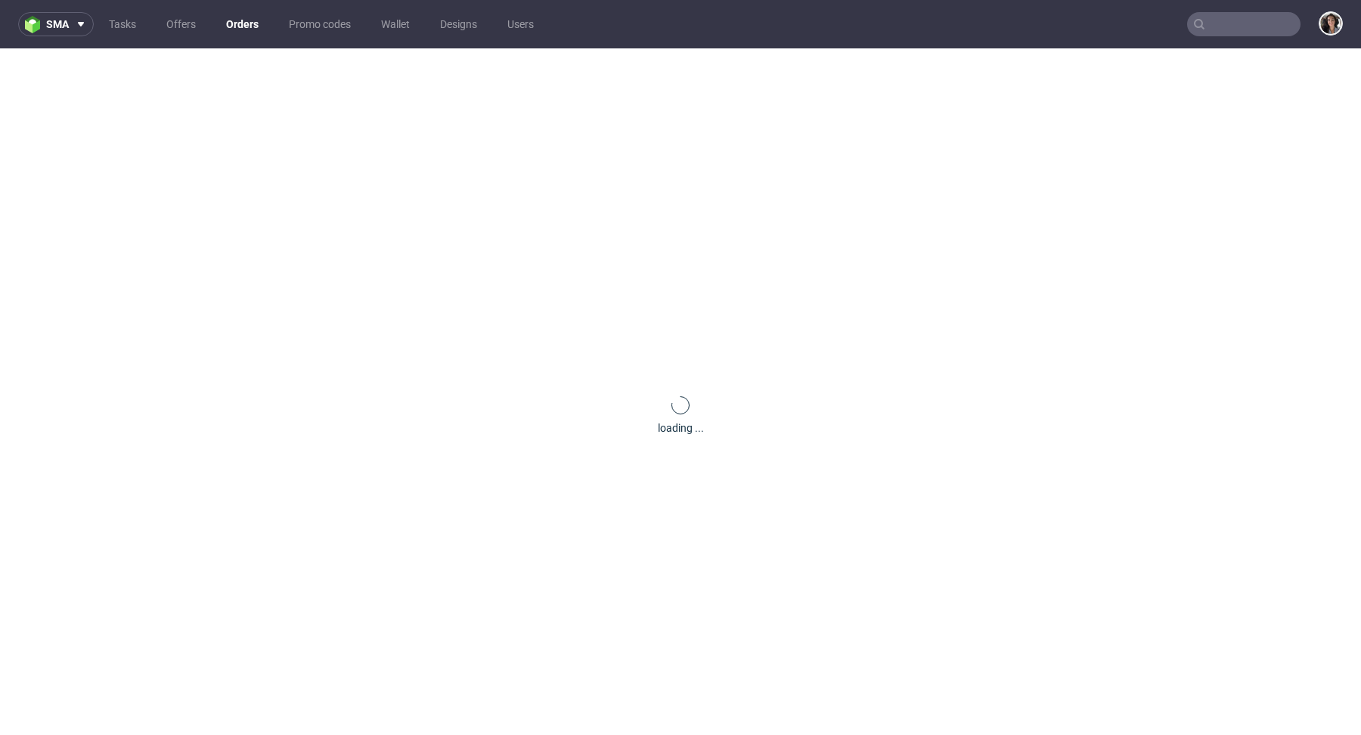
type input "[EMAIL_ADDRESS][DOMAIN_NAME]"
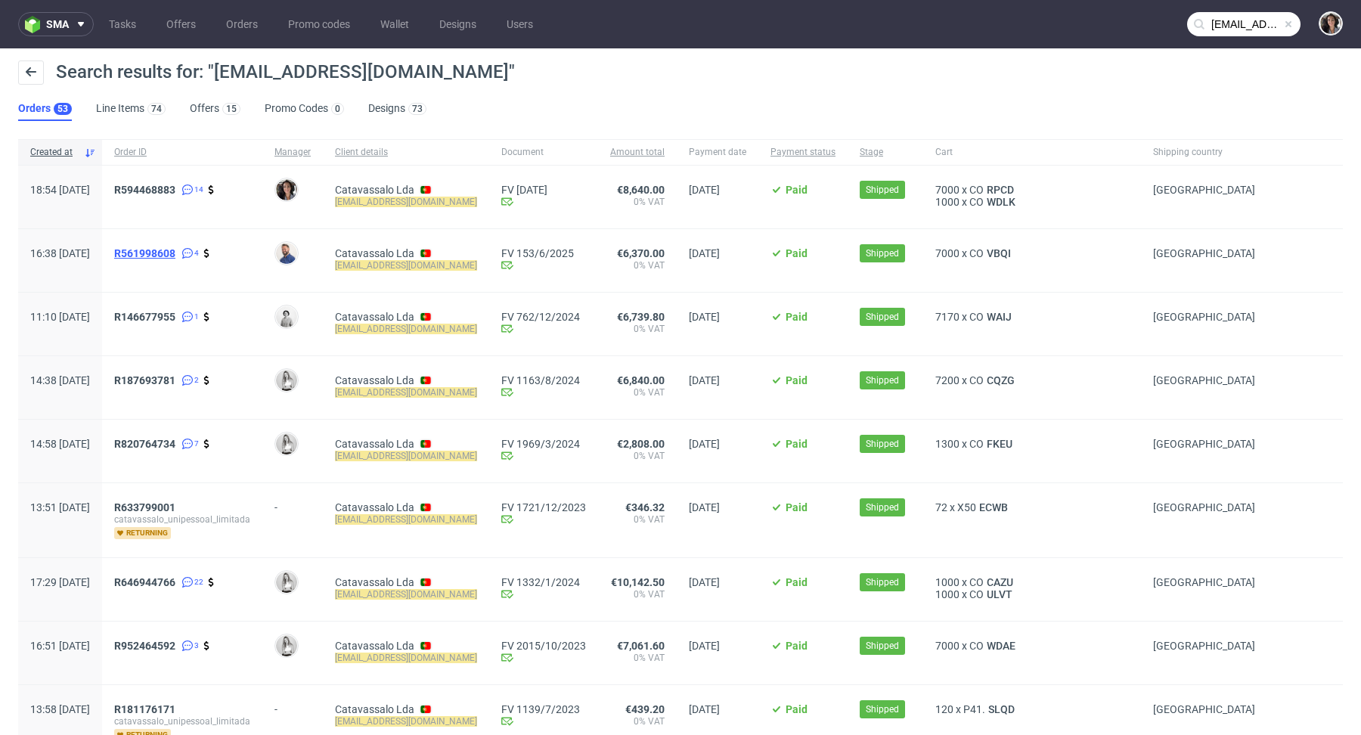
click at [175, 256] on span "R561998608" at bounding box center [144, 253] width 61 height 12
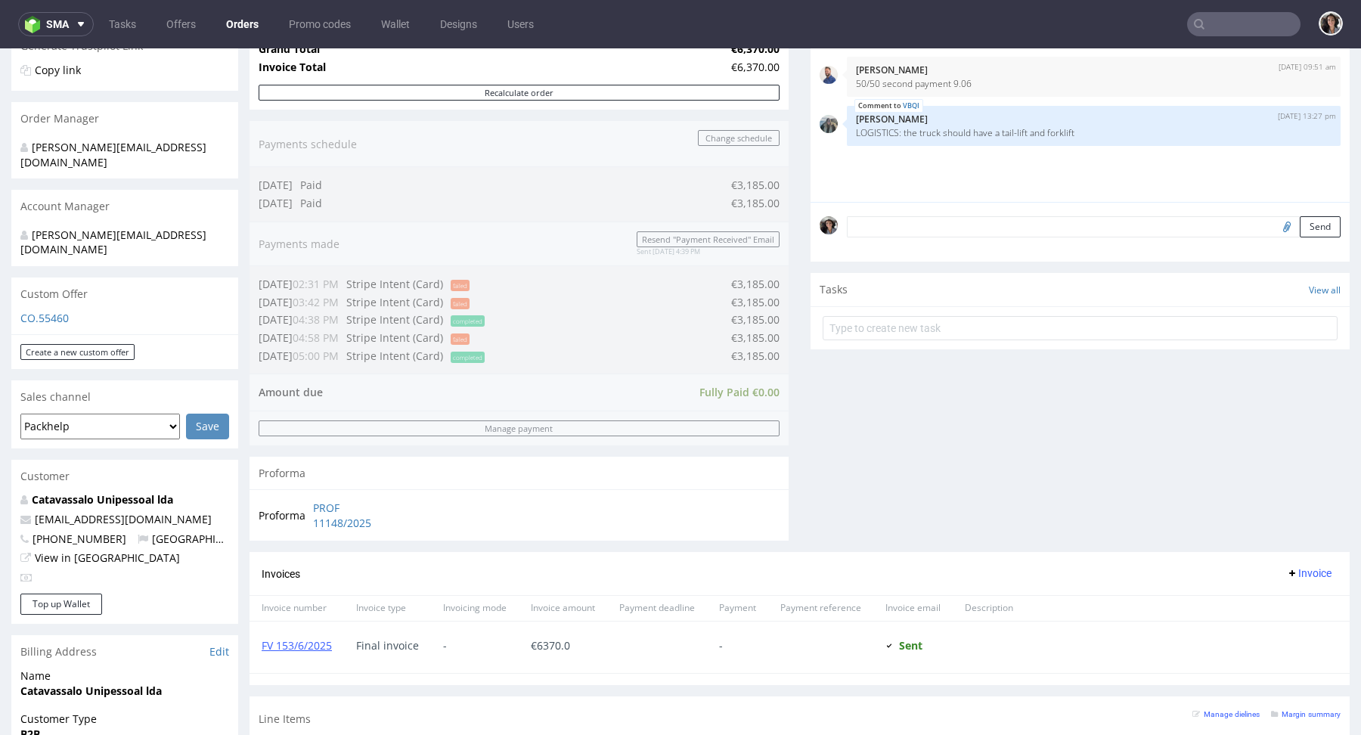
scroll to position [733, 0]
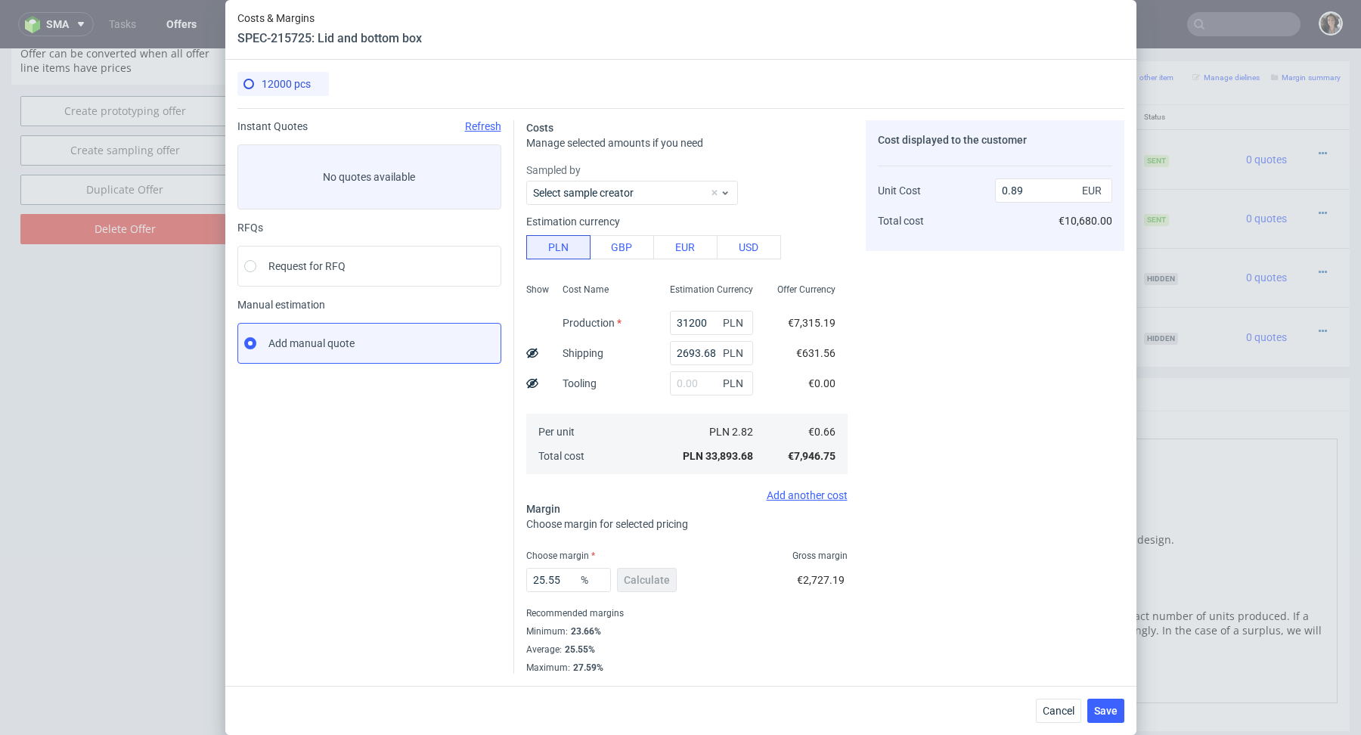
scroll to position [4, 0]
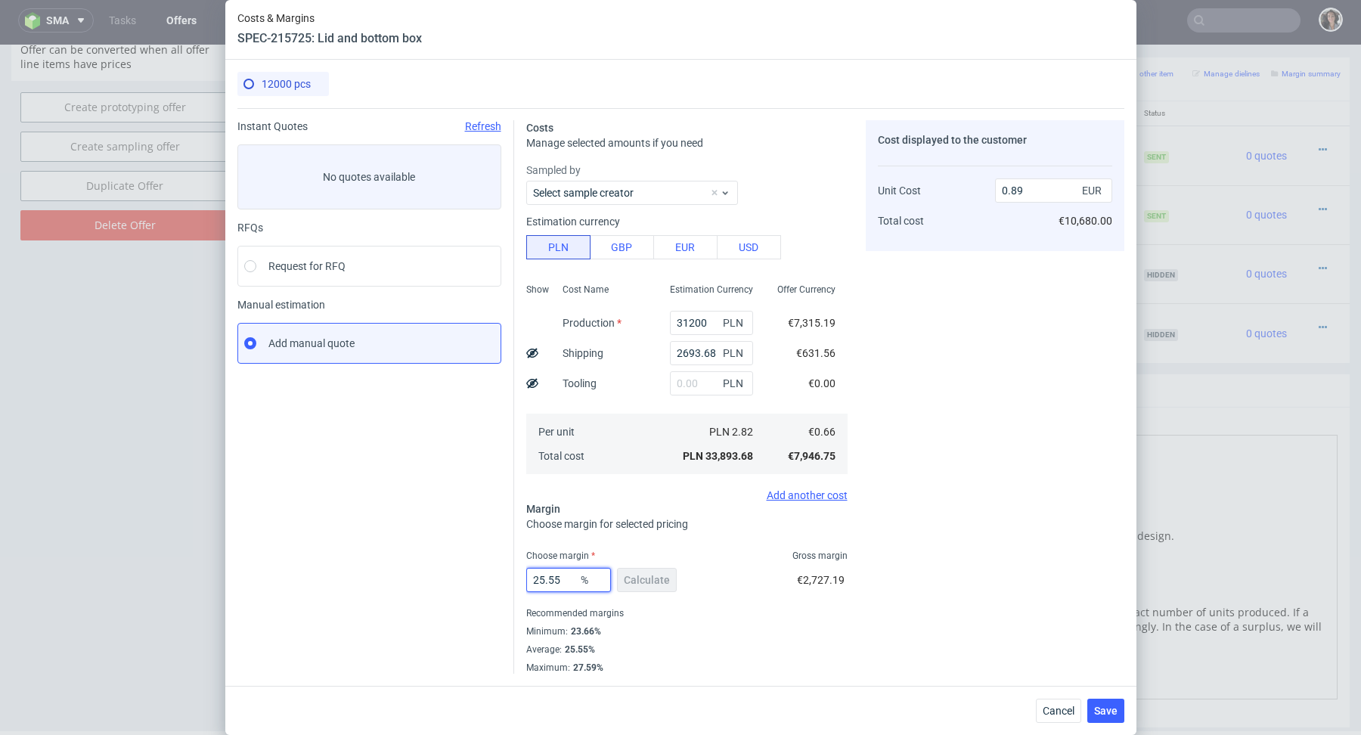
click at [564, 583] on input "25.55" at bounding box center [568, 580] width 85 height 24
type input "25.9"
click at [1048, 194] on input "0.89" at bounding box center [1053, 190] width 117 height 24
type input "0.88"
type input "25"
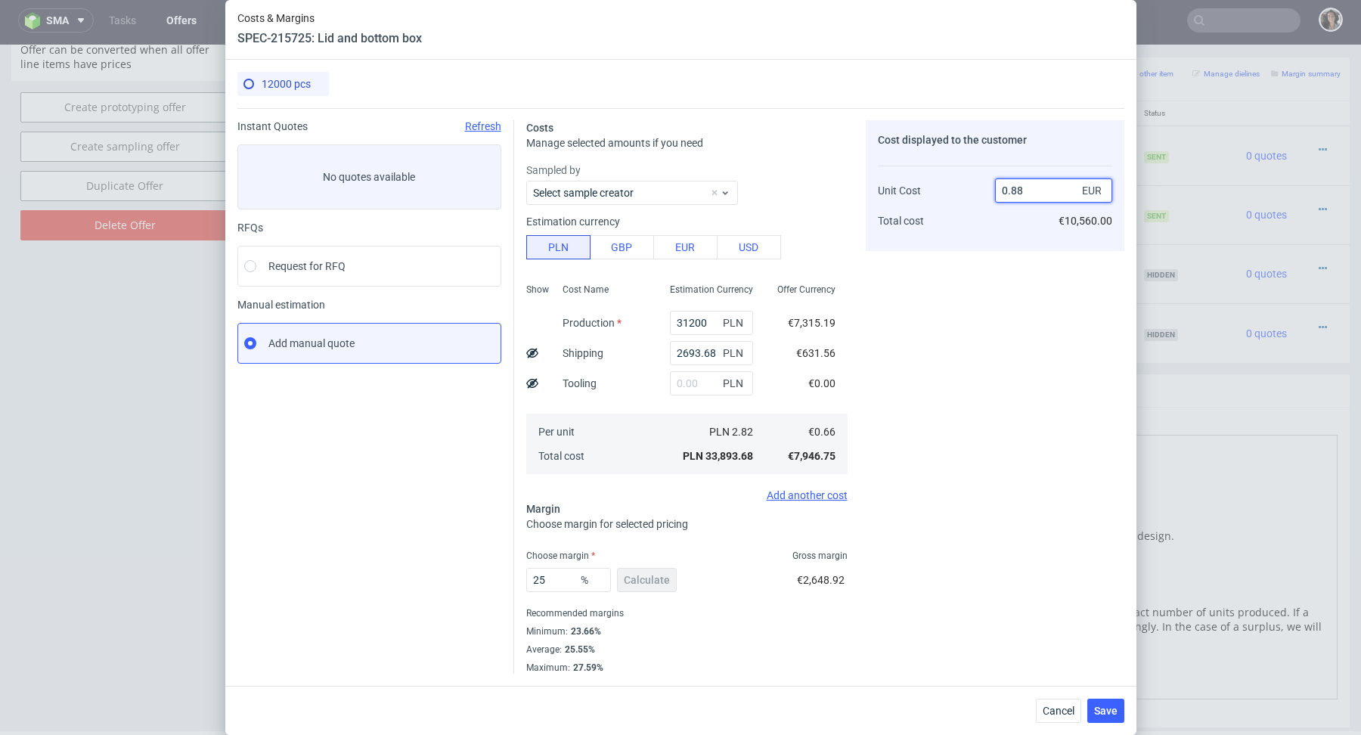
type input "0.88"
click at [961, 276] on div "Cost displayed to the customer Unit Cost Total cost 0.88 EUR €10,560.00" at bounding box center [995, 396] width 259 height 553
click at [555, 582] on input "25" at bounding box center [568, 580] width 85 height 24
type input "25.9"
type input "0.89"
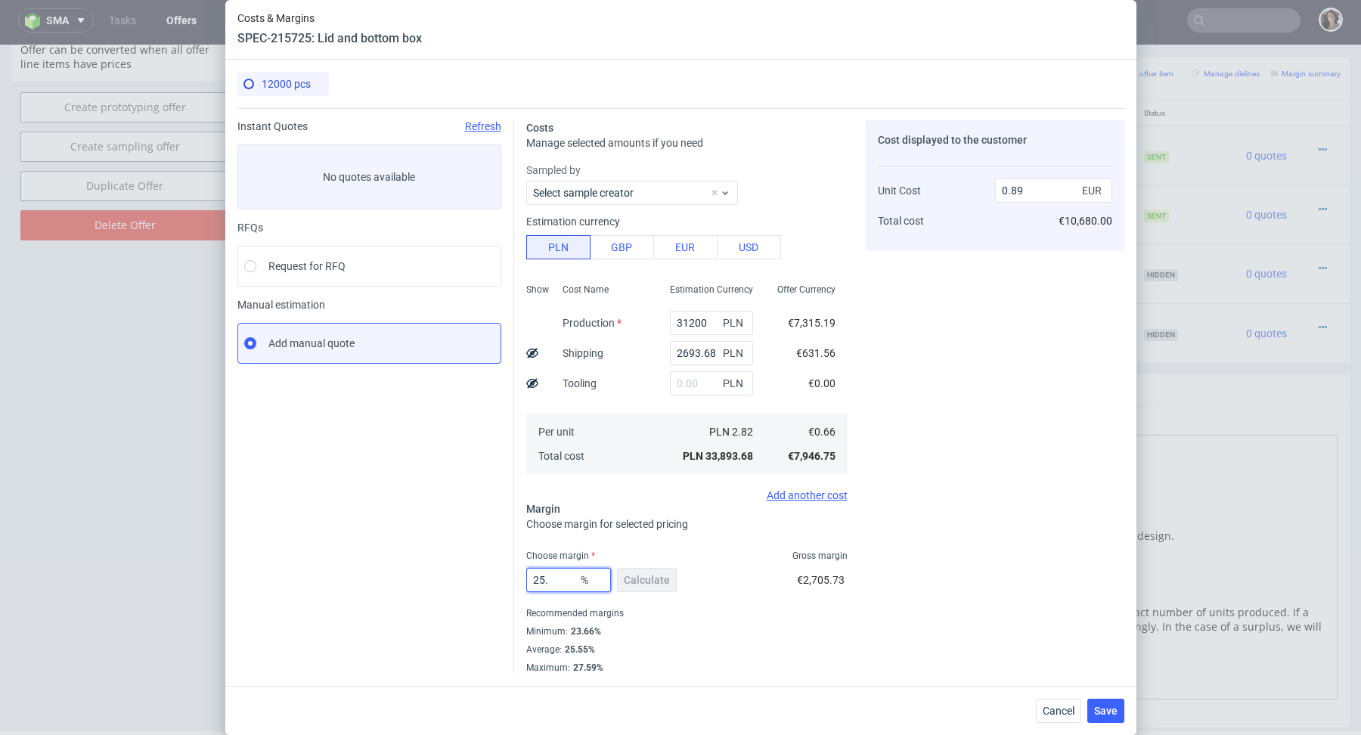
type input "25.3"
type input "0.88"
type input "25.5"
type input "0.89"
type input "25.3"
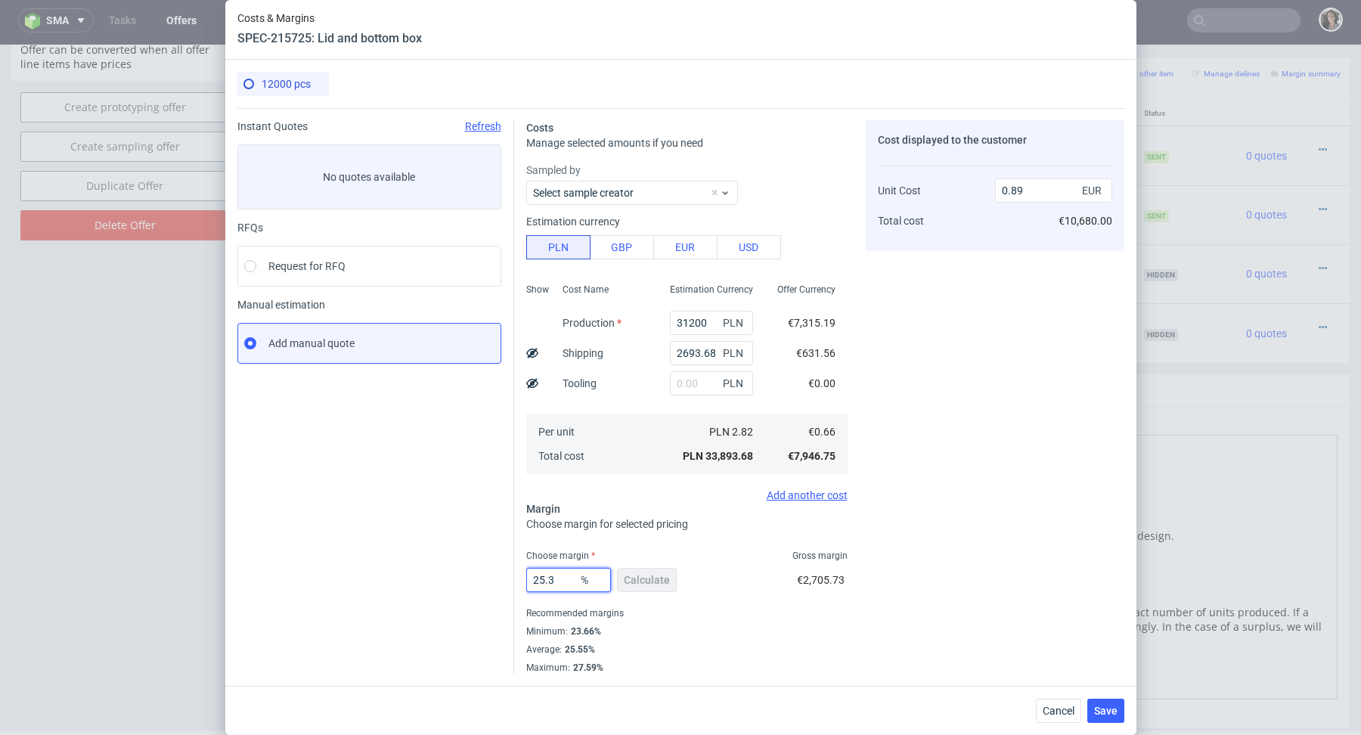
type input "0.88"
type input "25.4"
type input "0.89"
type input "25.39"
type input "0.88"
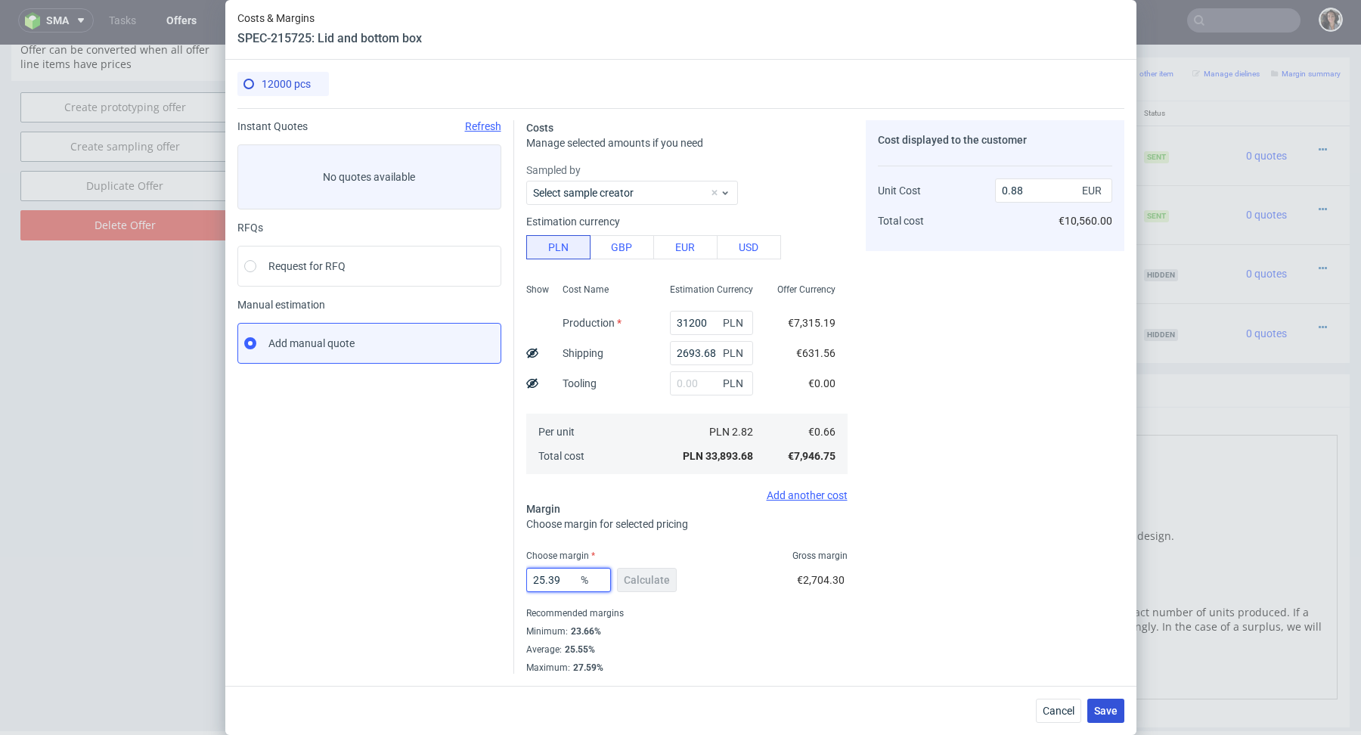
type input "25.39"
click at [1110, 708] on span "Save" at bounding box center [1105, 710] width 23 height 11
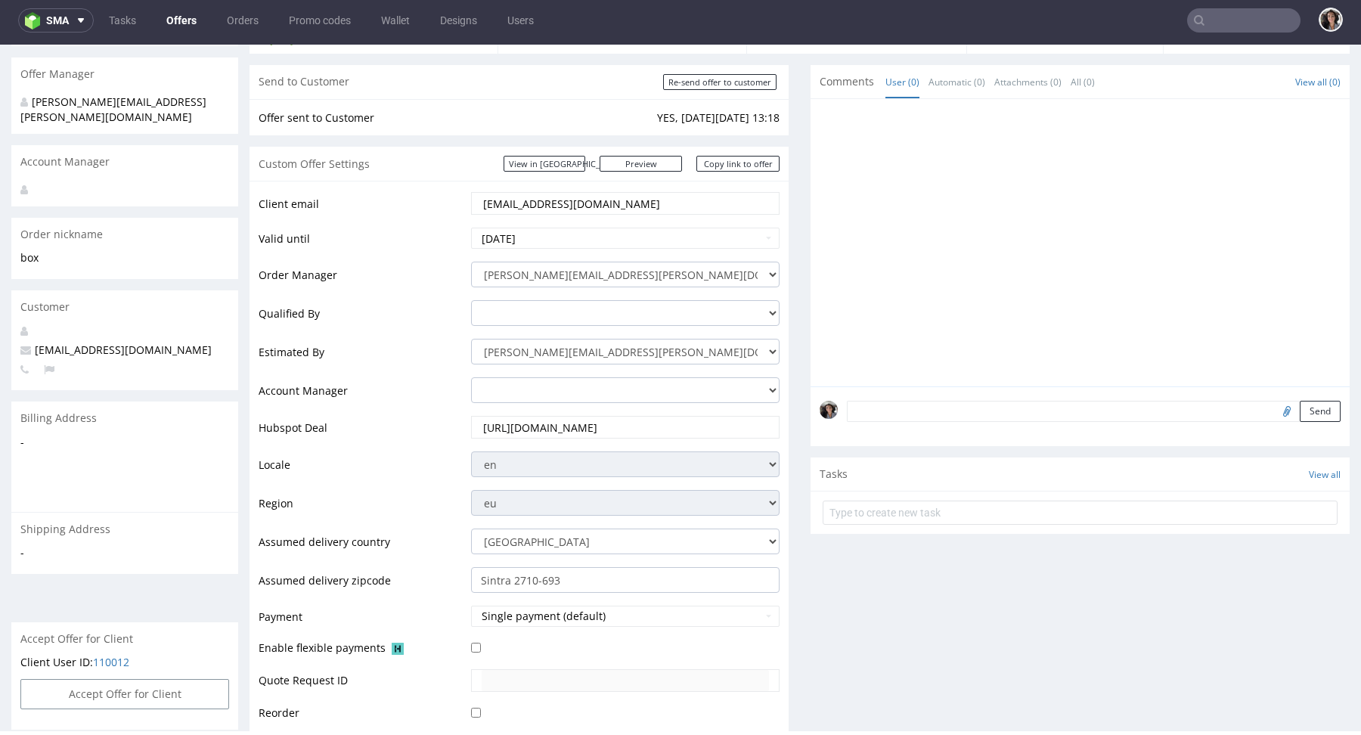
scroll to position [776, 0]
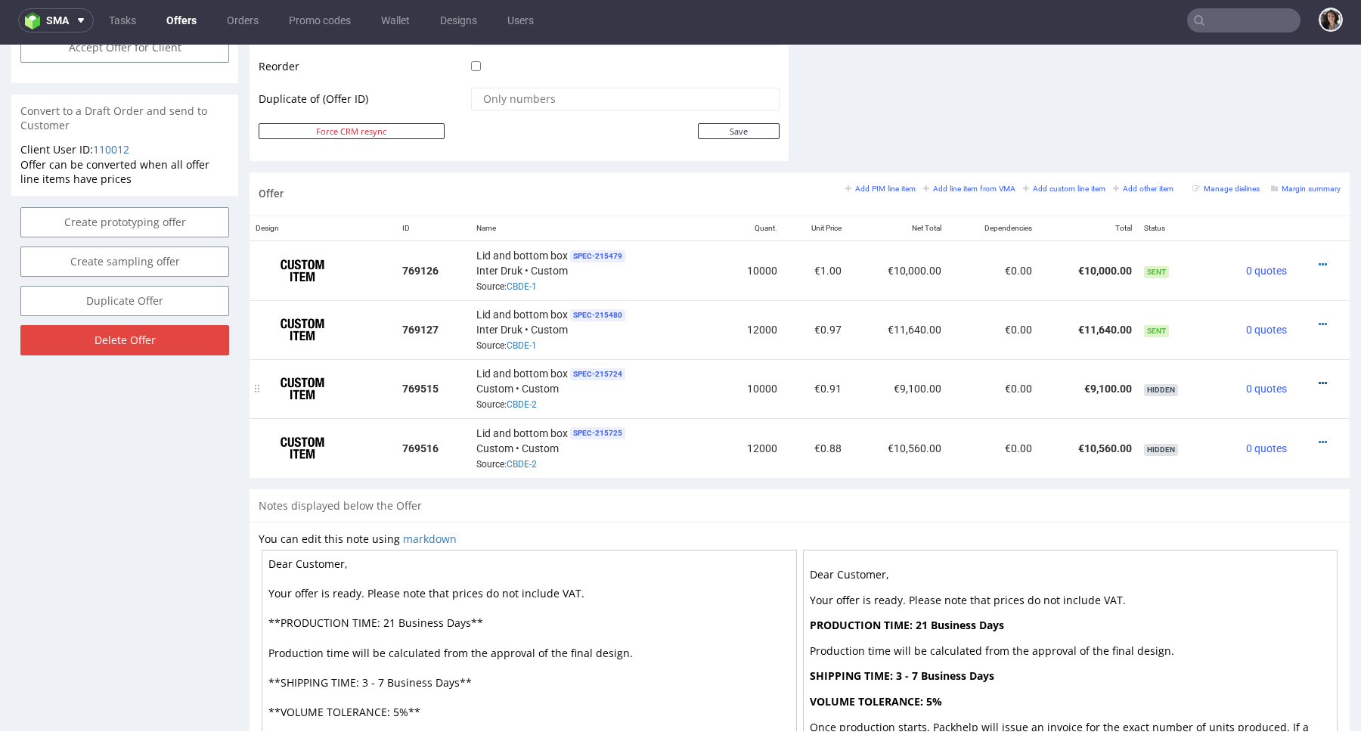
click at [1318, 379] on icon at bounding box center [1322, 383] width 8 height 11
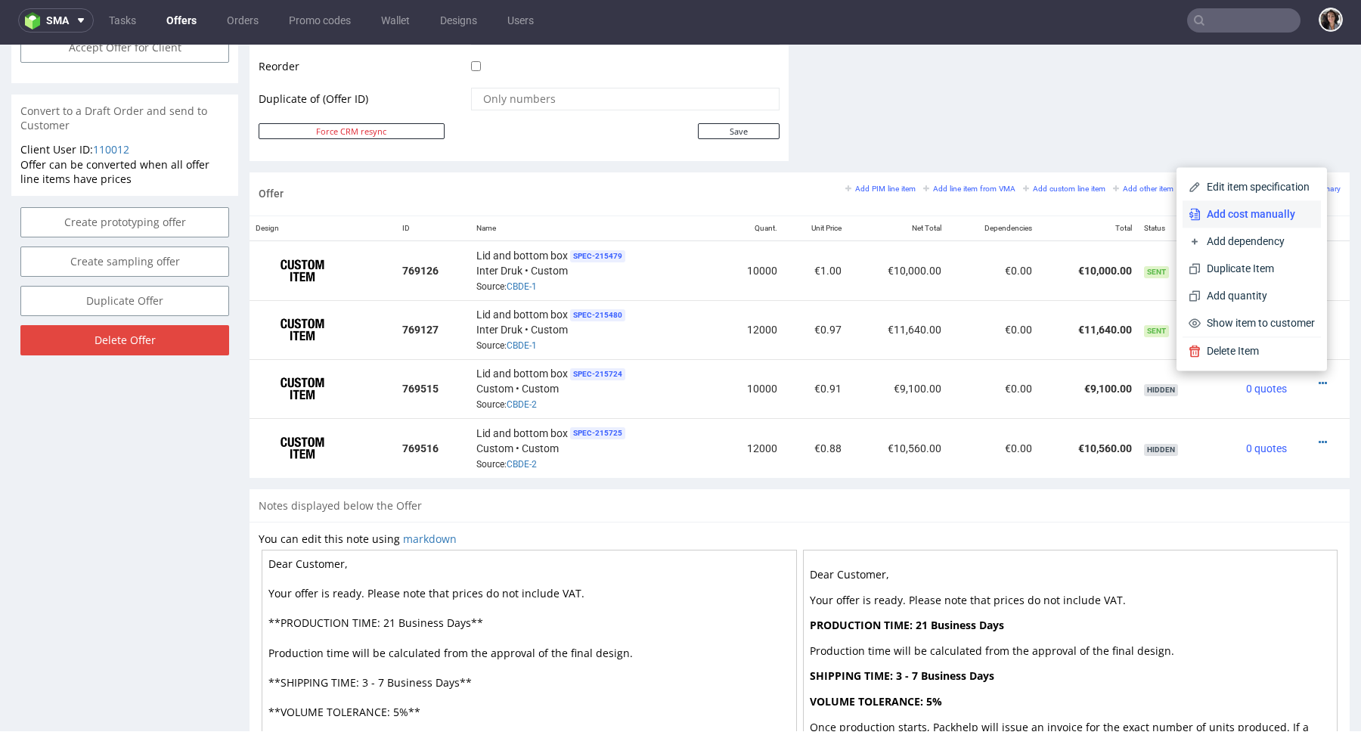
click at [1224, 213] on span "Add cost manually" at bounding box center [1257, 213] width 114 height 15
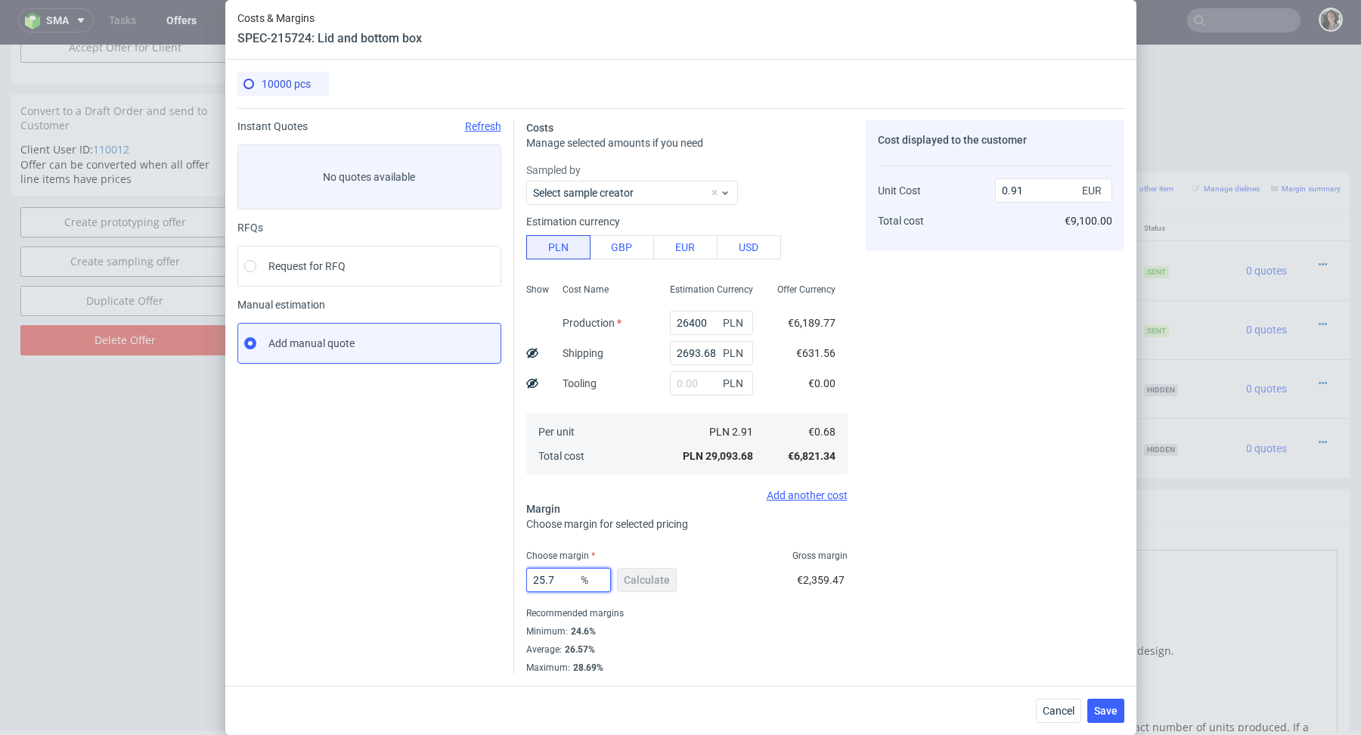
click at [562, 578] on input "25.7" at bounding box center [568, 580] width 85 height 24
type input "25.79"
type input "0.92"
type input "25.7"
type input "0.91"
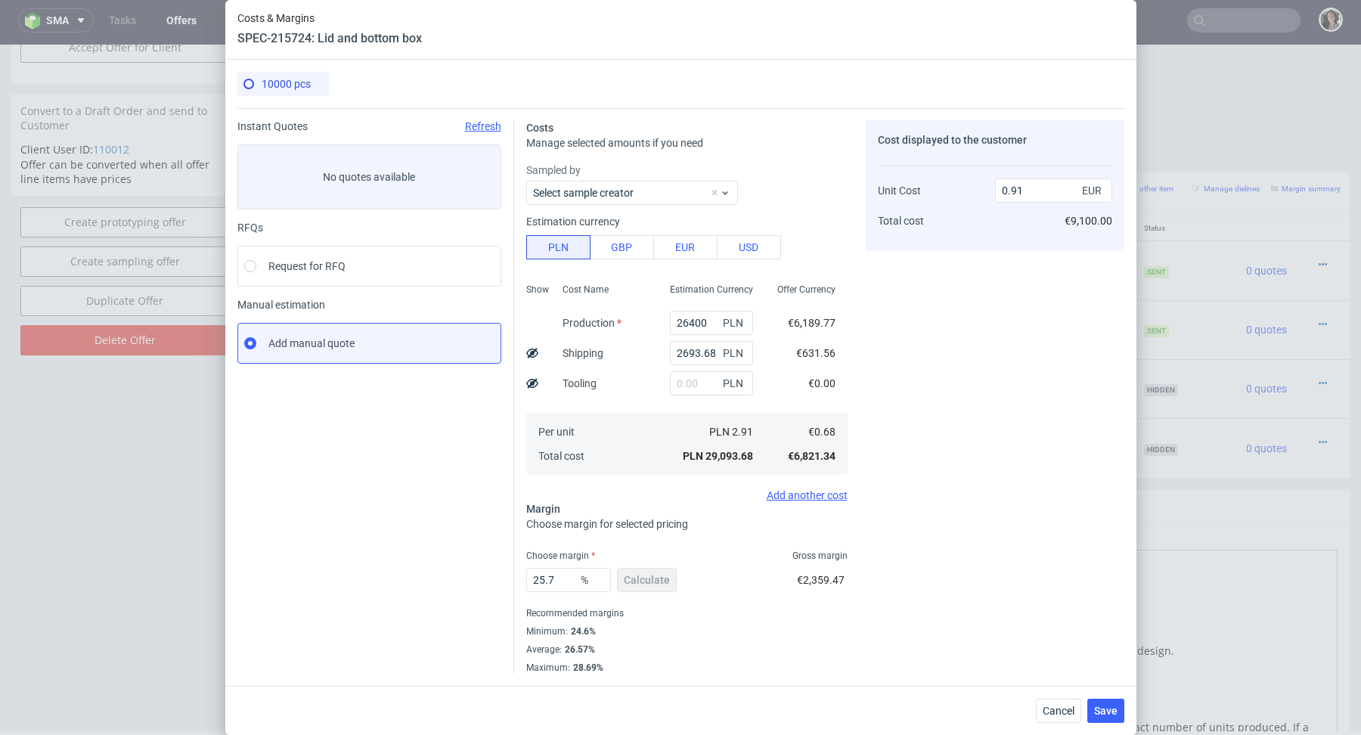
click at [678, 523] on span "Choose margin for selected pricing" at bounding box center [607, 524] width 162 height 12
click at [1111, 711] on span "Save" at bounding box center [1105, 710] width 23 height 11
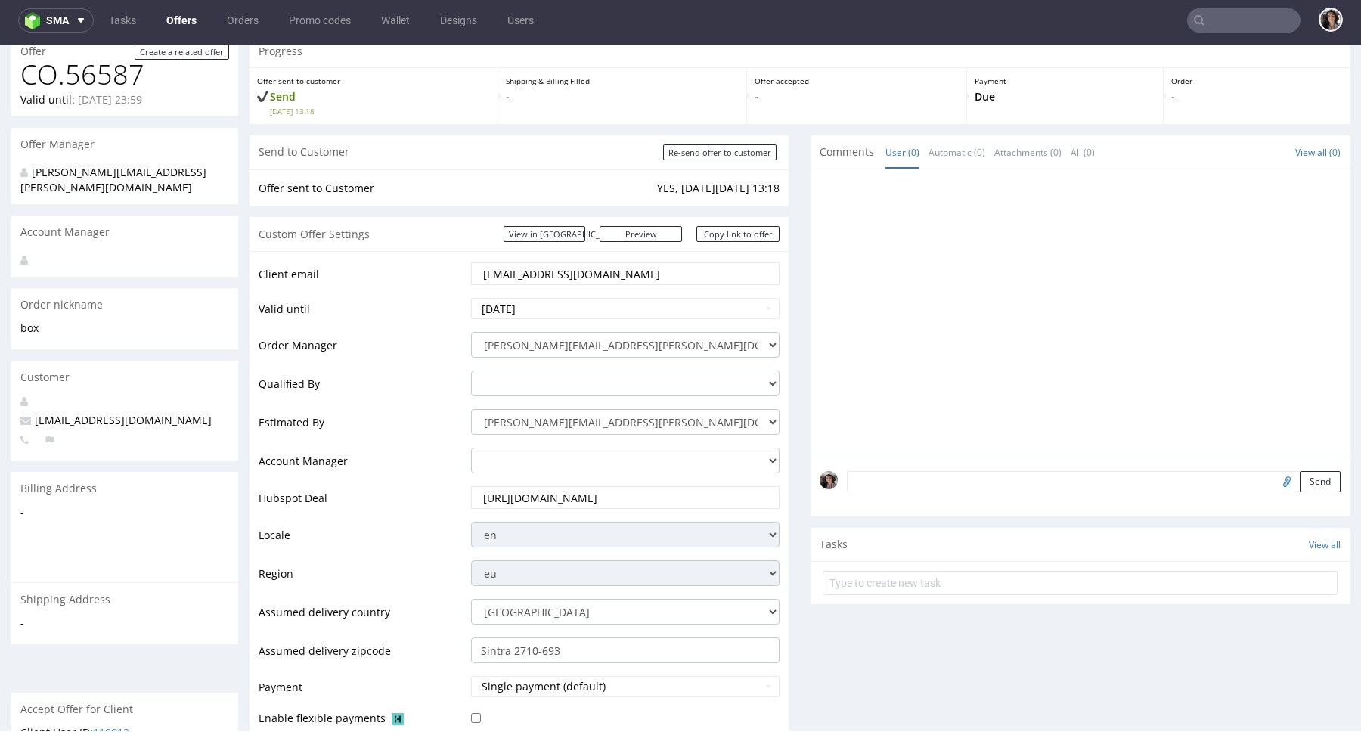
scroll to position [647, 0]
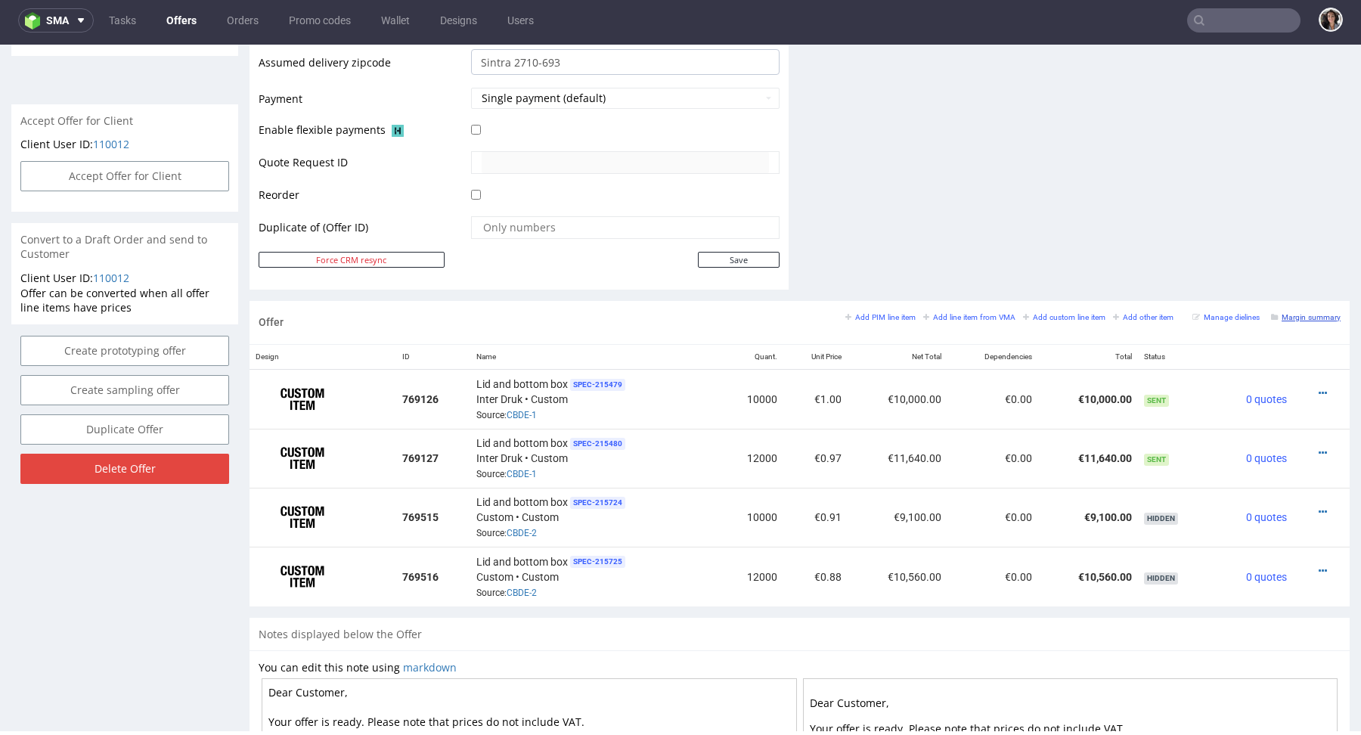
click at [1292, 316] on small "Margin summary" at bounding box center [1306, 317] width 70 height 8
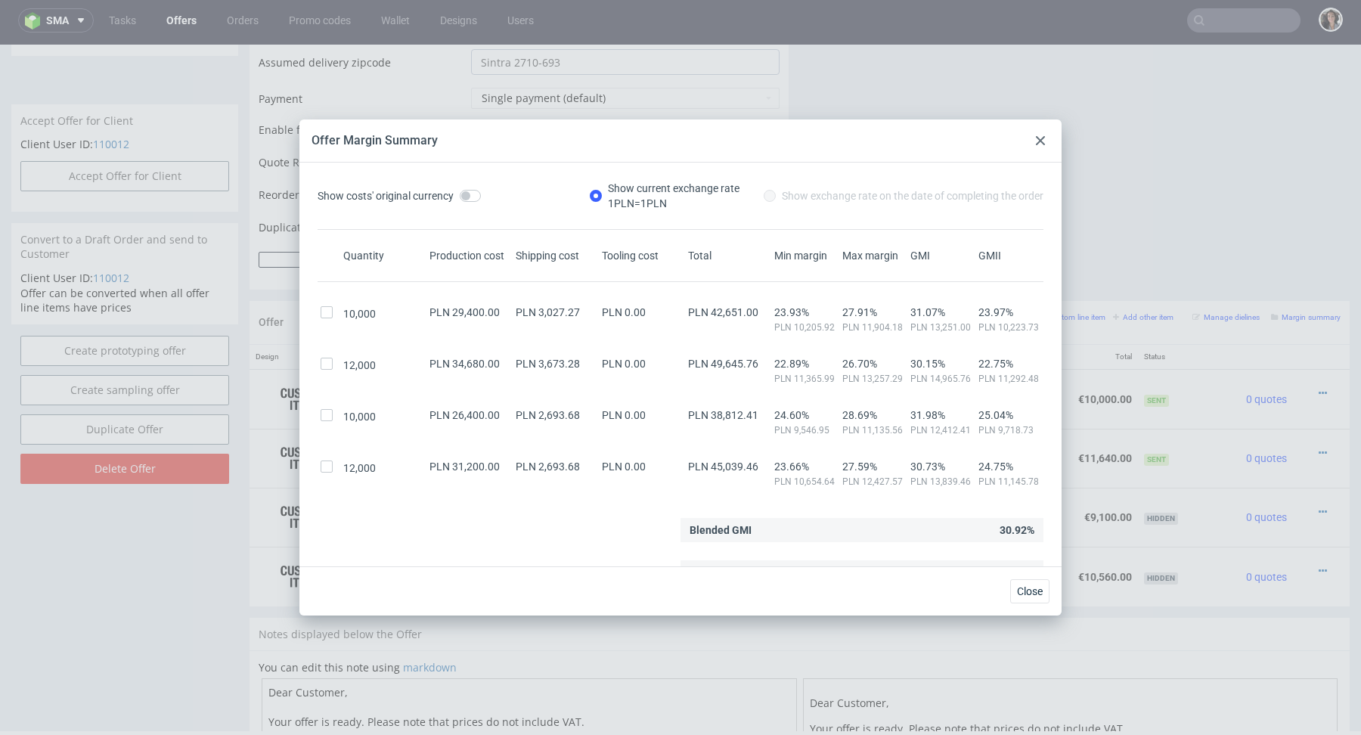
click at [1047, 139] on div at bounding box center [1040, 141] width 18 height 18
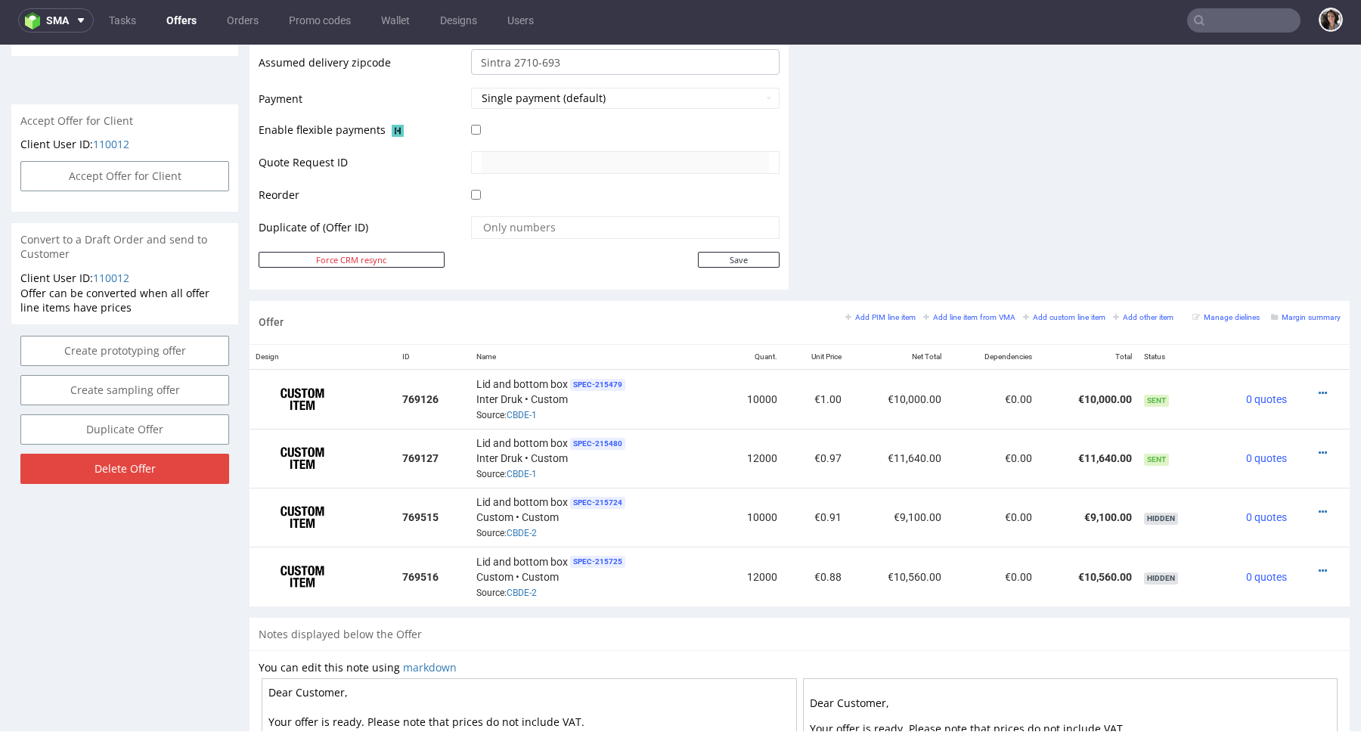
scroll to position [0, 0]
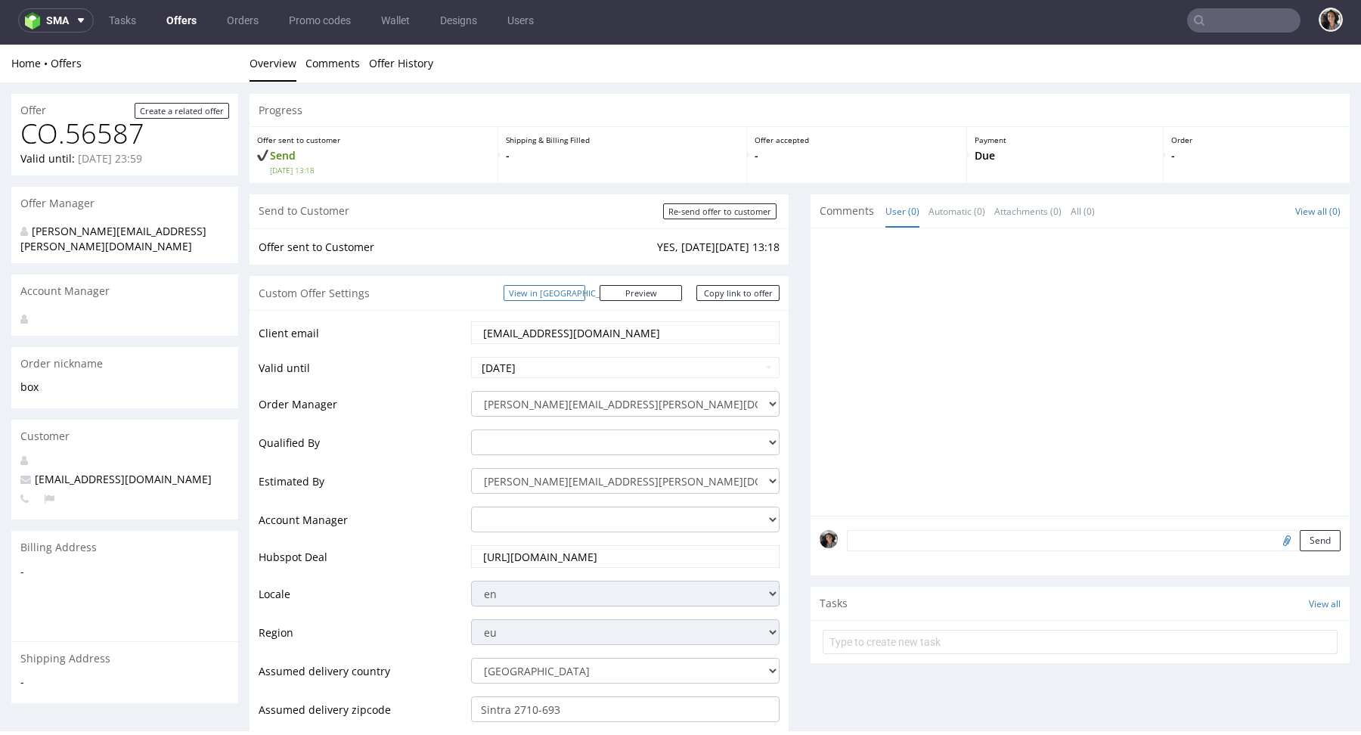
click at [582, 294] on link "View in [GEOGRAPHIC_DATA]" at bounding box center [544, 293] width 82 height 16
click at [716, 294] on link "Copy link to offer" at bounding box center [737, 293] width 83 height 16
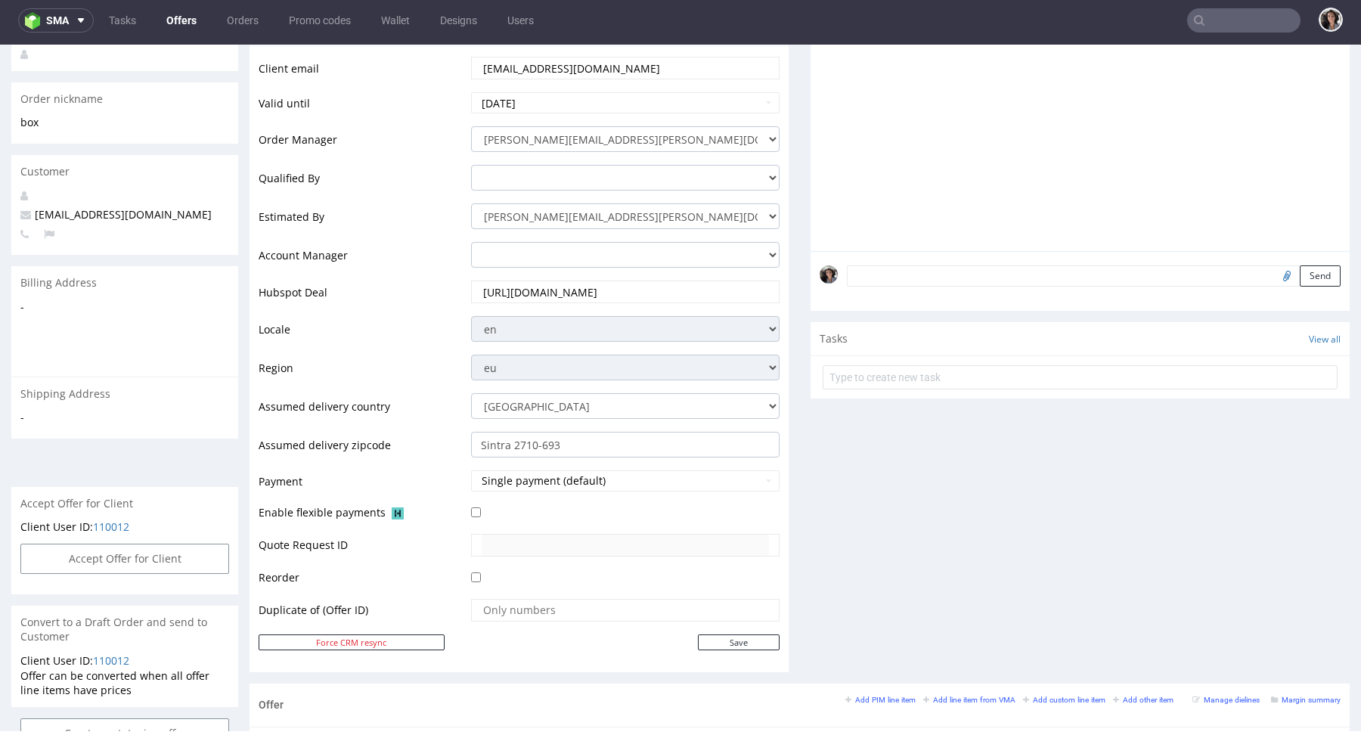
scroll to position [379, 0]
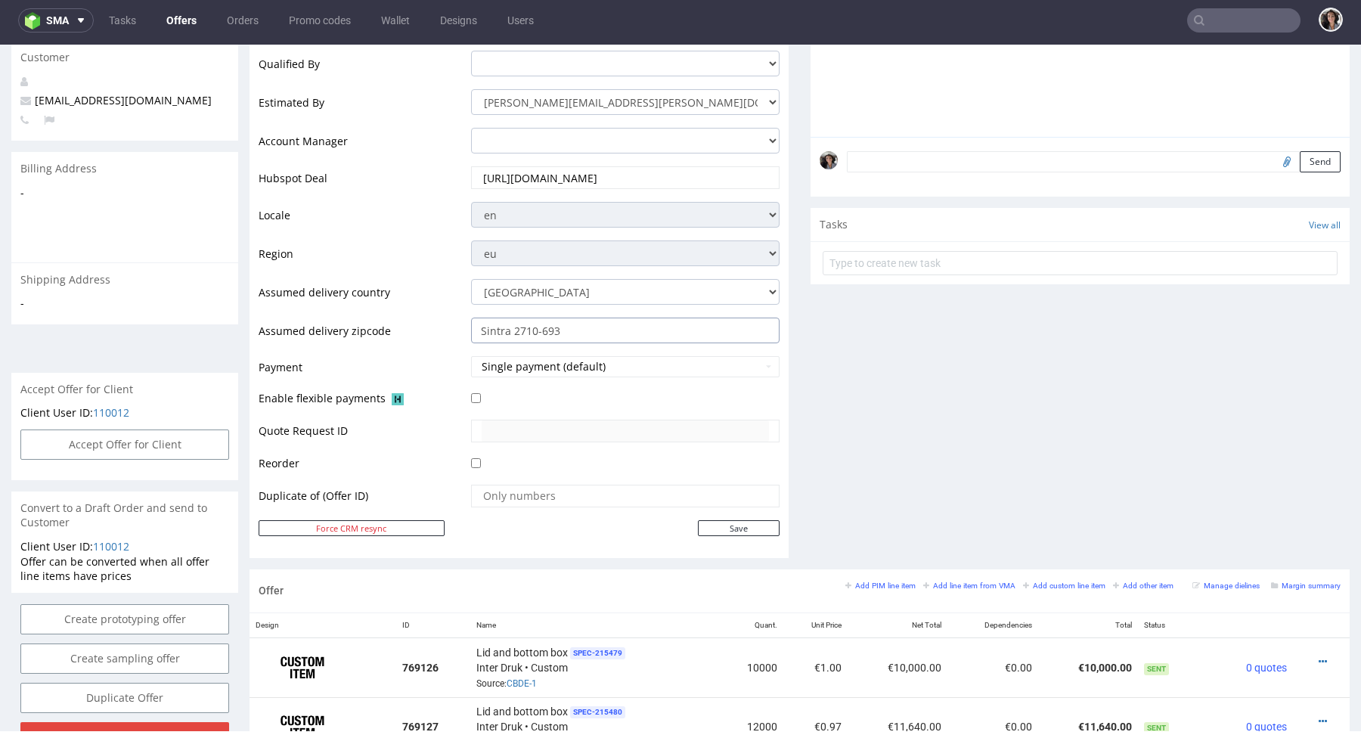
click at [571, 323] on input "Sintra 2710-693" at bounding box center [625, 330] width 308 height 26
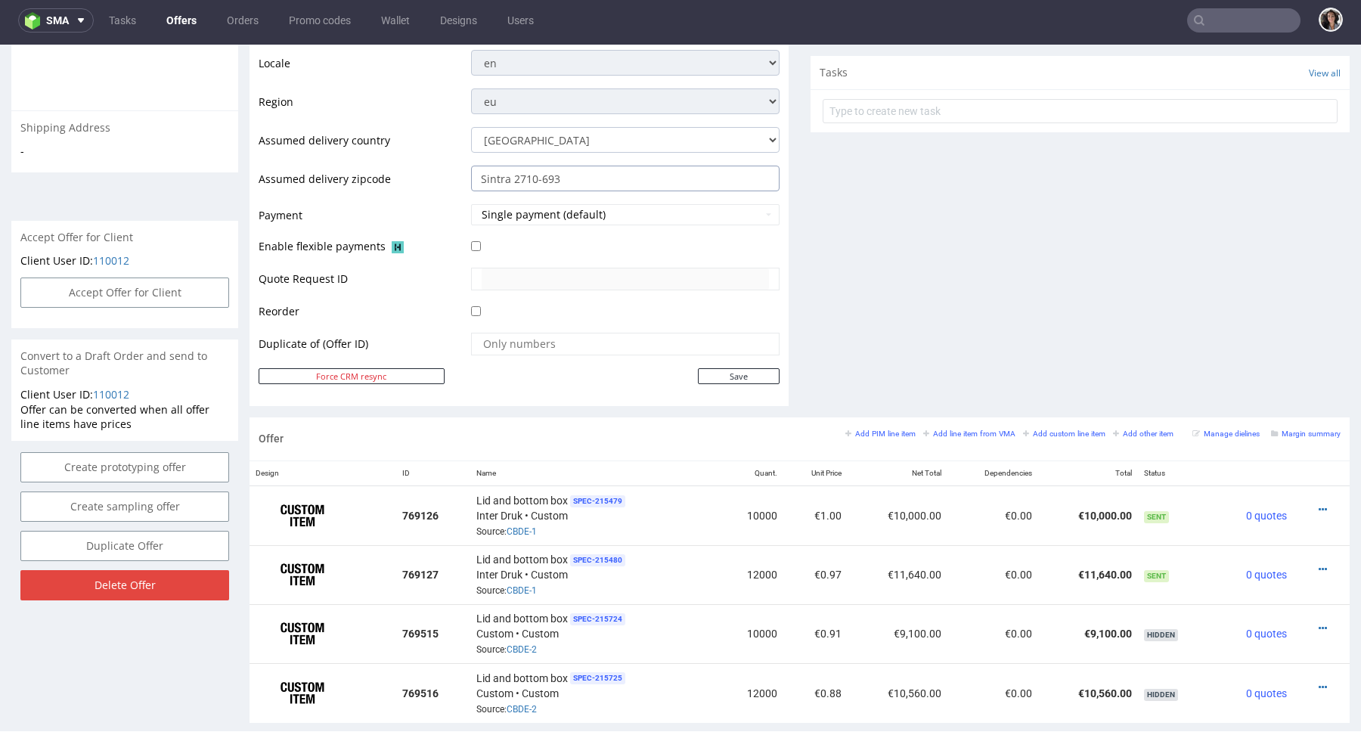
scroll to position [786, 0]
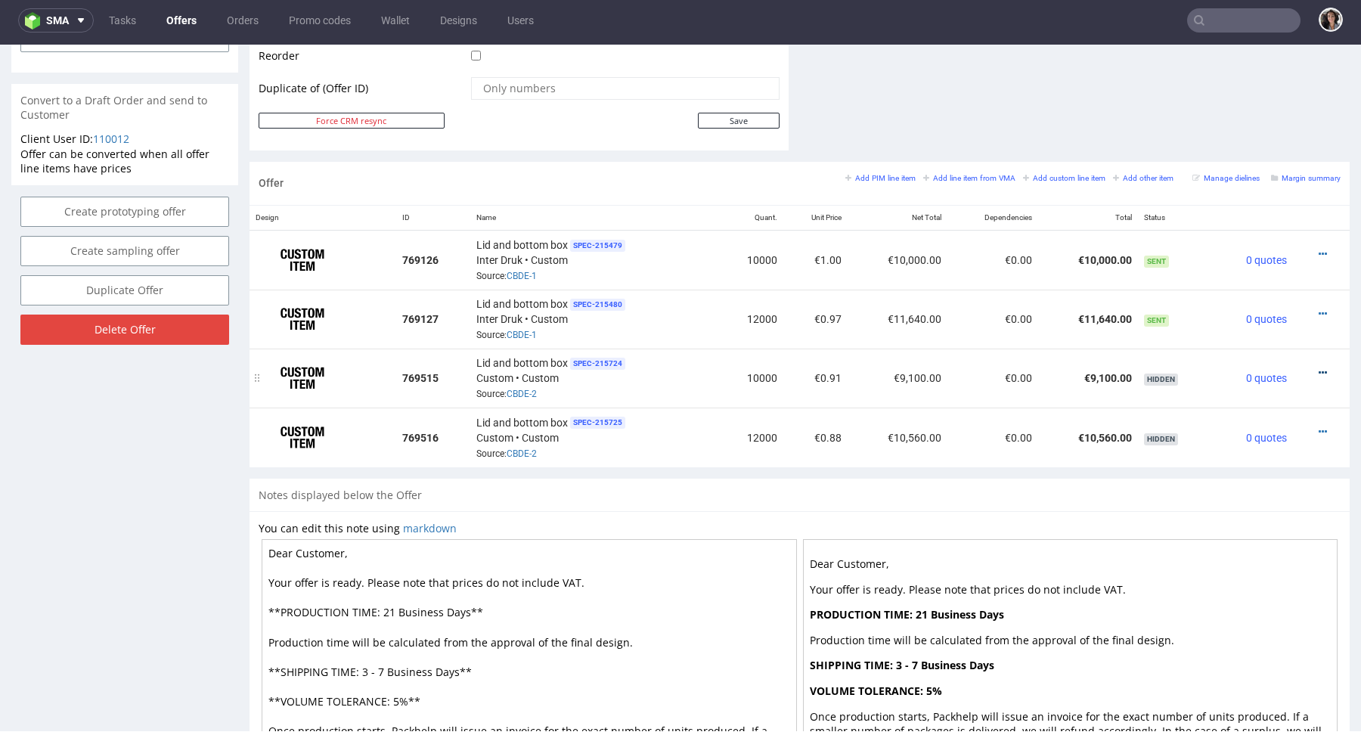
click at [1318, 367] on icon at bounding box center [1322, 372] width 8 height 11
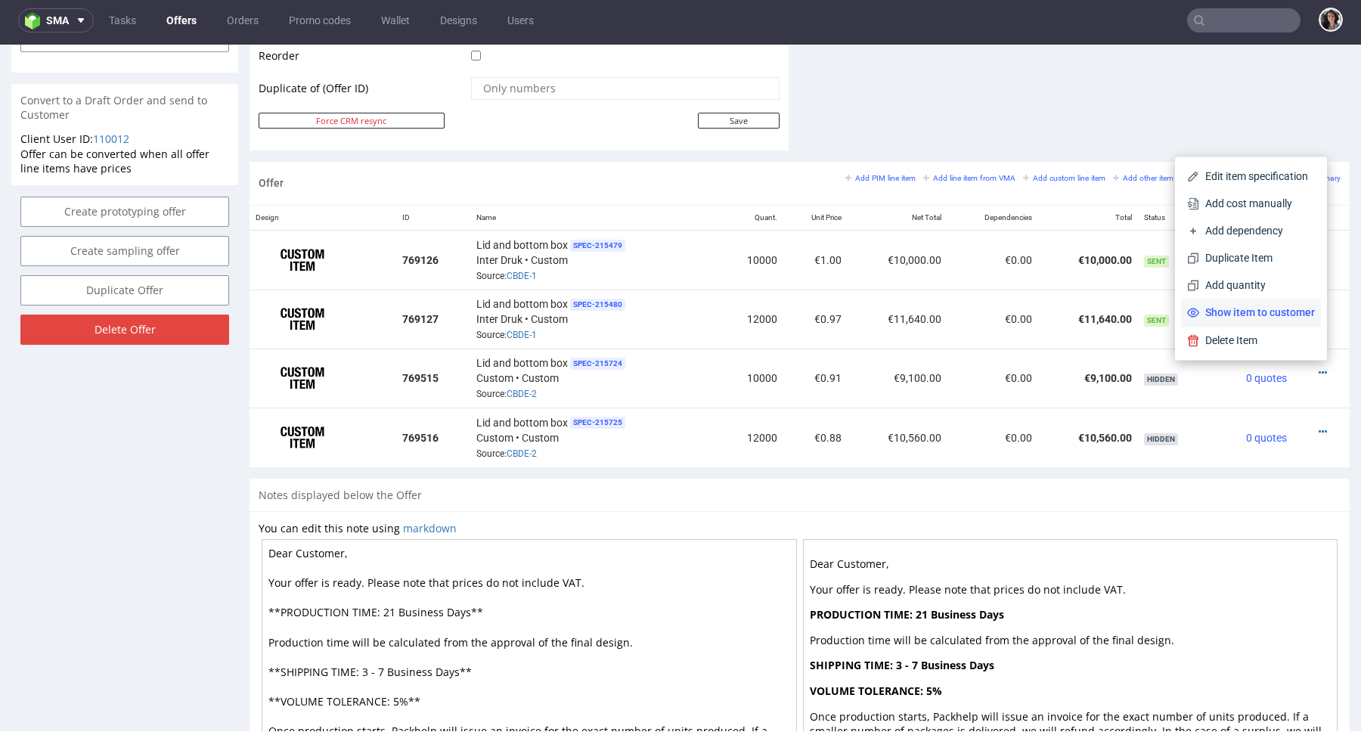
click at [1251, 312] on span "Show item to customer" at bounding box center [1257, 312] width 116 height 15
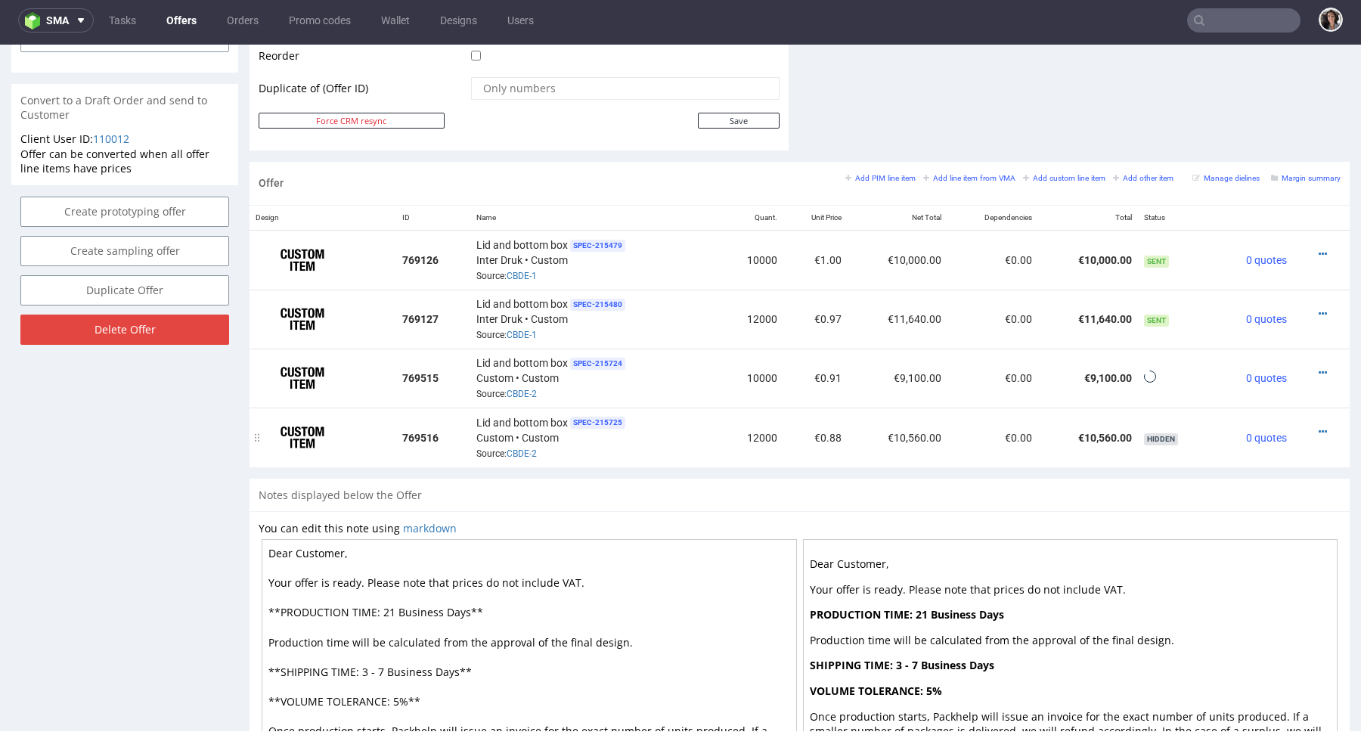
click at [1312, 424] on div at bounding box center [1317, 431] width 36 height 15
click at [1318, 429] on icon at bounding box center [1322, 431] width 8 height 11
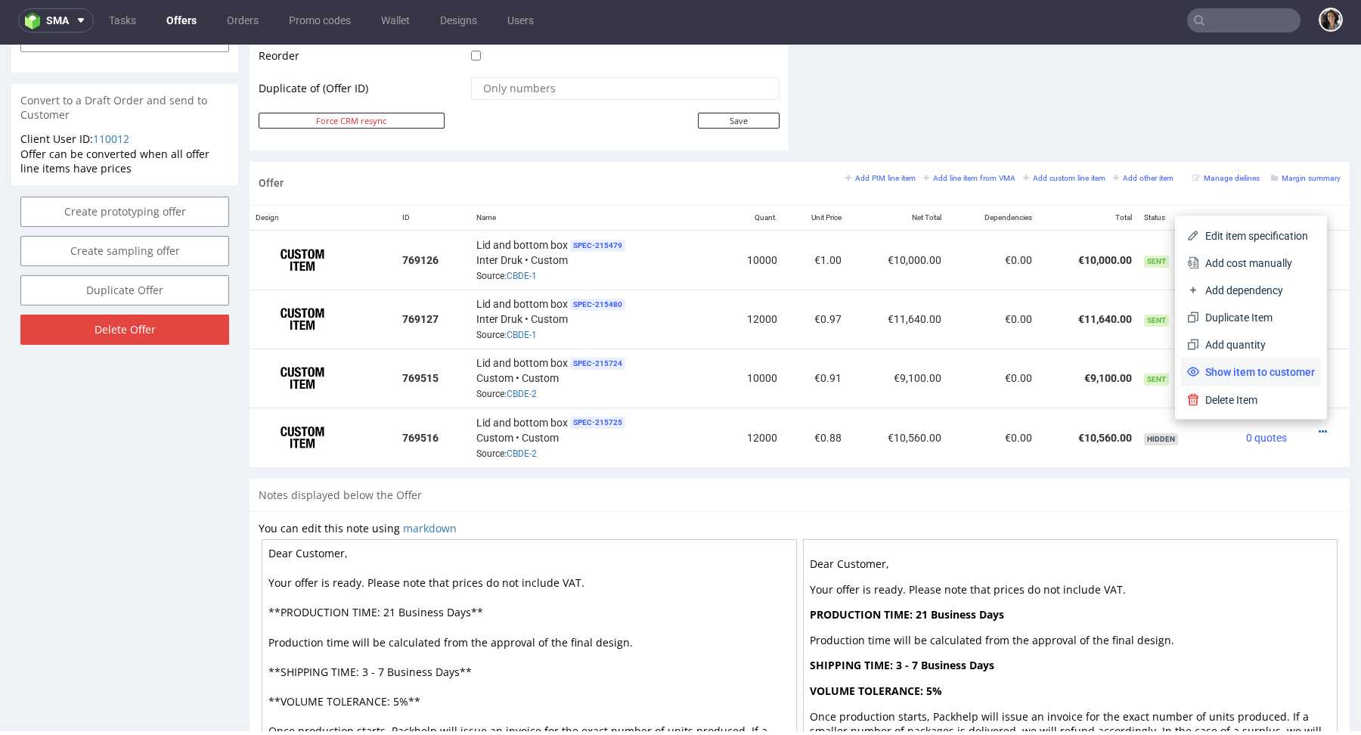
click at [1275, 375] on span "Show item to customer" at bounding box center [1257, 371] width 116 height 15
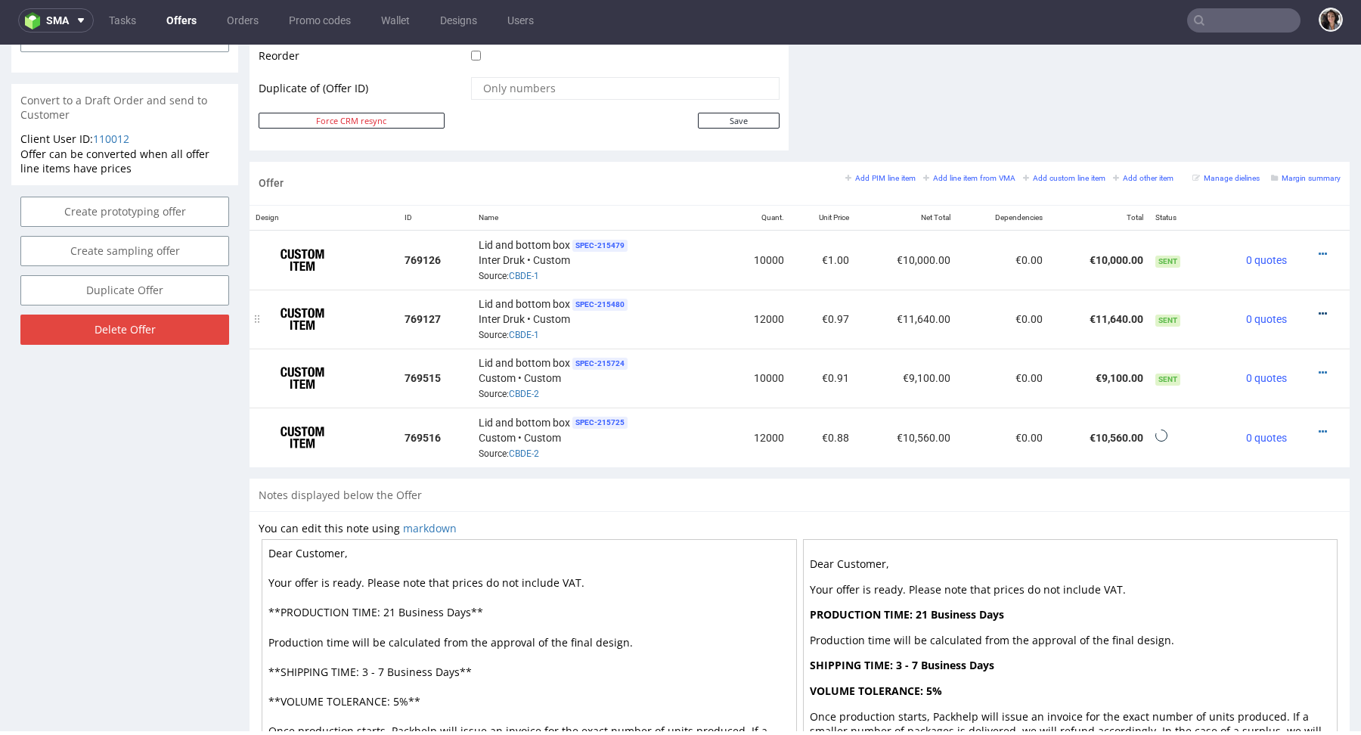
click at [1318, 308] on icon at bounding box center [1322, 313] width 8 height 11
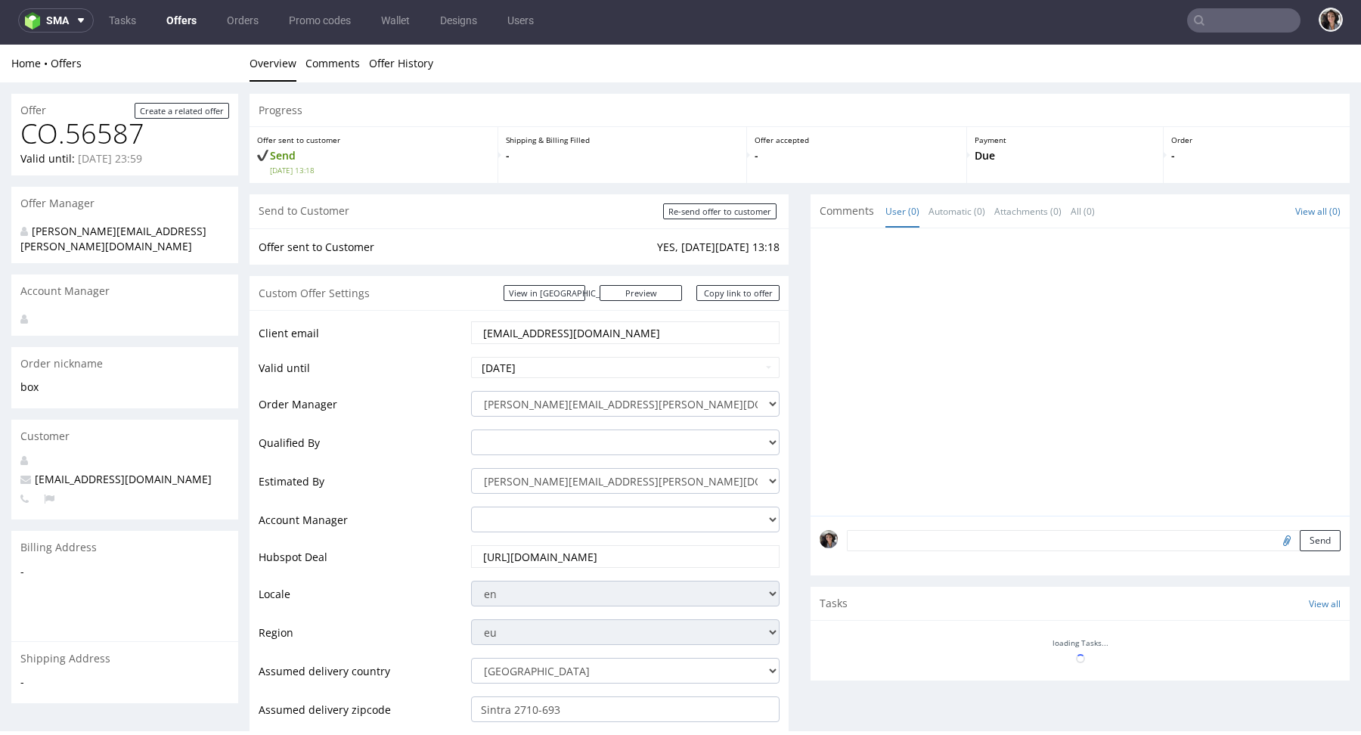
scroll to position [678, 0]
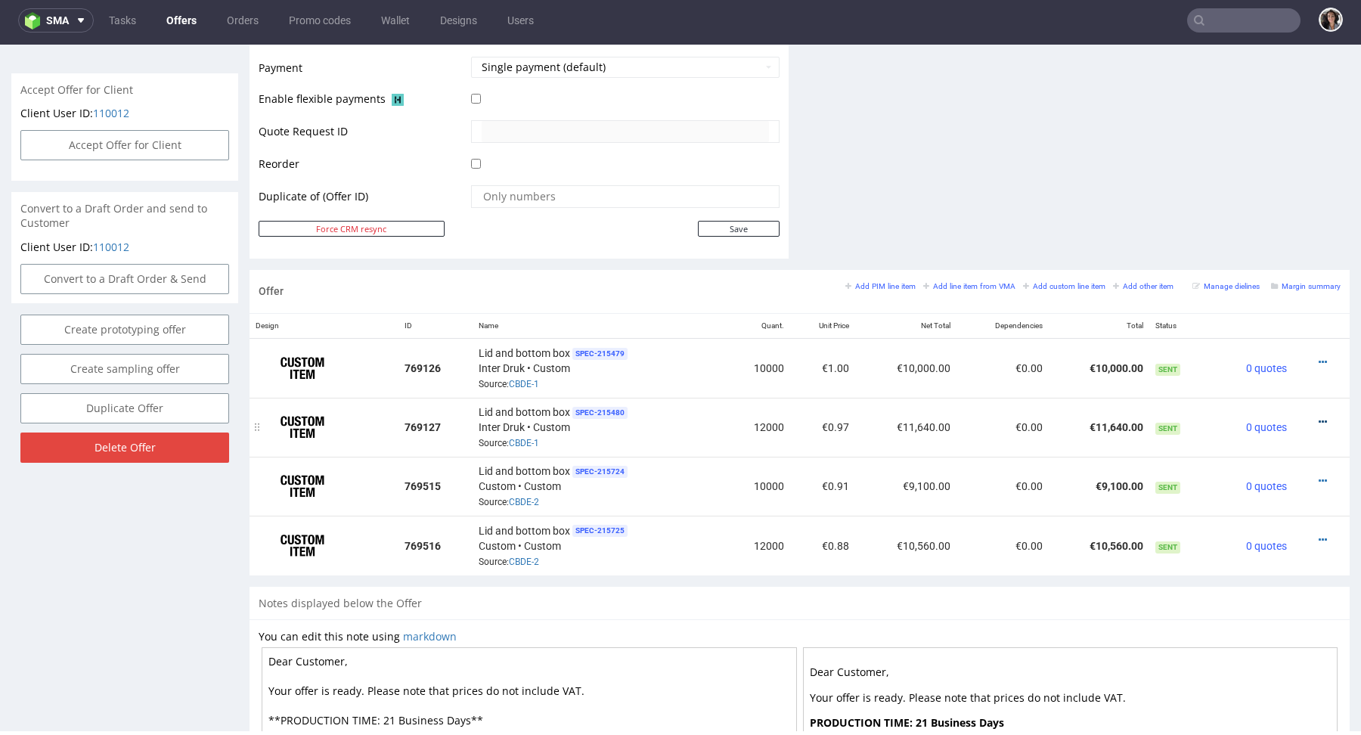
click at [1318, 418] on icon at bounding box center [1322, 422] width 8 height 11
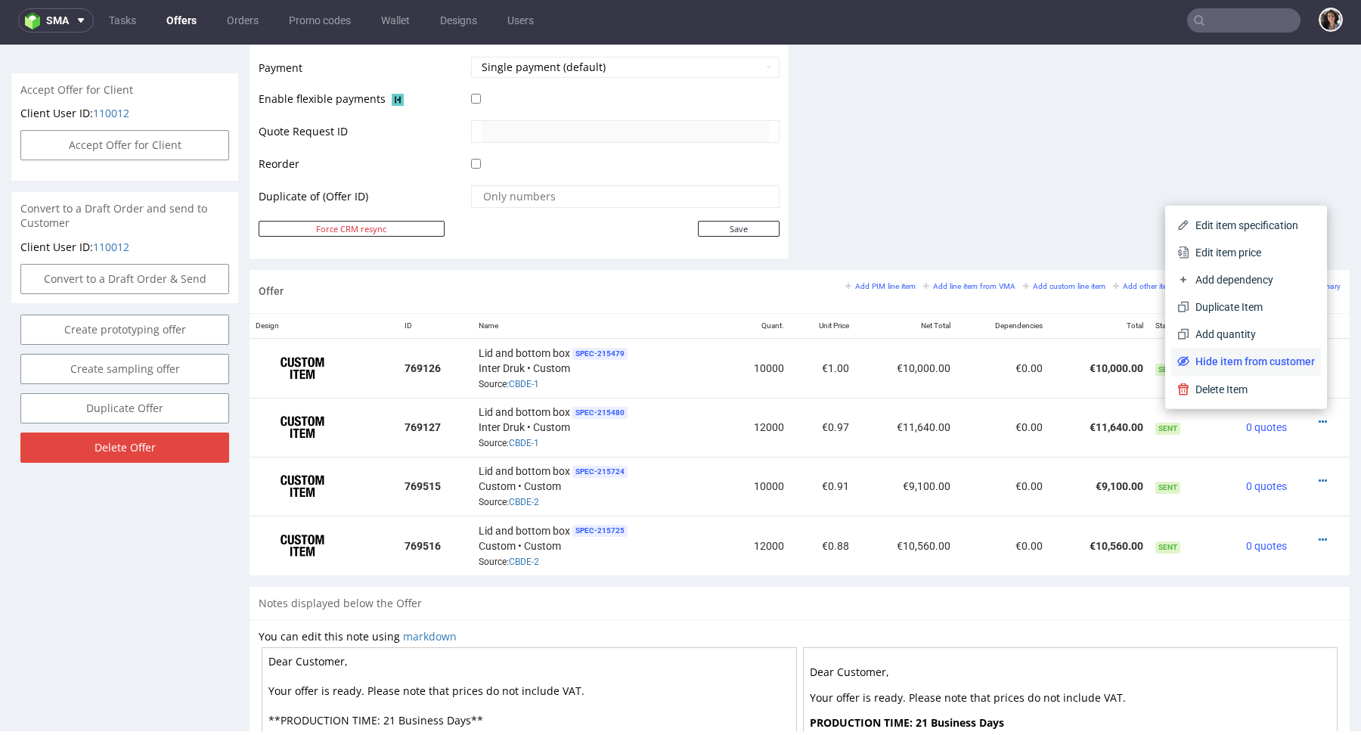
click at [1236, 355] on span "Hide item from customer" at bounding box center [1251, 361] width 125 height 15
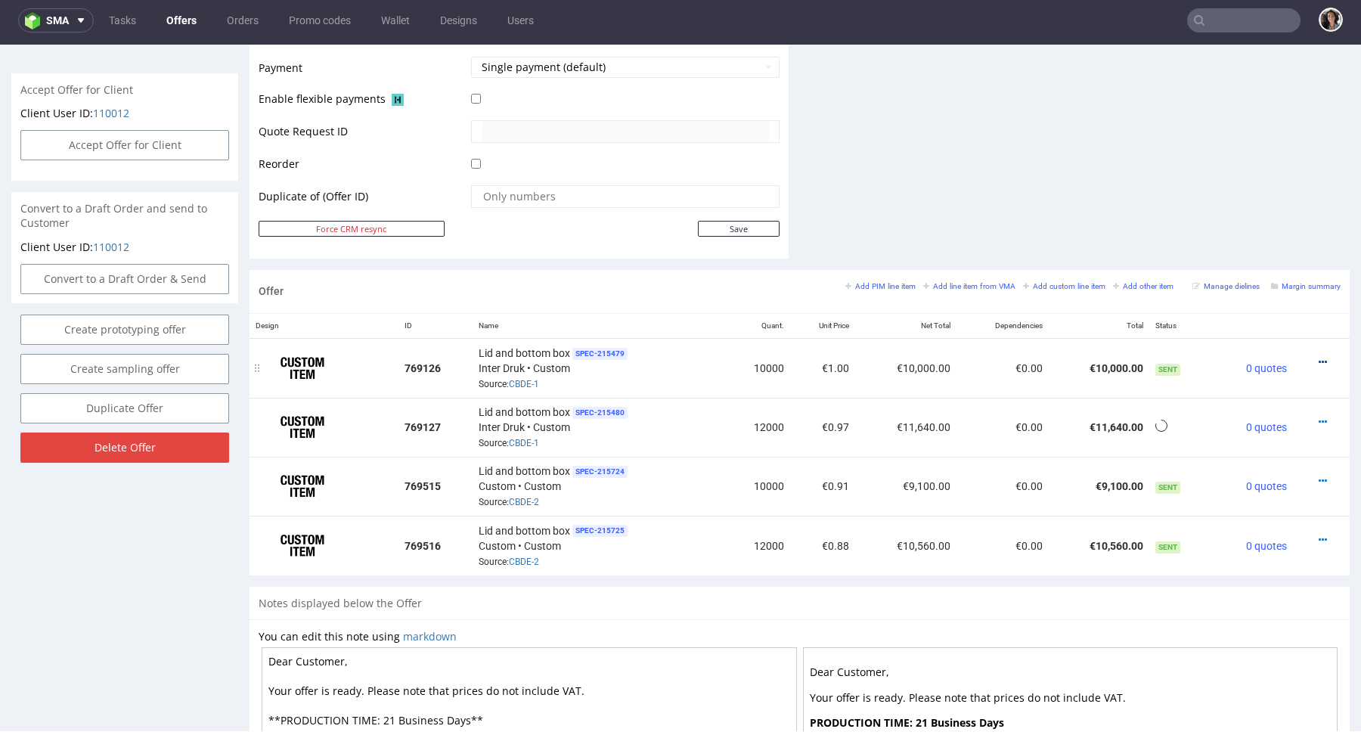
click at [1318, 363] on icon at bounding box center [1322, 362] width 8 height 11
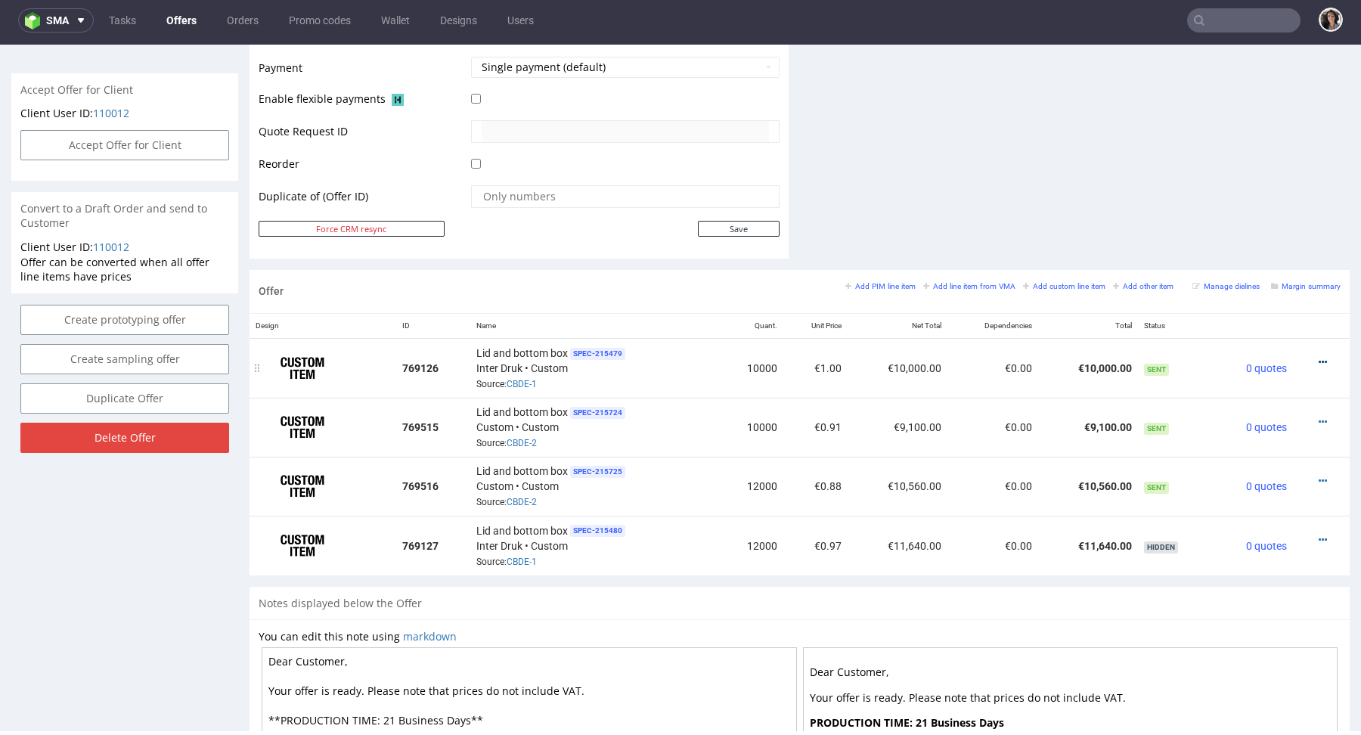
click at [1318, 357] on icon at bounding box center [1322, 362] width 8 height 11
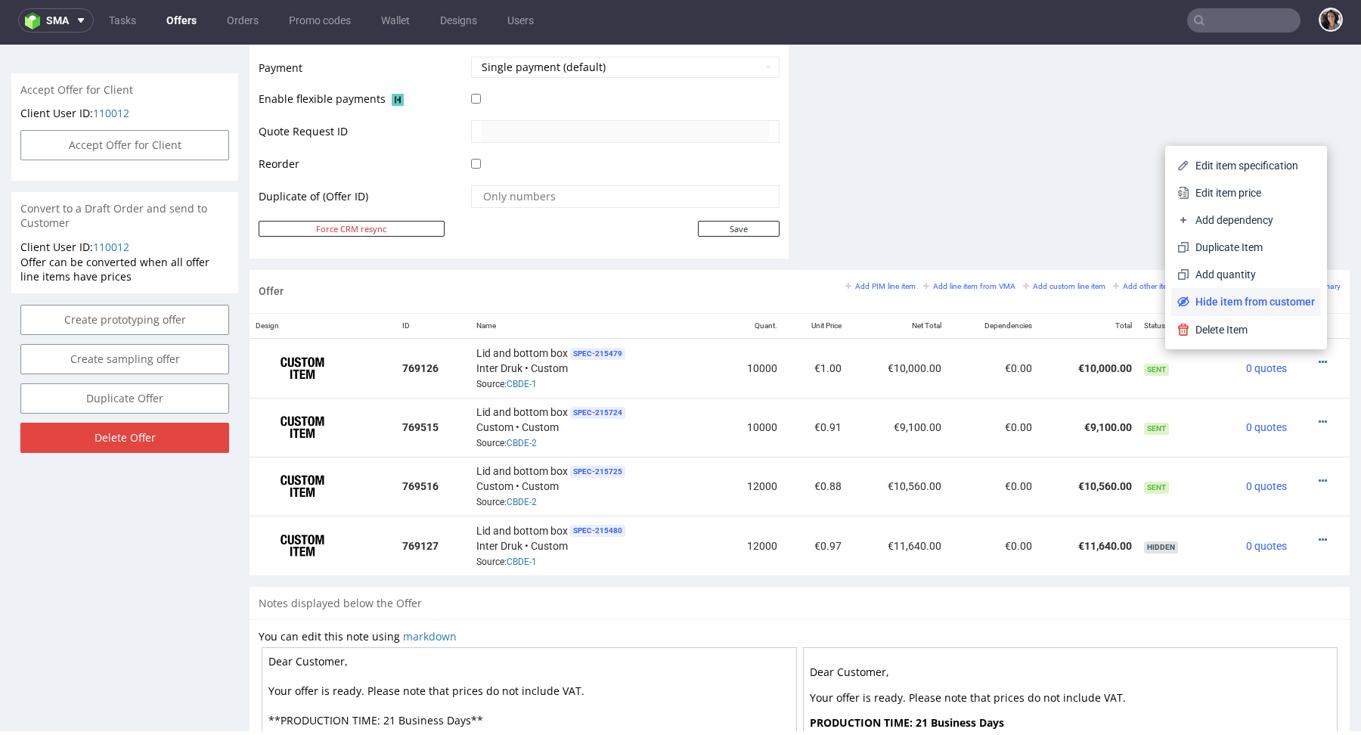
click at [1261, 307] on span "Hide item from customer" at bounding box center [1251, 301] width 125 height 15
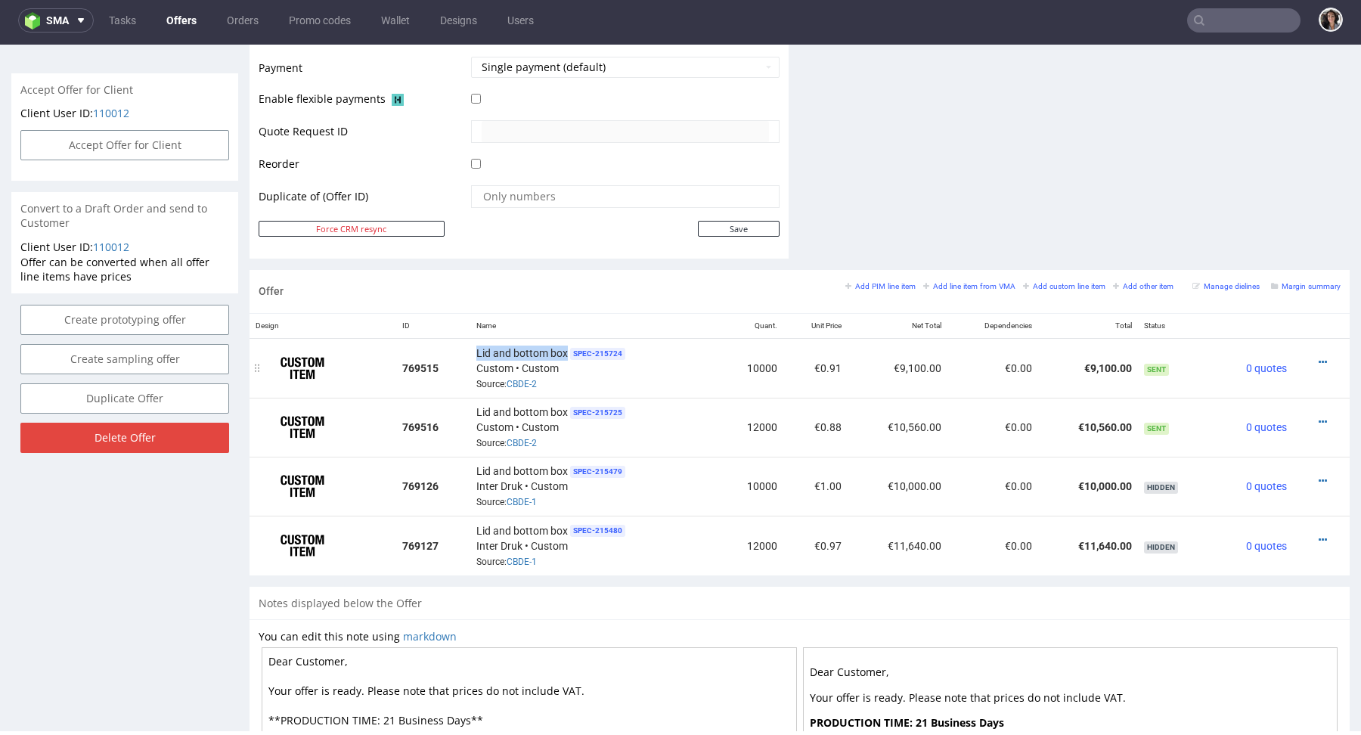
drag, startPoint x: 472, startPoint y: 349, endPoint x: 565, endPoint y: 351, distance: 92.2
click at [565, 351] on td "Lid and bottom box SPEC- 215724 Custom • Custom Source: CBDE-2" at bounding box center [594, 368] width 249 height 60
copy span "Lid and bottom box"
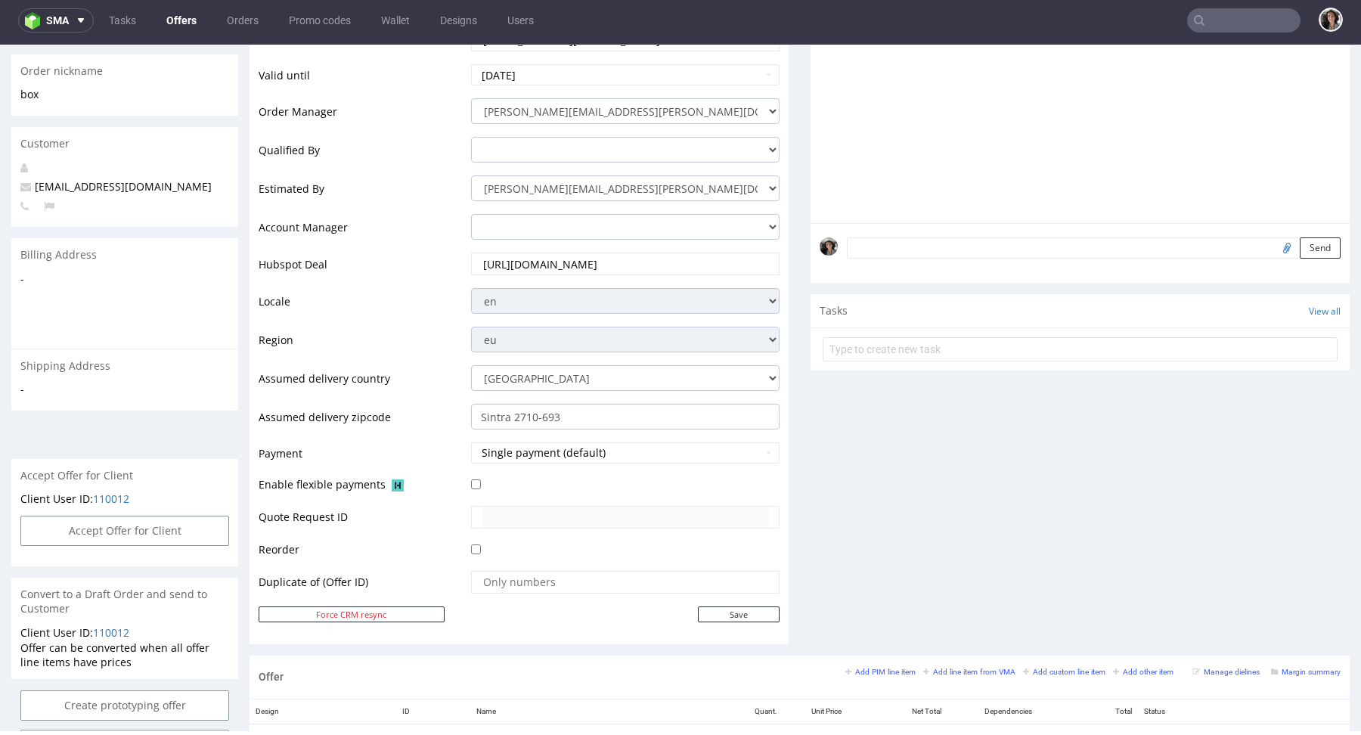
scroll to position [0, 0]
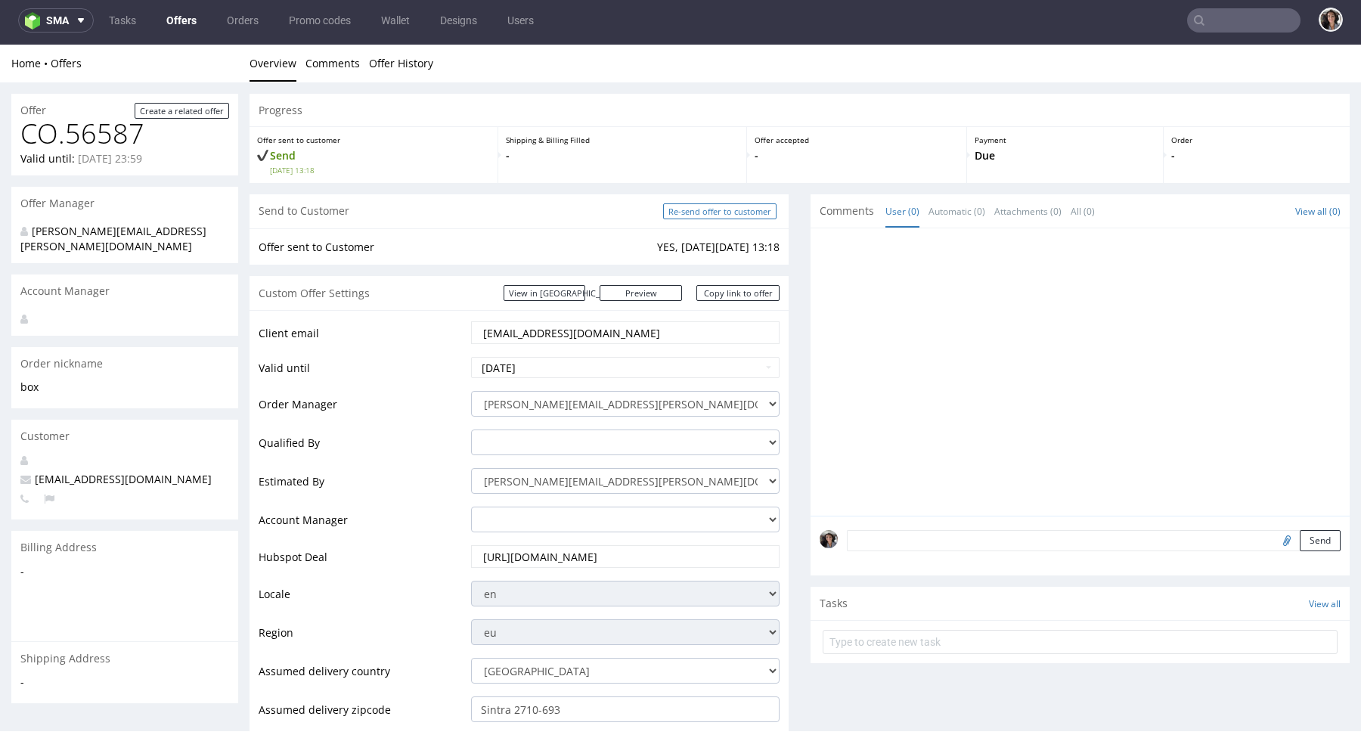
click at [745, 215] on input "Re-send offer to customer" at bounding box center [719, 211] width 113 height 16
type input "In progress..."
